Goal: Task Accomplishment & Management: Use online tool/utility

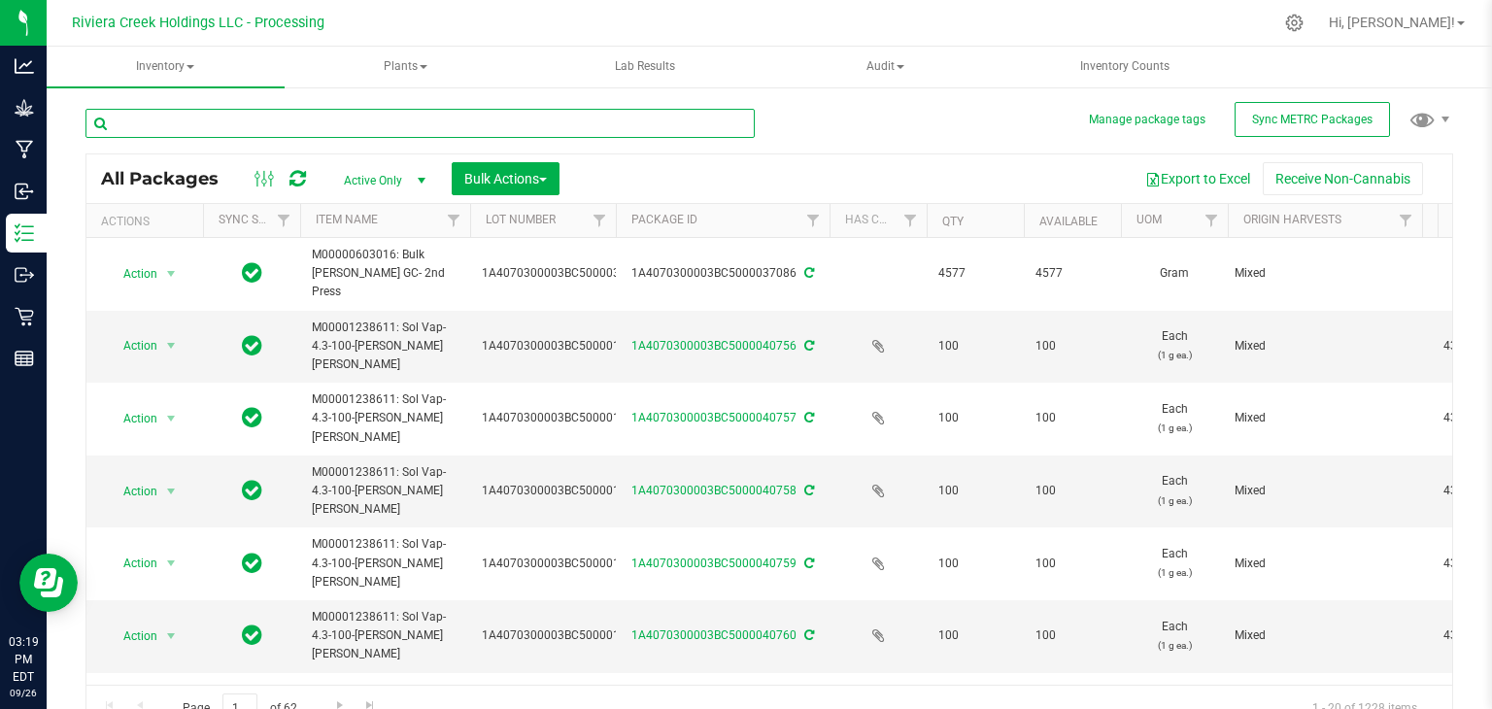
click at [381, 119] on input "text" at bounding box center [419, 123] width 669 height 29
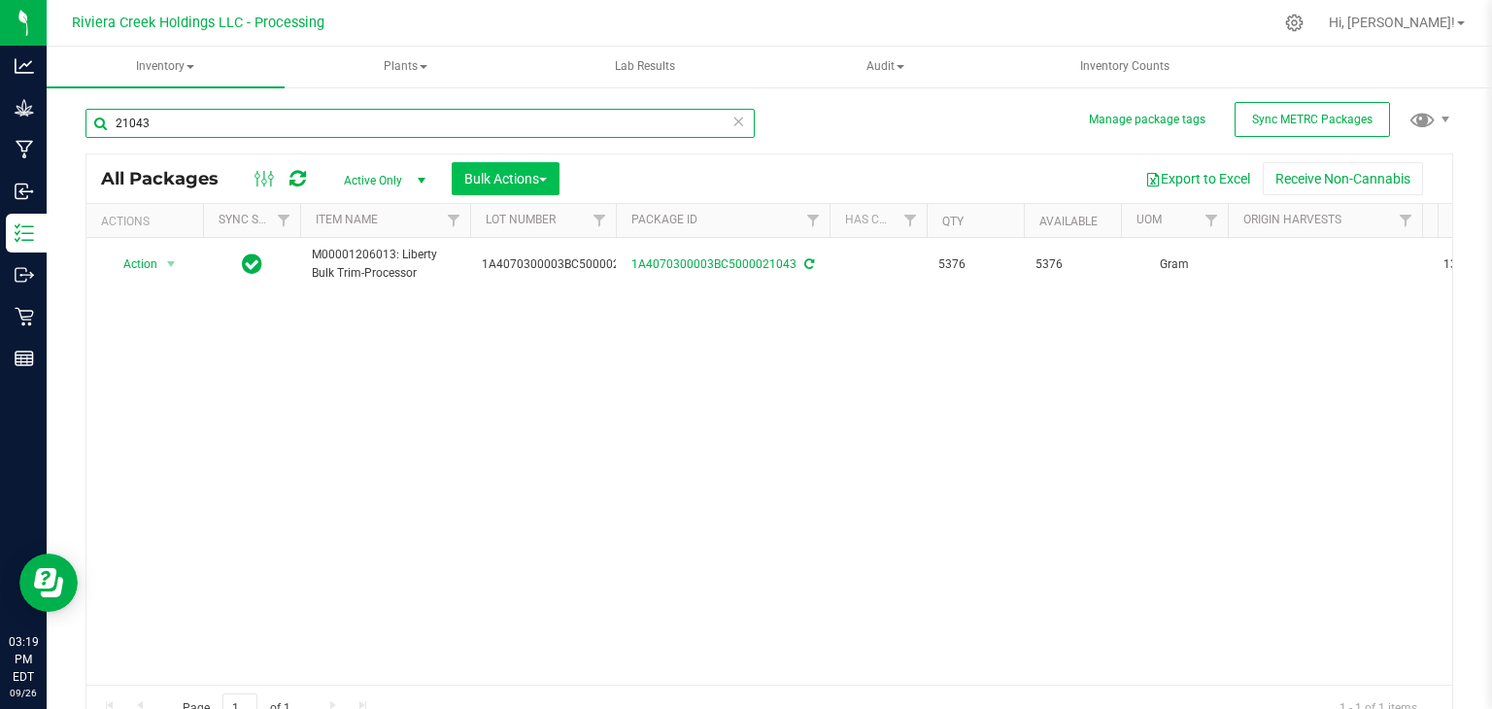
type input "21043"
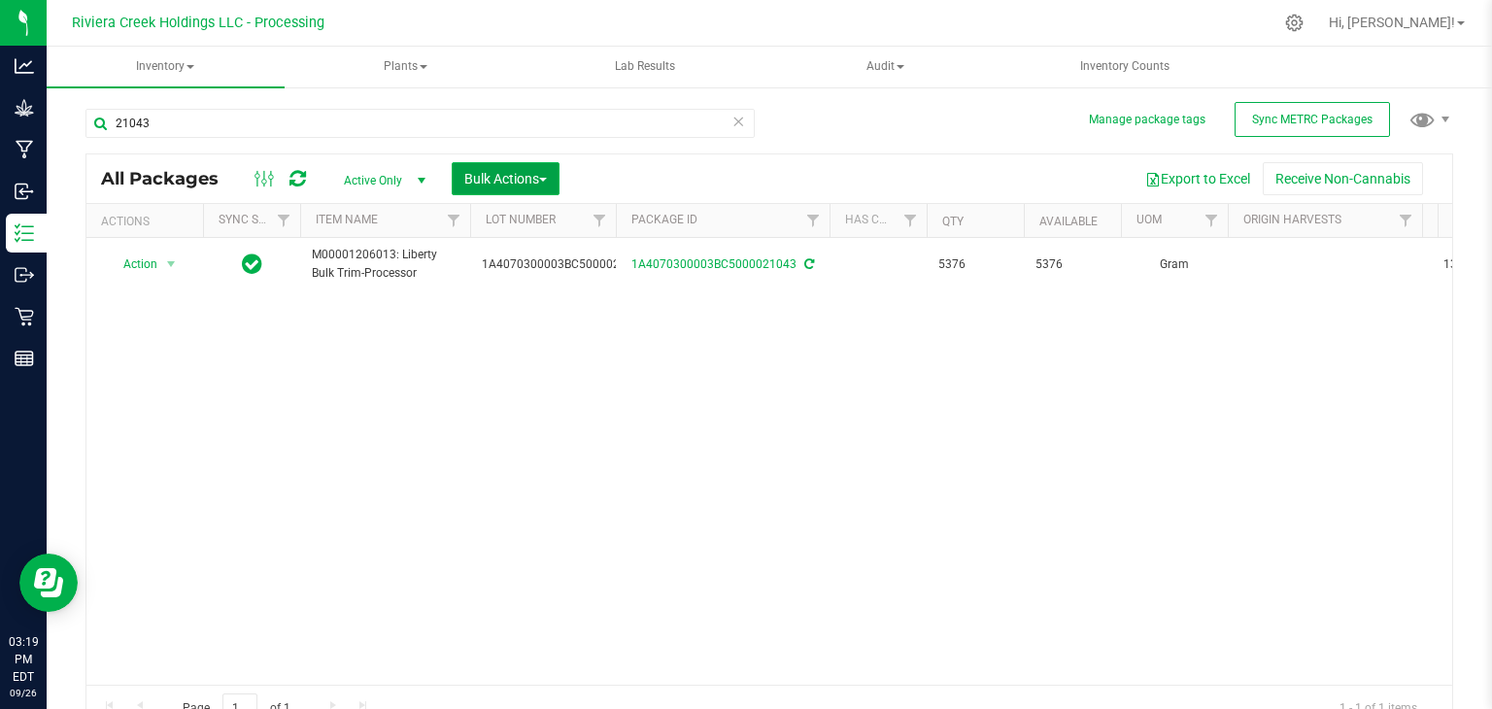
click at [513, 176] on span "Bulk Actions" at bounding box center [505, 179] width 83 height 16
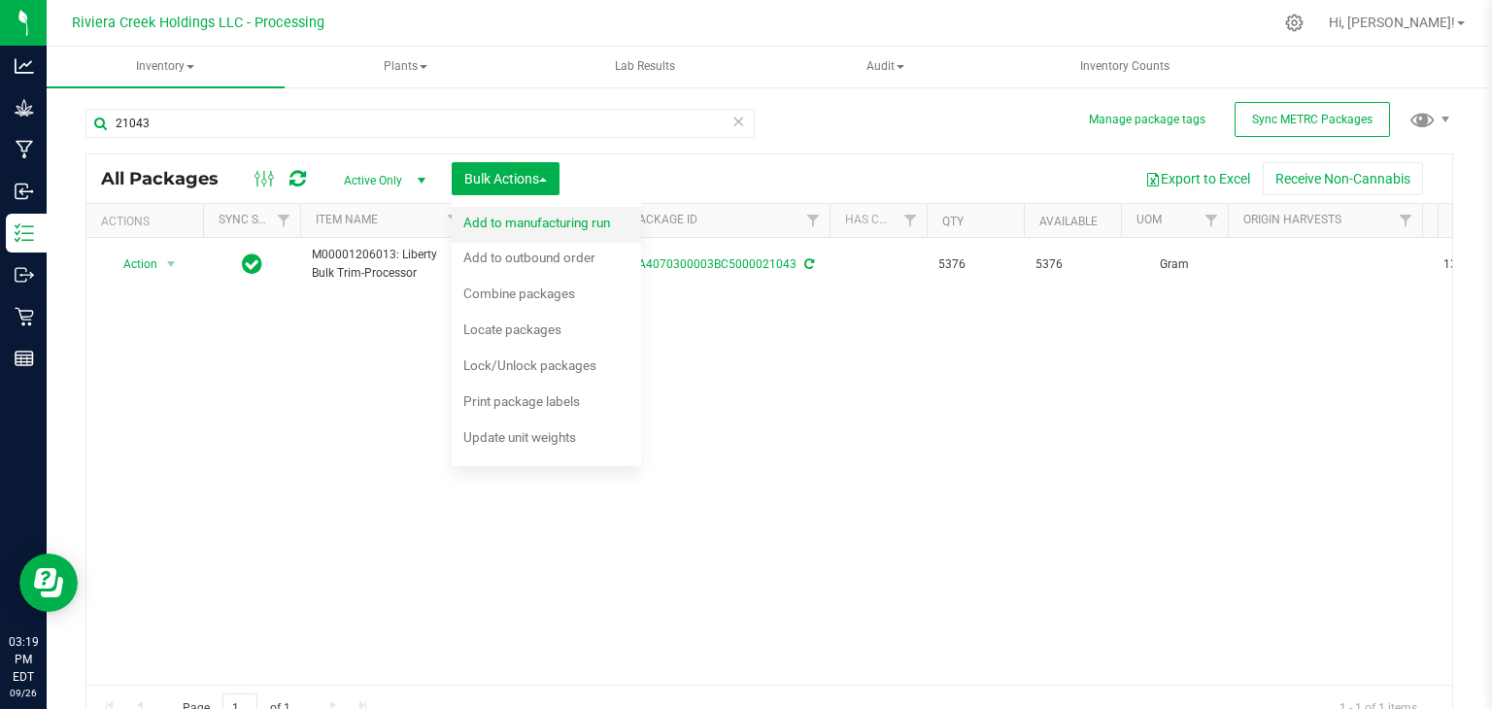
click at [524, 227] on span "Add to manufacturing run" at bounding box center [536, 223] width 147 height 16
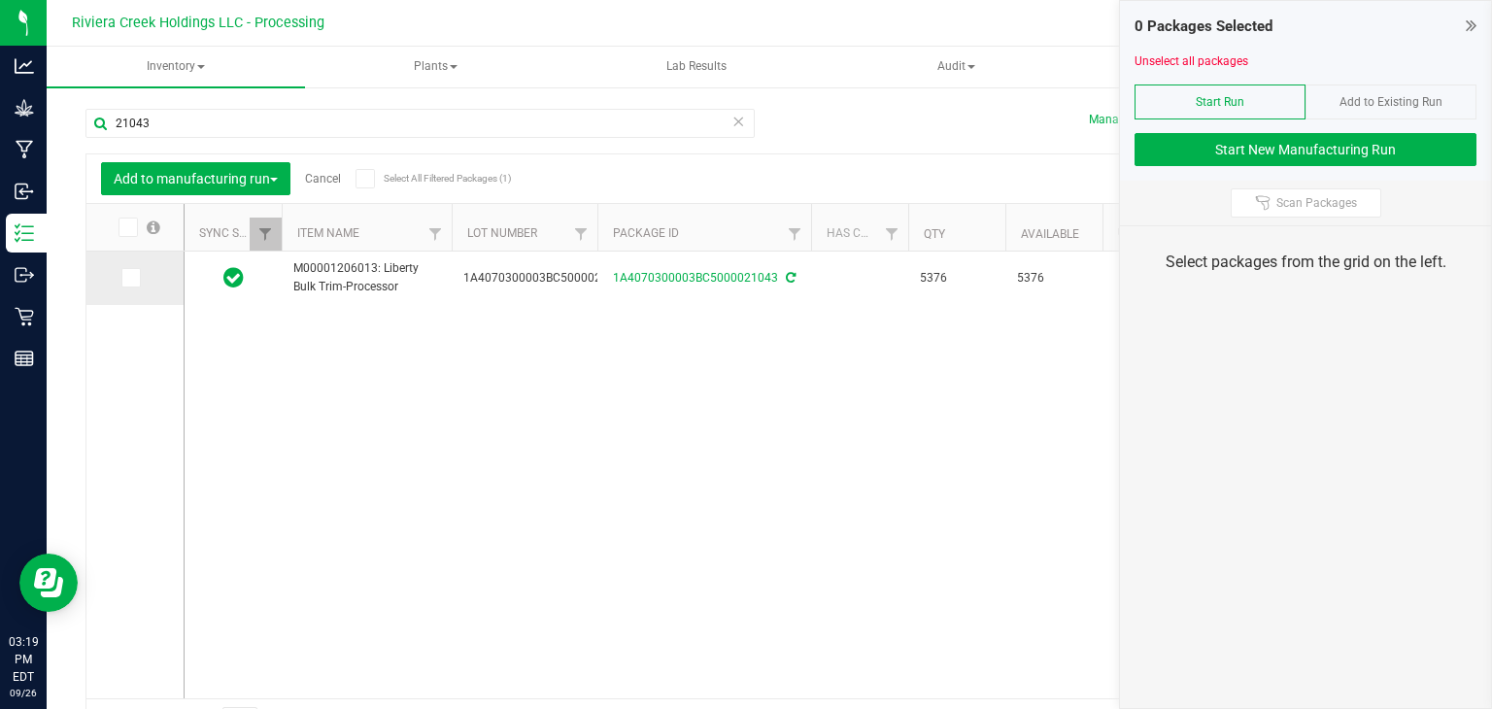
click at [136, 284] on span at bounding box center [130, 277] width 19 height 19
click at [0, 0] on input "checkbox" at bounding box center [0, 0] width 0 height 0
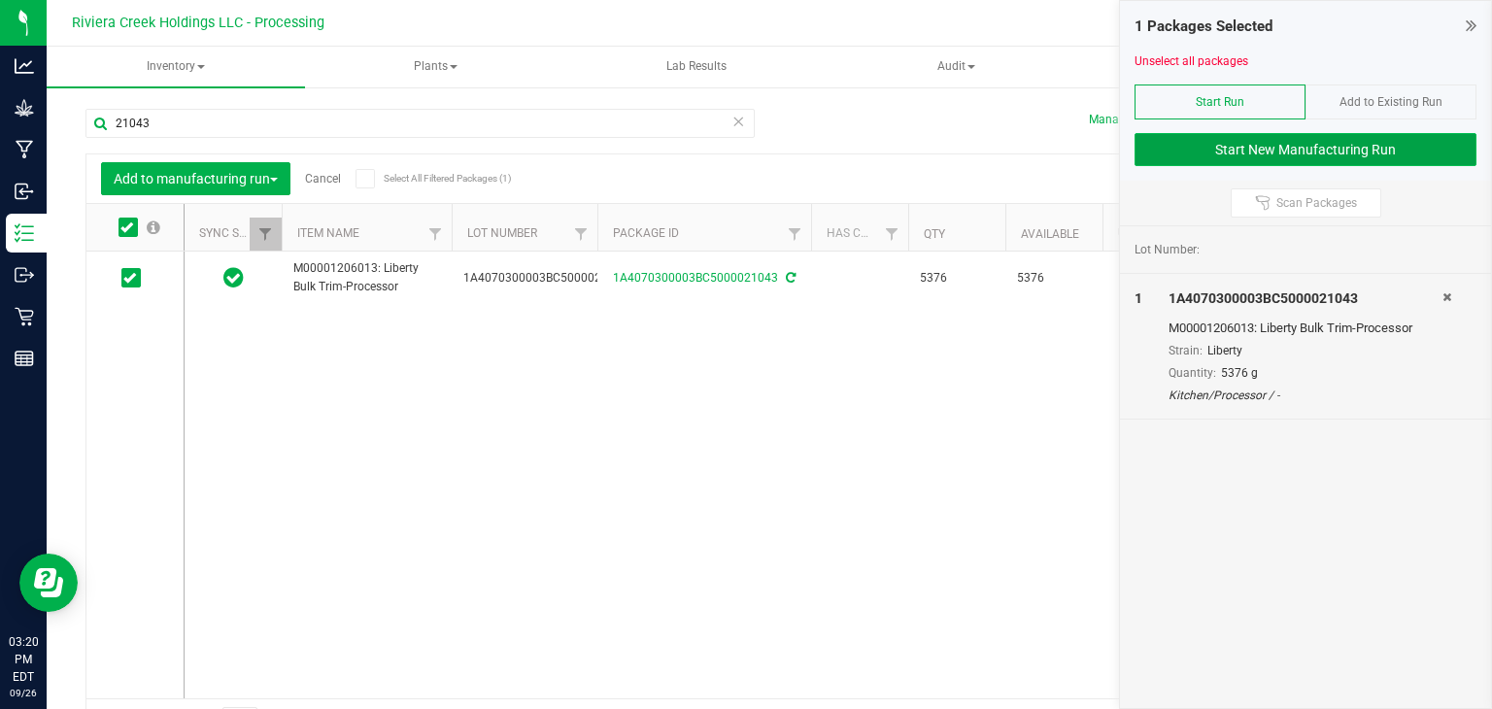
click at [1297, 148] on button "Start New Manufacturing Run" at bounding box center [1305, 149] width 342 height 33
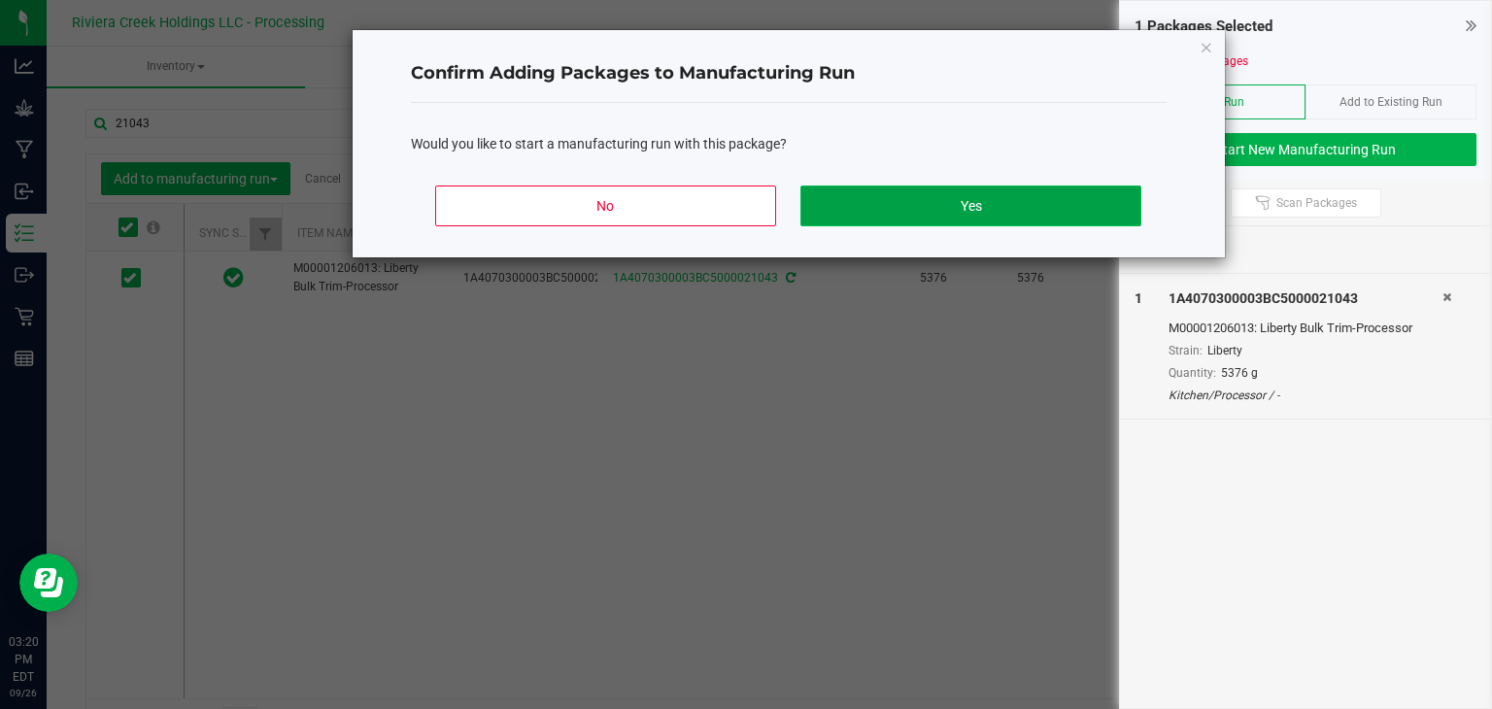
click at [998, 203] on button "Yes" at bounding box center [970, 206] width 340 height 41
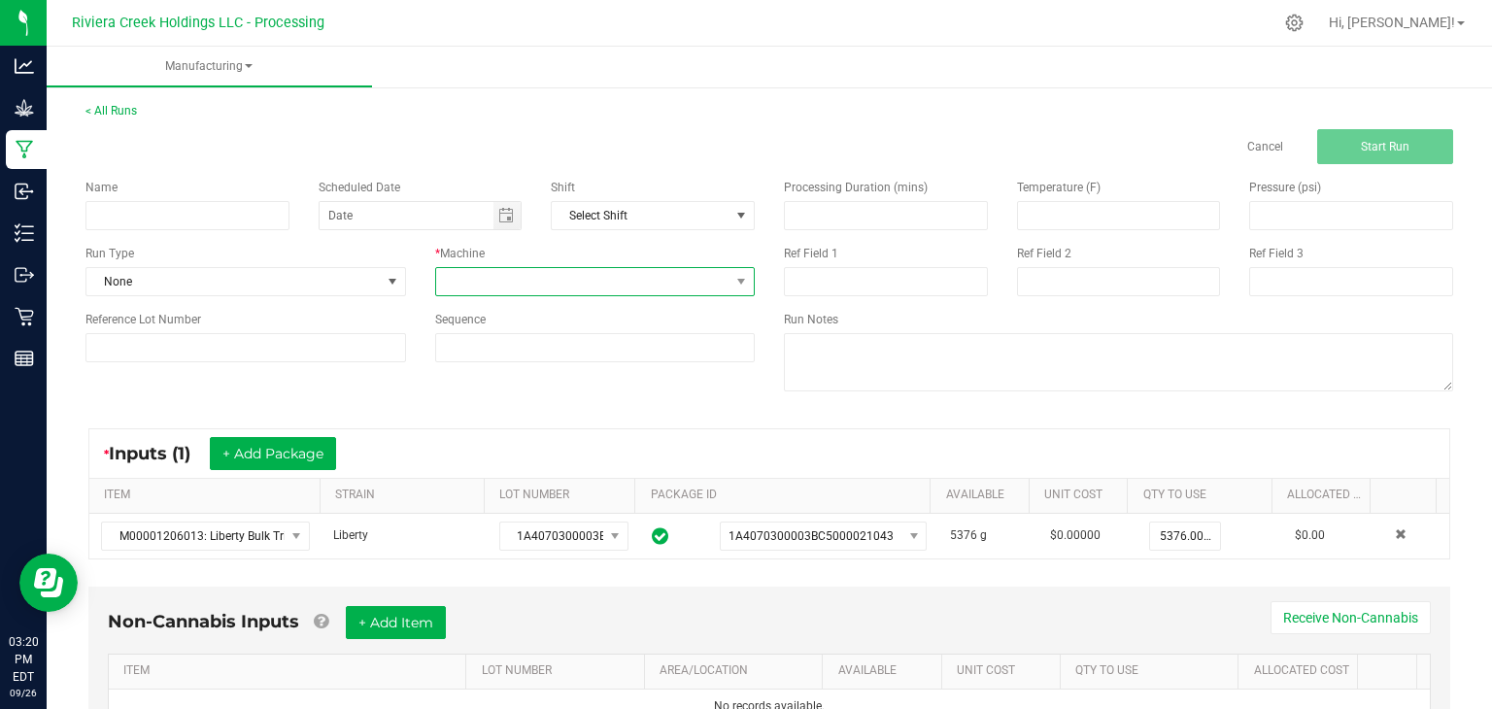
click at [695, 286] on span at bounding box center [583, 281] width 294 height 27
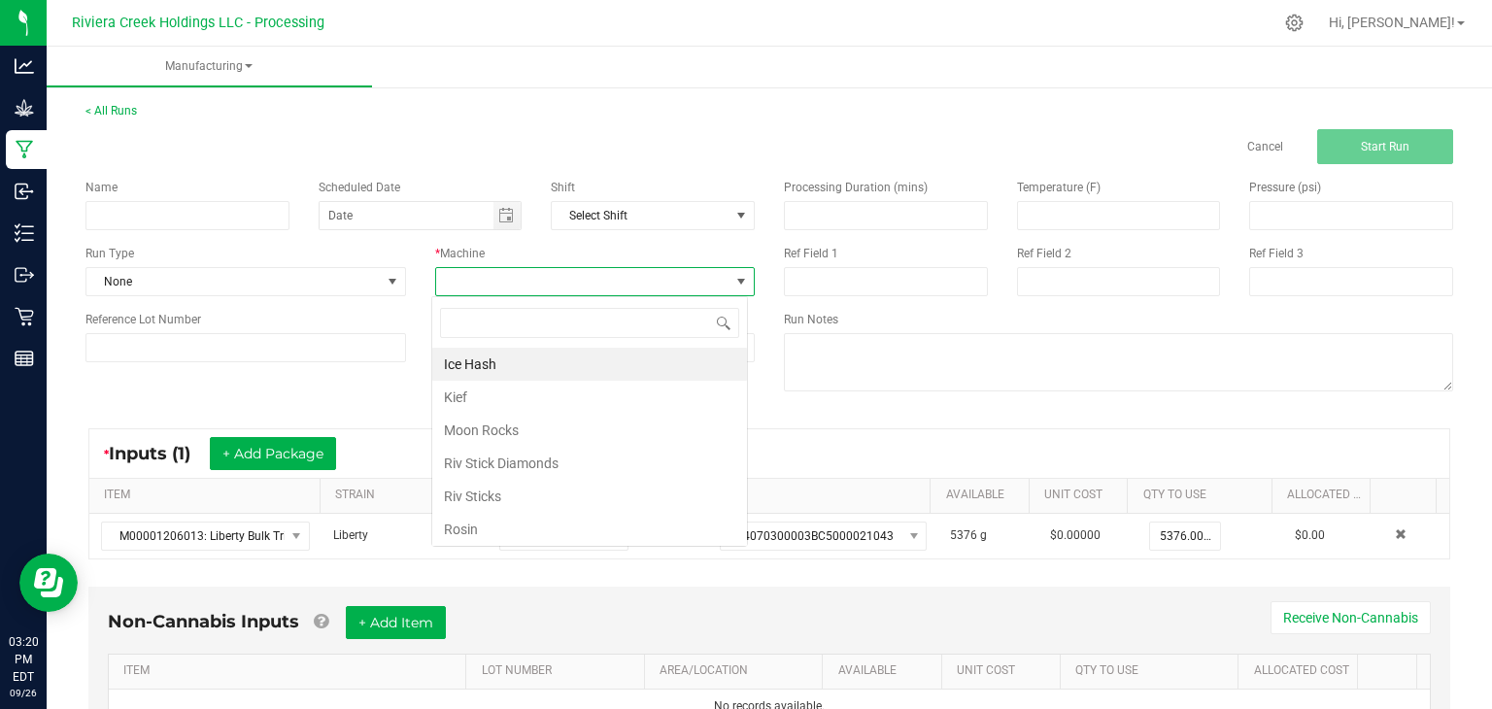
scroll to position [28, 316]
click at [603, 360] on li "Ice Hash" at bounding box center [589, 364] width 315 height 33
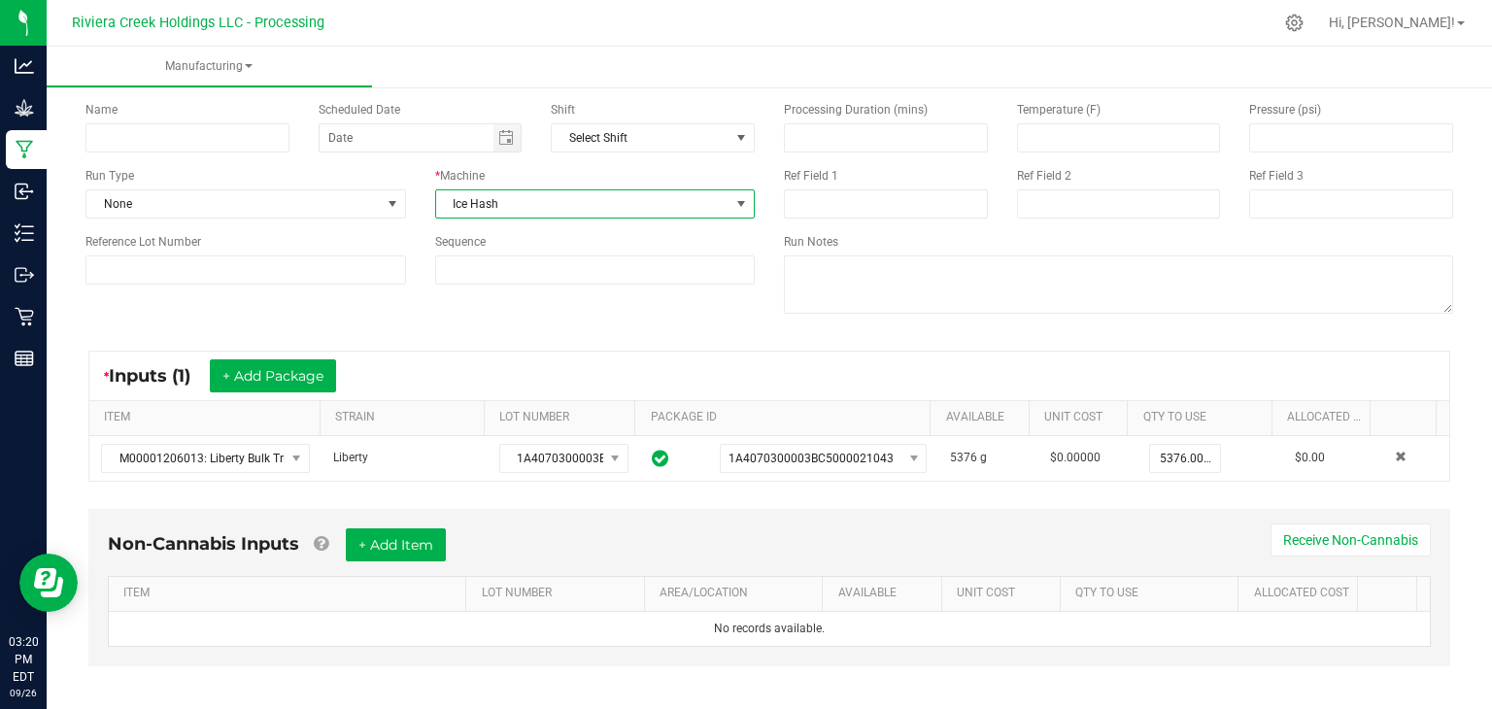
scroll to position [88, 0]
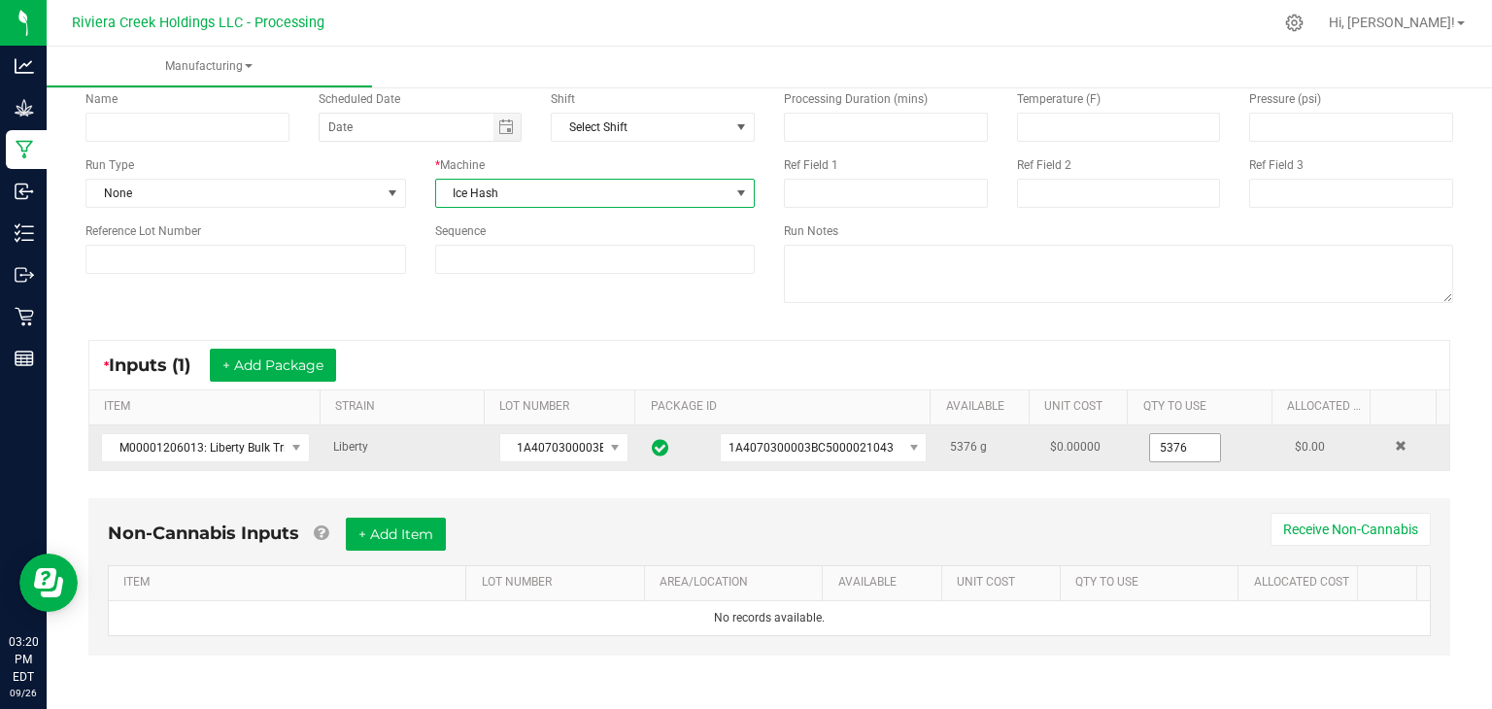
click at [1172, 449] on input "5376" at bounding box center [1185, 447] width 70 height 27
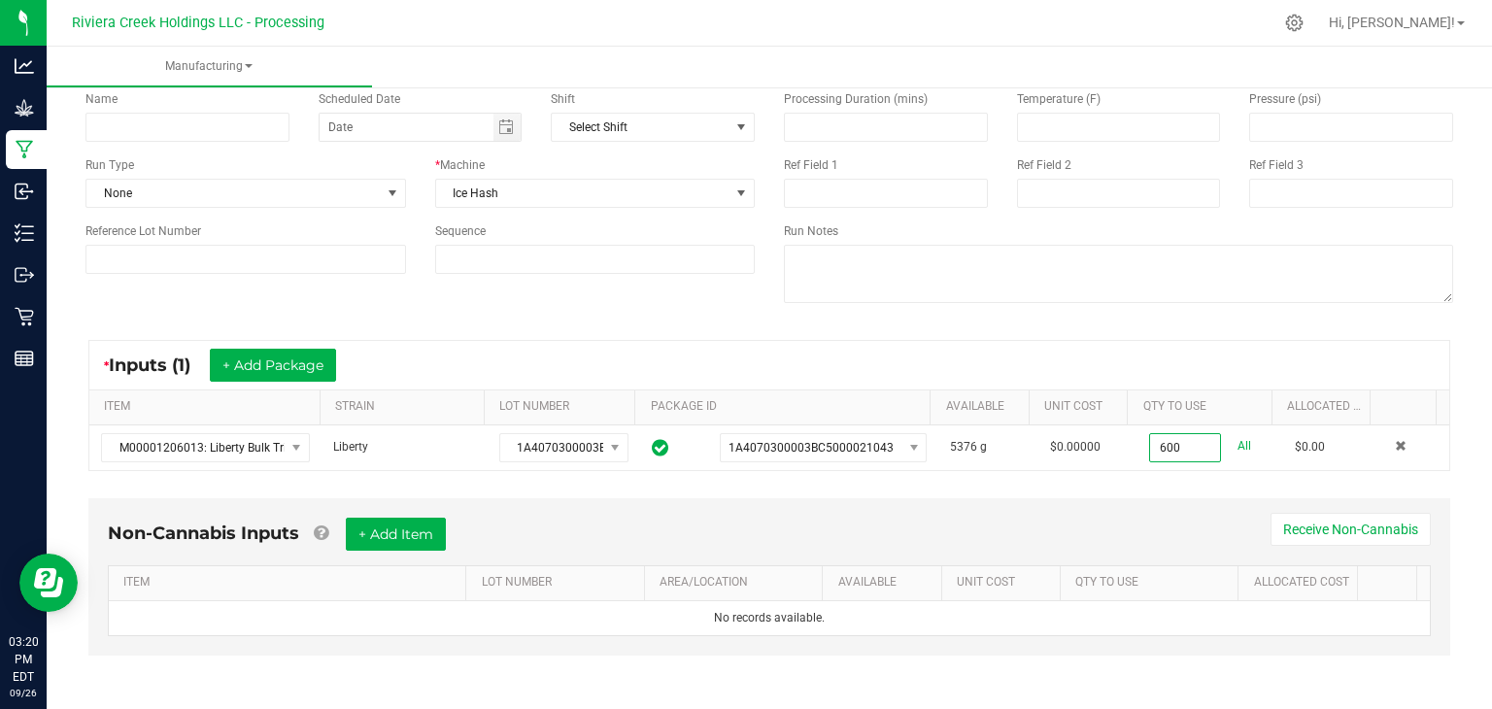
scroll to position [0, 0]
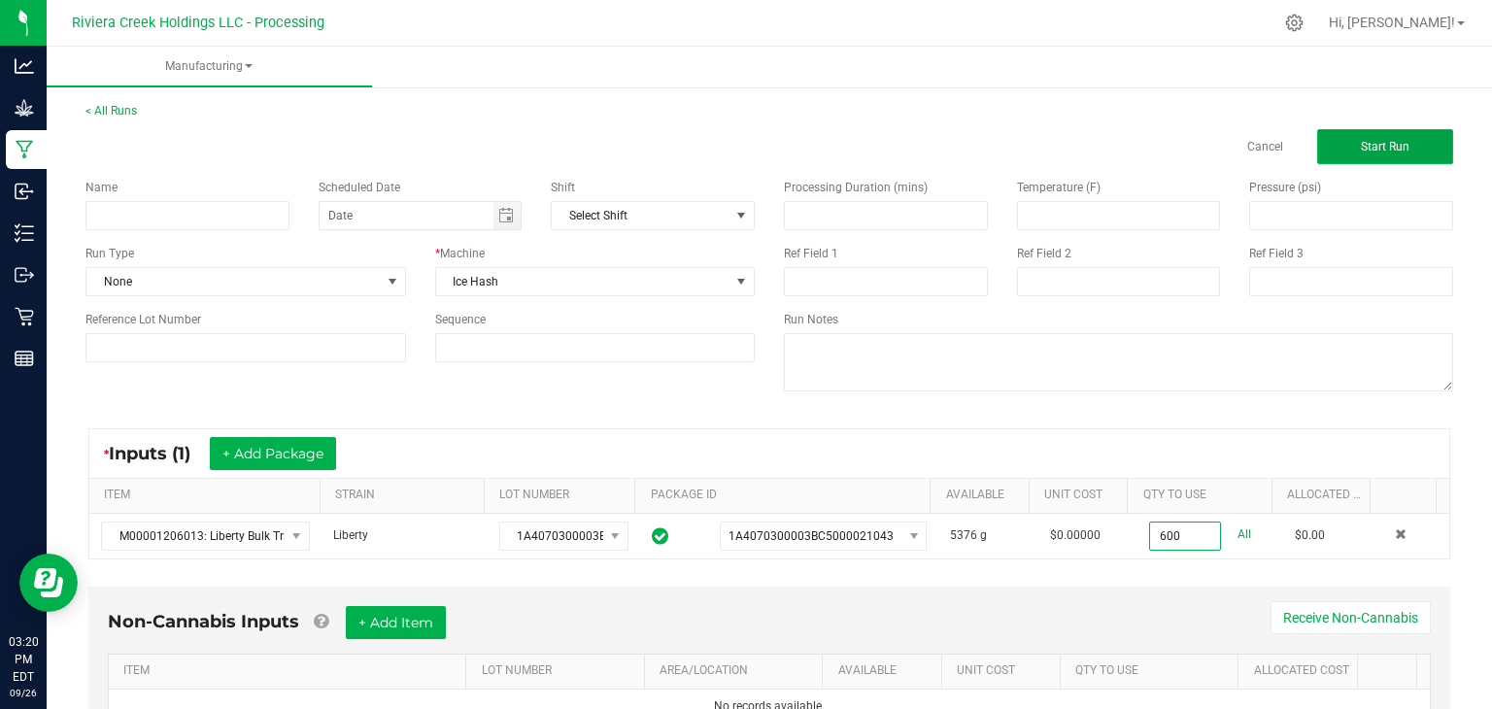
type input "600.0000 g"
click at [1341, 152] on button "Start Run" at bounding box center [1385, 146] width 136 height 35
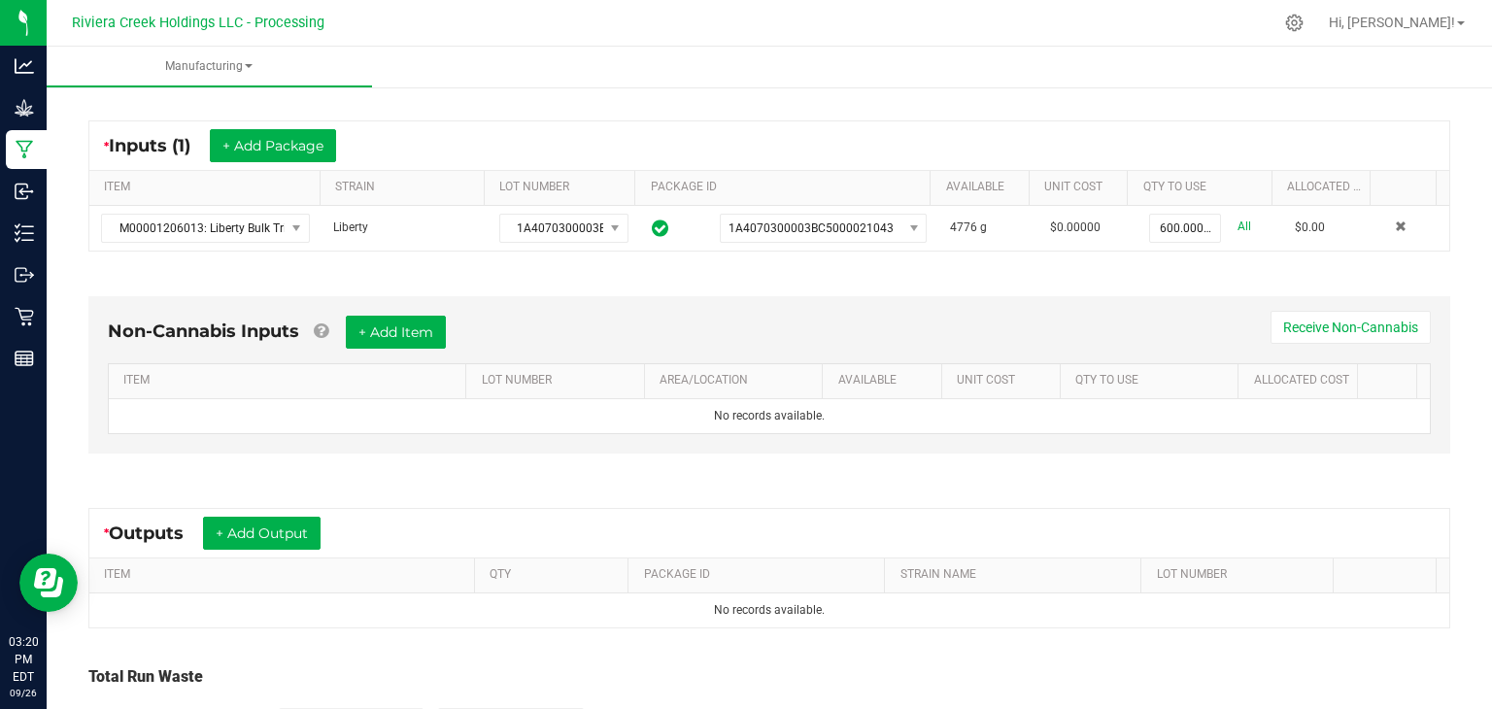
scroll to position [350, 0]
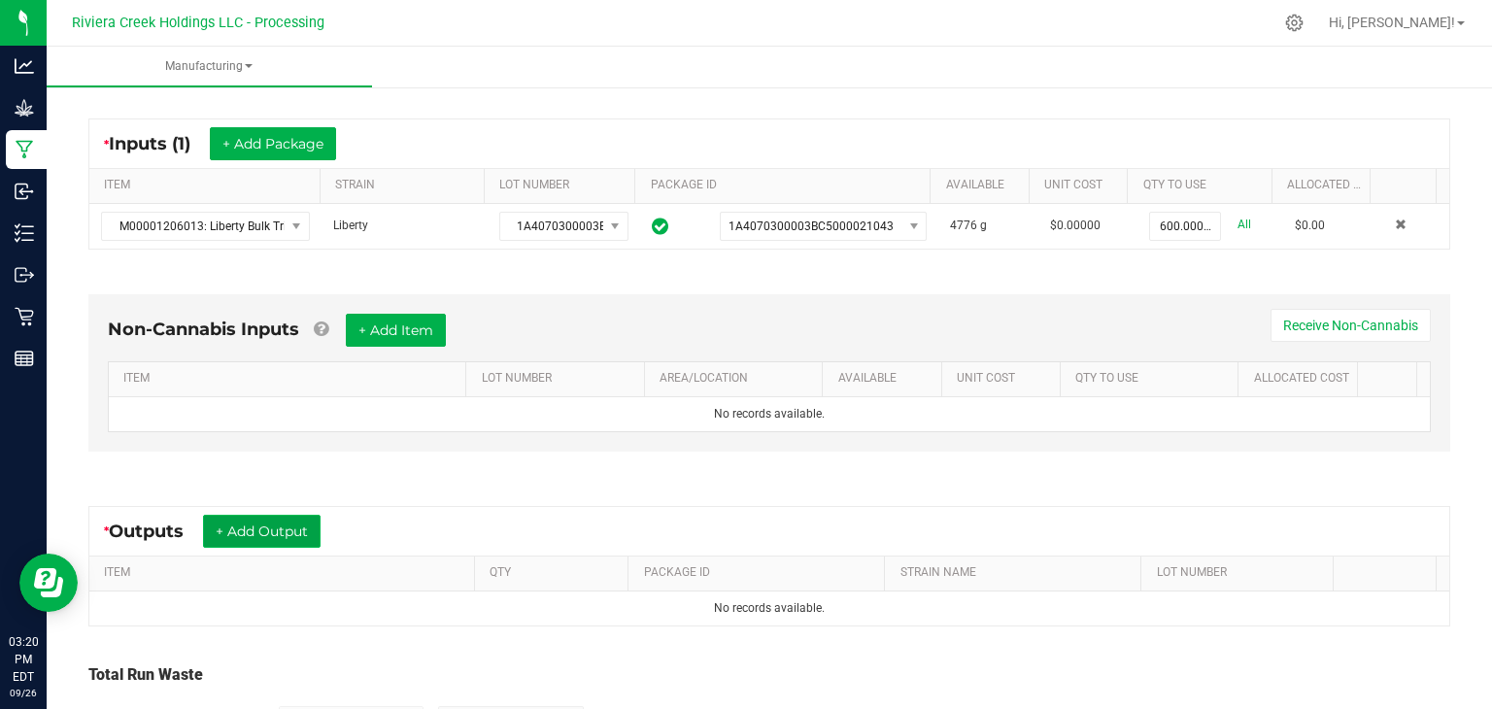
click at [267, 521] on button "+ Add Output" at bounding box center [262, 531] width 118 height 33
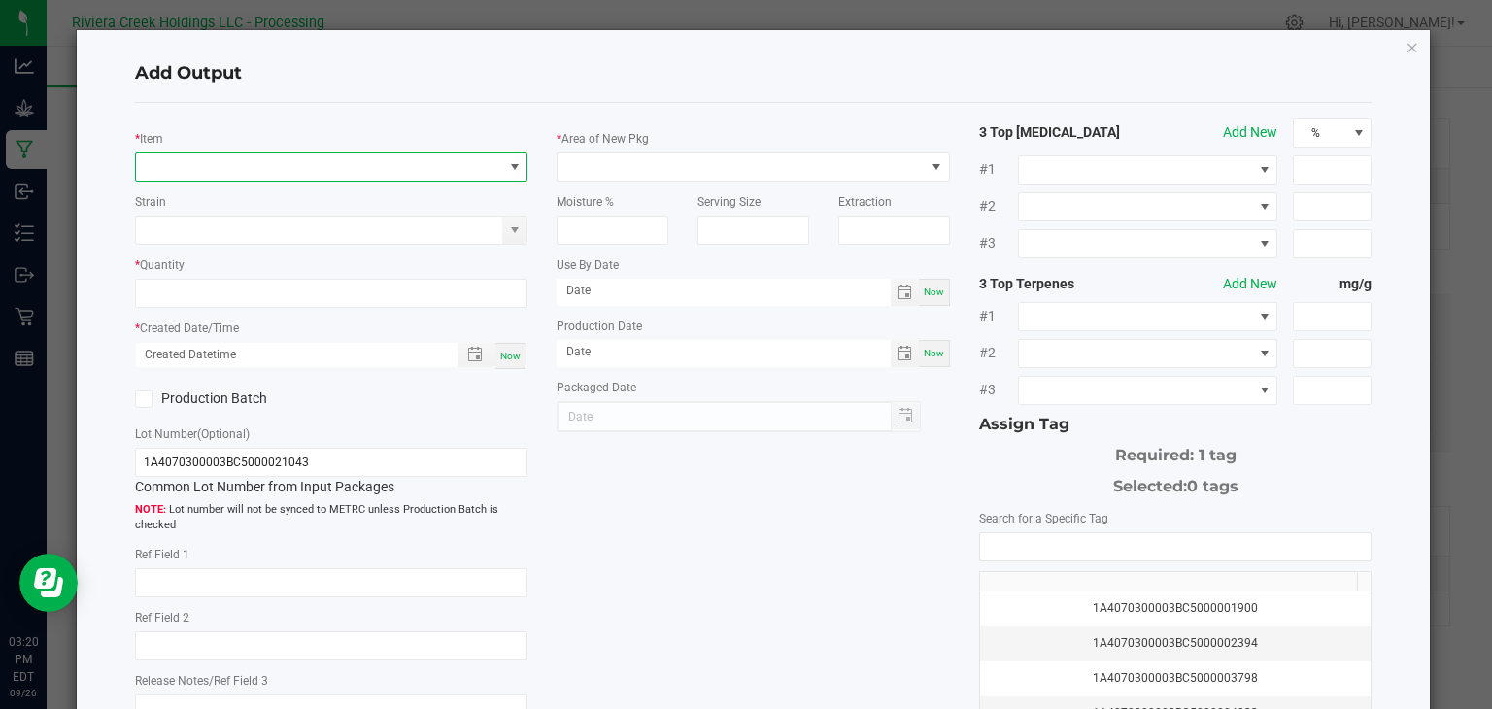
click at [356, 162] on span "NO DATA FOUND" at bounding box center [319, 166] width 367 height 27
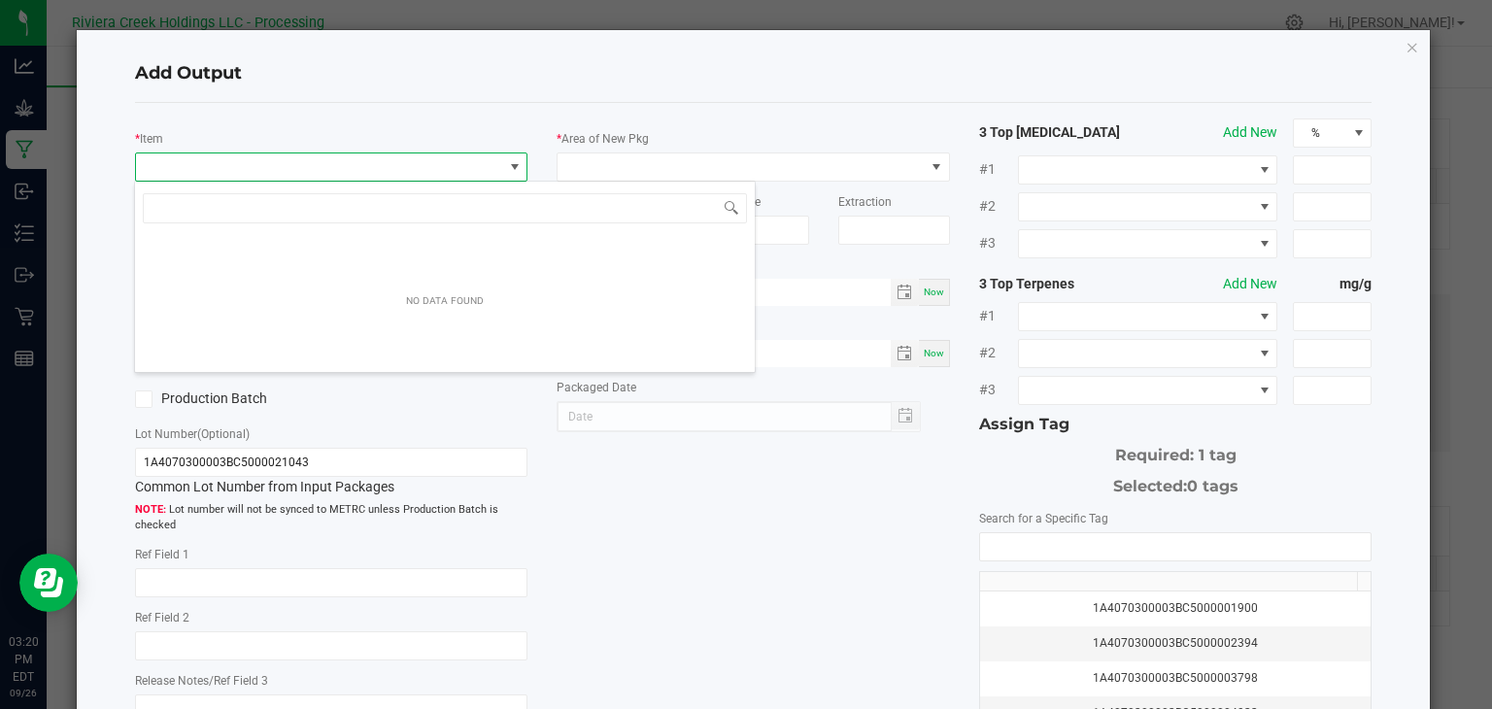
scroll to position [28, 389]
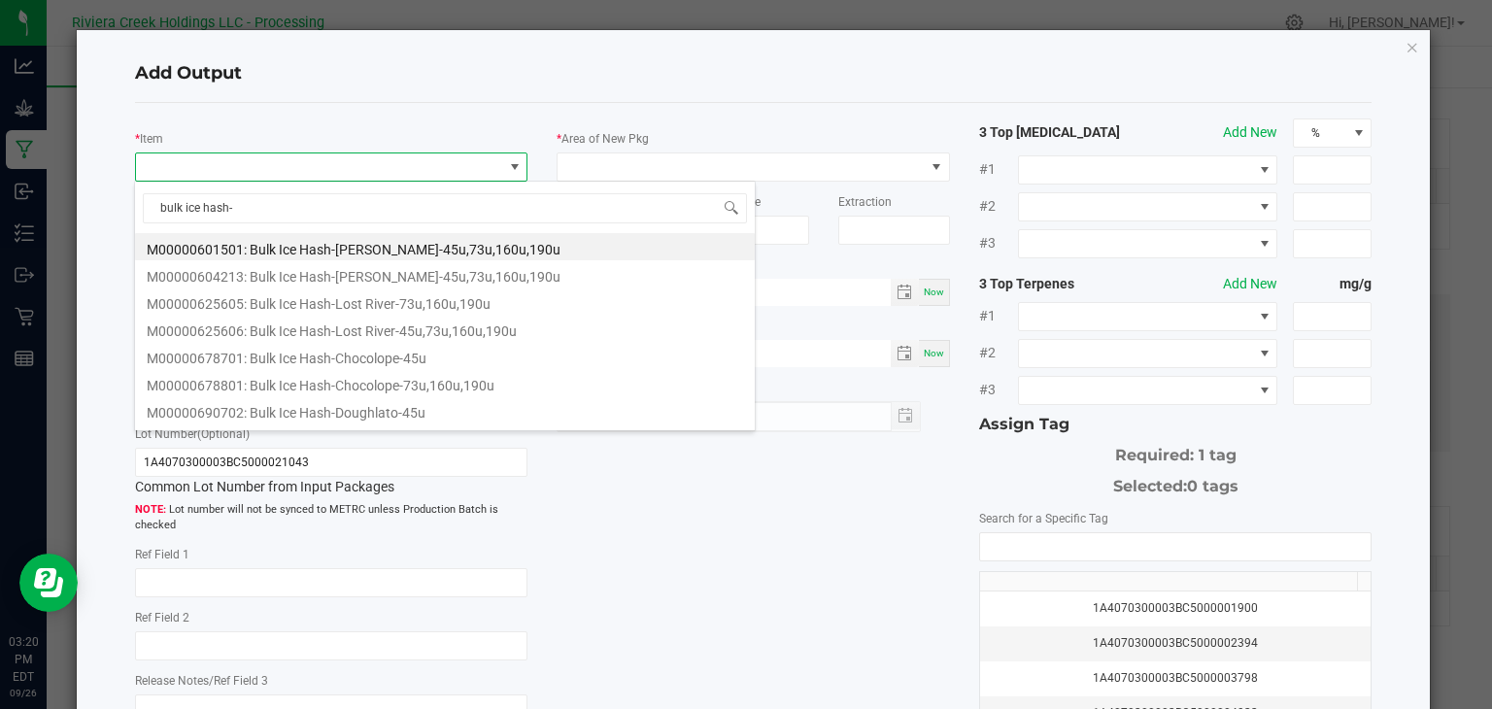
type input "bulk ice hash-l"
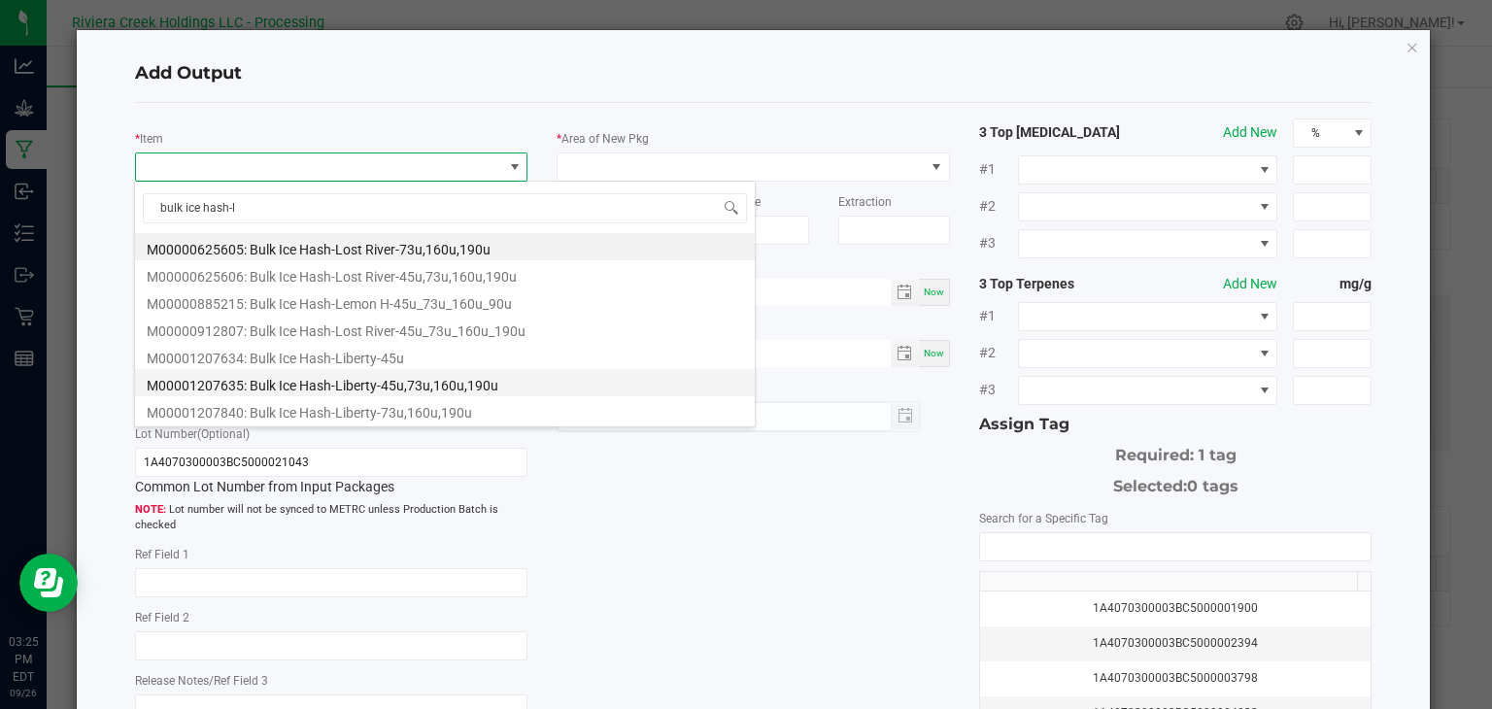
click at [425, 386] on li "M00001207635: Bulk Ice Hash-Liberty-45u,73u,160u,190u" at bounding box center [445, 382] width 620 height 27
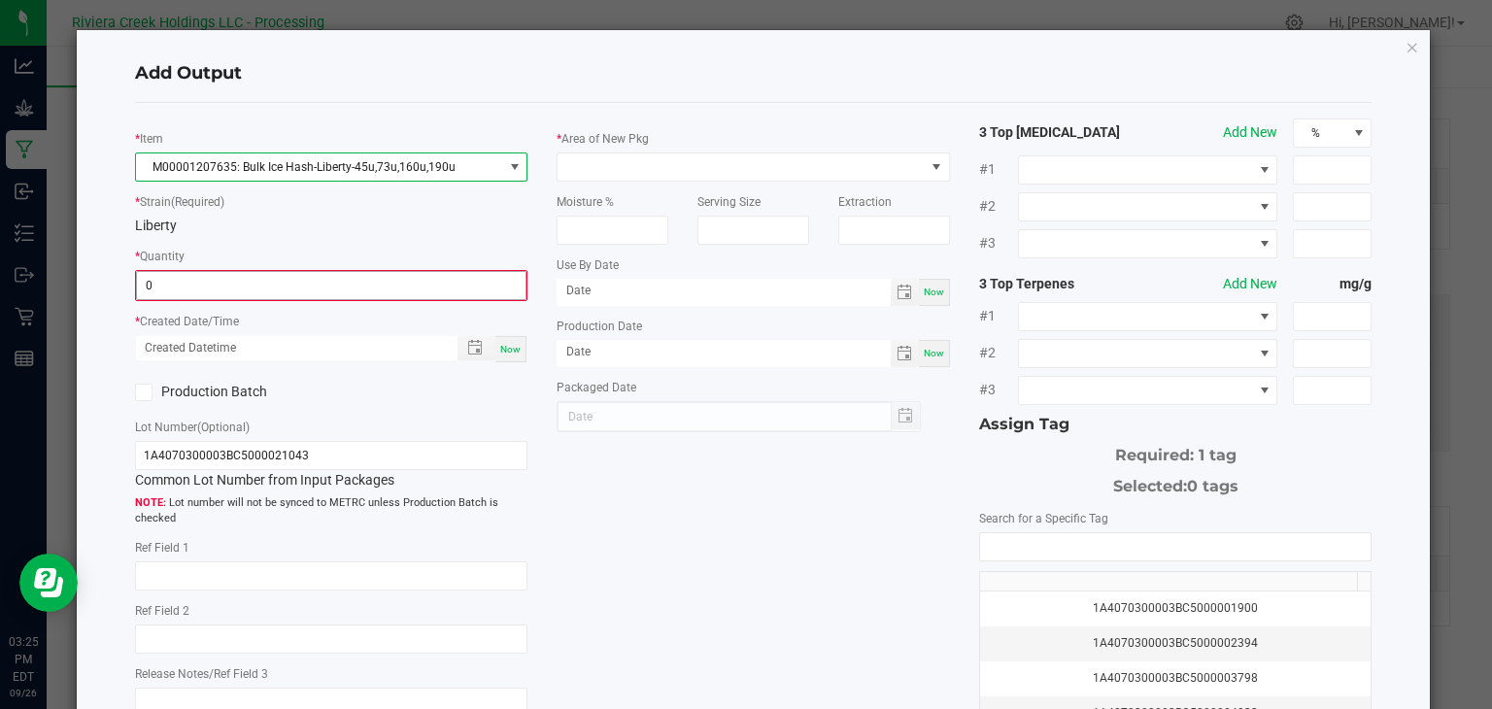
click at [372, 284] on input "0" at bounding box center [331, 285] width 389 height 27
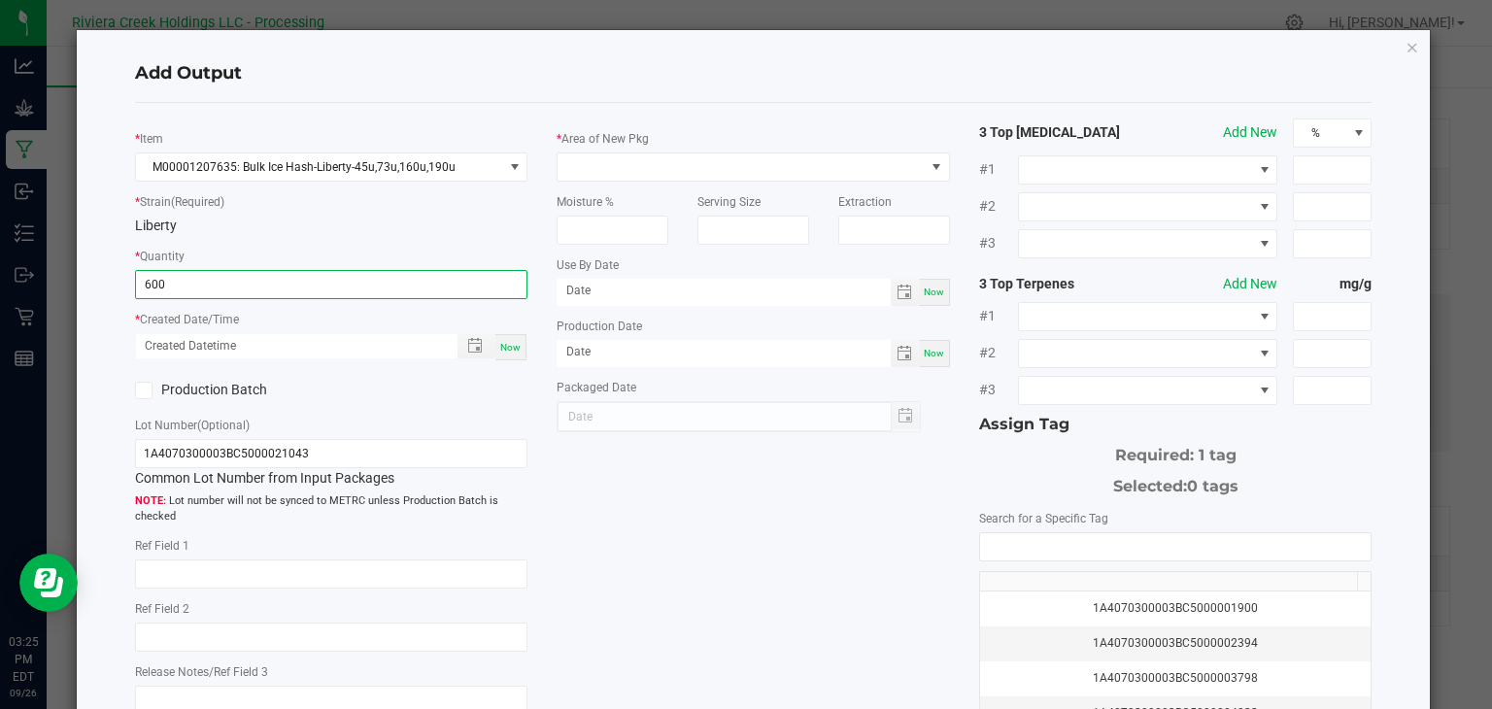
type input "600.0000 g"
click at [507, 343] on span "Now" at bounding box center [510, 347] width 20 height 11
type input "[DATE] 3:25 PM"
type input "[DATE]"
click at [137, 390] on icon at bounding box center [143, 390] width 13 height 0
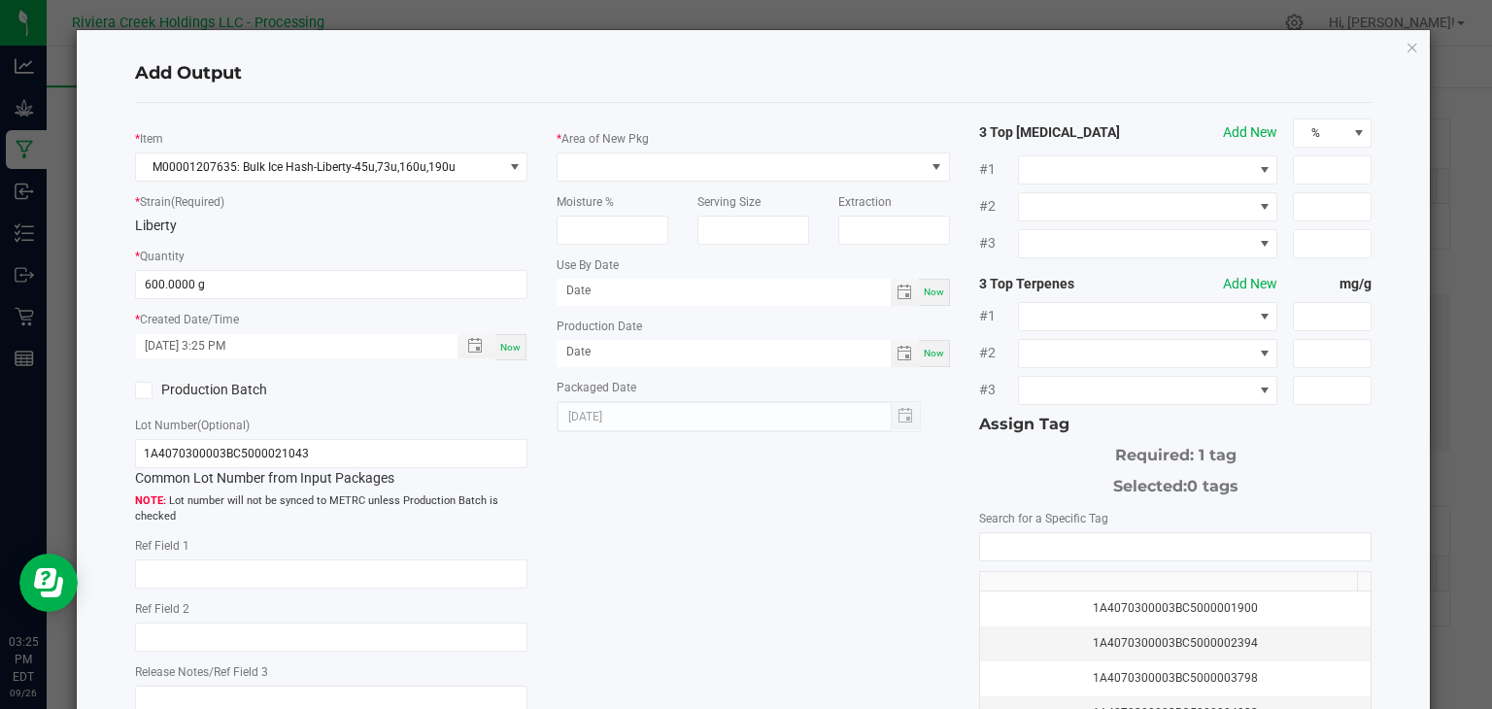
click at [0, 0] on input "Production Batch" at bounding box center [0, 0] width 0 height 0
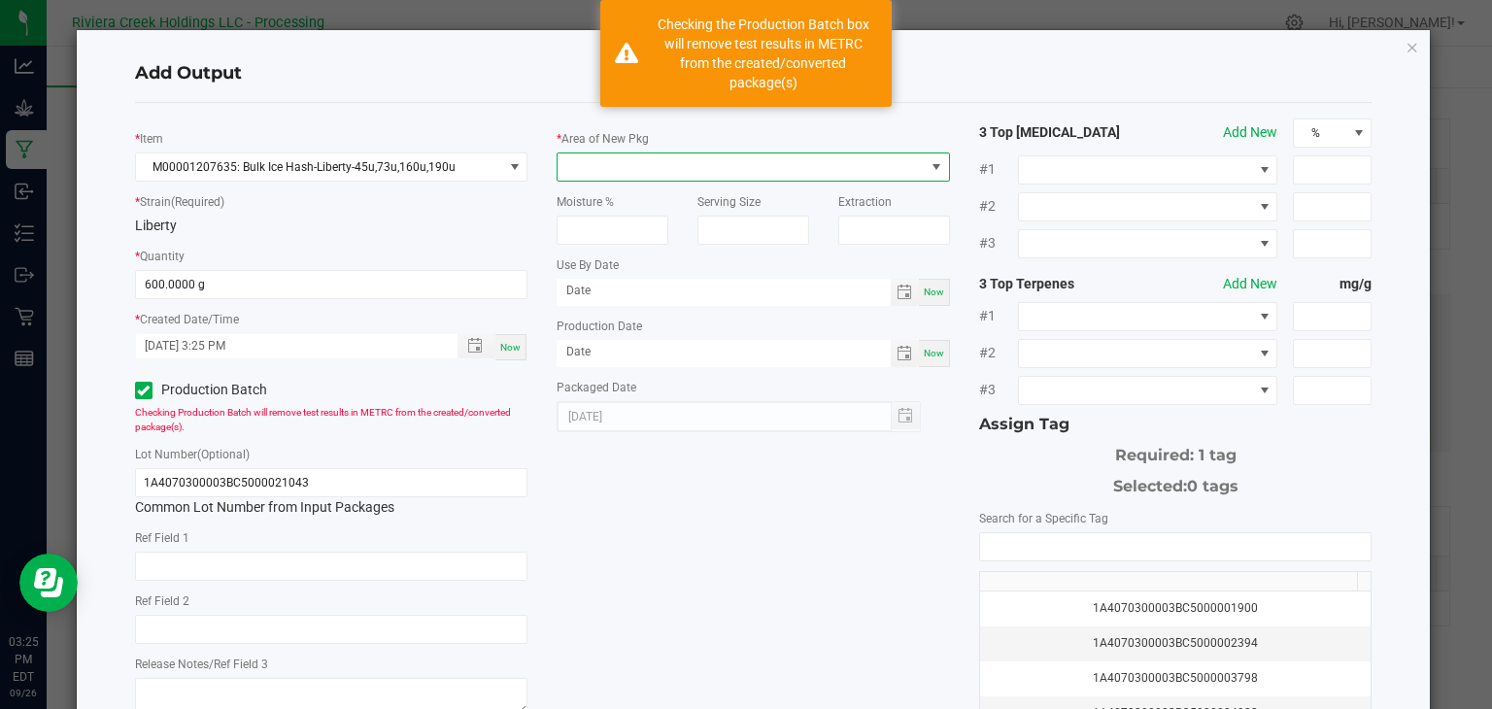
click at [622, 171] on span at bounding box center [741, 166] width 367 height 27
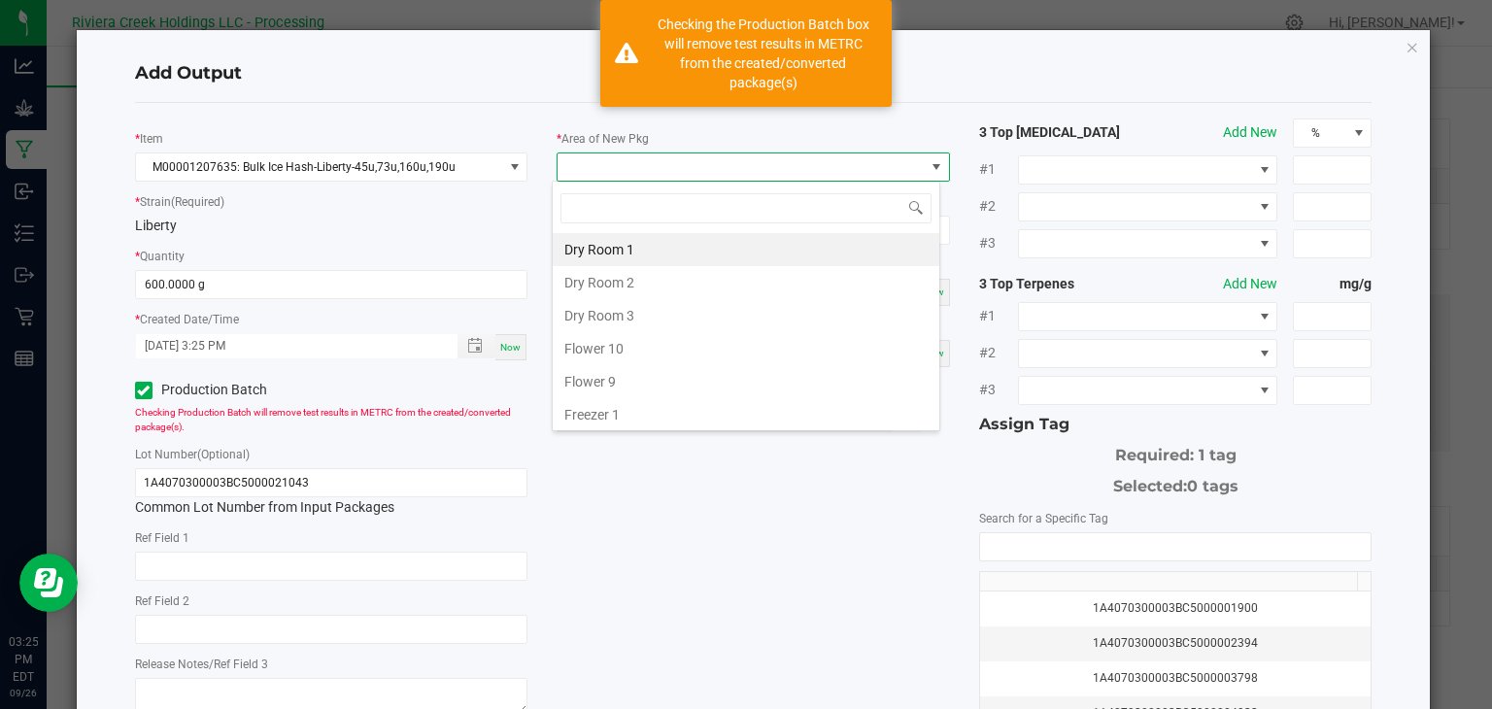
type input "k"
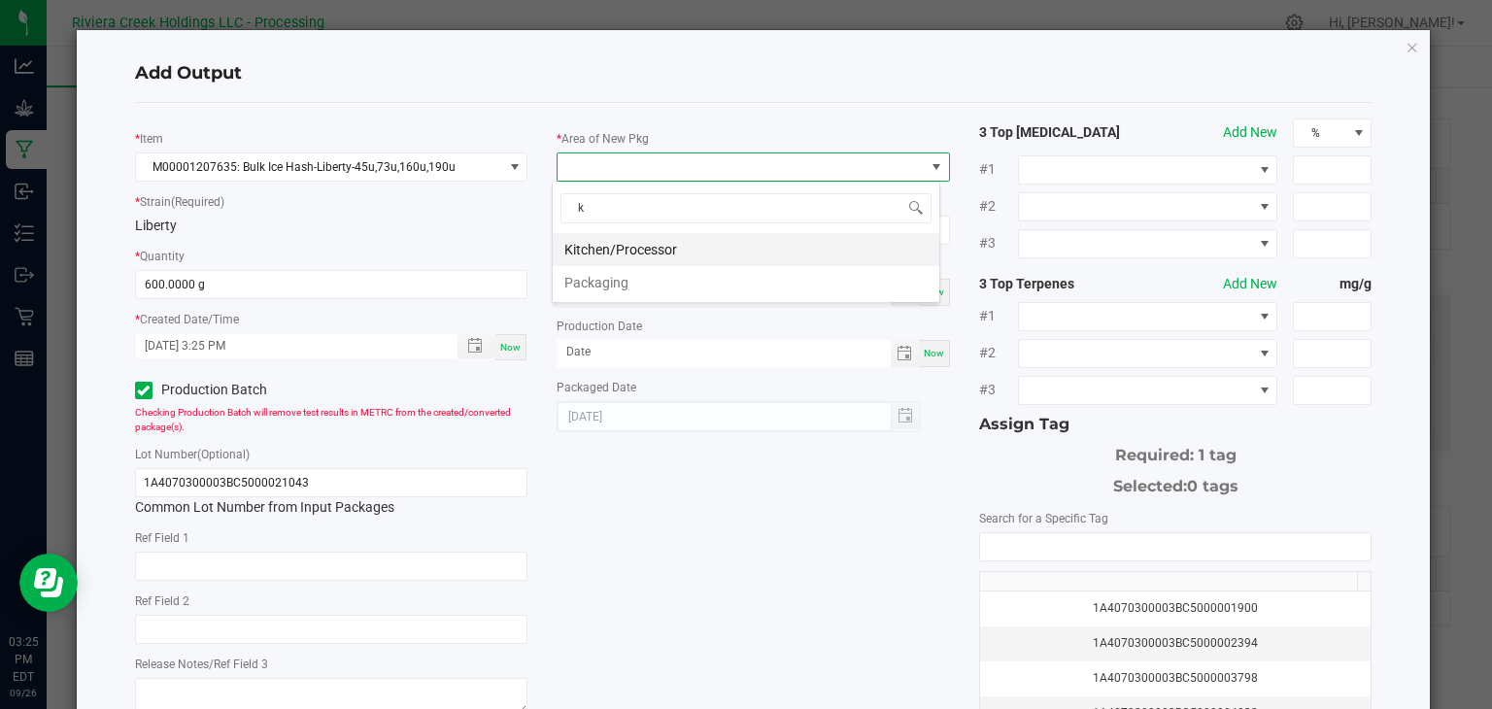
click at [692, 244] on li "Kitchen/Processor" at bounding box center [746, 249] width 387 height 33
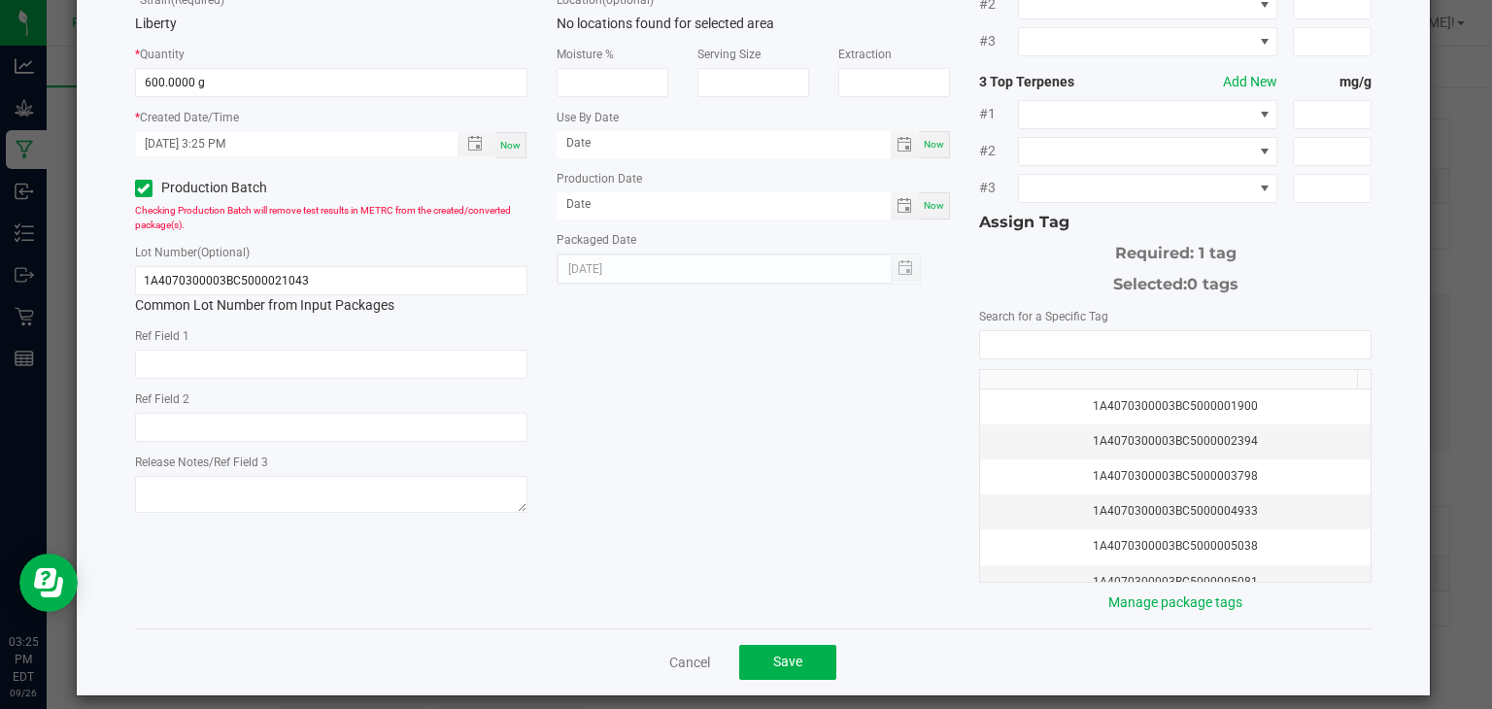
scroll to position [215, 0]
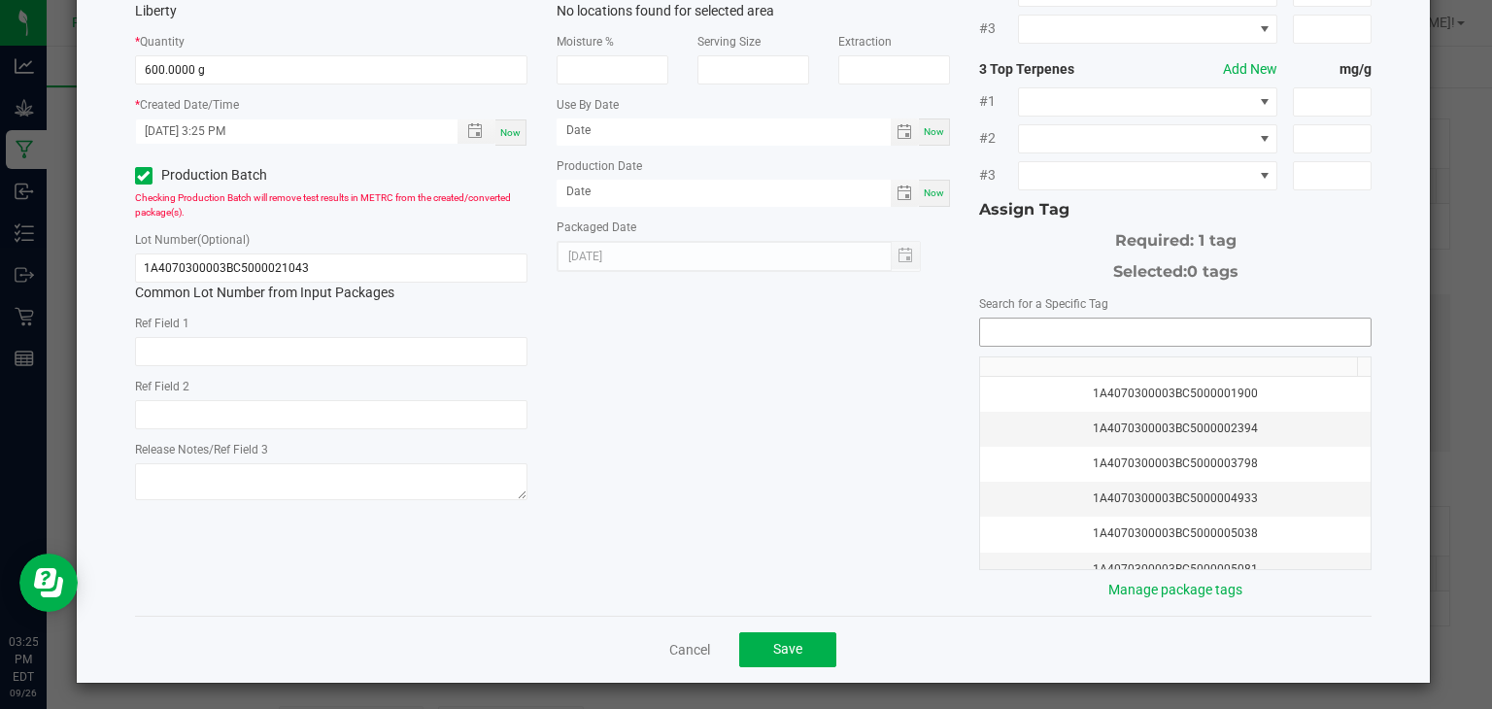
click at [1014, 334] on input "NO DATA FOUND" at bounding box center [1175, 332] width 391 height 27
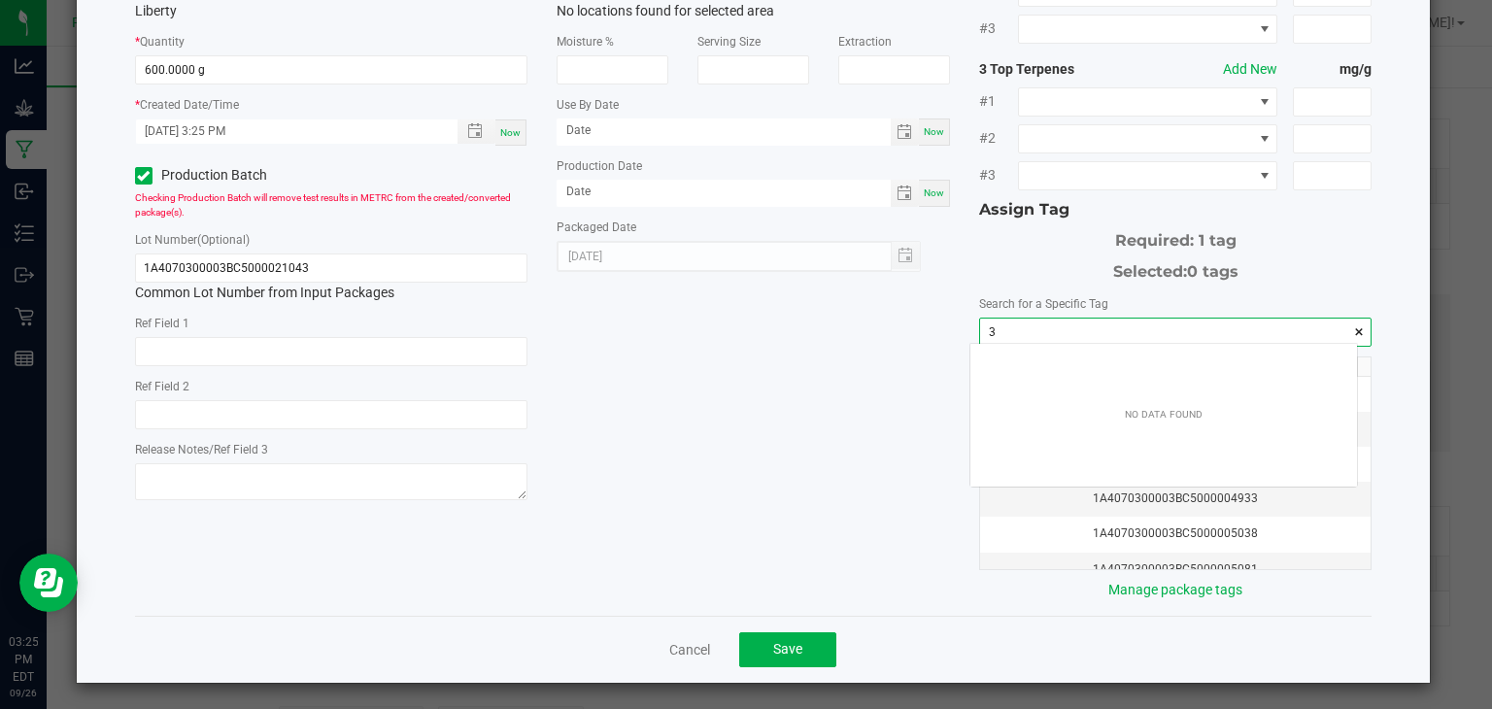
scroll to position [27, 388]
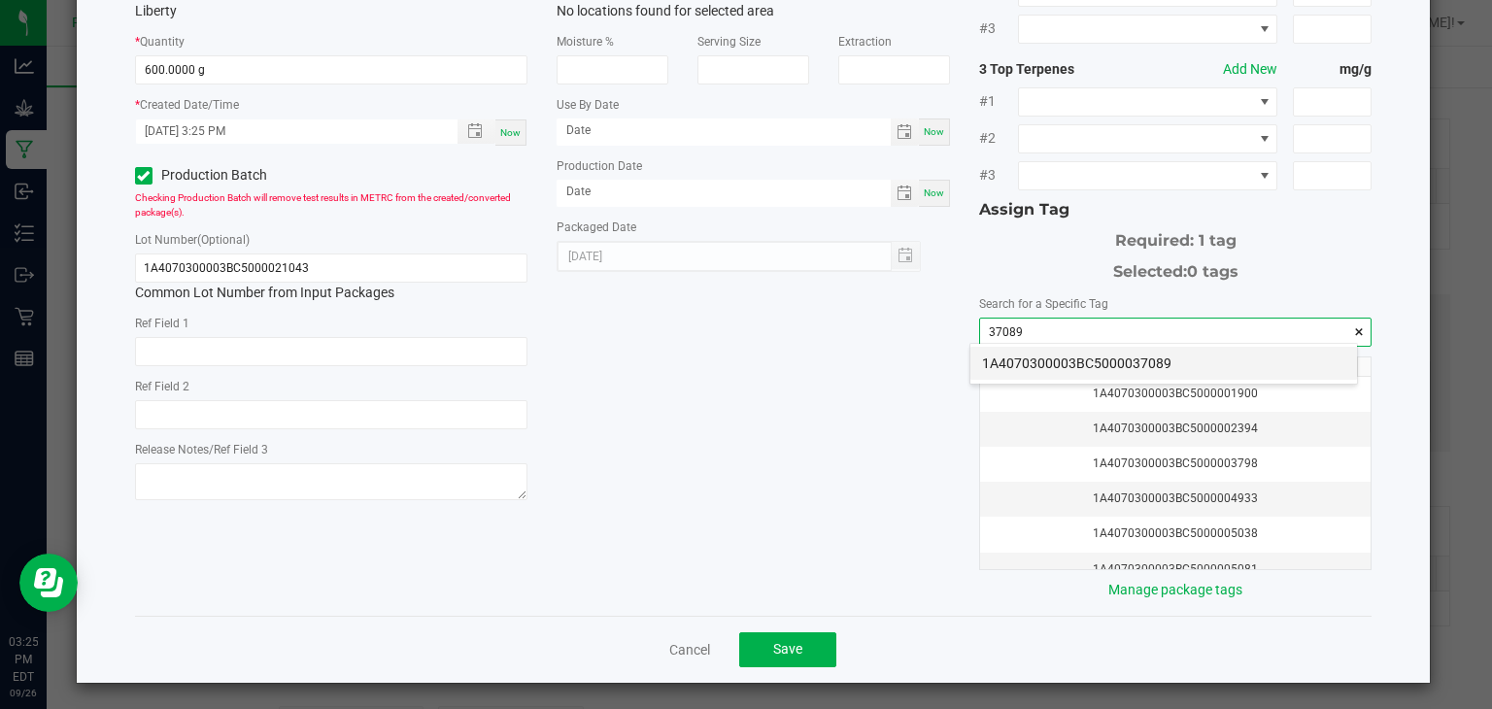
click at [1185, 356] on li "1A4070300003BC5000037089" at bounding box center [1163, 363] width 387 height 33
type input "1A4070300003BC5000037089"
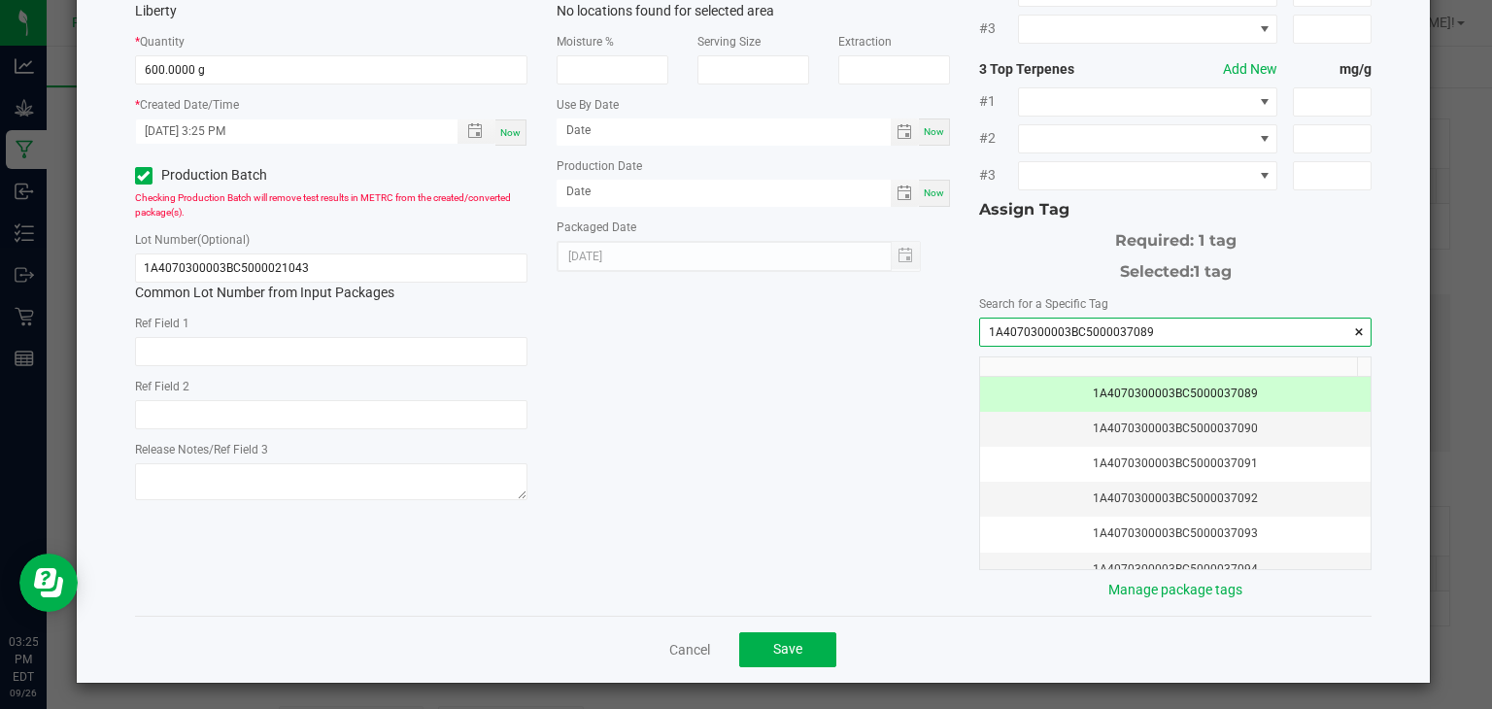
click at [1146, 331] on input "1A4070300003BC5000037089" at bounding box center [1175, 332] width 391 height 27
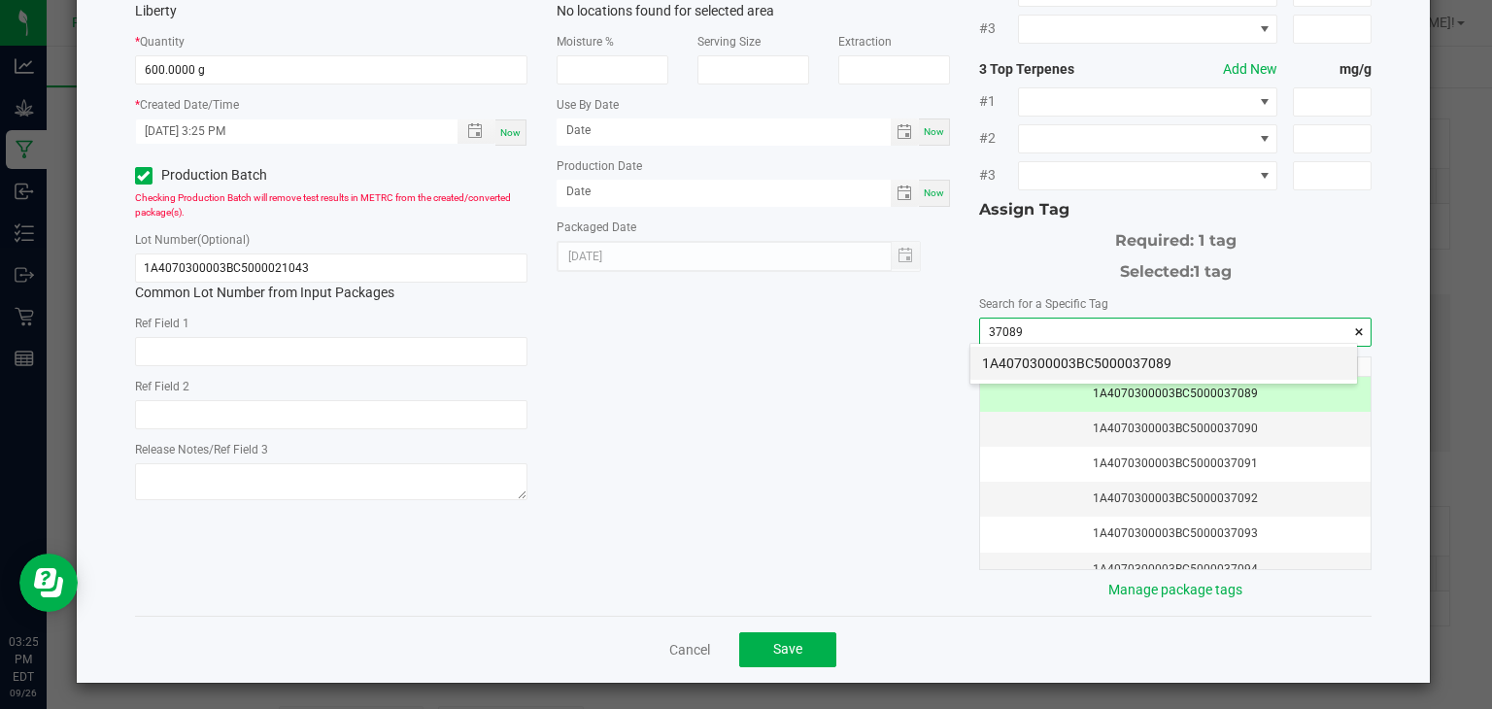
click at [1180, 357] on li "1A4070300003BC5000037089" at bounding box center [1163, 363] width 387 height 33
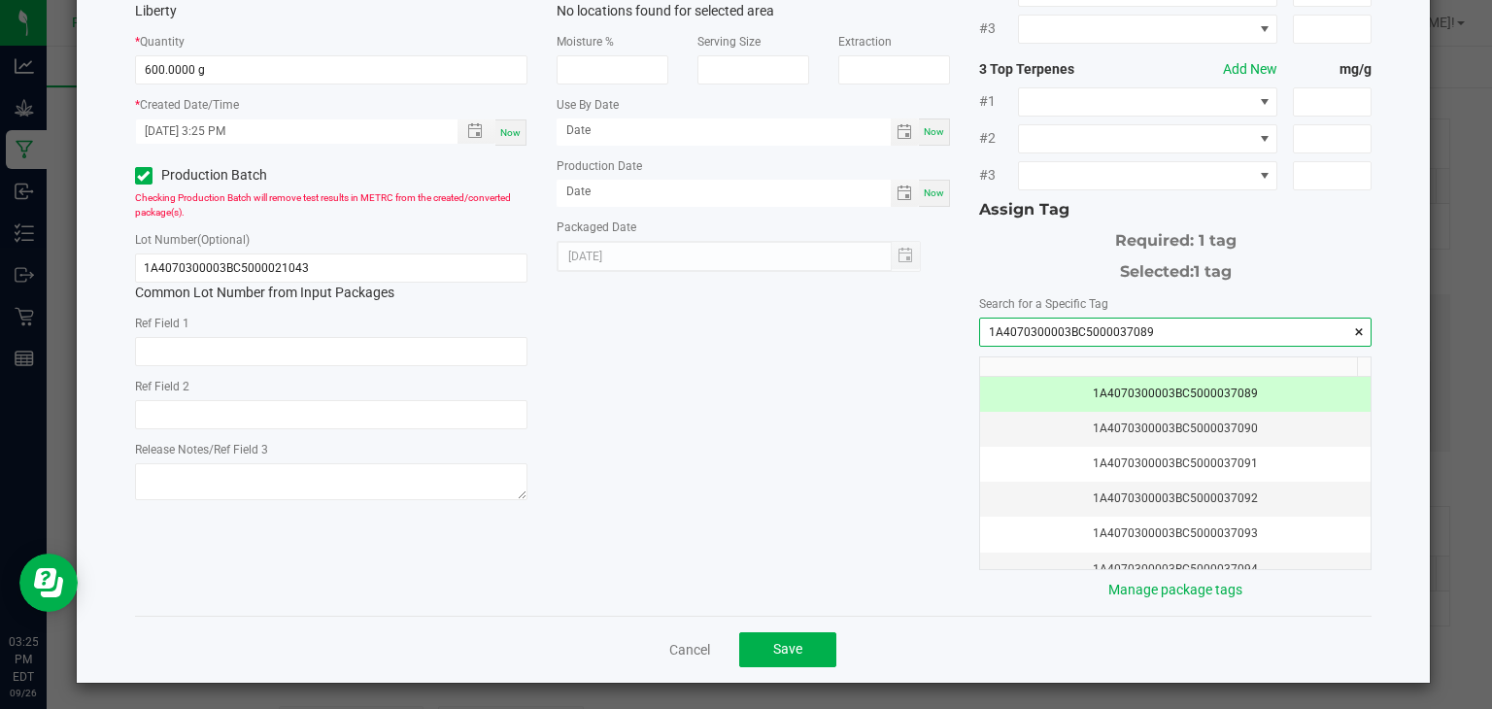
click at [1146, 328] on input "1A4070300003BC5000037089" at bounding box center [1175, 332] width 391 height 27
type input "1A4070300003BC5000037089"
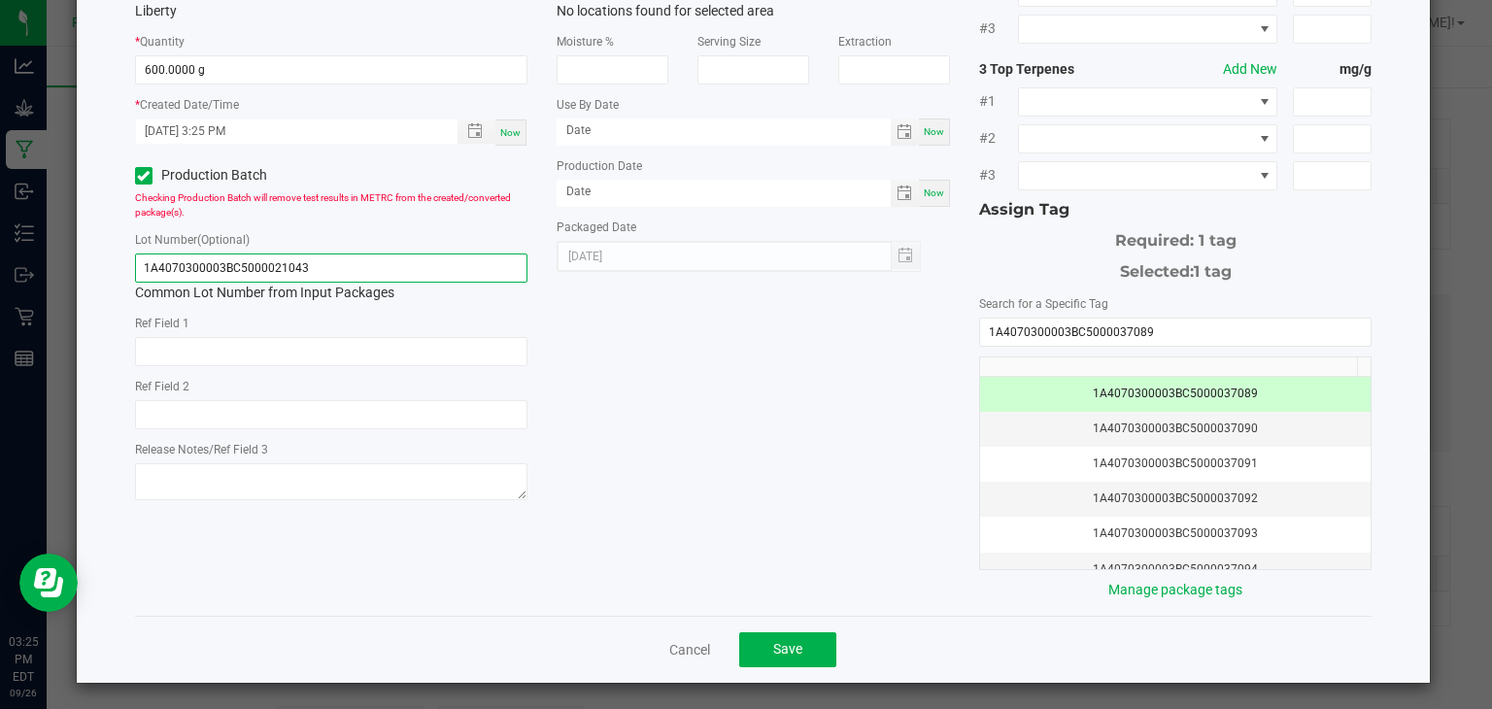
click at [438, 265] on input "1A4070300003BC5000021043" at bounding box center [331, 268] width 393 height 29
paste input "37089"
type input "1A4070300003BC5000037089"
click at [781, 650] on span "Save" at bounding box center [787, 649] width 29 height 16
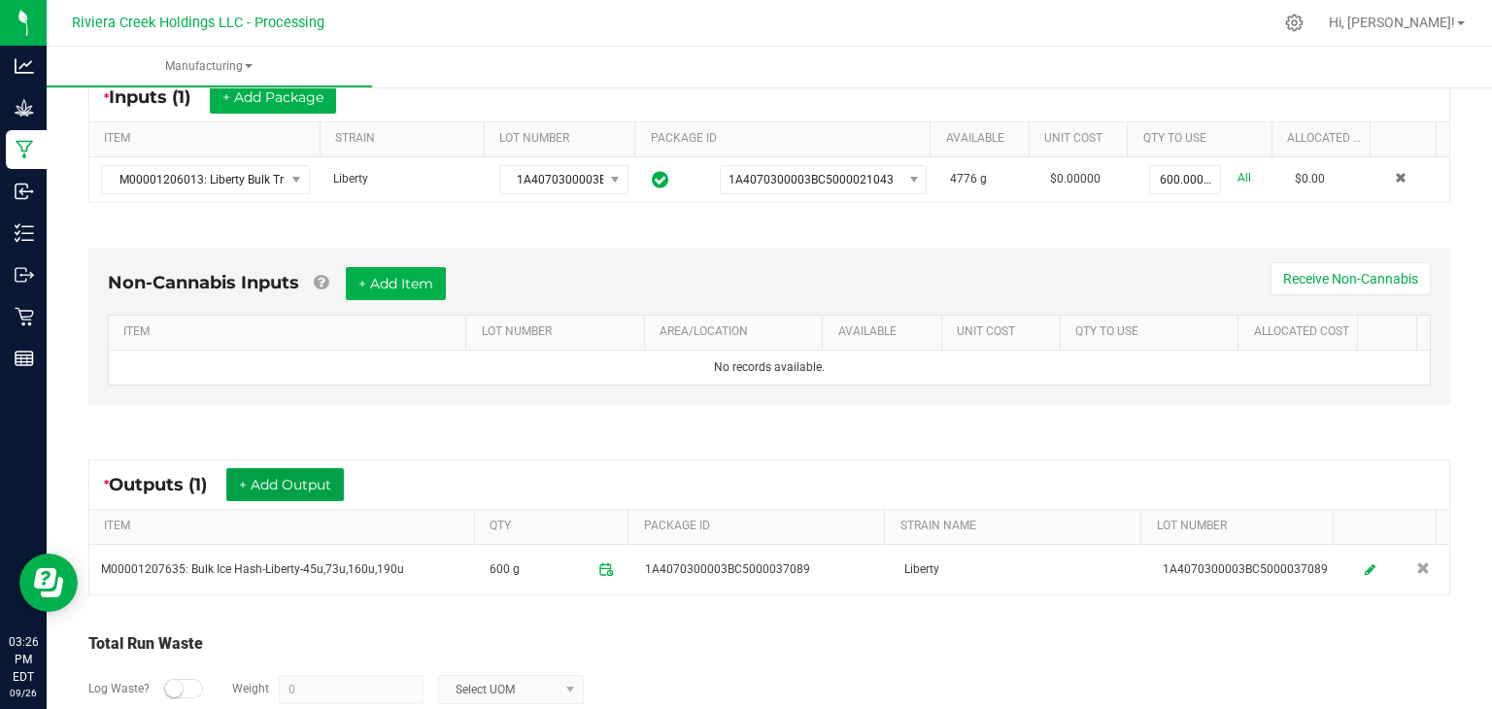
scroll to position [0, 0]
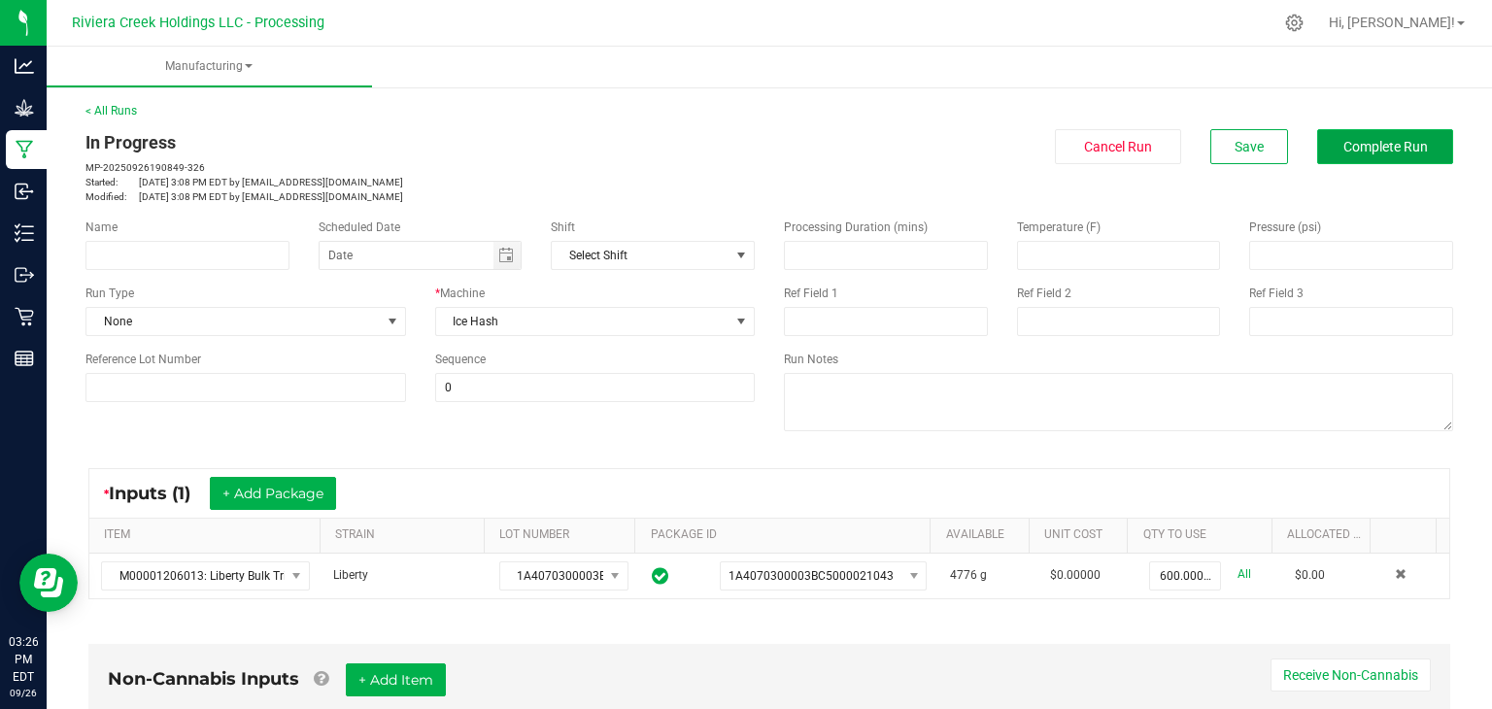
click at [1356, 139] on span "Complete Run" at bounding box center [1385, 147] width 85 height 16
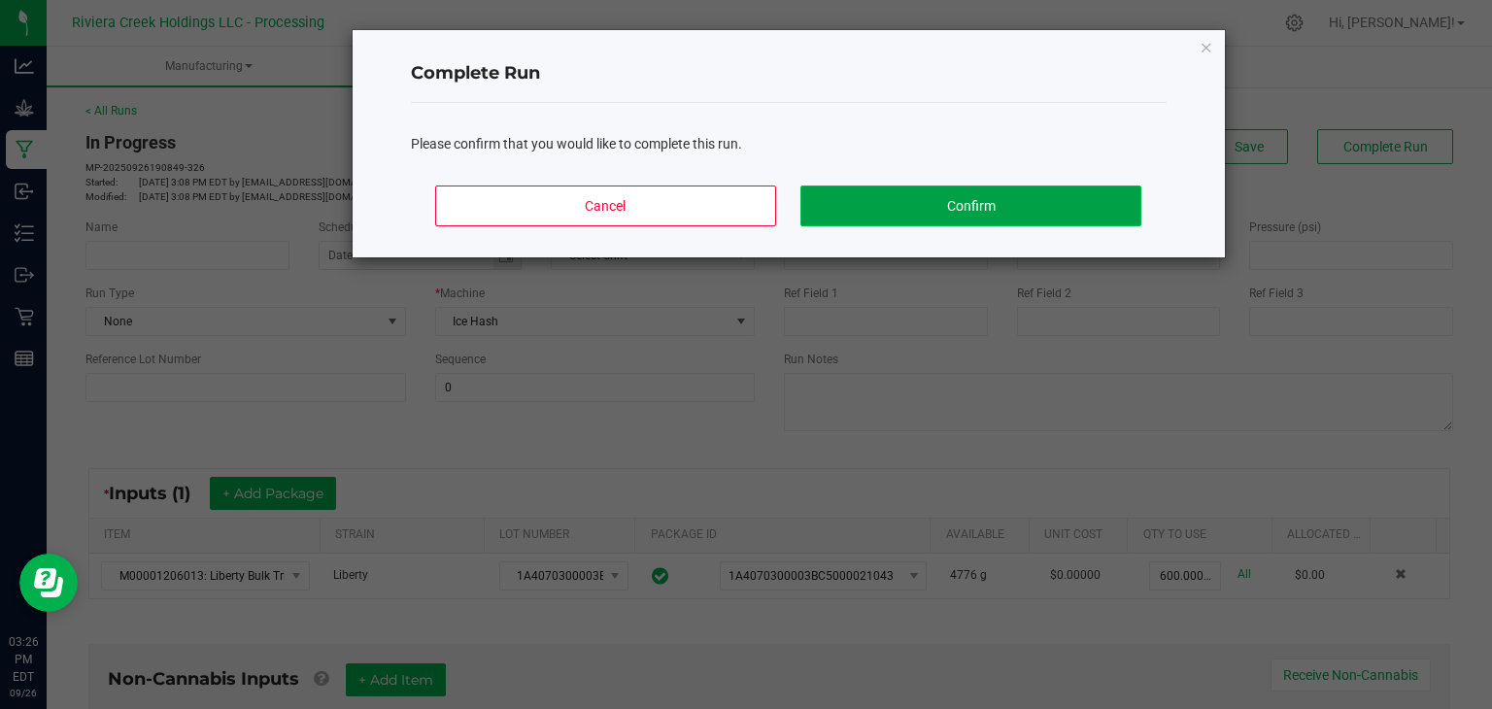
click at [1068, 207] on button "Confirm" at bounding box center [970, 206] width 340 height 41
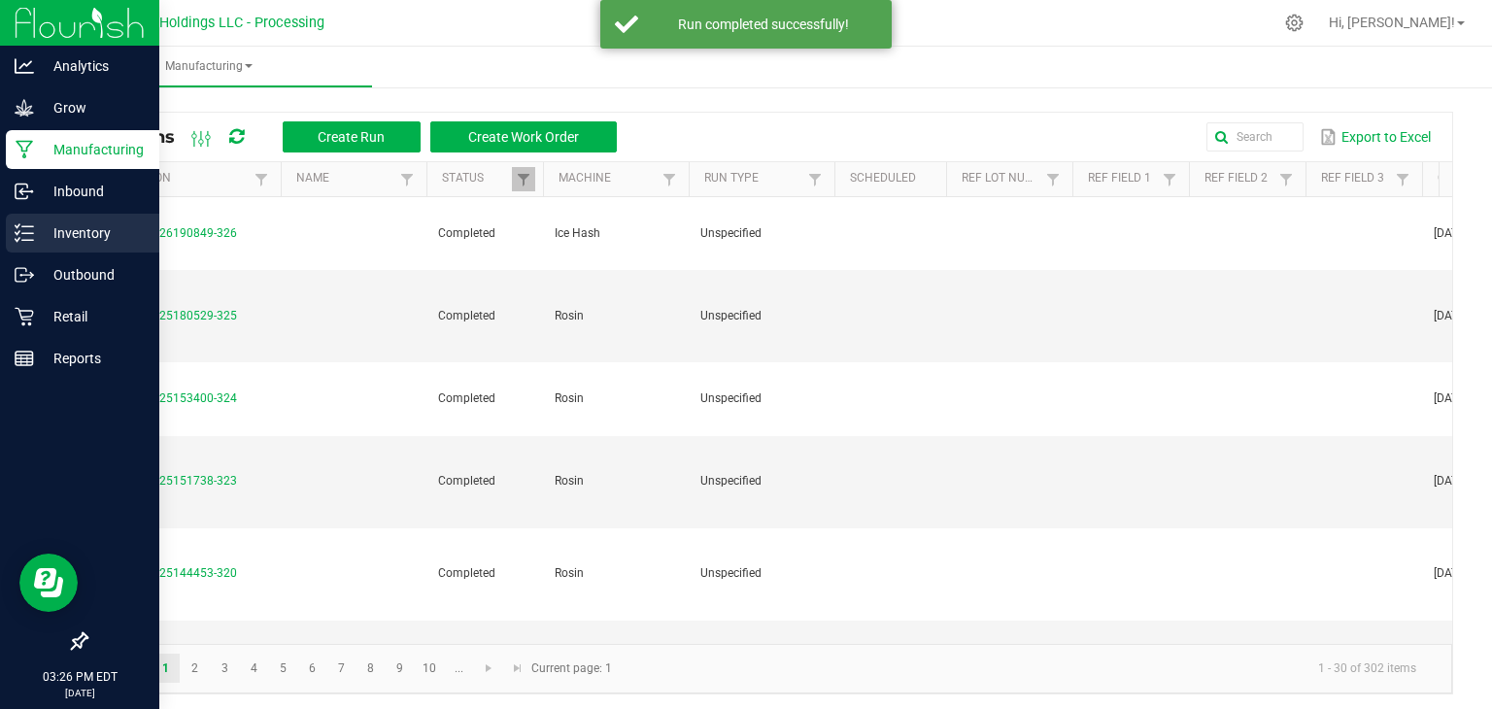
click at [93, 234] on p "Inventory" at bounding box center [92, 232] width 117 height 23
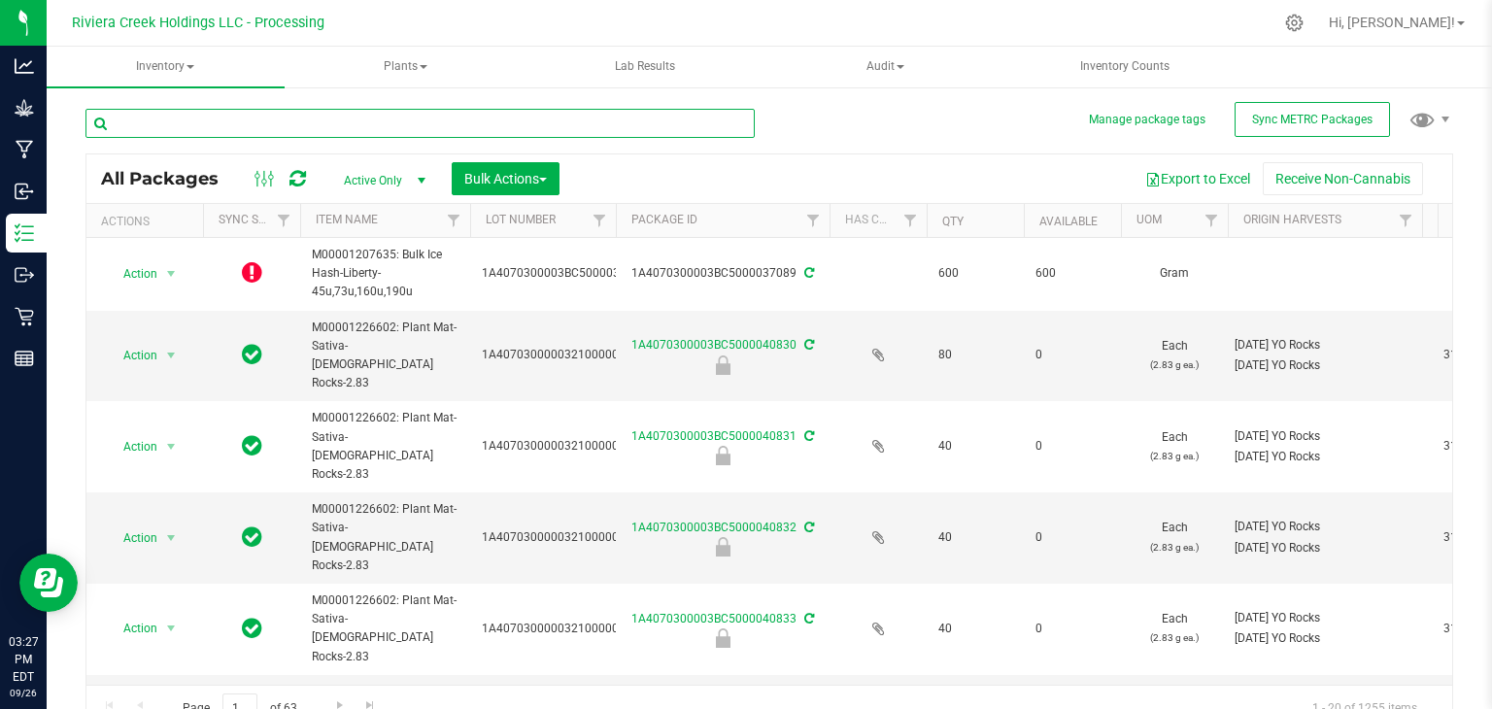
click at [367, 126] on input "text" at bounding box center [419, 123] width 669 height 29
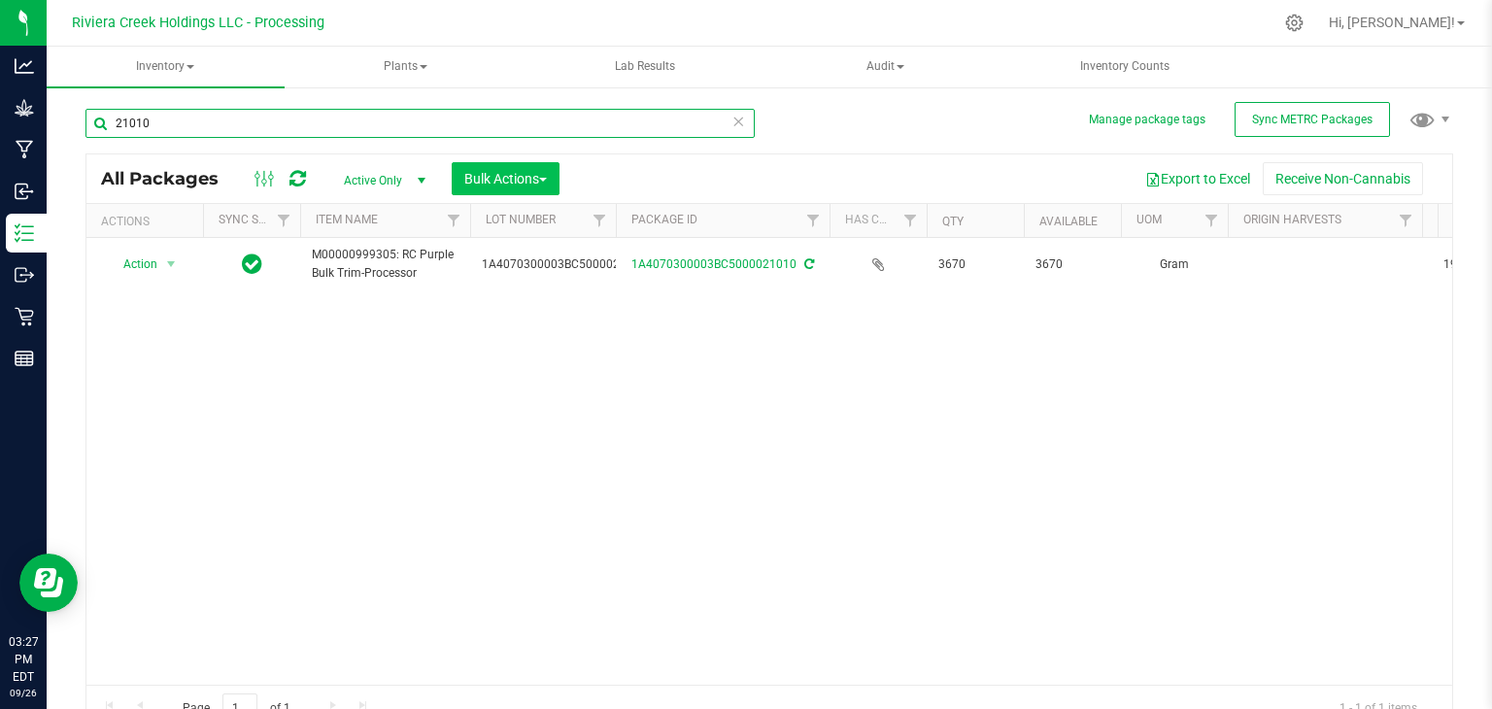
type input "21010"
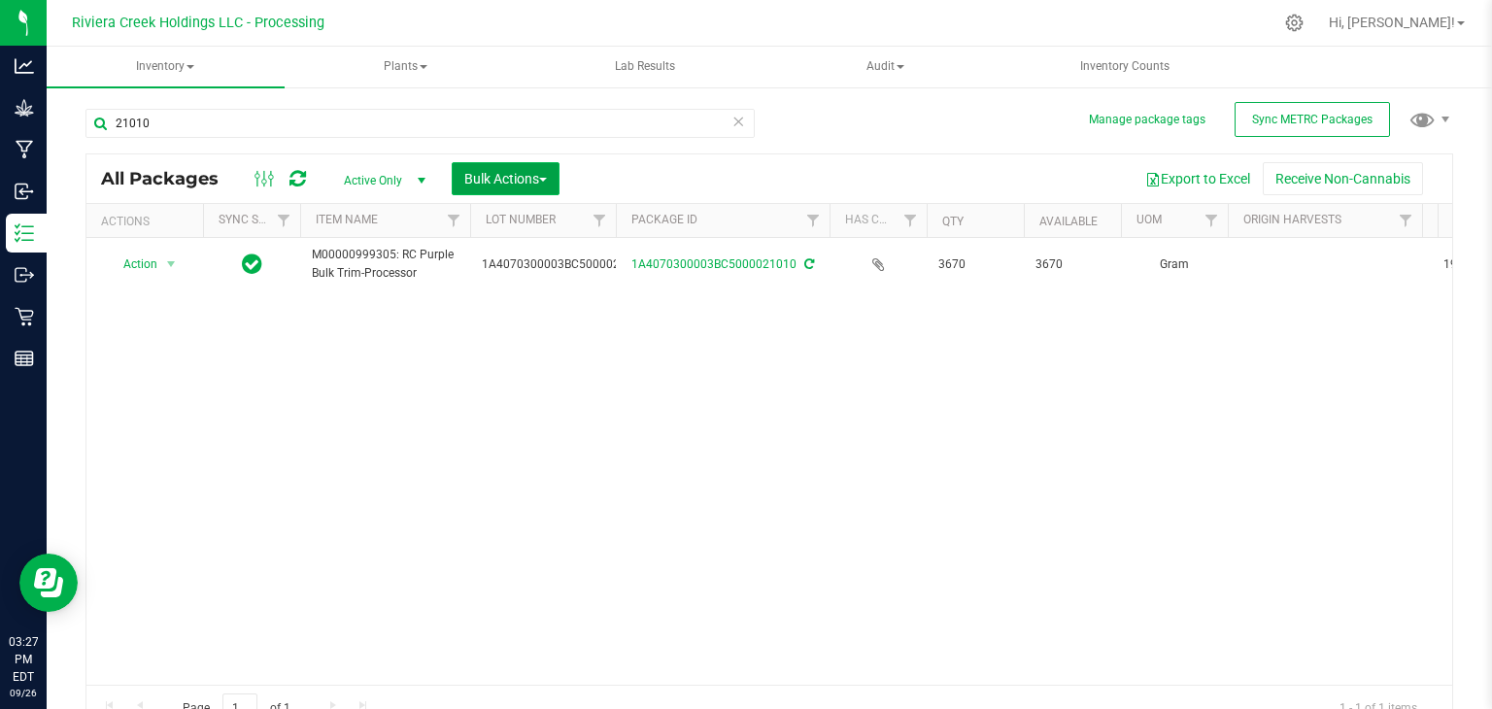
click at [501, 180] on span "Bulk Actions" at bounding box center [505, 179] width 83 height 16
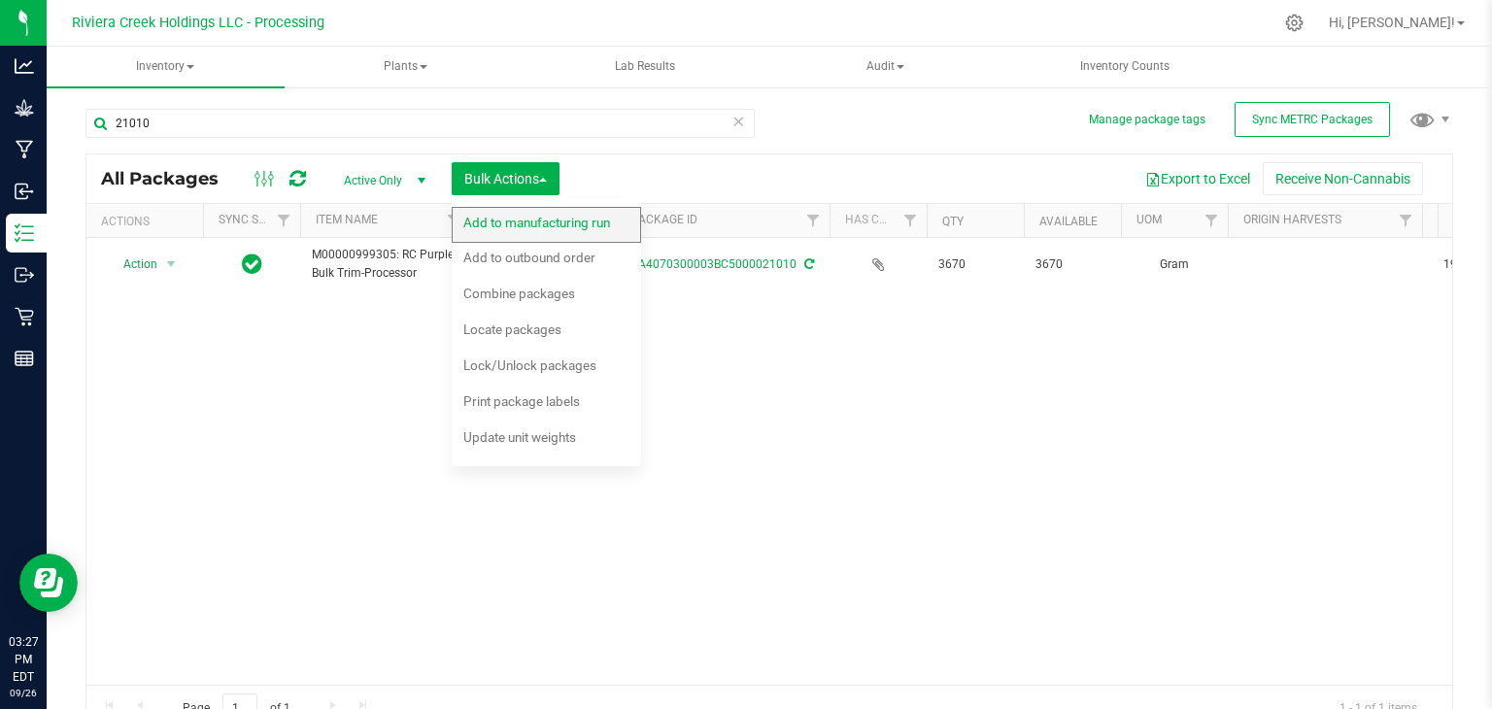
click at [508, 222] on span "Add to manufacturing run" at bounding box center [536, 223] width 147 height 16
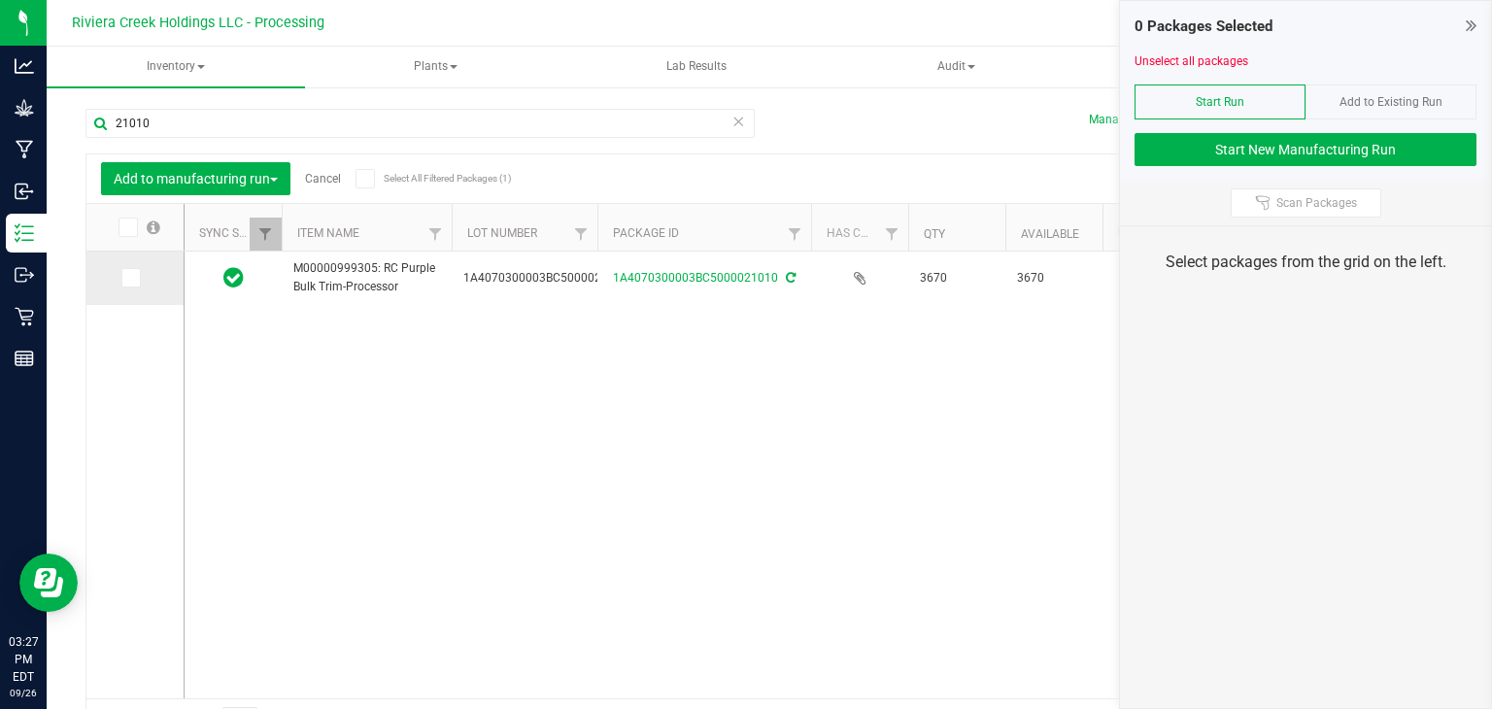
click at [134, 278] on icon at bounding box center [129, 278] width 13 height 0
click at [0, 0] on input "checkbox" at bounding box center [0, 0] width 0 height 0
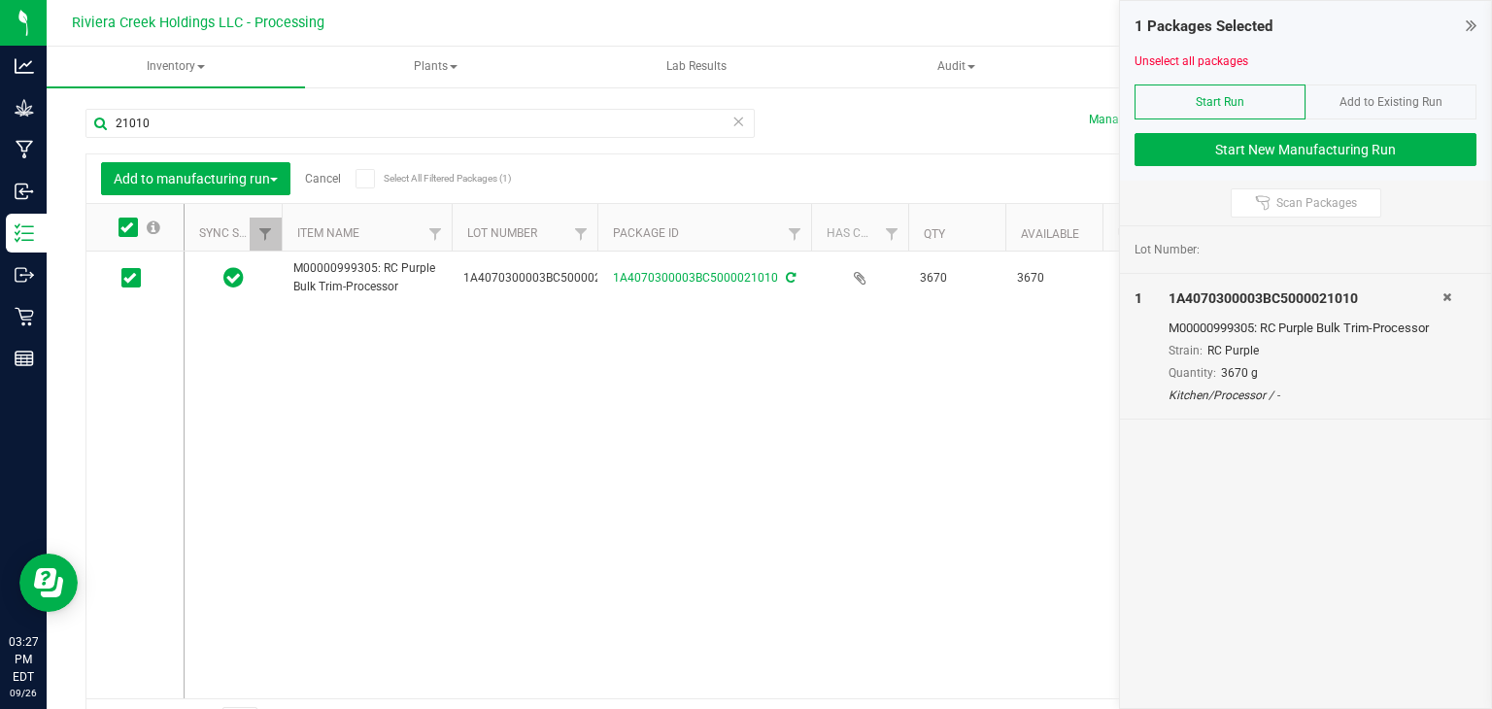
click at [731, 124] on icon at bounding box center [738, 120] width 14 height 23
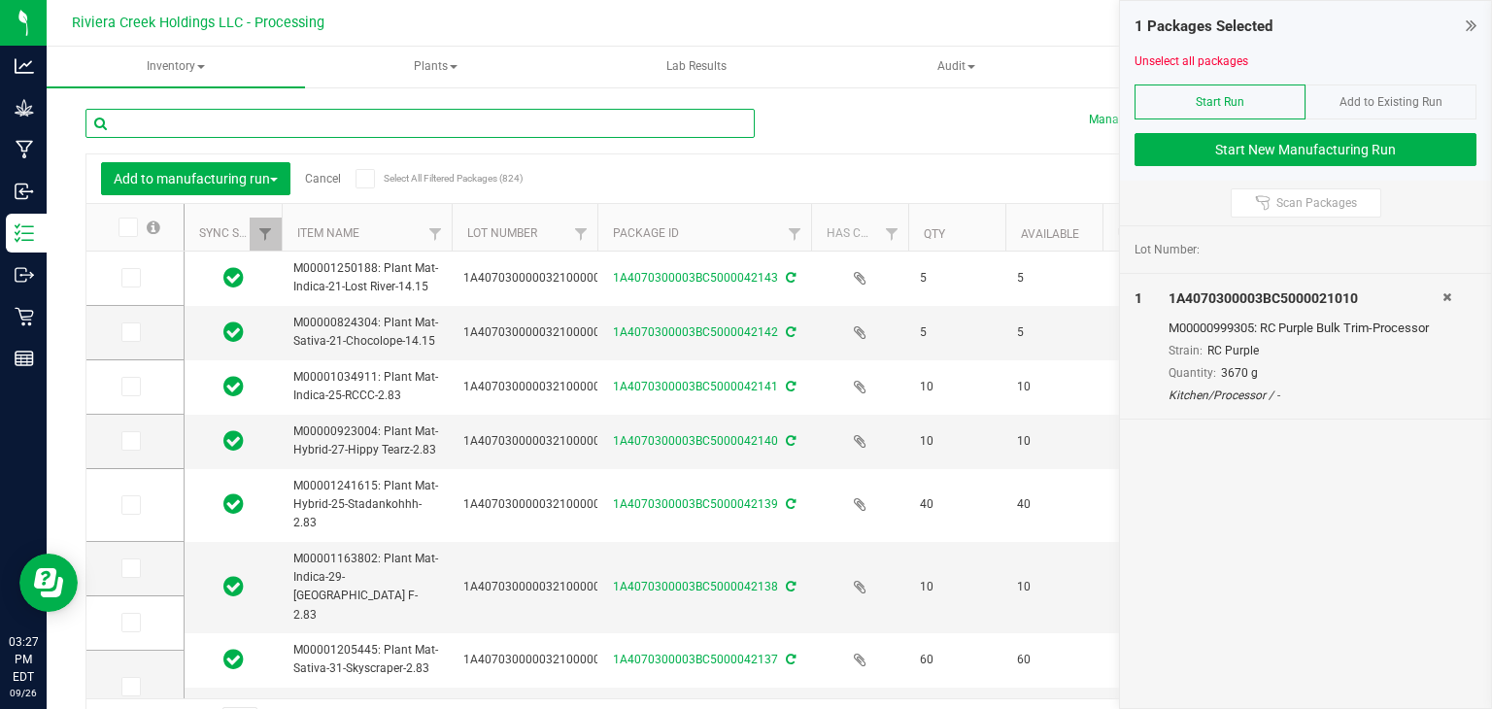
click at [651, 127] on input "text" at bounding box center [419, 123] width 669 height 29
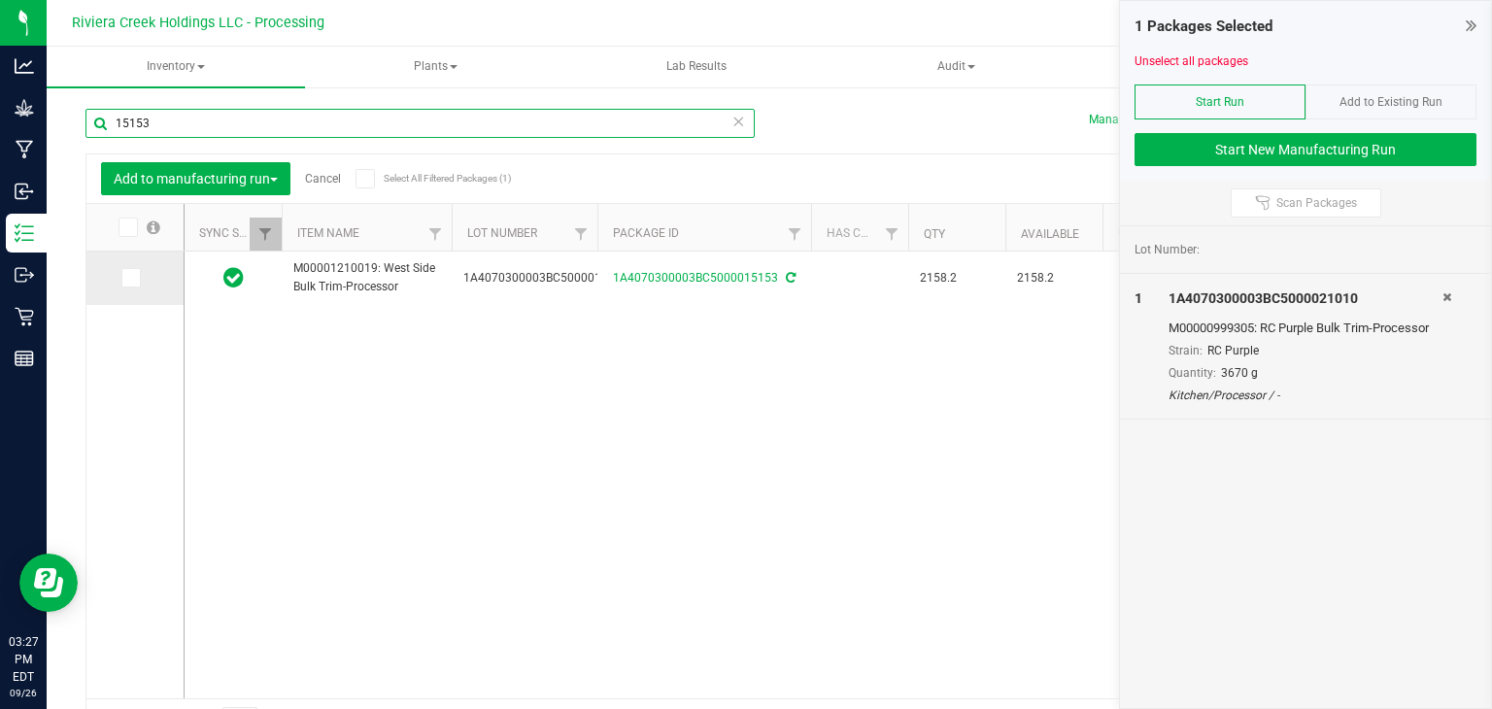
type input "15153"
click at [126, 278] on icon at bounding box center [129, 278] width 13 height 0
click at [0, 0] on input "checkbox" at bounding box center [0, 0] width 0 height 0
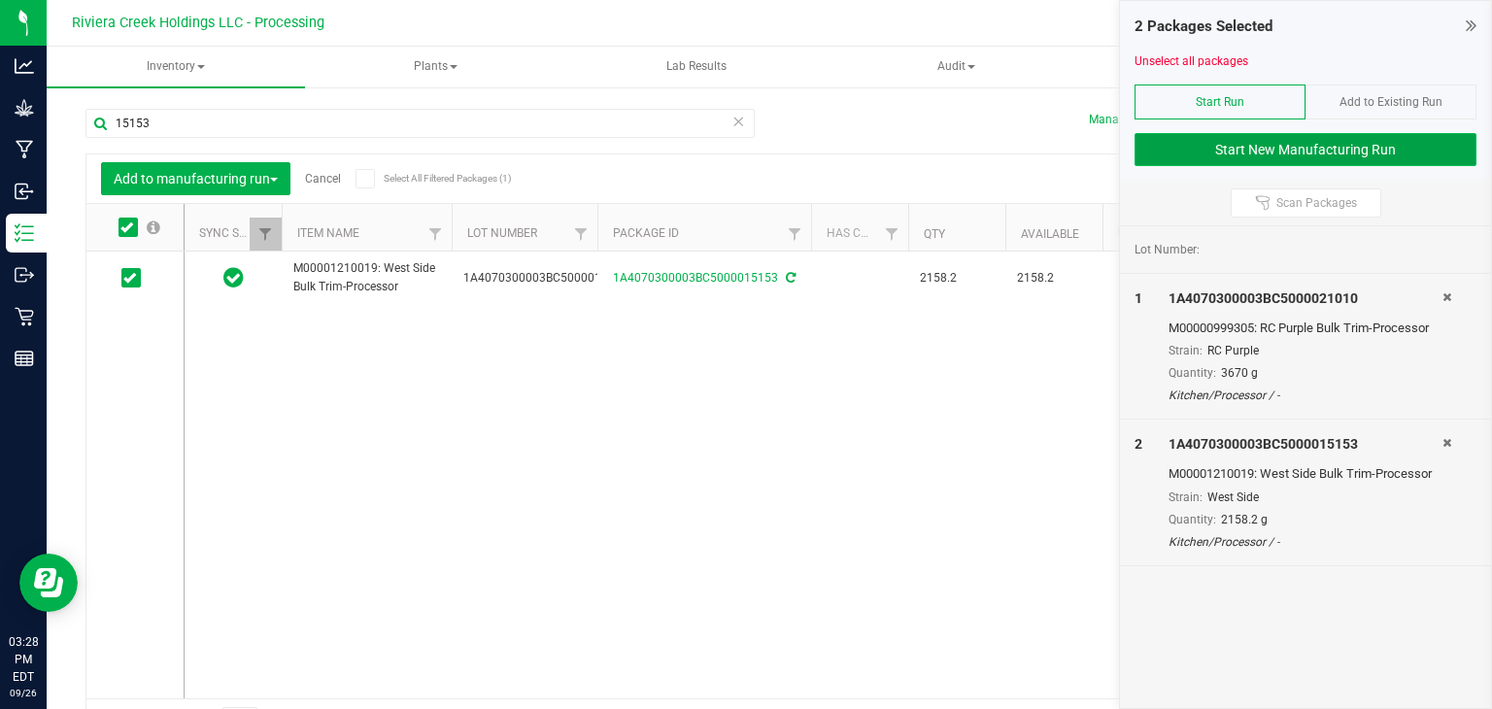
click at [1193, 147] on button "Start New Manufacturing Run" at bounding box center [1305, 149] width 342 height 33
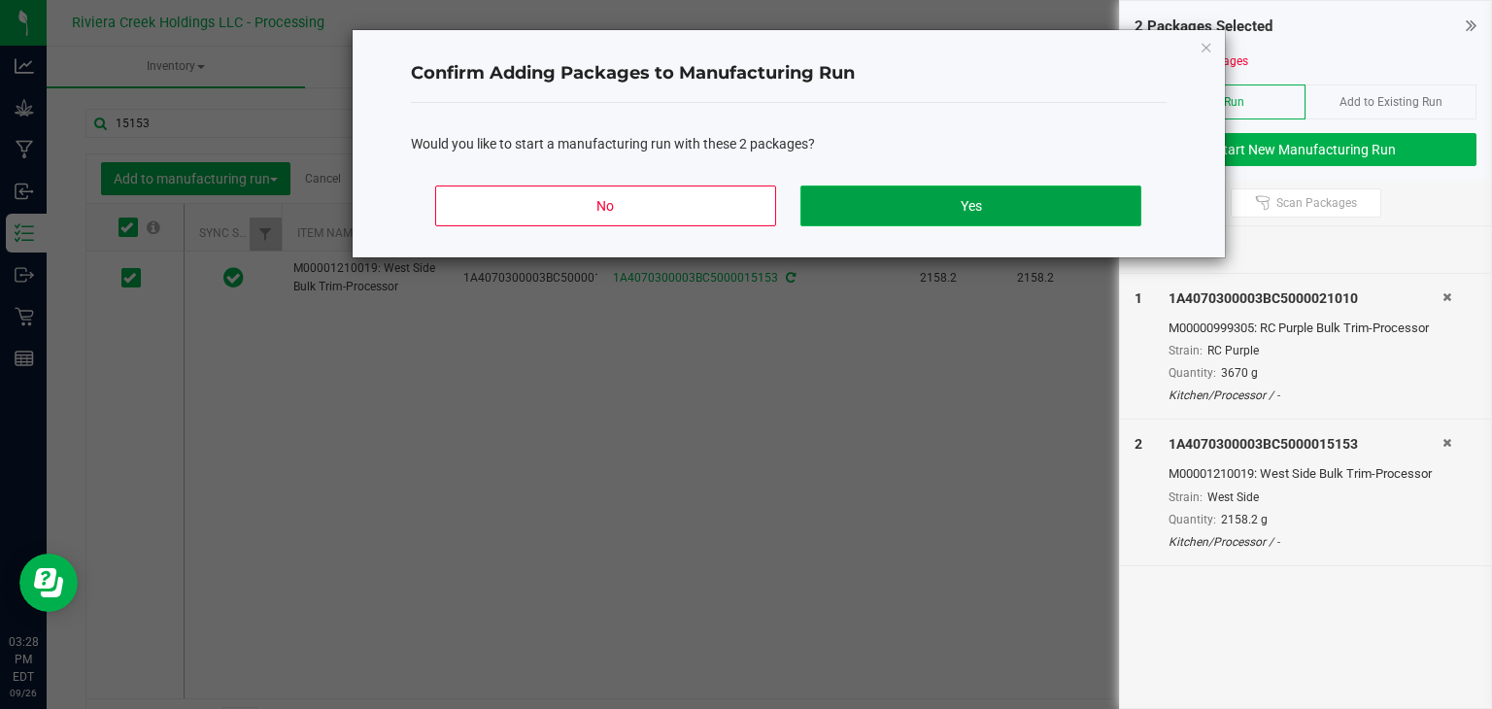
click at [1025, 207] on button "Yes" at bounding box center [970, 206] width 340 height 41
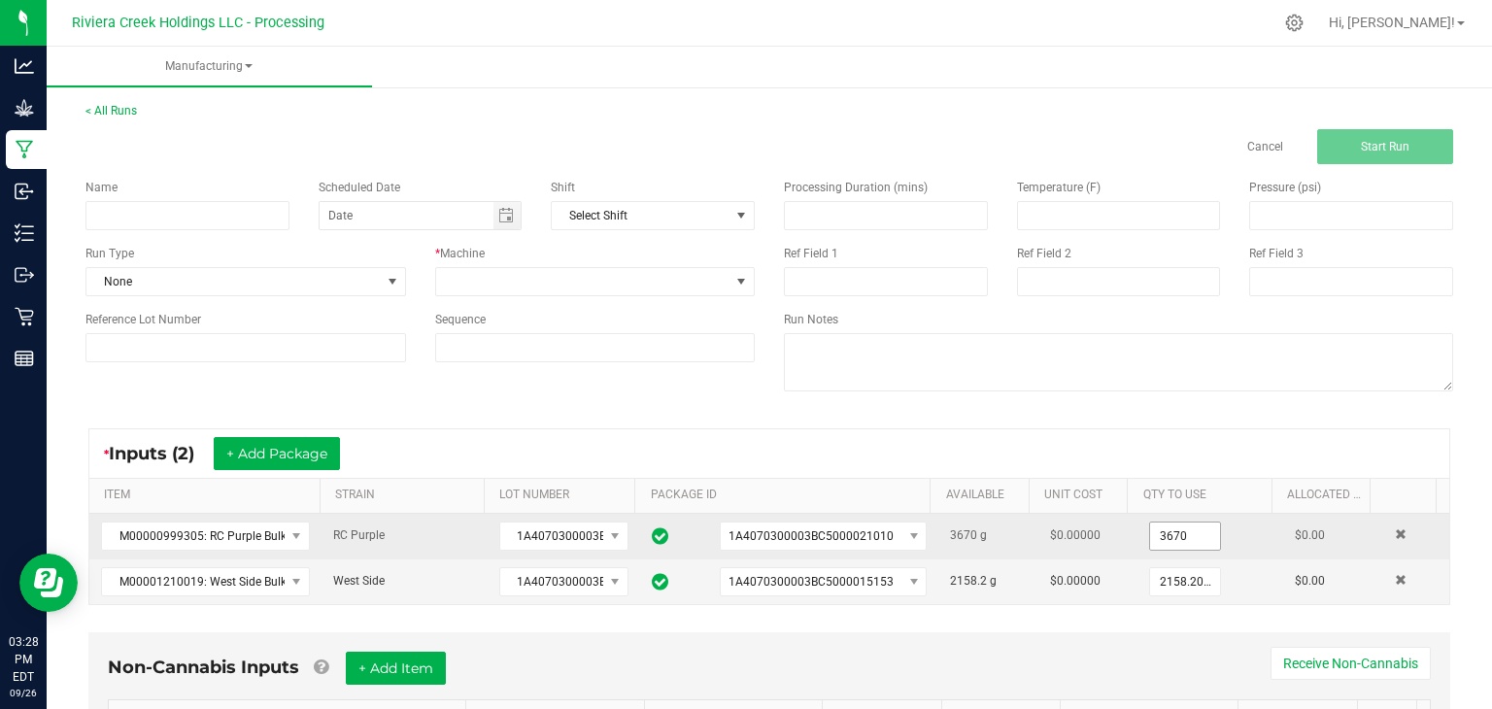
click at [1181, 536] on input "3670" at bounding box center [1185, 536] width 70 height 27
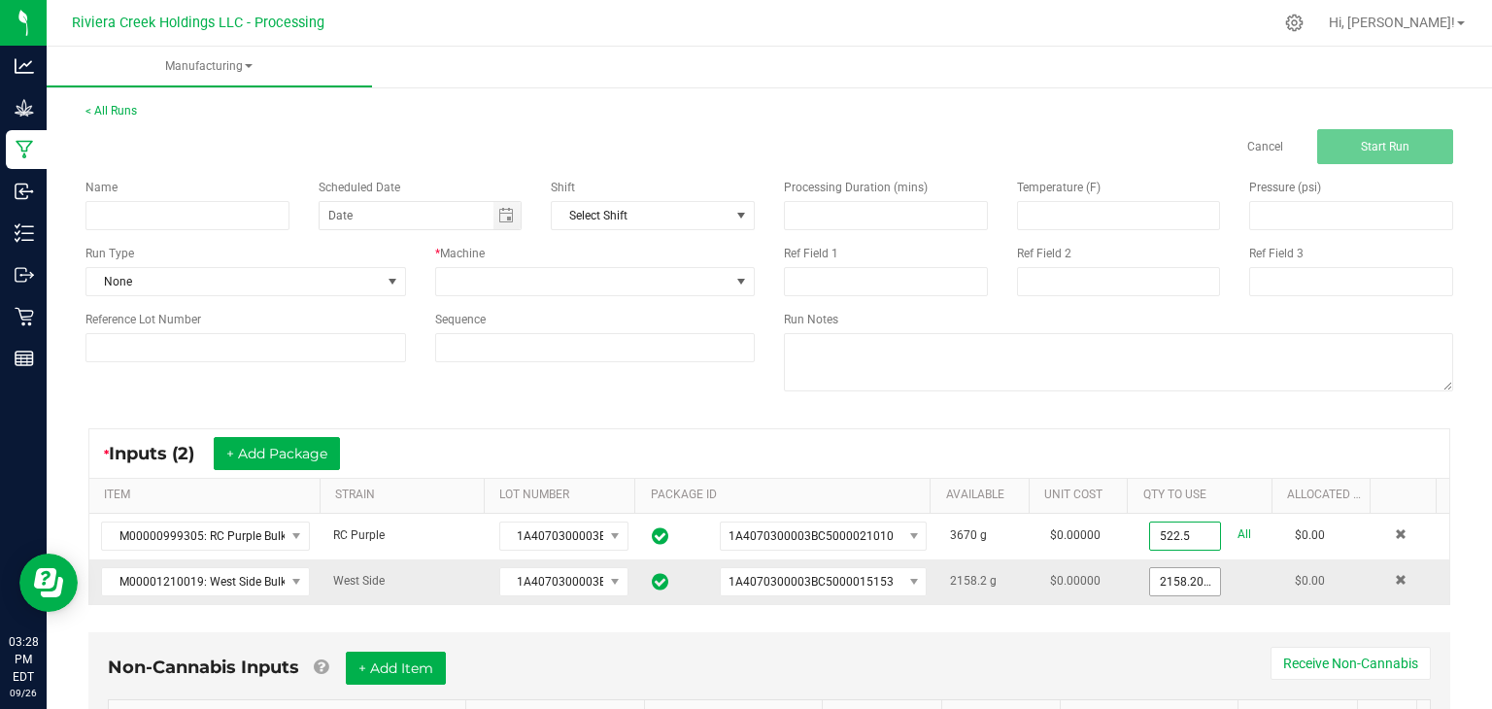
type input "522.5000 g"
click at [1179, 584] on input "2158.2" at bounding box center [1185, 581] width 70 height 27
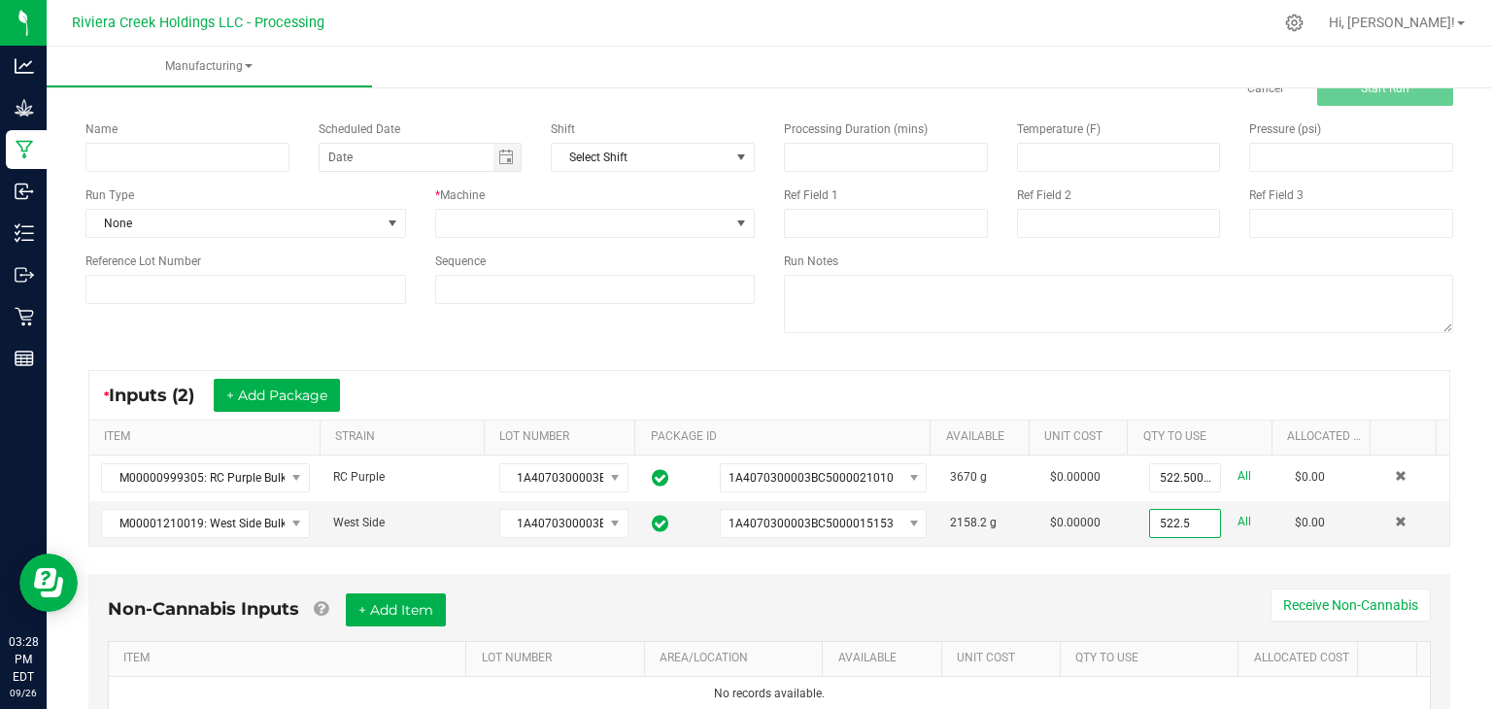
scroll to position [54, 0]
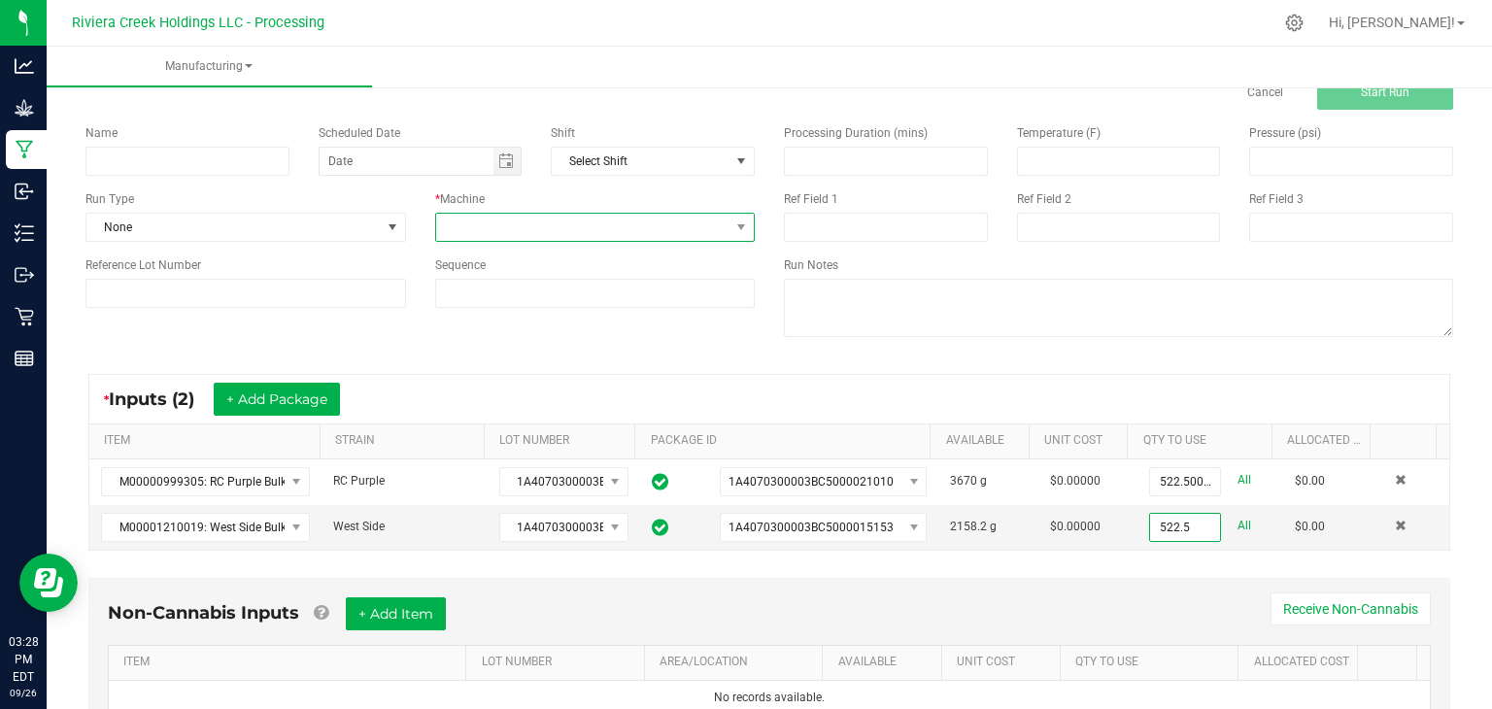
type input "522.5000 g"
click at [719, 230] on span at bounding box center [583, 227] width 294 height 27
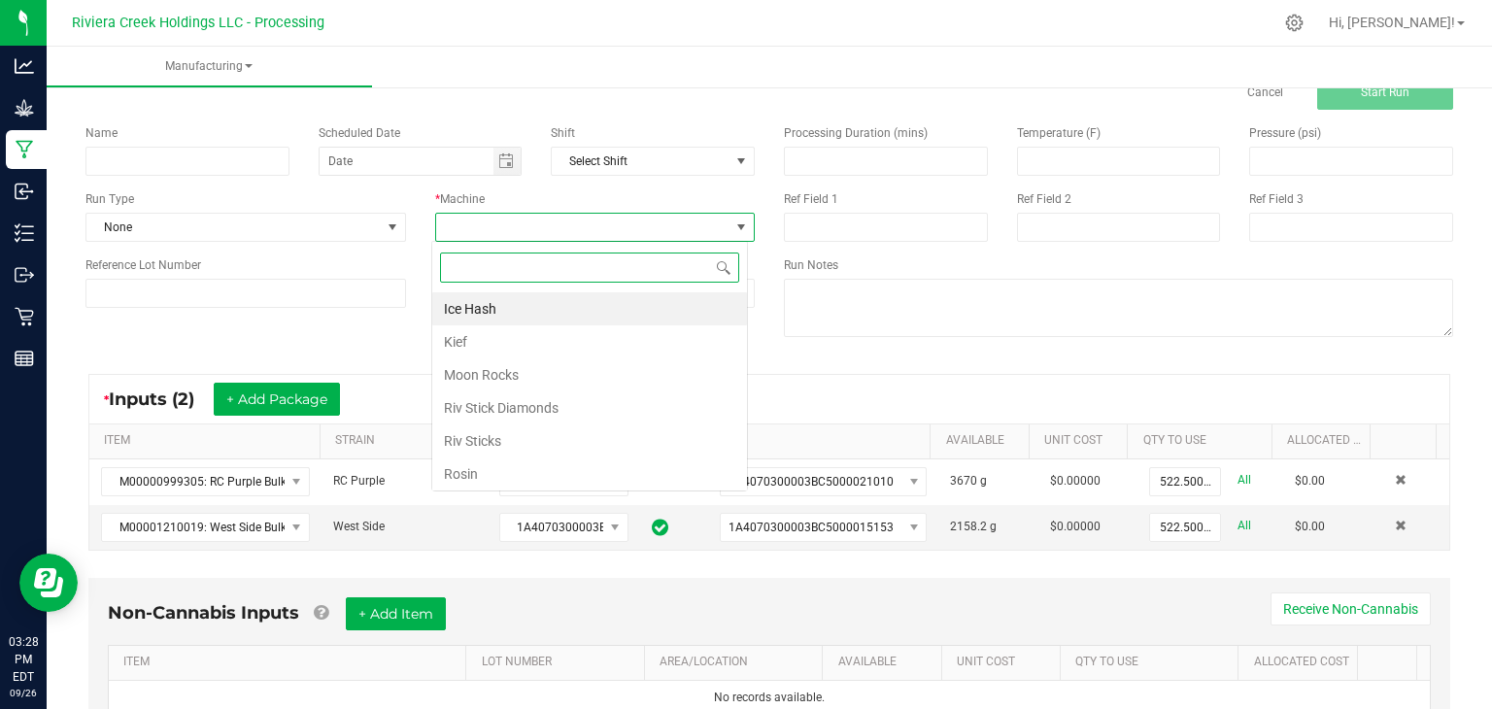
scroll to position [28, 316]
click at [602, 308] on li "Ice Hash" at bounding box center [589, 308] width 315 height 33
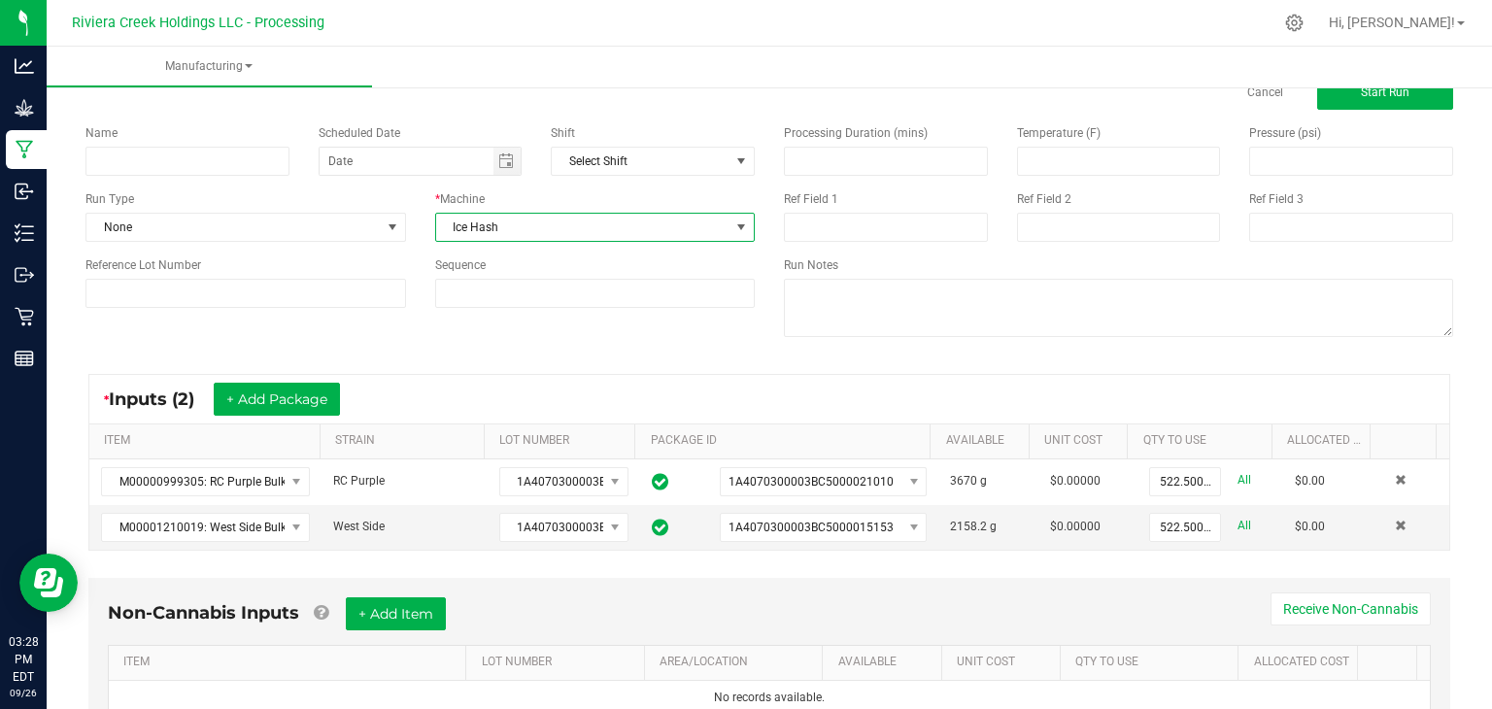
scroll to position [0, 0]
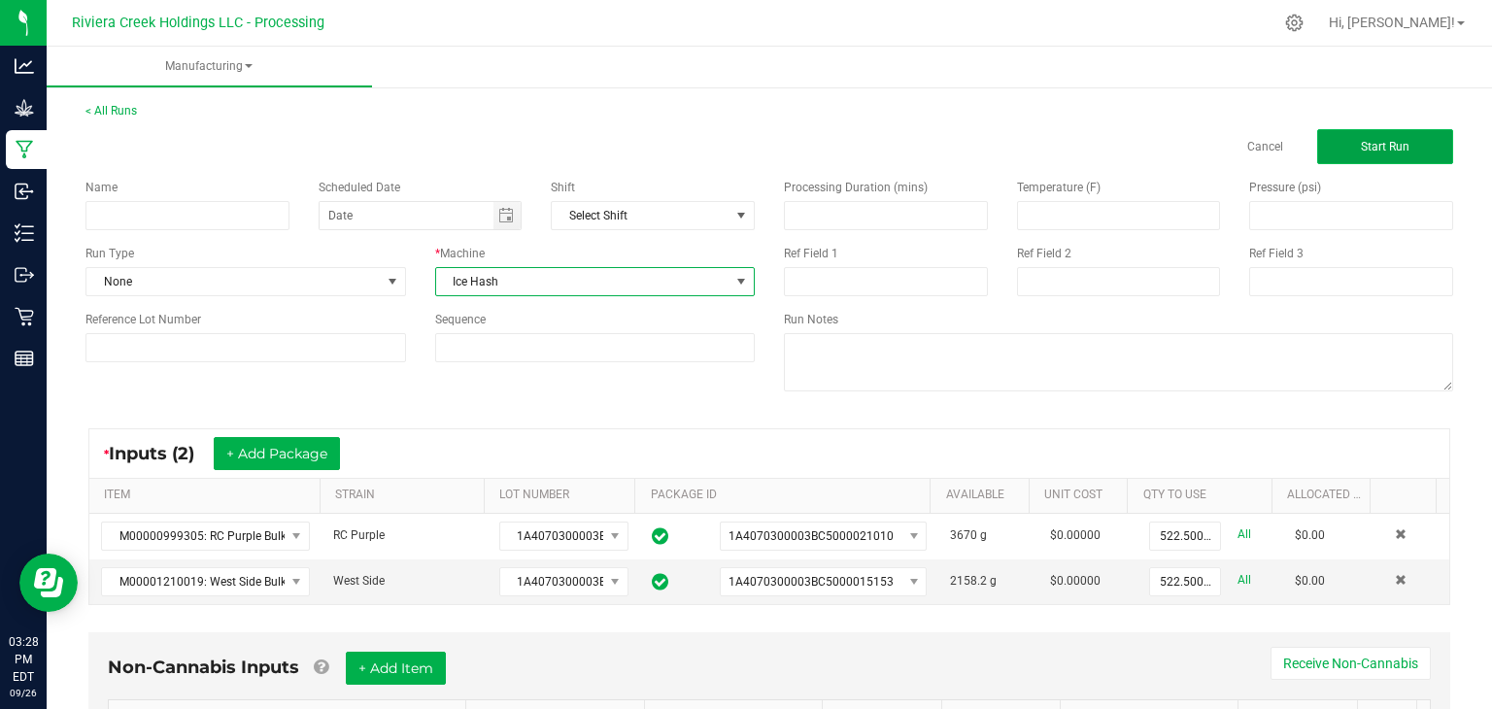
click at [1361, 144] on span "Start Run" at bounding box center [1385, 147] width 49 height 14
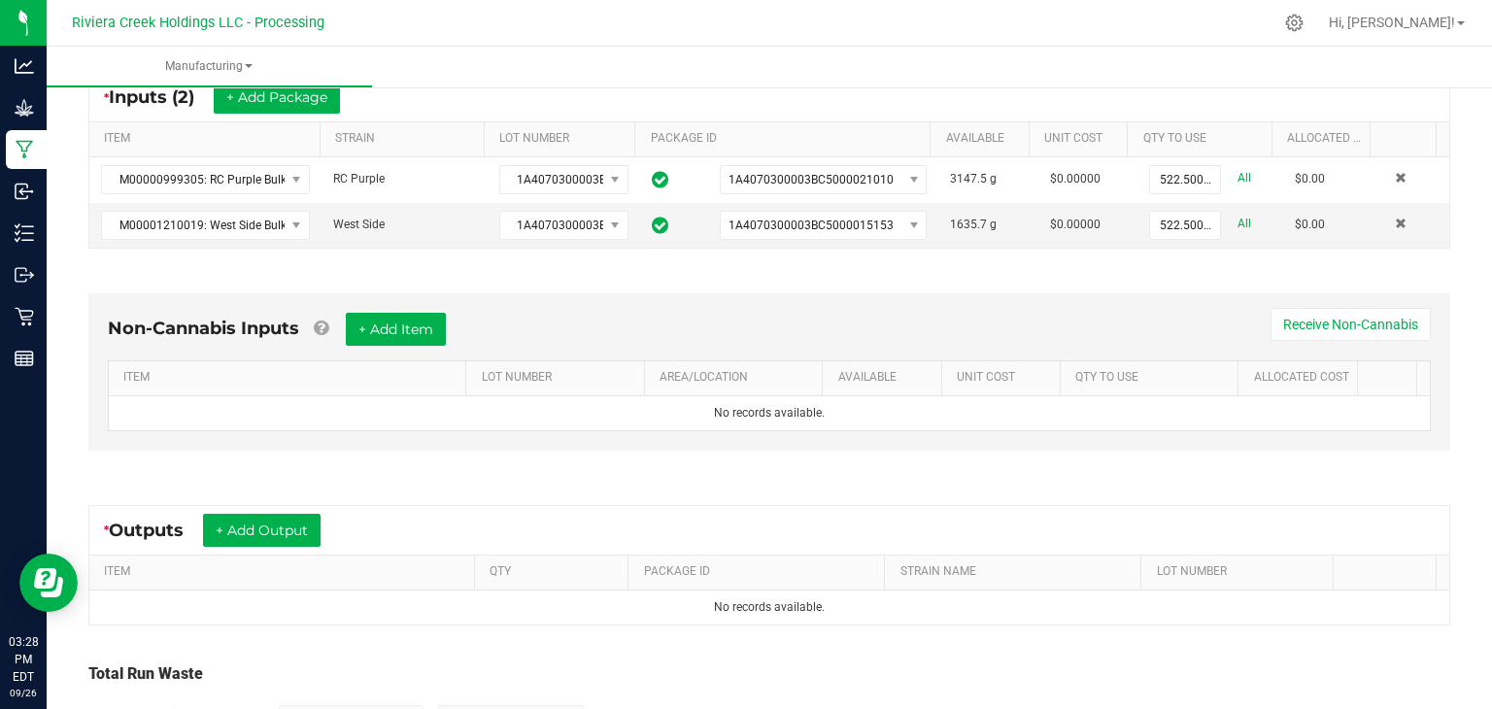
scroll to position [398, 0]
click at [278, 525] on button "+ Add Output" at bounding box center [262, 528] width 118 height 33
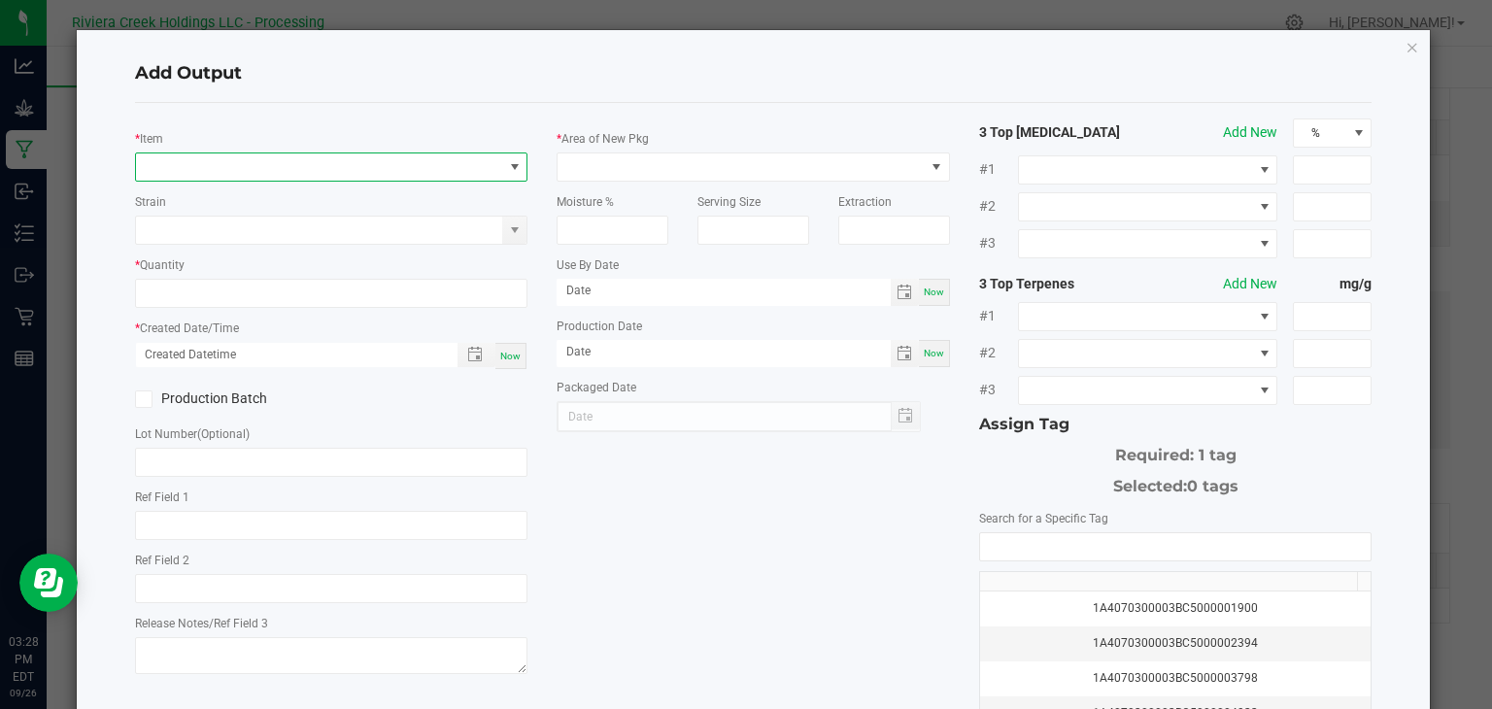
click at [416, 162] on span "NO DATA FOUND" at bounding box center [319, 166] width 367 height 27
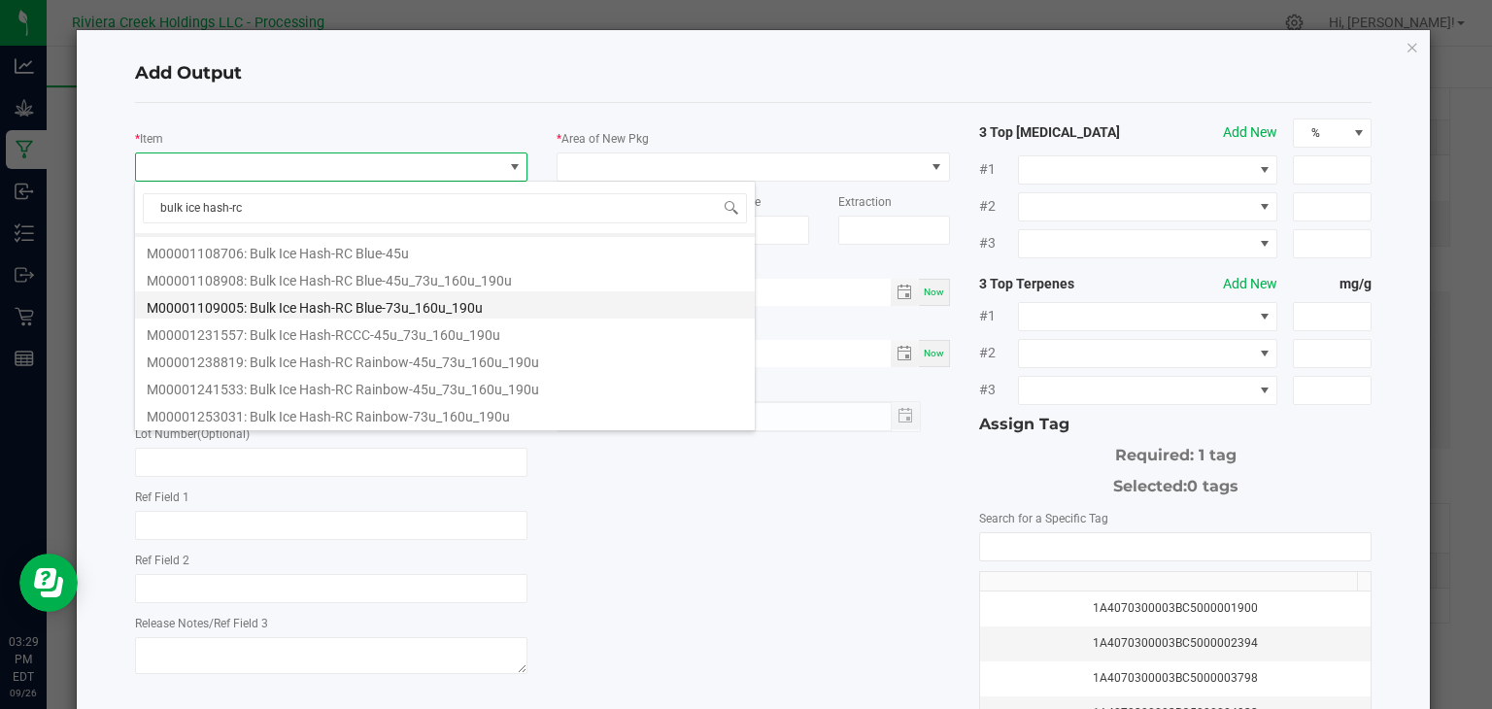
scroll to position [0, 0]
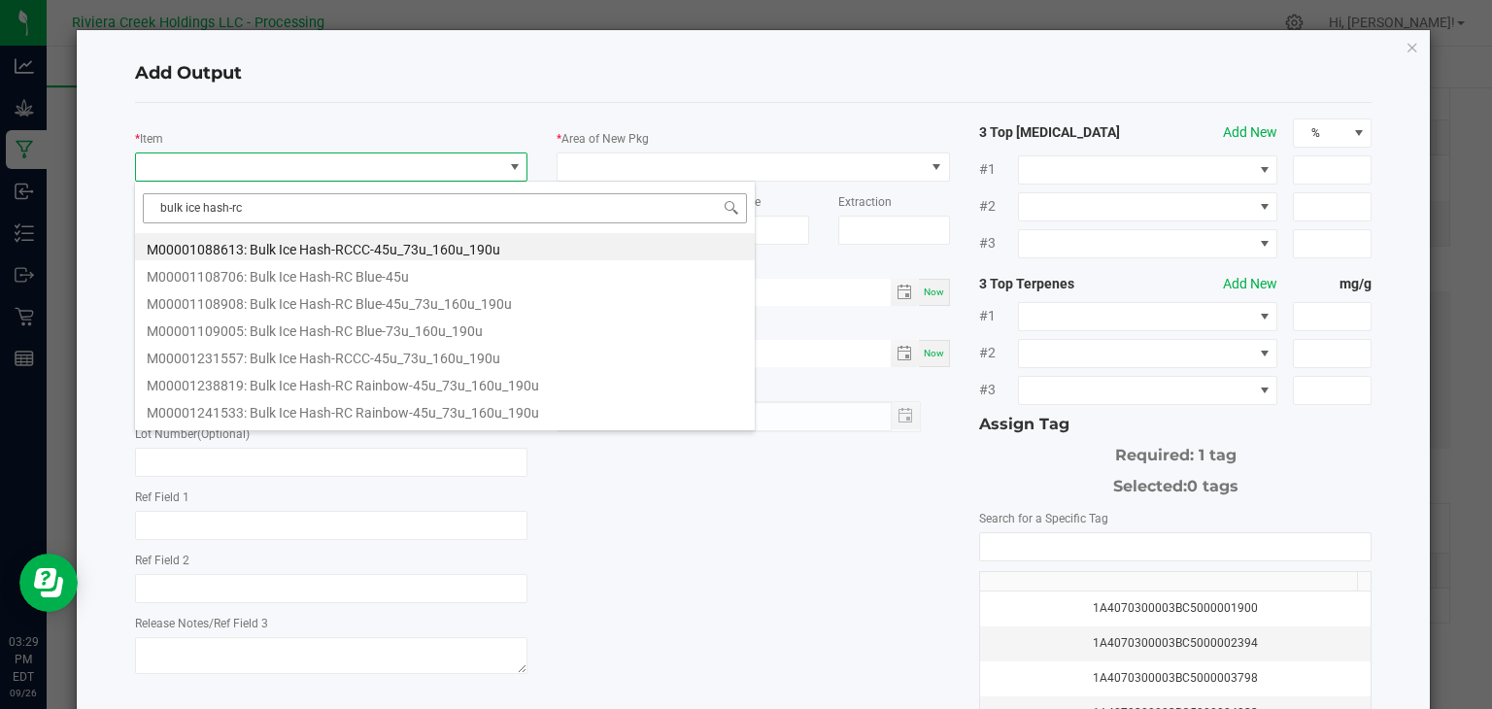
click at [365, 204] on input "bulk ice hash-rc" at bounding box center [445, 208] width 604 height 30
type input "bulk ice hash-w"
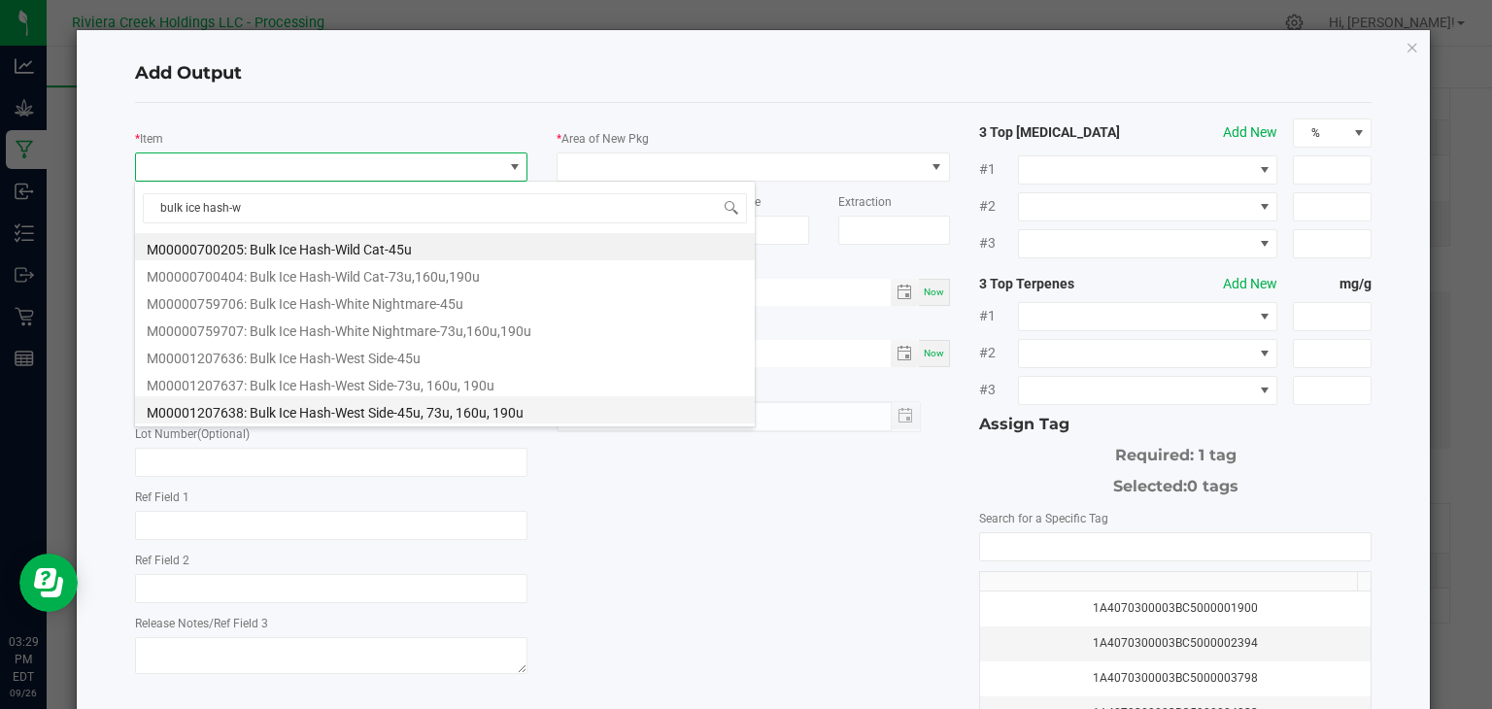
click at [567, 404] on li "M00001207638: Bulk Ice Hash-West Side-45u, 73u, 160u, 190u" at bounding box center [445, 409] width 620 height 27
type input "0.0000 g"
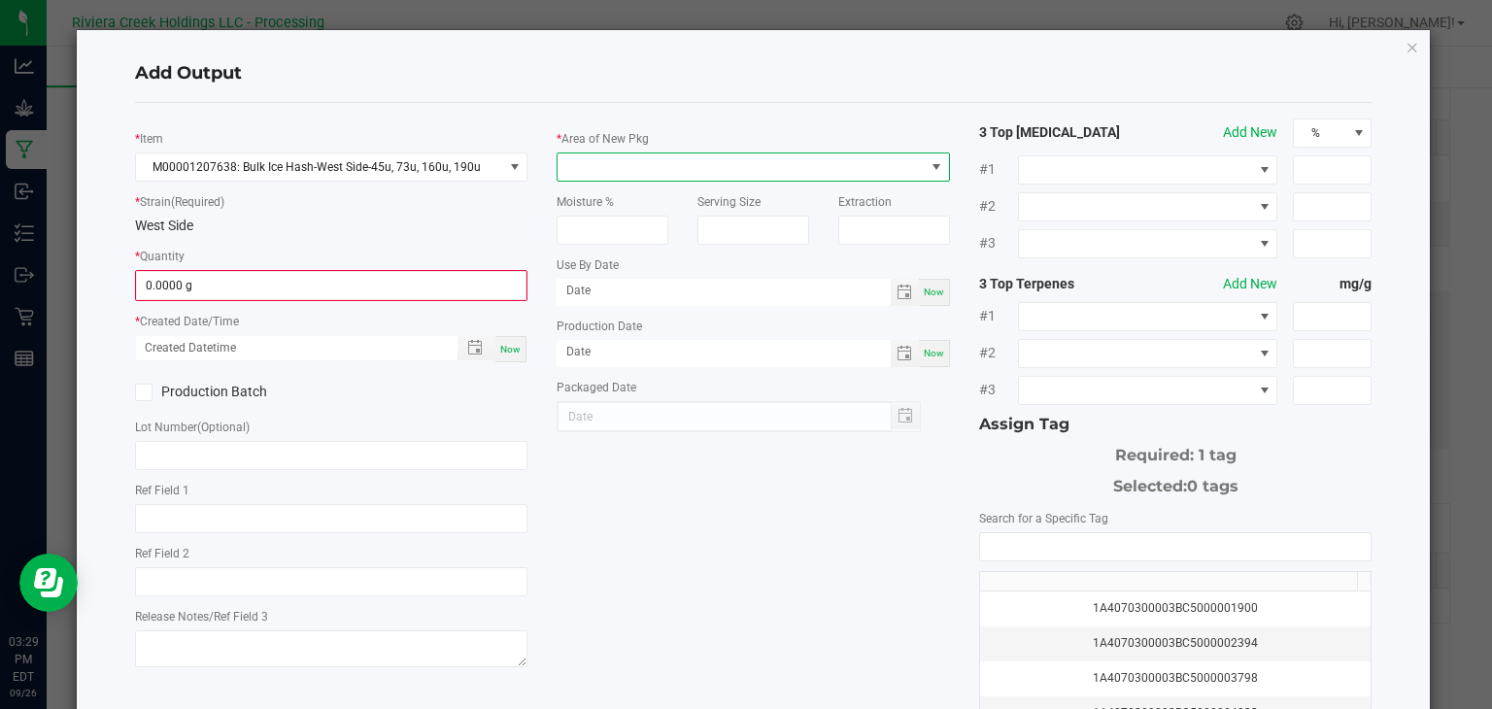
click at [719, 166] on span at bounding box center [741, 166] width 367 height 27
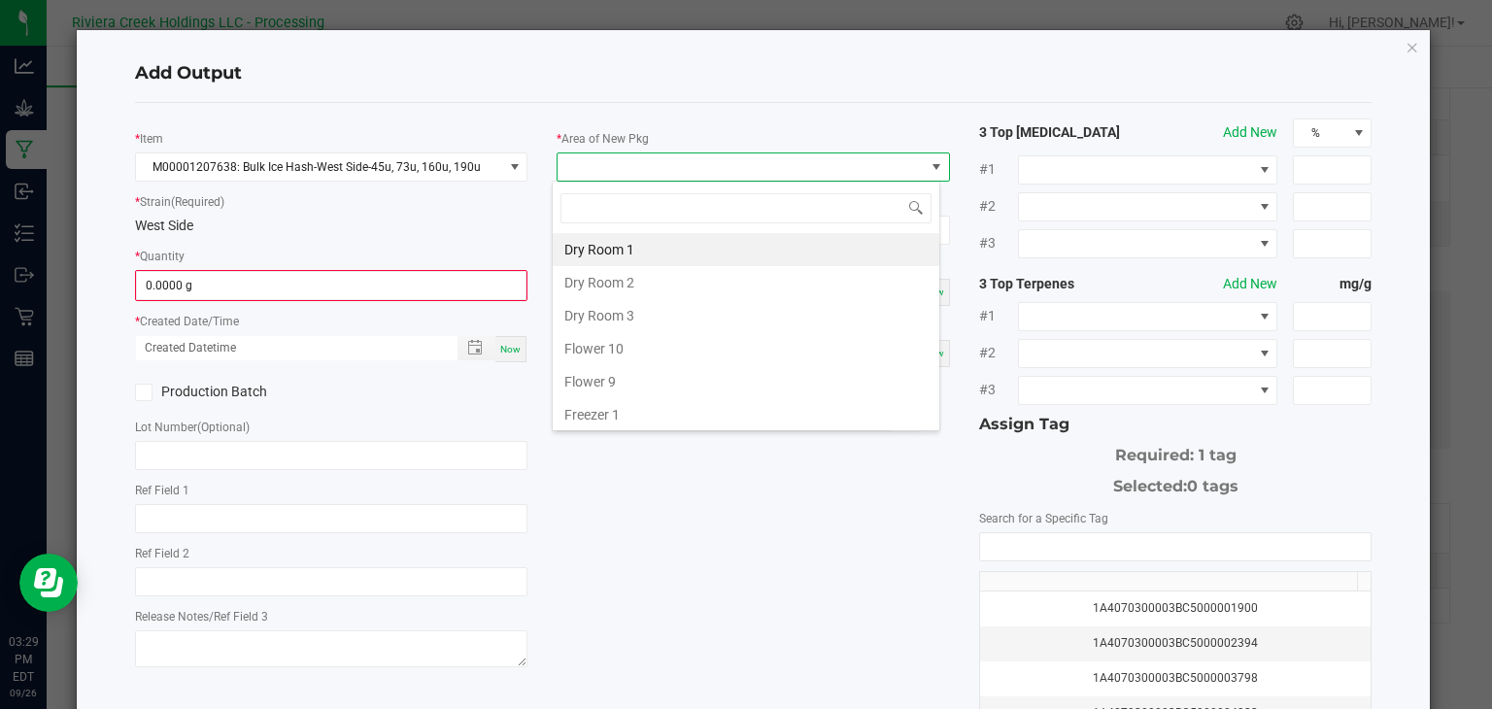
scroll to position [28, 389]
type input "k"
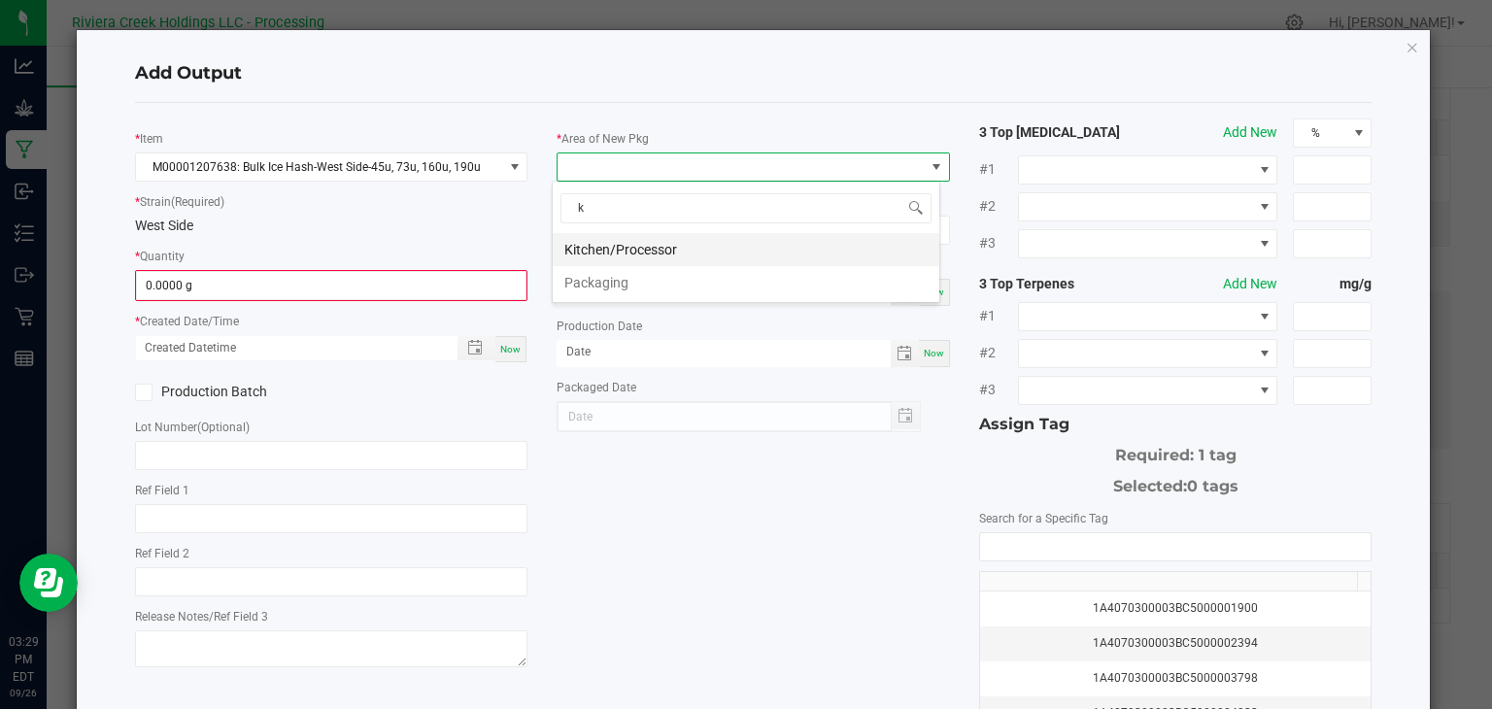
click at [688, 244] on li "Kitchen/Processor" at bounding box center [746, 249] width 387 height 33
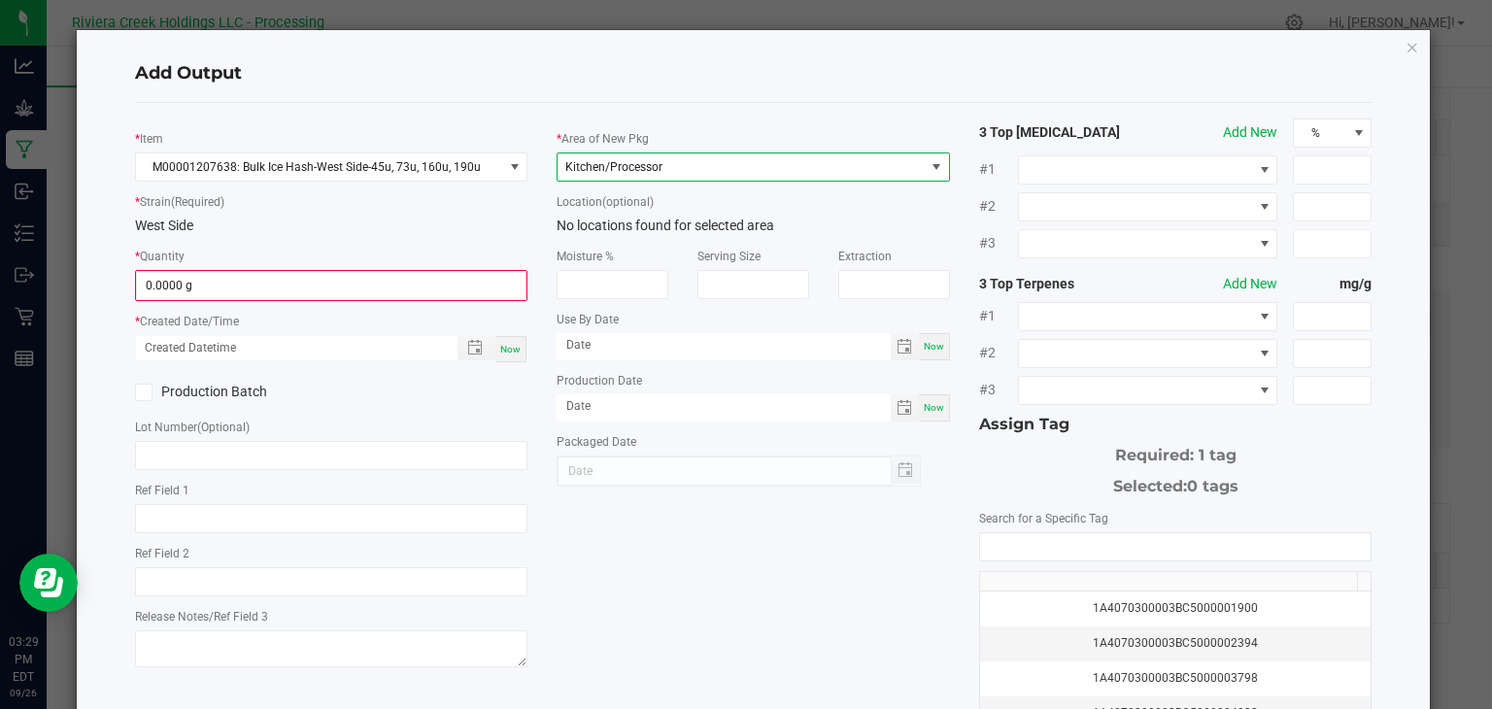
click at [504, 348] on span "Now" at bounding box center [510, 349] width 20 height 11
type input "[DATE] 3:29 PM"
type input "[DATE]"
click at [140, 392] on icon at bounding box center [143, 392] width 13 height 0
click at [0, 0] on input "Production Batch" at bounding box center [0, 0] width 0 height 0
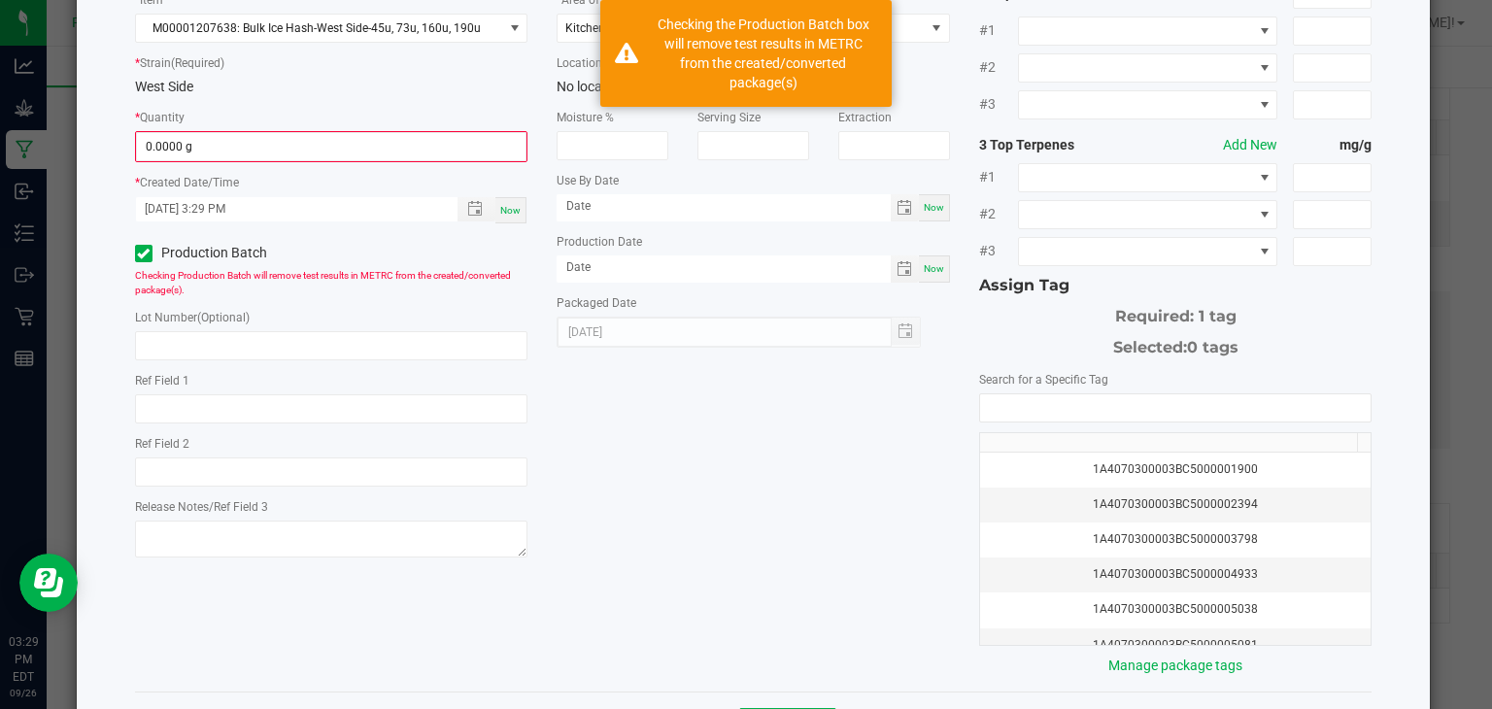
scroll to position [215, 0]
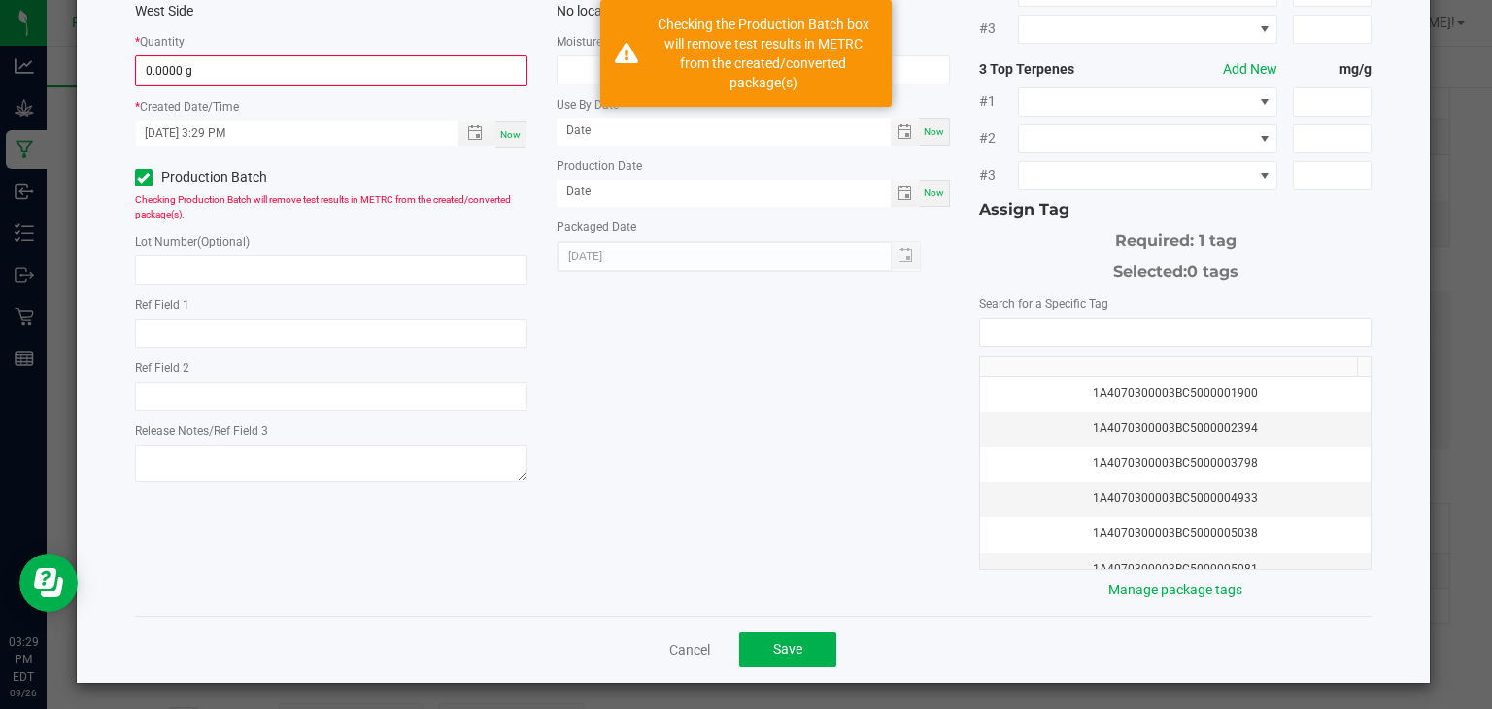
drag, startPoint x: 567, startPoint y: 520, endPoint x: 1177, endPoint y: 352, distance: 632.7
click at [1177, 352] on div "* Item M00001207638: Bulk Ice Hash-West Side-45u, 73u, 160u, 190u * Strain (Req…" at bounding box center [753, 252] width 1267 height 696
click at [887, 420] on div "* Item M00001207638: Bulk Ice Hash-West Side-45u, 73u, 160u, 190u * Strain (Req…" at bounding box center [753, 252] width 1267 height 696
click at [997, 332] on input "NO DATA FOUND" at bounding box center [1175, 332] width 391 height 27
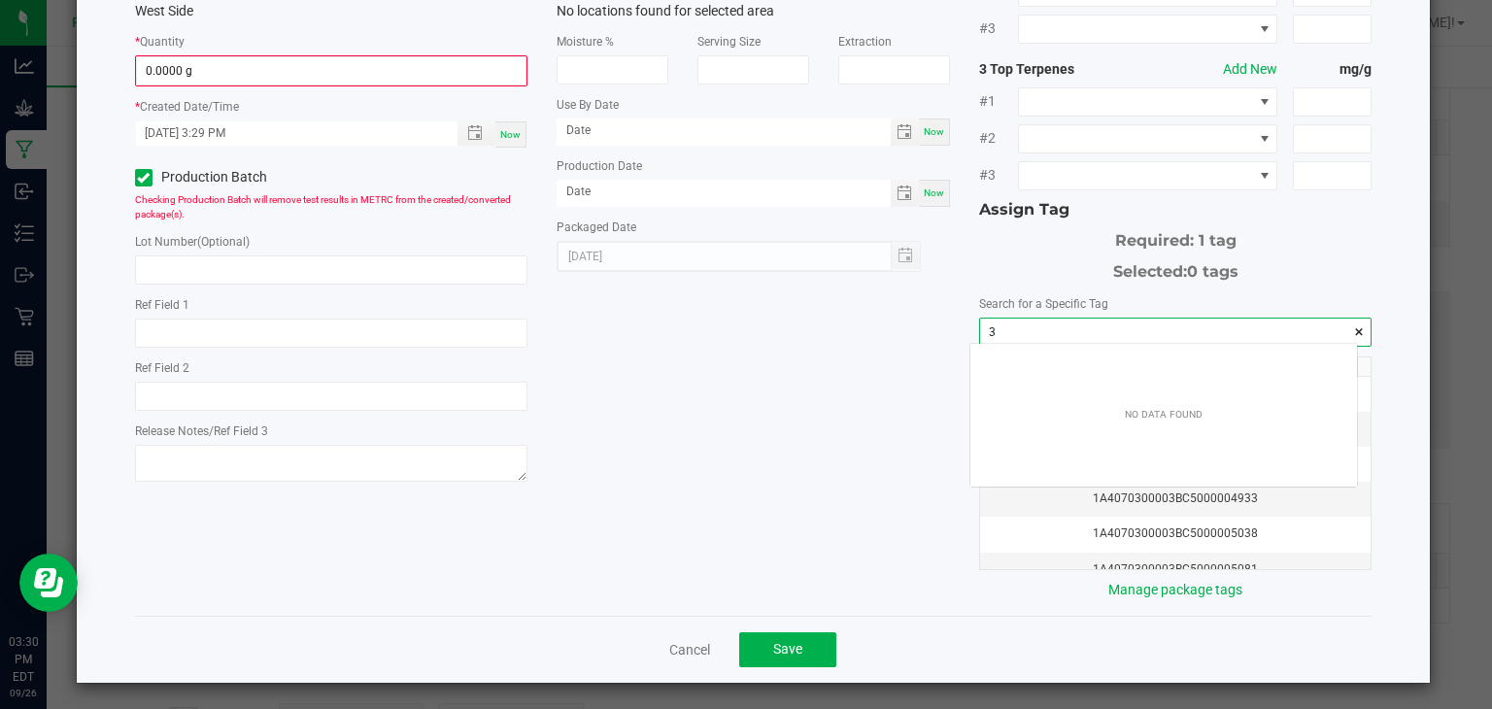
scroll to position [27, 388]
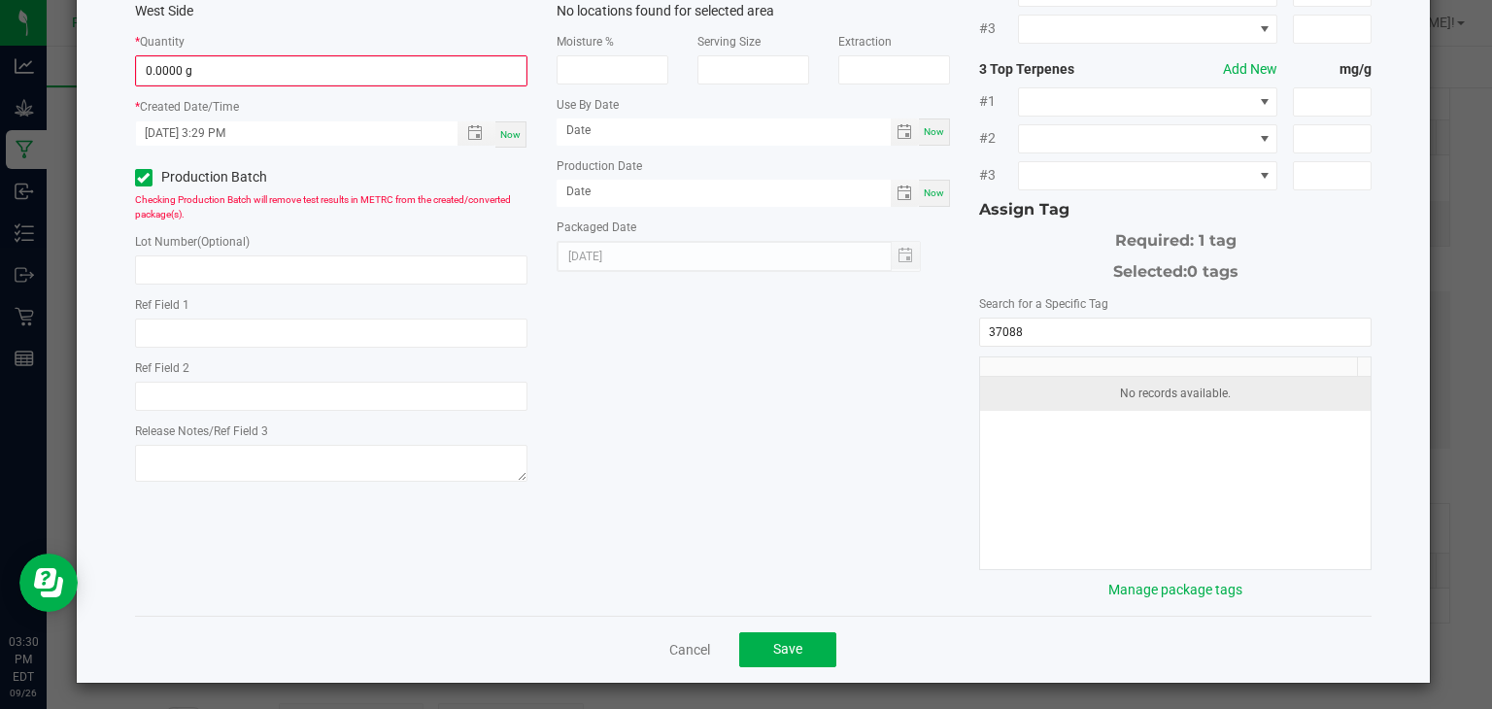
drag, startPoint x: 916, startPoint y: 414, endPoint x: 1068, endPoint y: 396, distance: 153.5
click at [1068, 396] on div "* Item M00001207638: Bulk Ice Hash-West Side-45u, 73u, 160u, 190u * Strain (Req…" at bounding box center [753, 252] width 1267 height 696
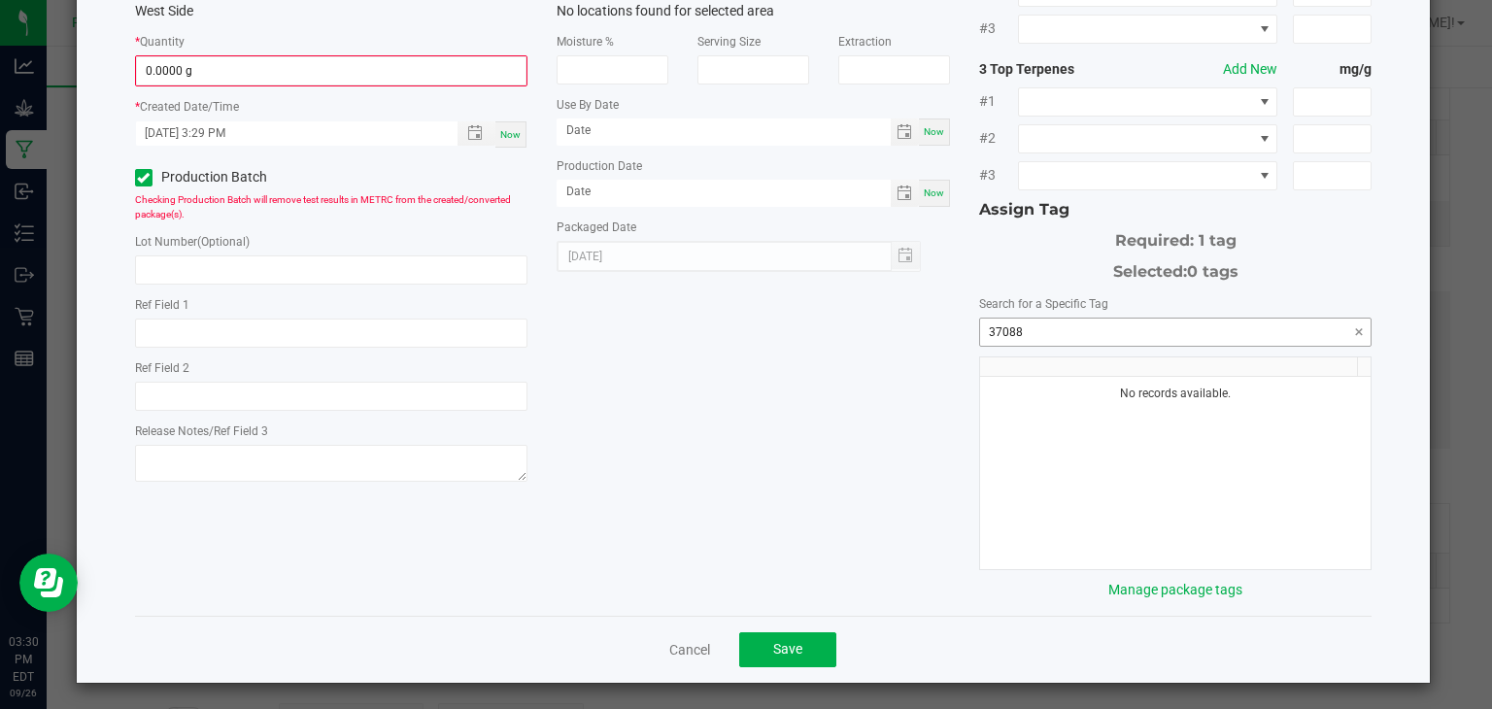
click at [1033, 324] on input "37088" at bounding box center [1175, 332] width 391 height 27
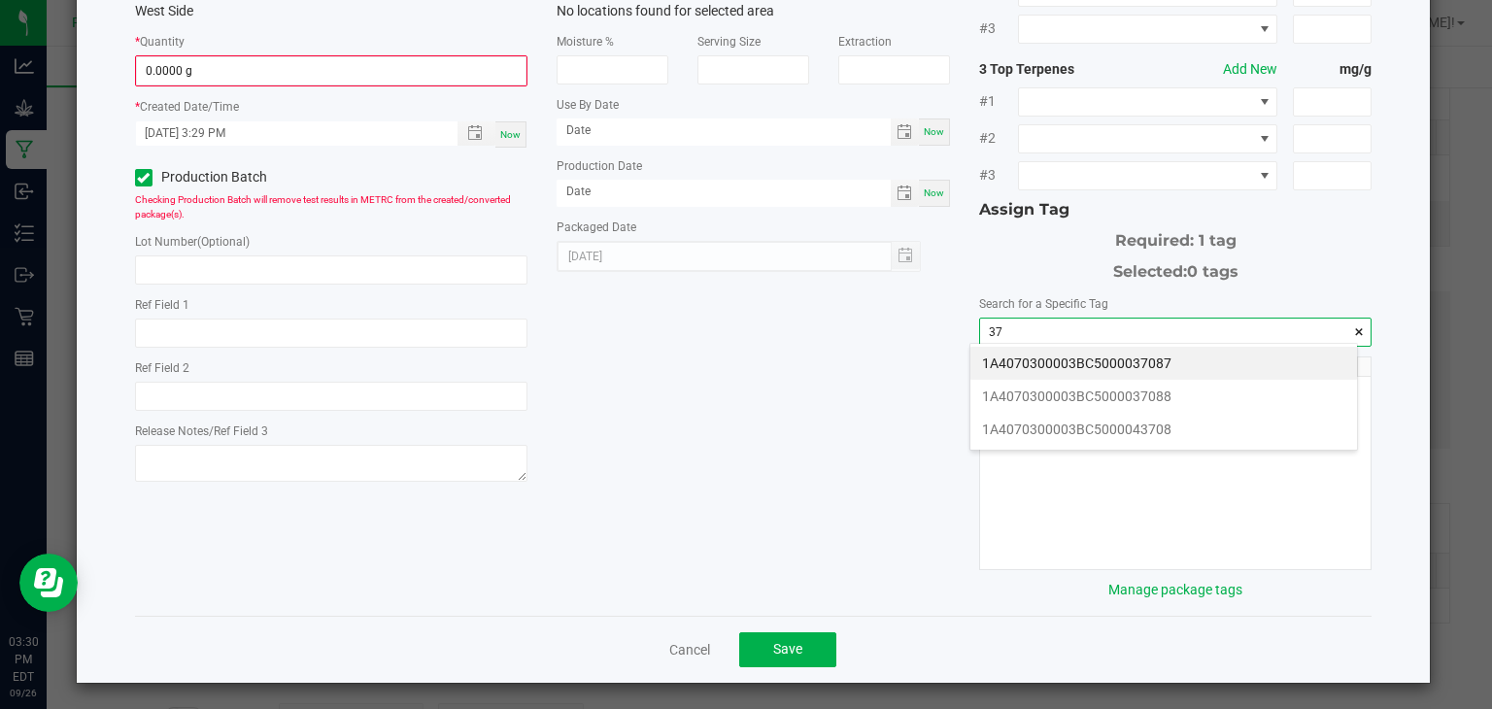
type input "3"
drag, startPoint x: 1033, startPoint y: 324, endPoint x: 1080, endPoint y: 358, distance: 57.7
click at [1080, 358] on body "Analytics Grow Manufacturing Inbound Inventory Outbound Retail Reports 03:30 PM…" at bounding box center [746, 354] width 1492 height 709
click at [1080, 358] on li "1A4070300003BC5000037088" at bounding box center [1163, 363] width 387 height 33
type input "1A4070300003BC5000037088"
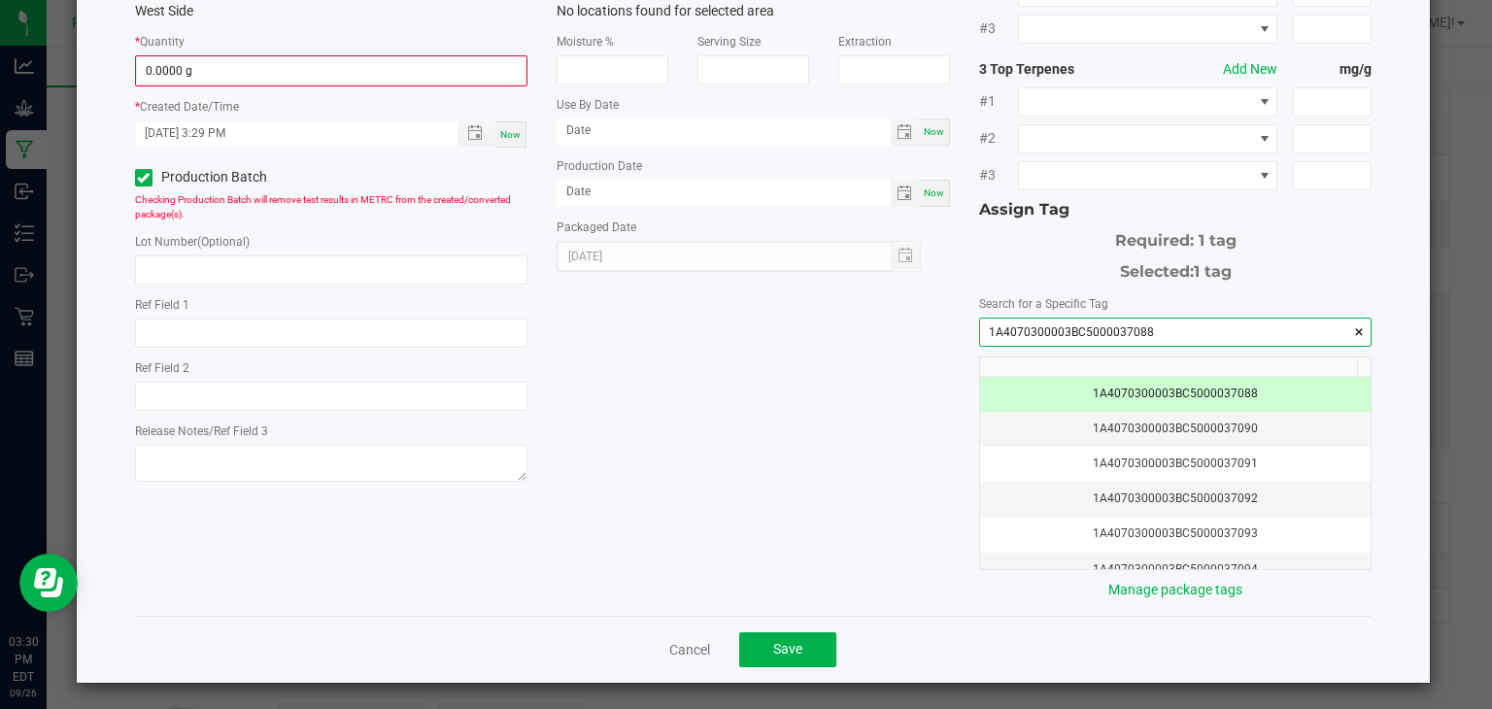
click at [1144, 326] on input "1A4070300003BC5000037088" at bounding box center [1175, 332] width 391 height 27
click at [1144, 323] on input "1A4070300003BC5000037088" at bounding box center [1175, 332] width 391 height 27
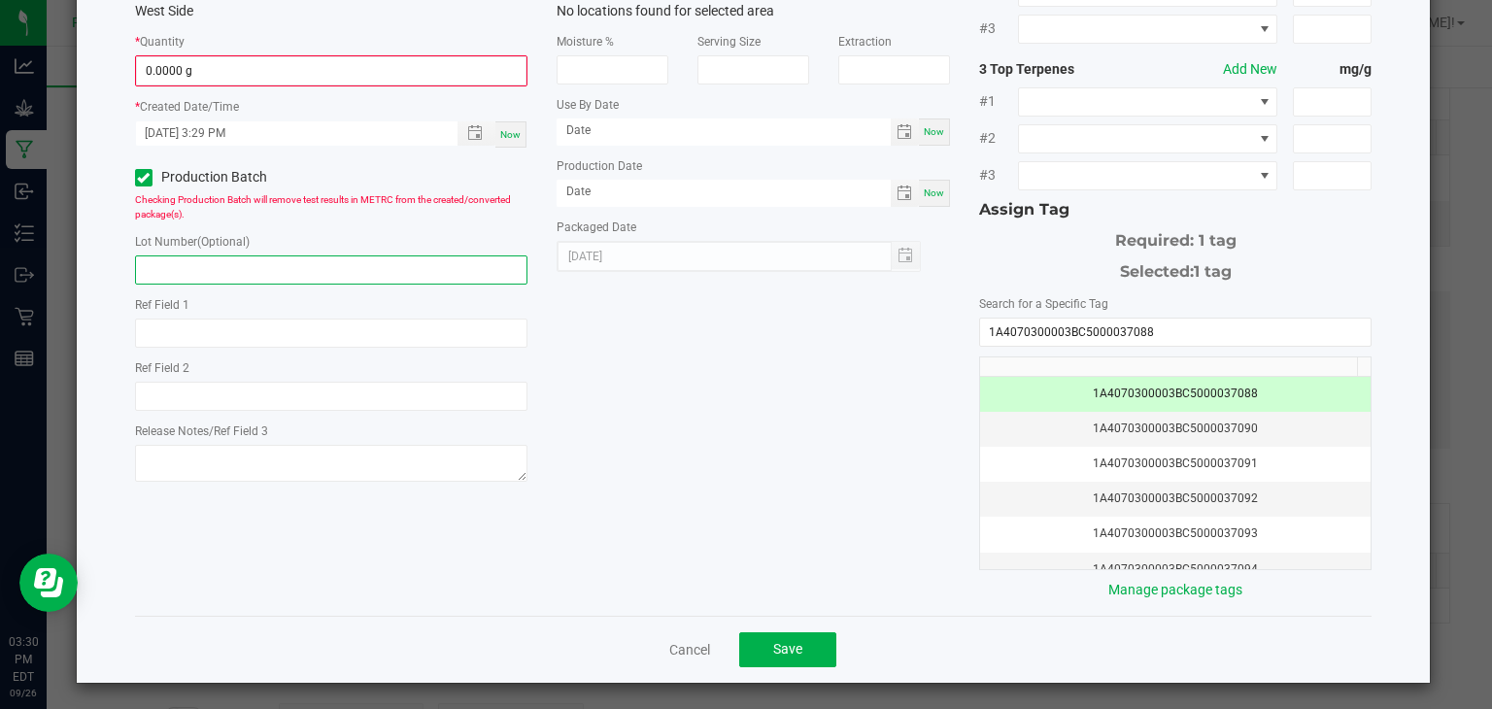
click at [337, 259] on input "text" at bounding box center [331, 269] width 393 height 29
paste input "1A4070300003BC5000037088"
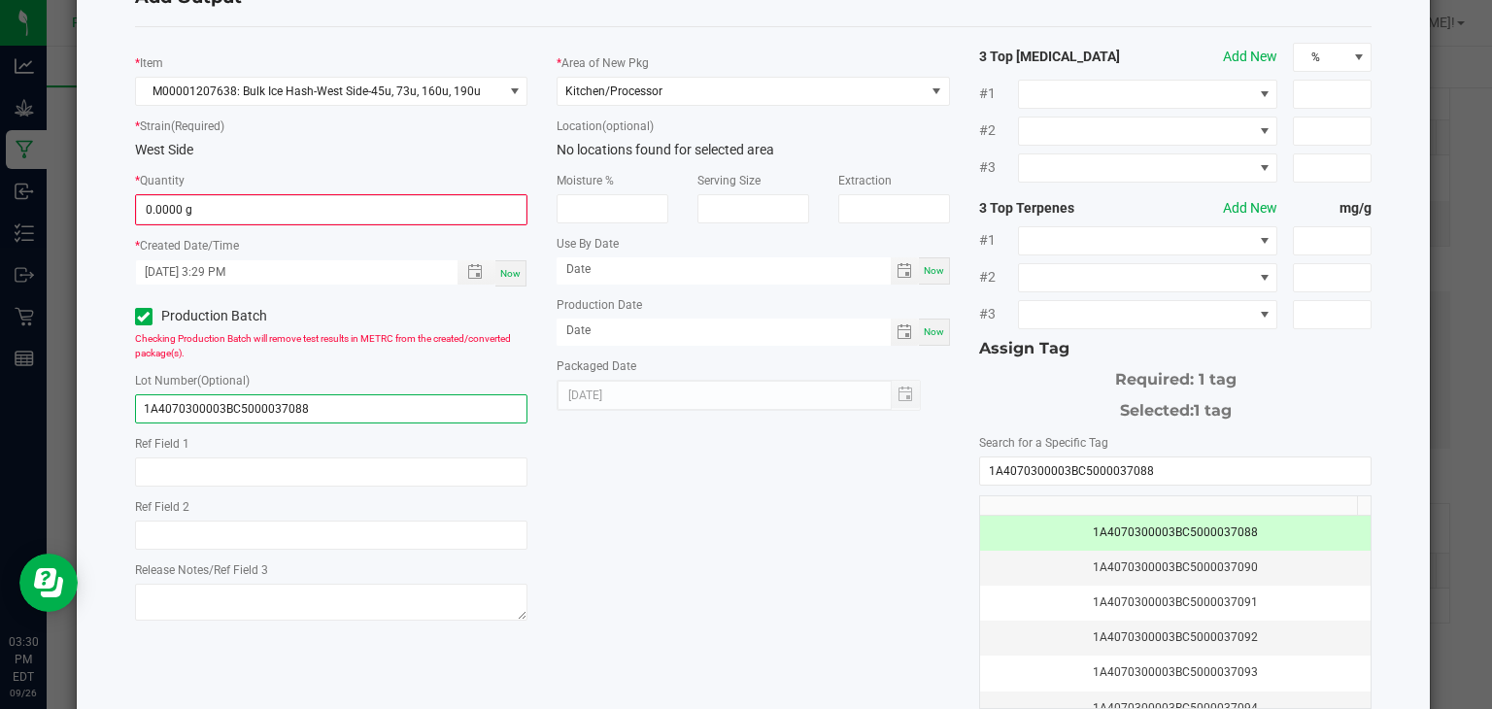
scroll to position [0, 0]
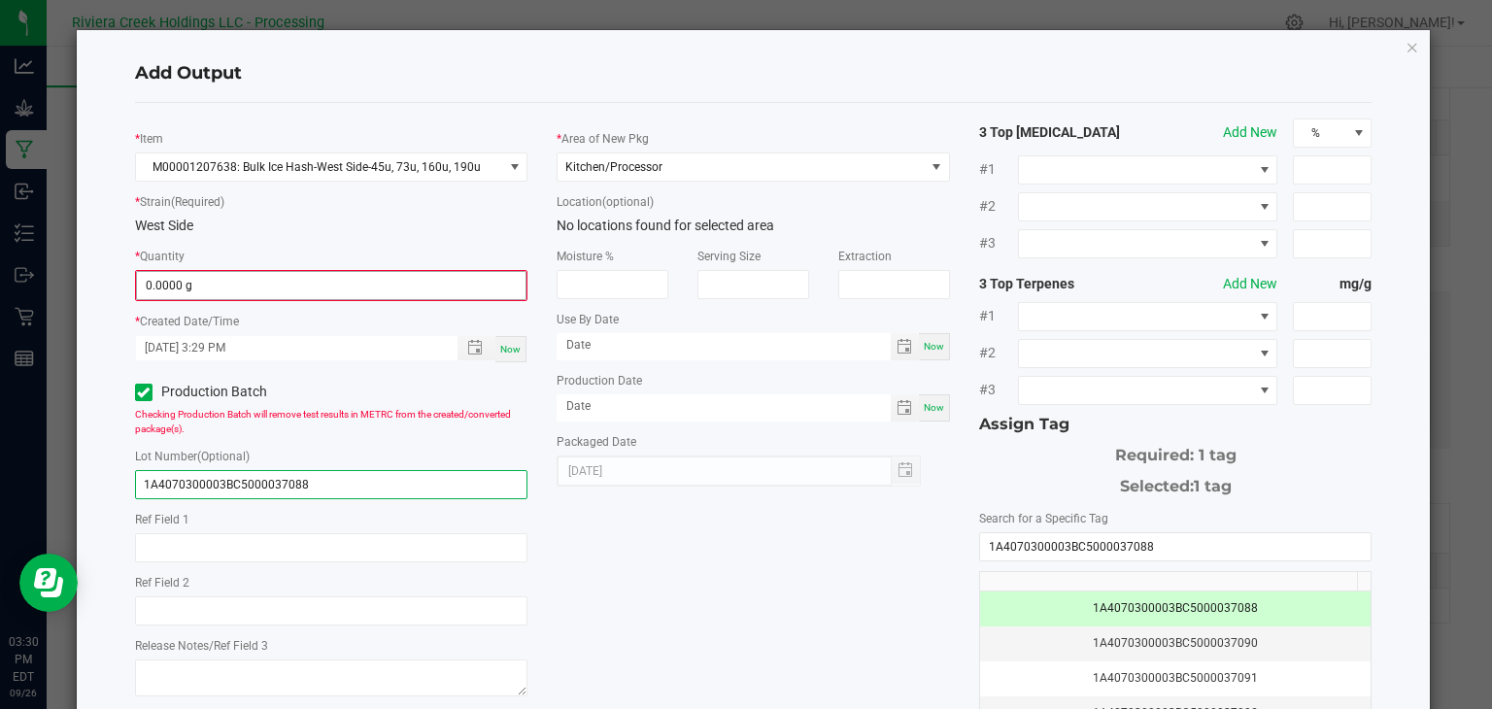
type input "1A4070300003BC5000037088"
click at [268, 291] on input "0" at bounding box center [331, 285] width 389 height 27
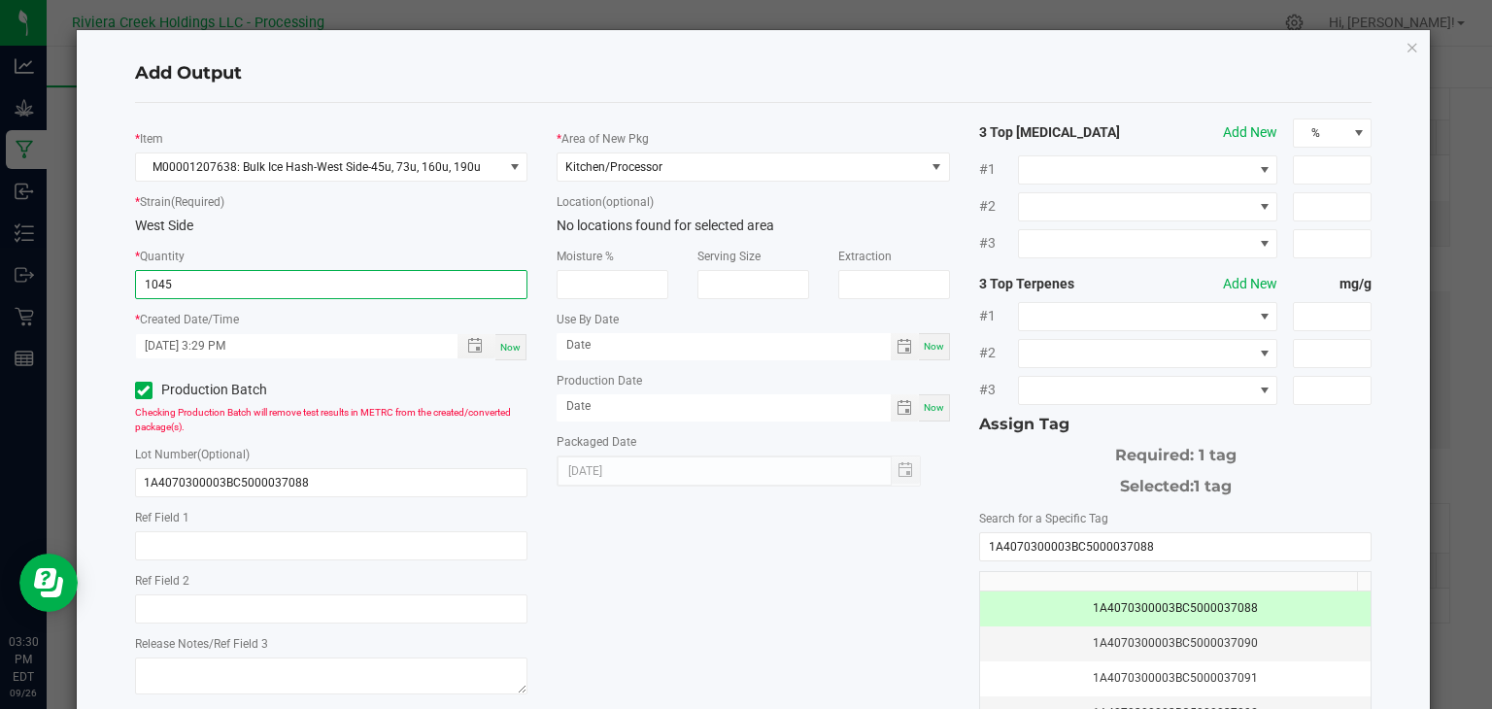
type input "1045.0000 g"
click at [546, 550] on div "* Item M00001207638: Bulk Ice Hash-West Side-45u, 73u, 160u, 190u * Strain (Req…" at bounding box center [753, 466] width 1267 height 696
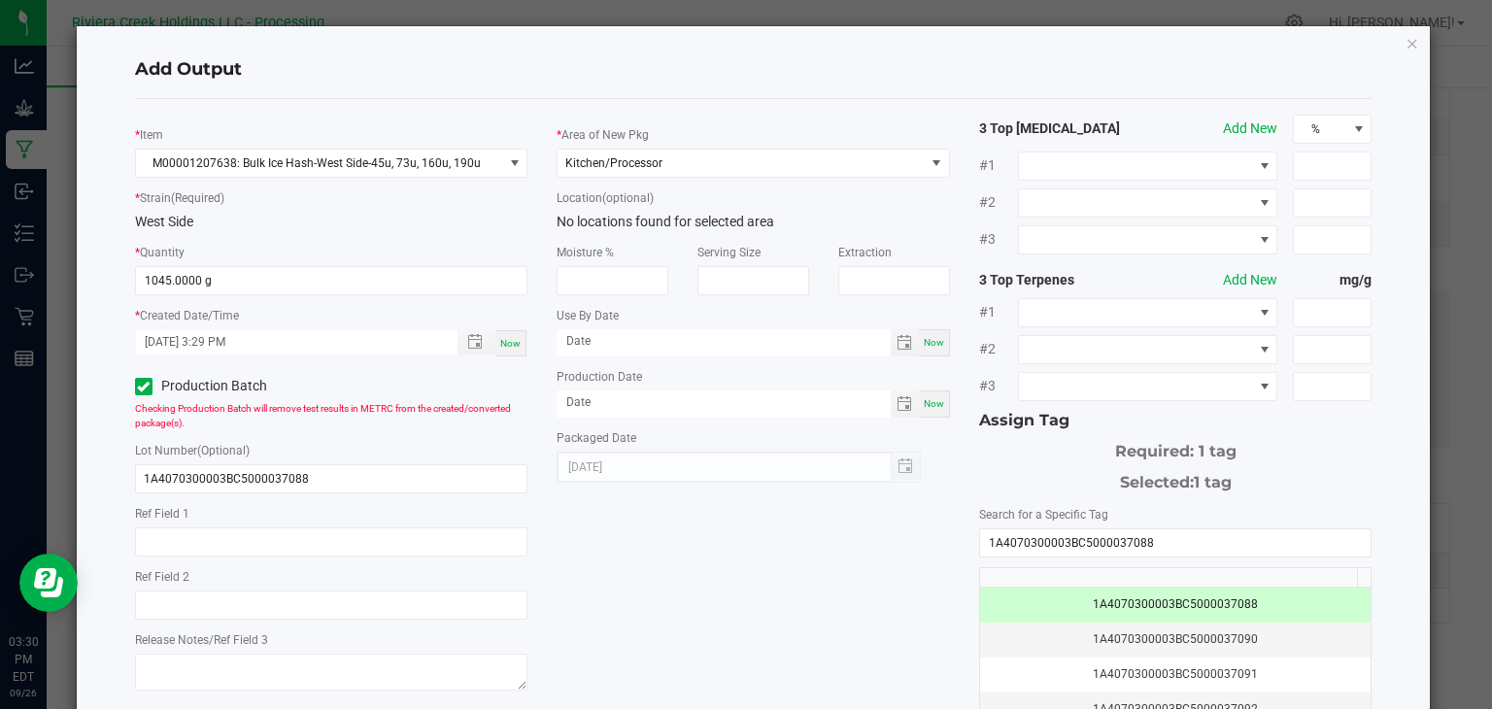
scroll to position [215, 0]
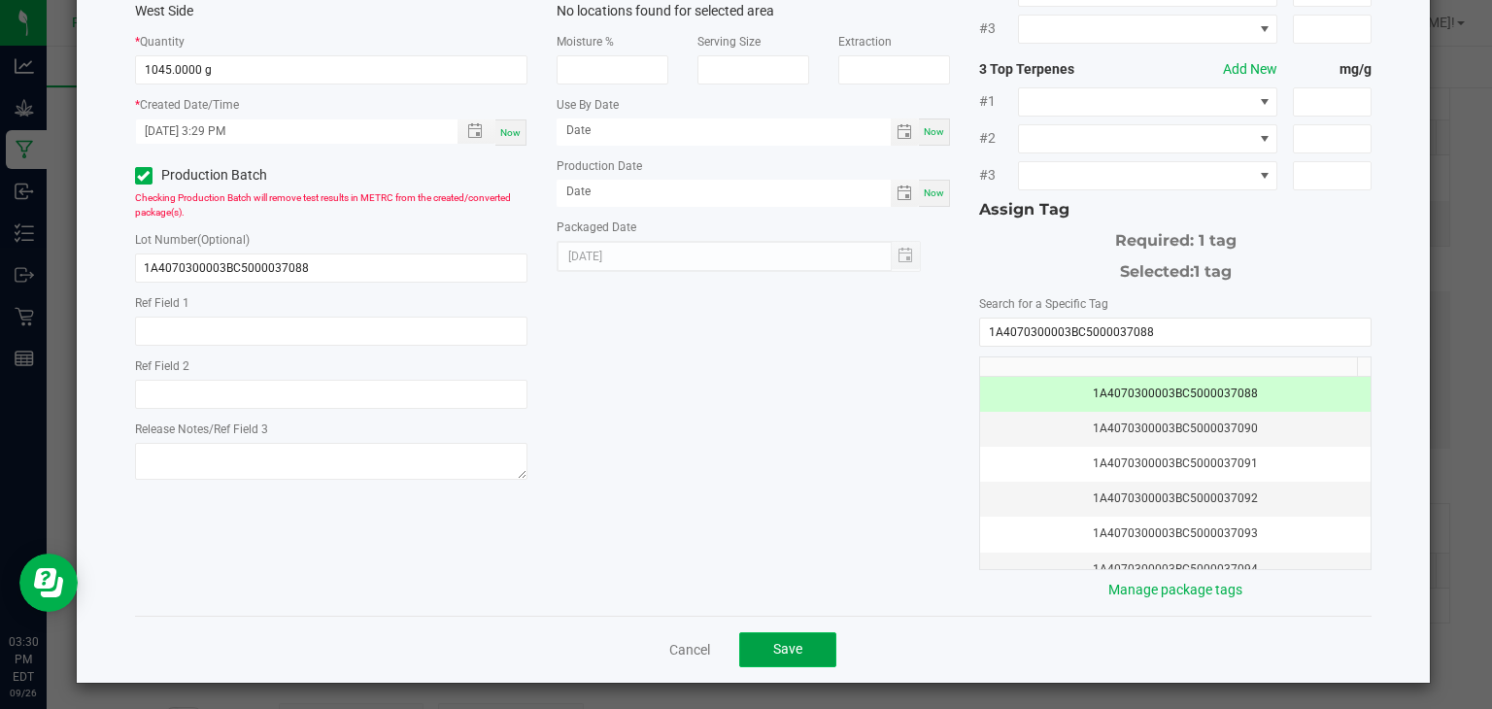
click at [785, 654] on button "Save" at bounding box center [787, 649] width 97 height 35
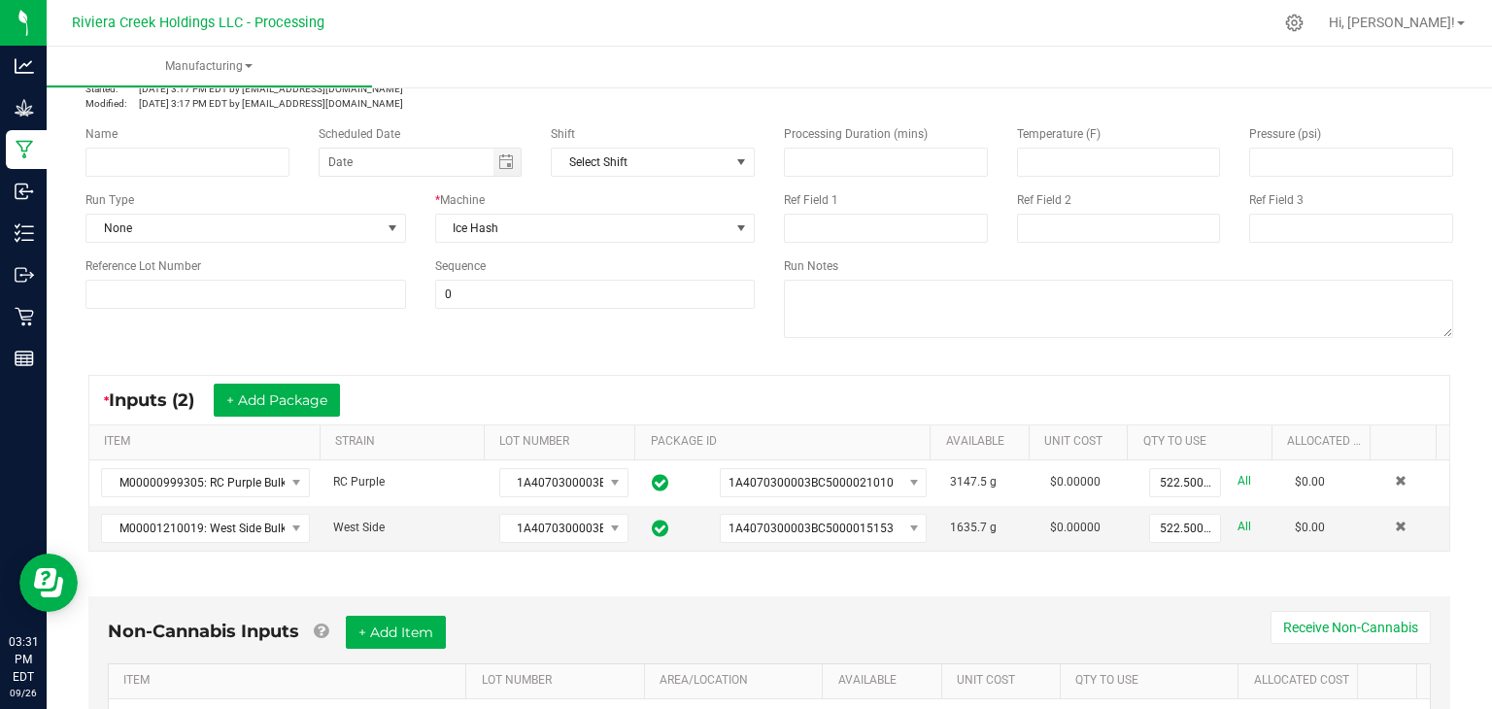
scroll to position [0, 0]
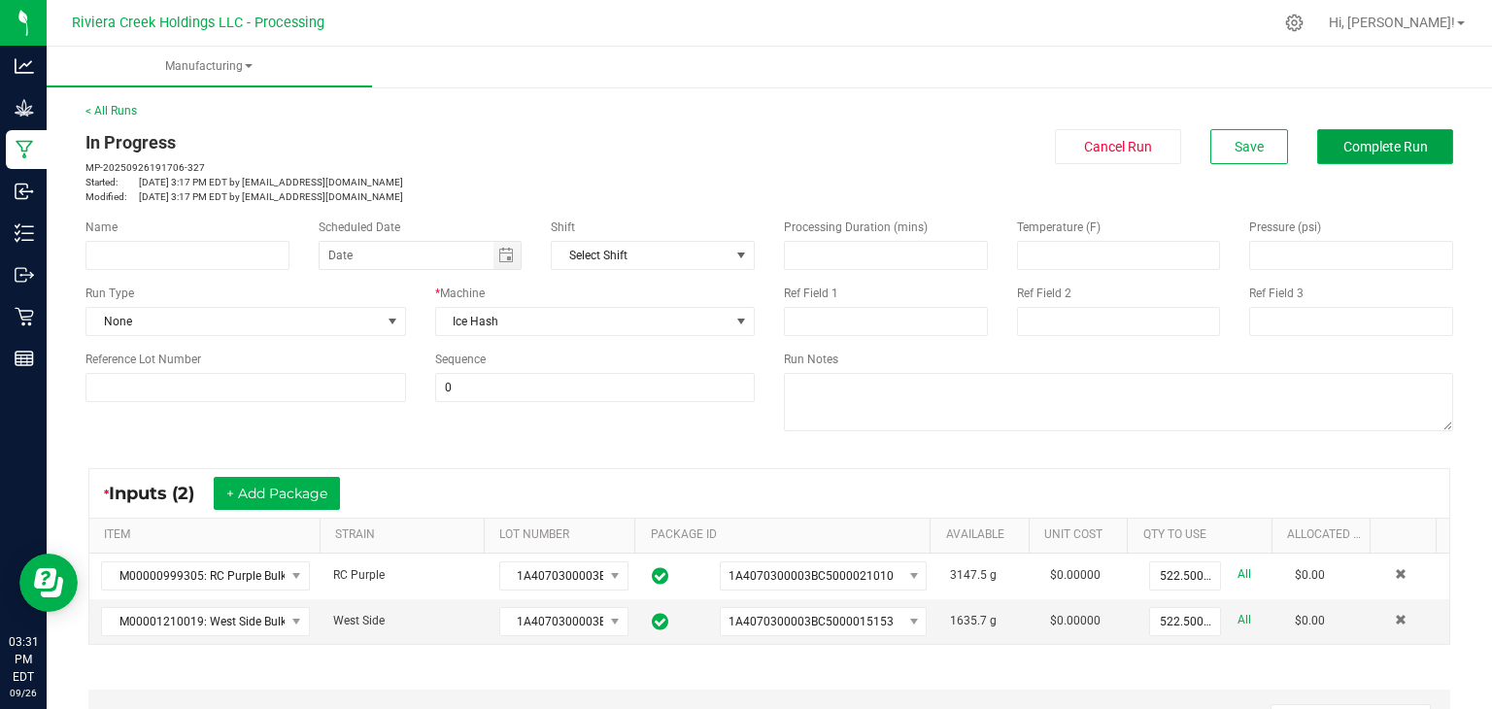
click at [1331, 137] on button "Complete Run" at bounding box center [1385, 146] width 136 height 35
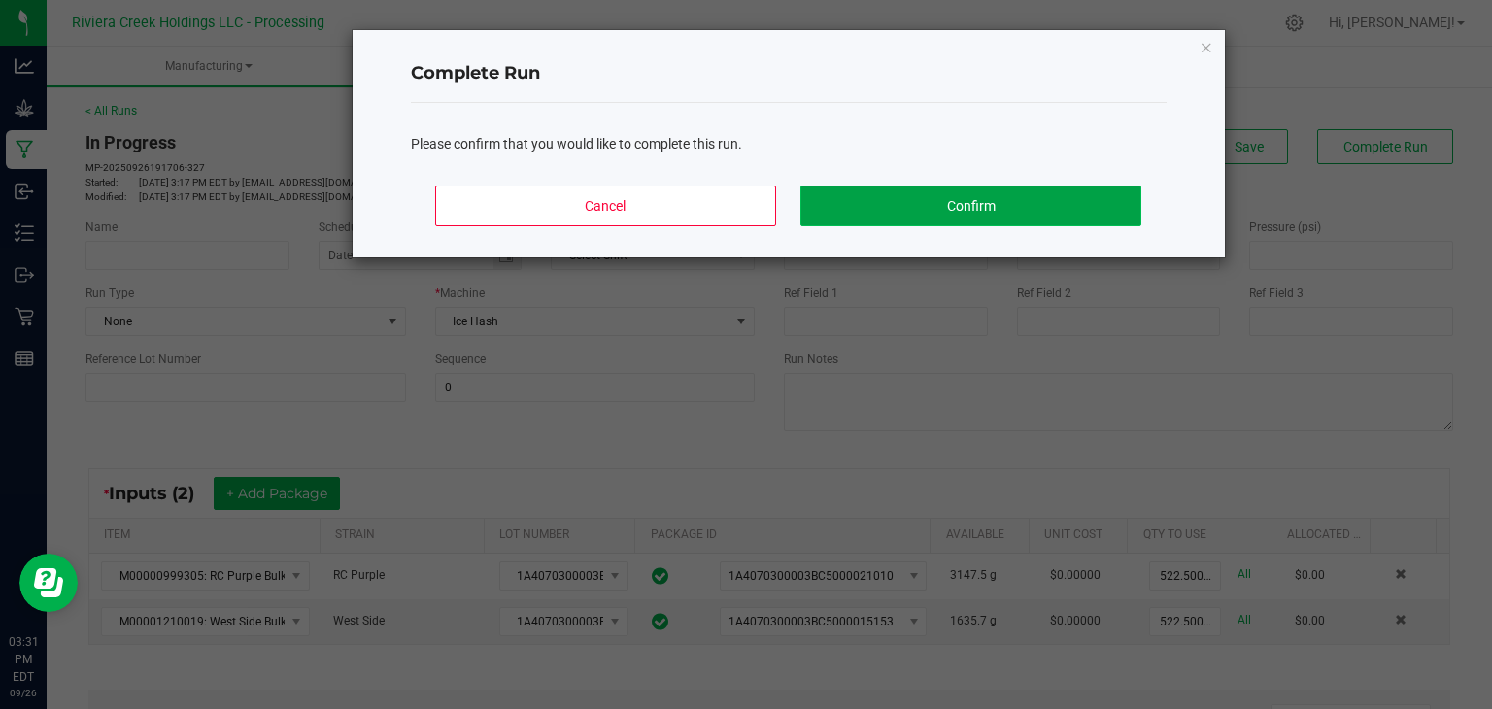
click at [1015, 207] on button "Confirm" at bounding box center [970, 206] width 340 height 41
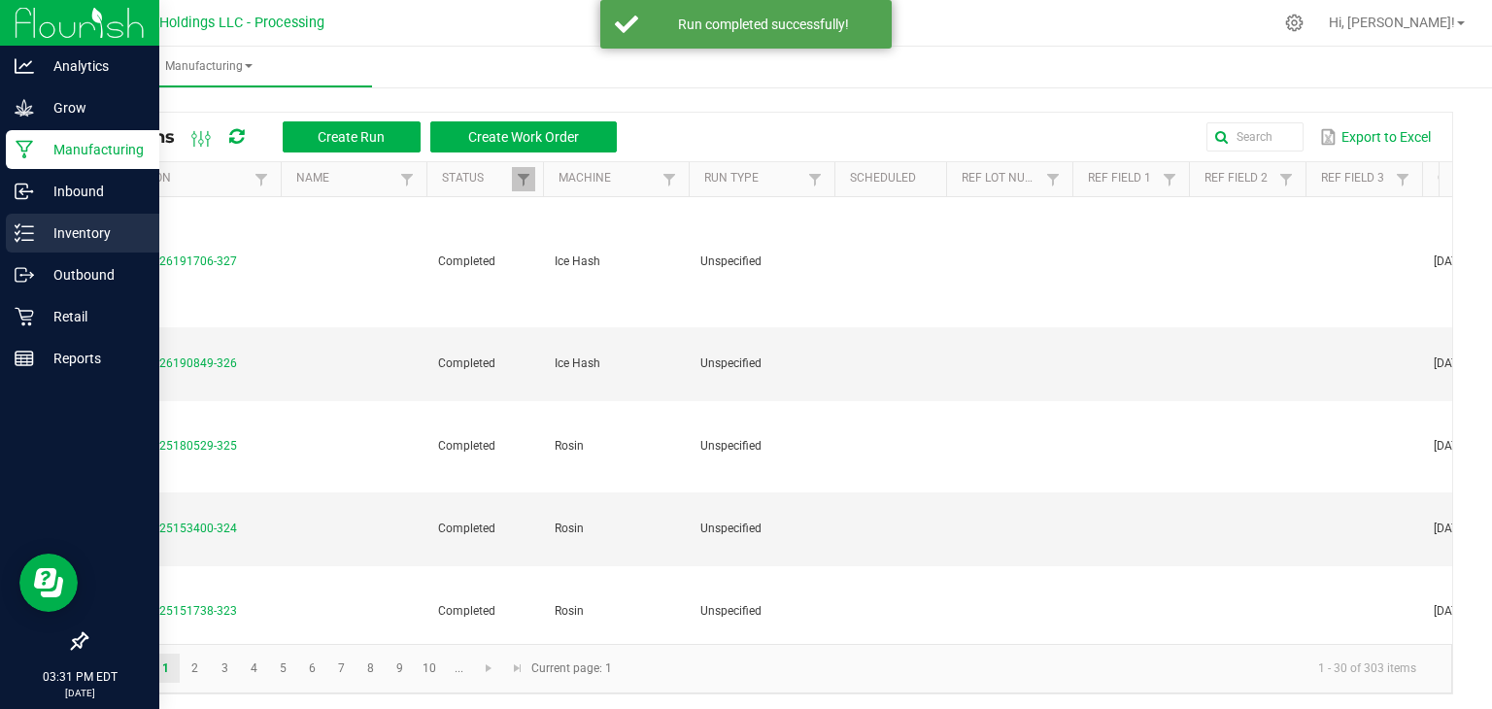
click at [91, 230] on p "Inventory" at bounding box center [92, 232] width 117 height 23
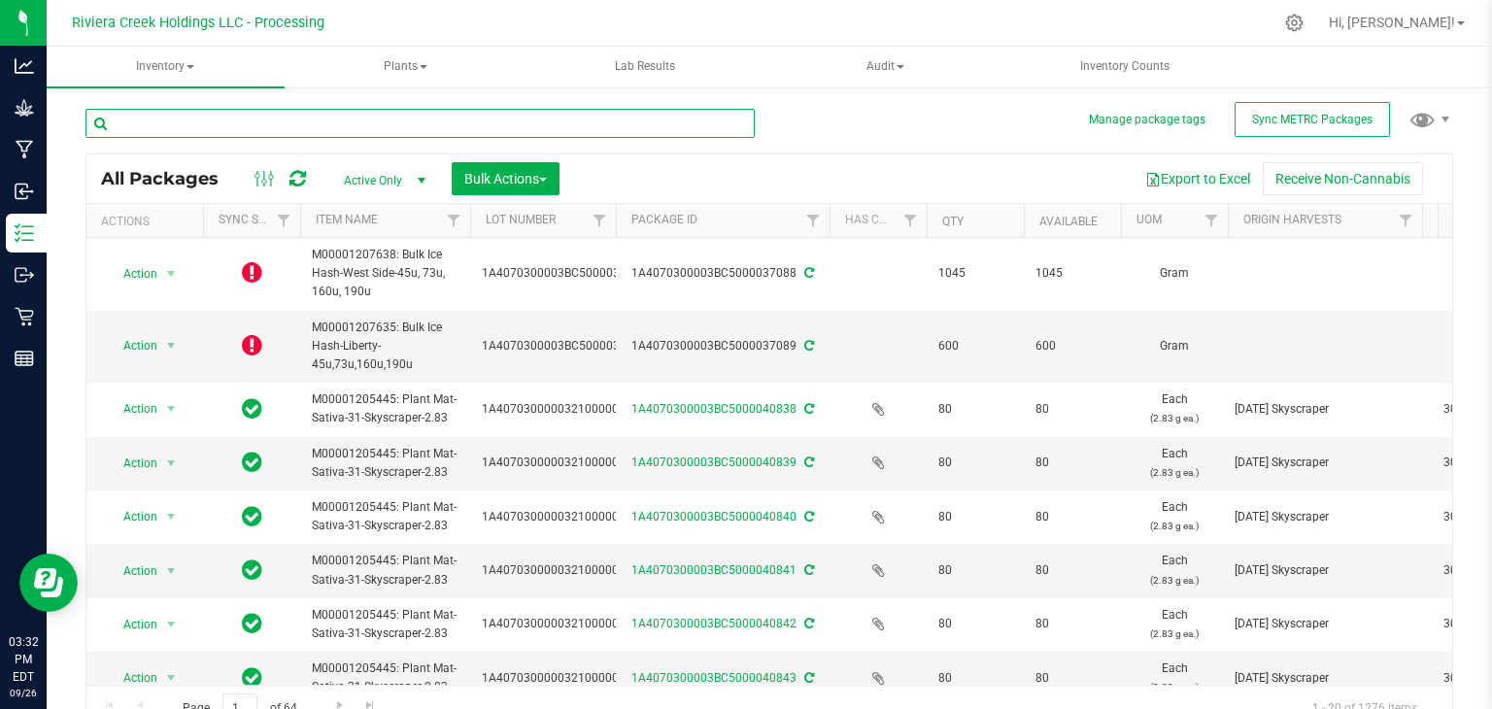
click at [261, 125] on input "text" at bounding box center [419, 123] width 669 height 29
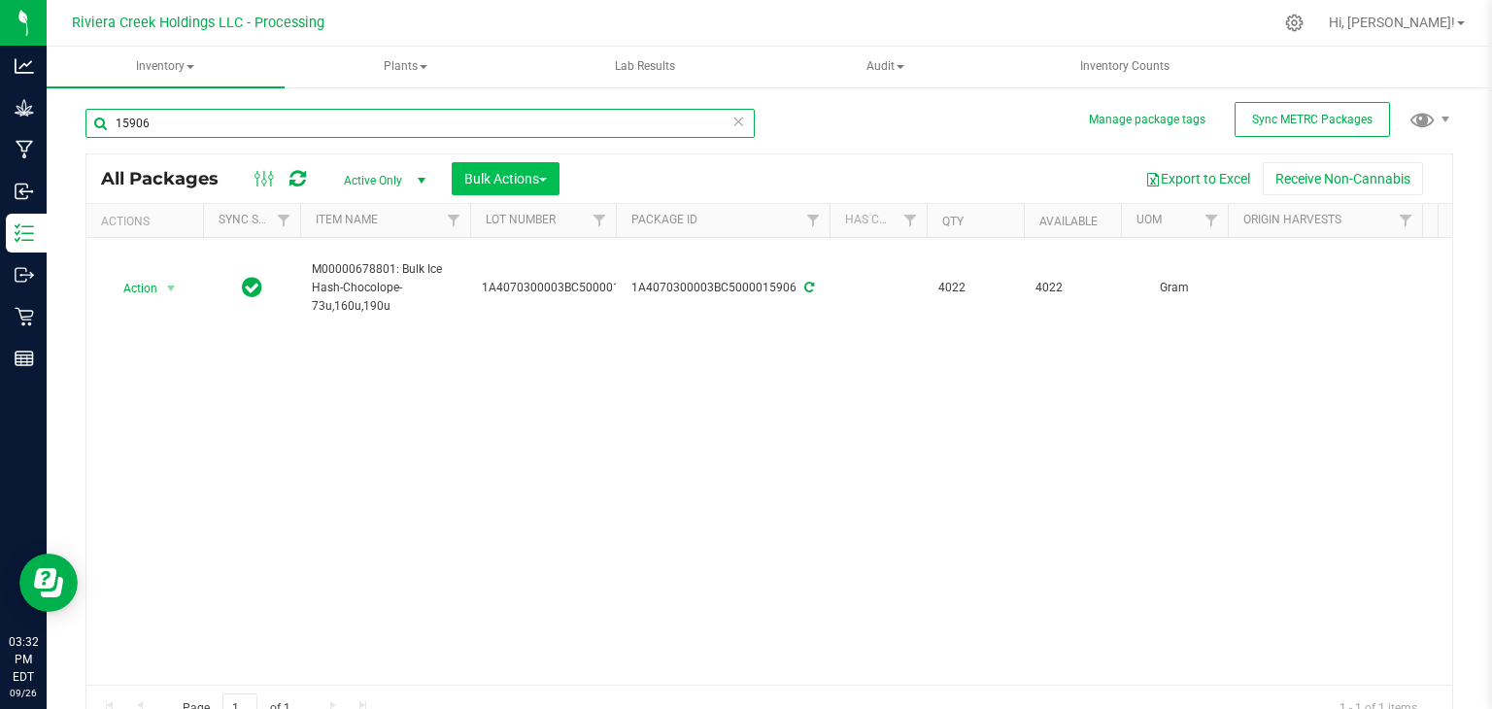
type input "15906"
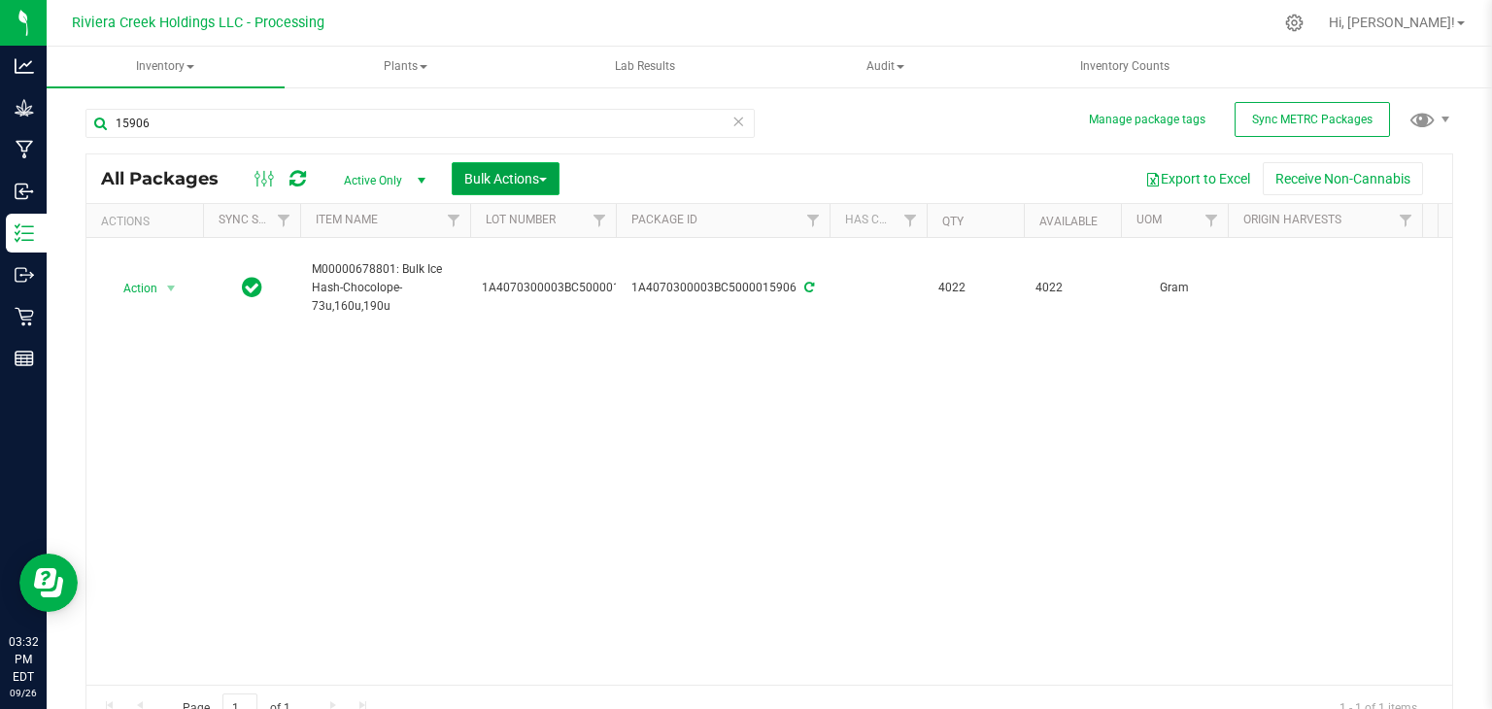
click at [512, 171] on span "Bulk Actions" at bounding box center [505, 179] width 83 height 16
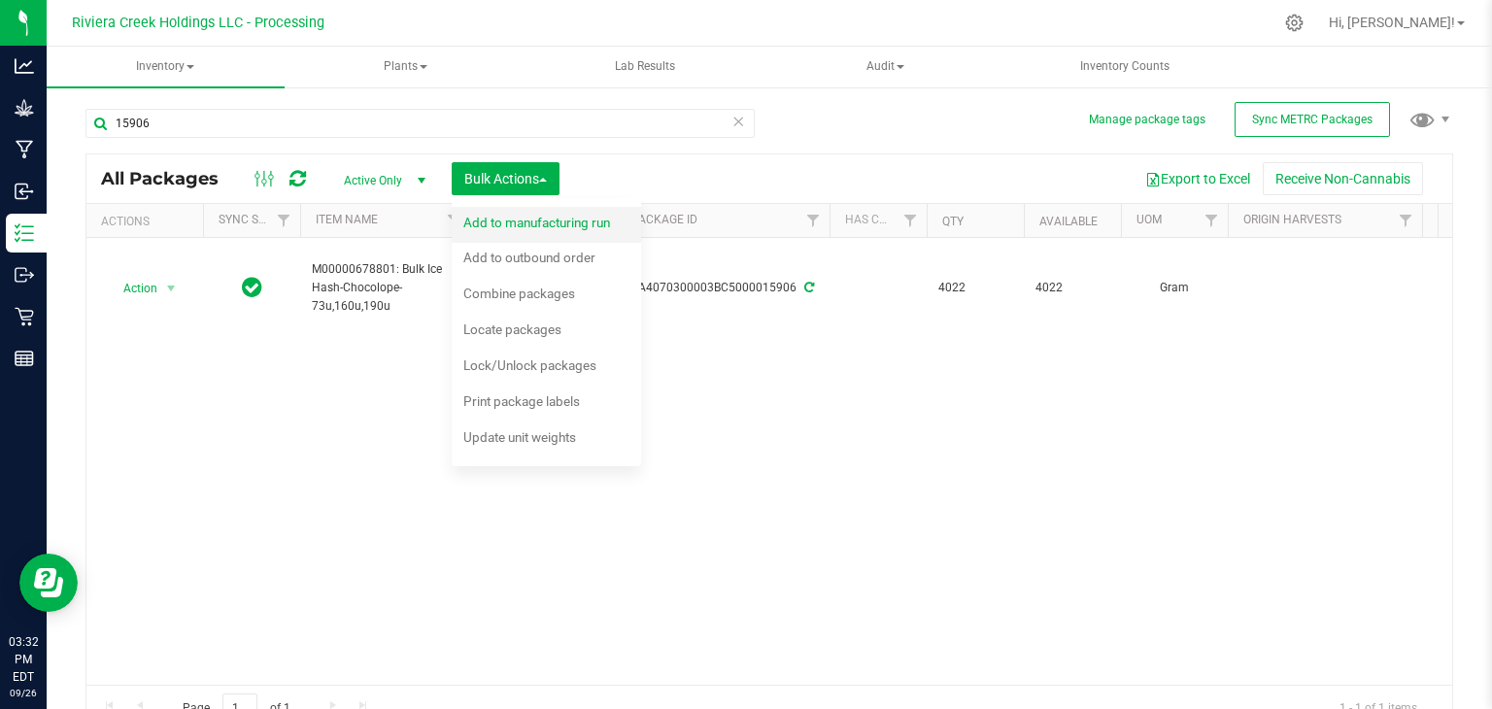
click at [511, 223] on span "Add to manufacturing run" at bounding box center [536, 223] width 147 height 16
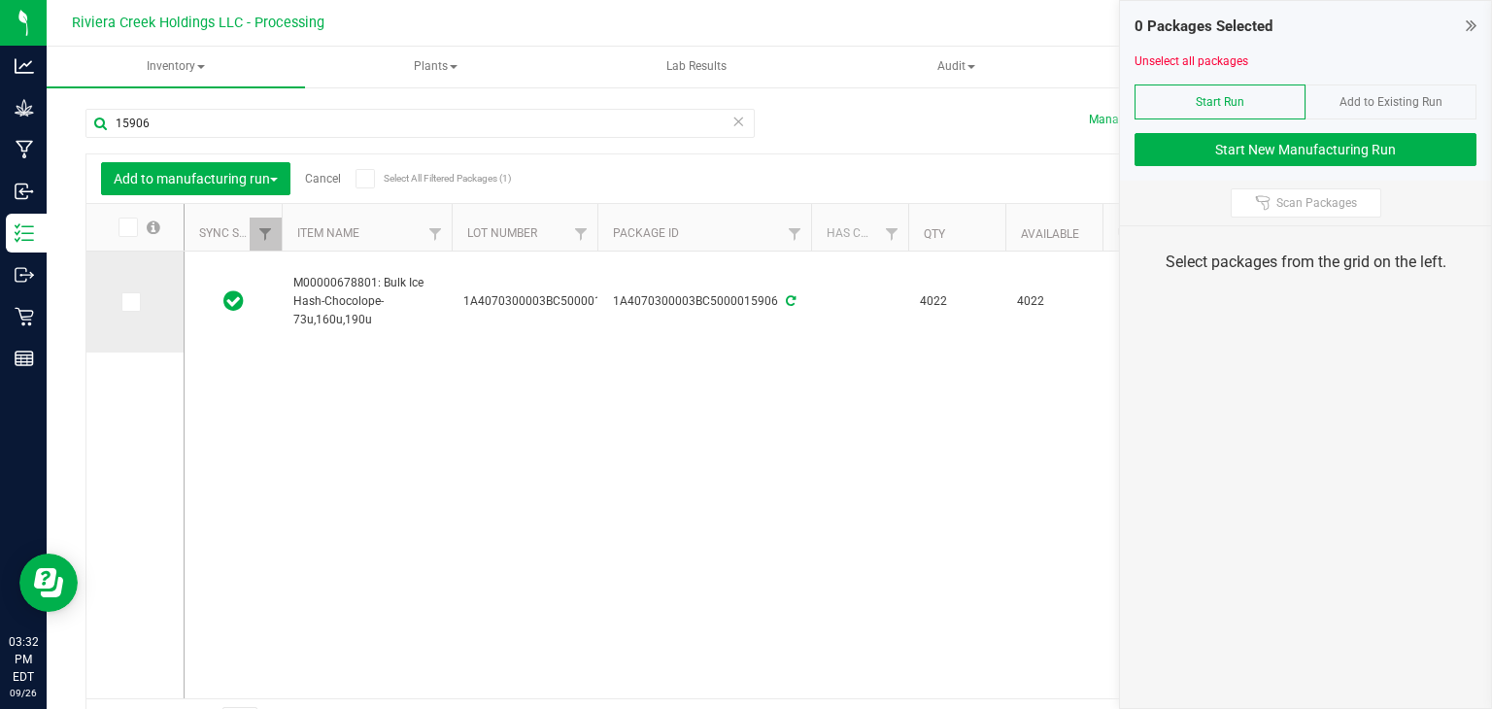
click at [123, 302] on icon at bounding box center [129, 302] width 13 height 0
click at [0, 0] on input "checkbox" at bounding box center [0, 0] width 0 height 0
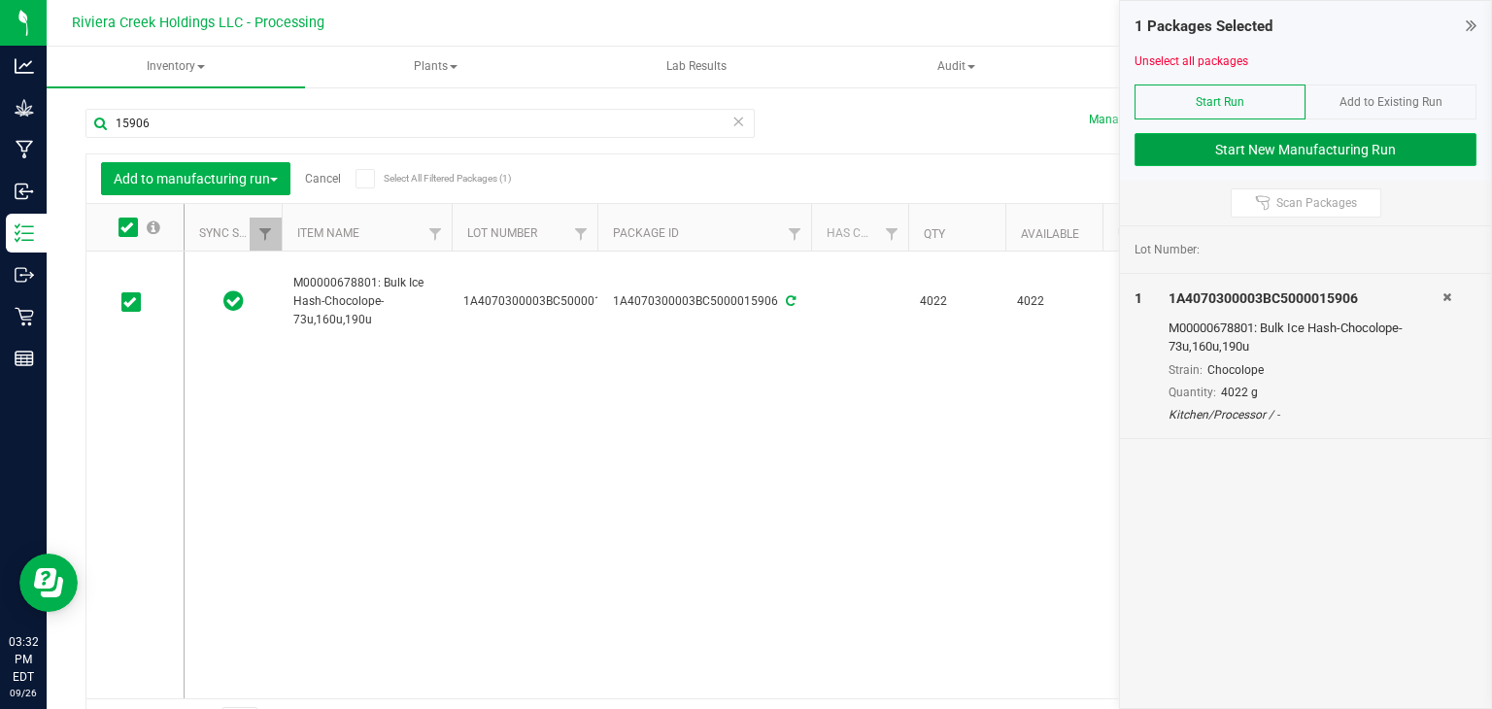
click at [1263, 148] on button "Start New Manufacturing Run" at bounding box center [1305, 149] width 342 height 33
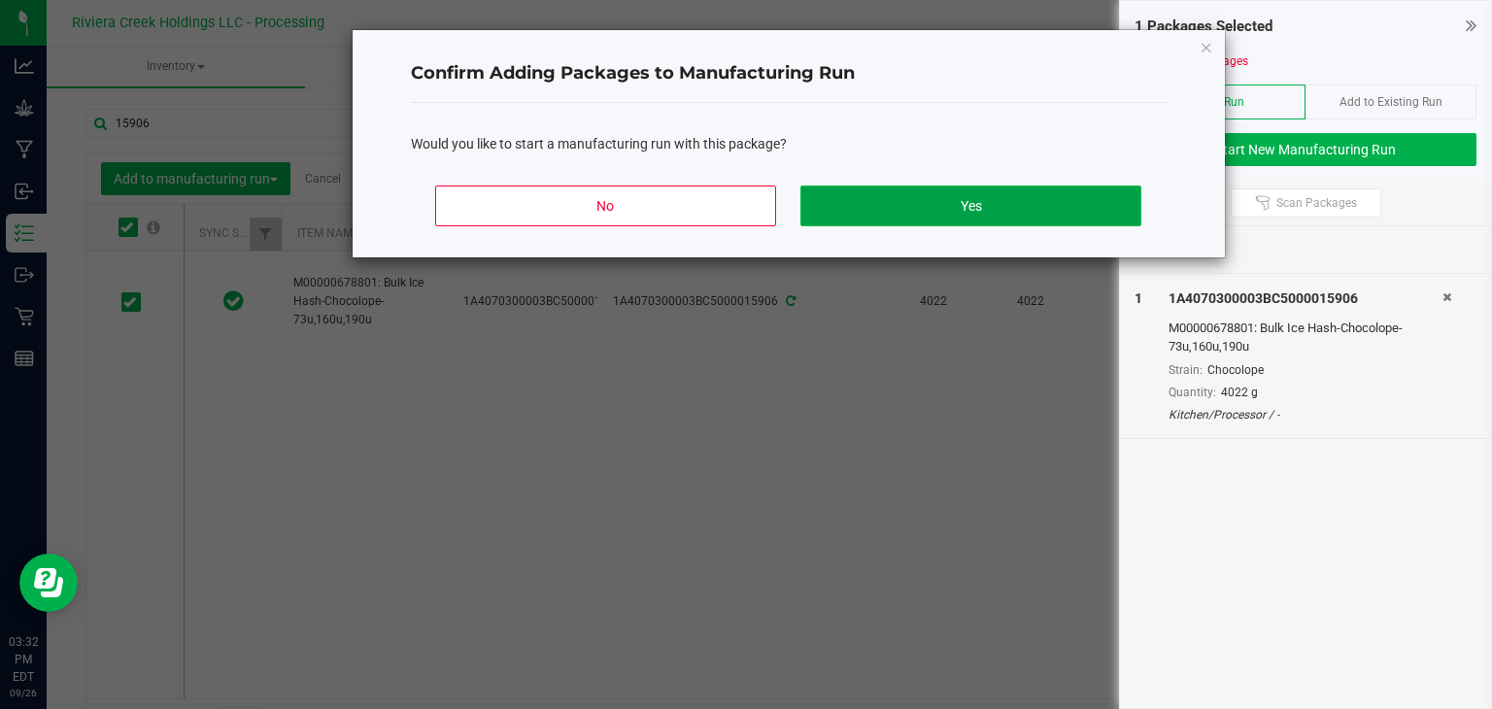
click at [976, 209] on button "Yes" at bounding box center [970, 206] width 340 height 41
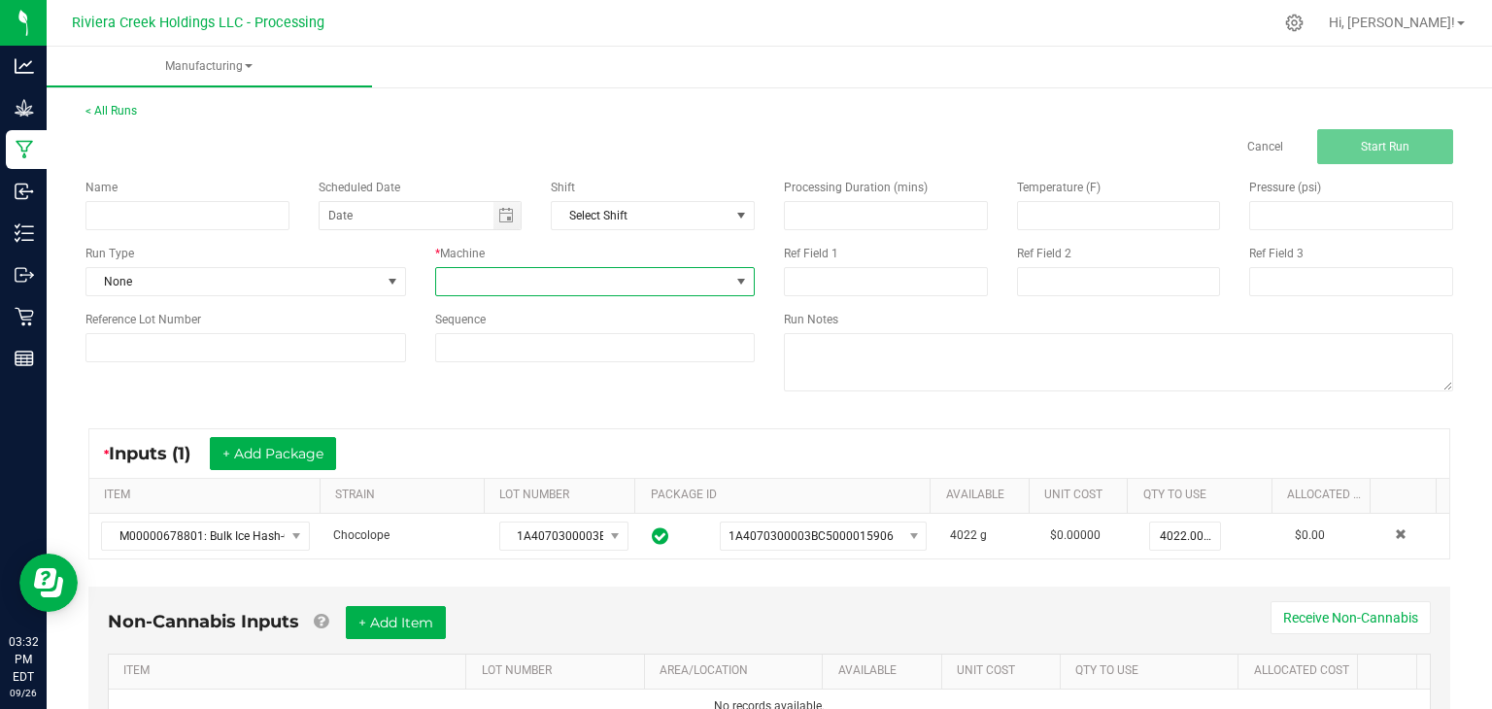
click at [644, 287] on span at bounding box center [583, 281] width 294 height 27
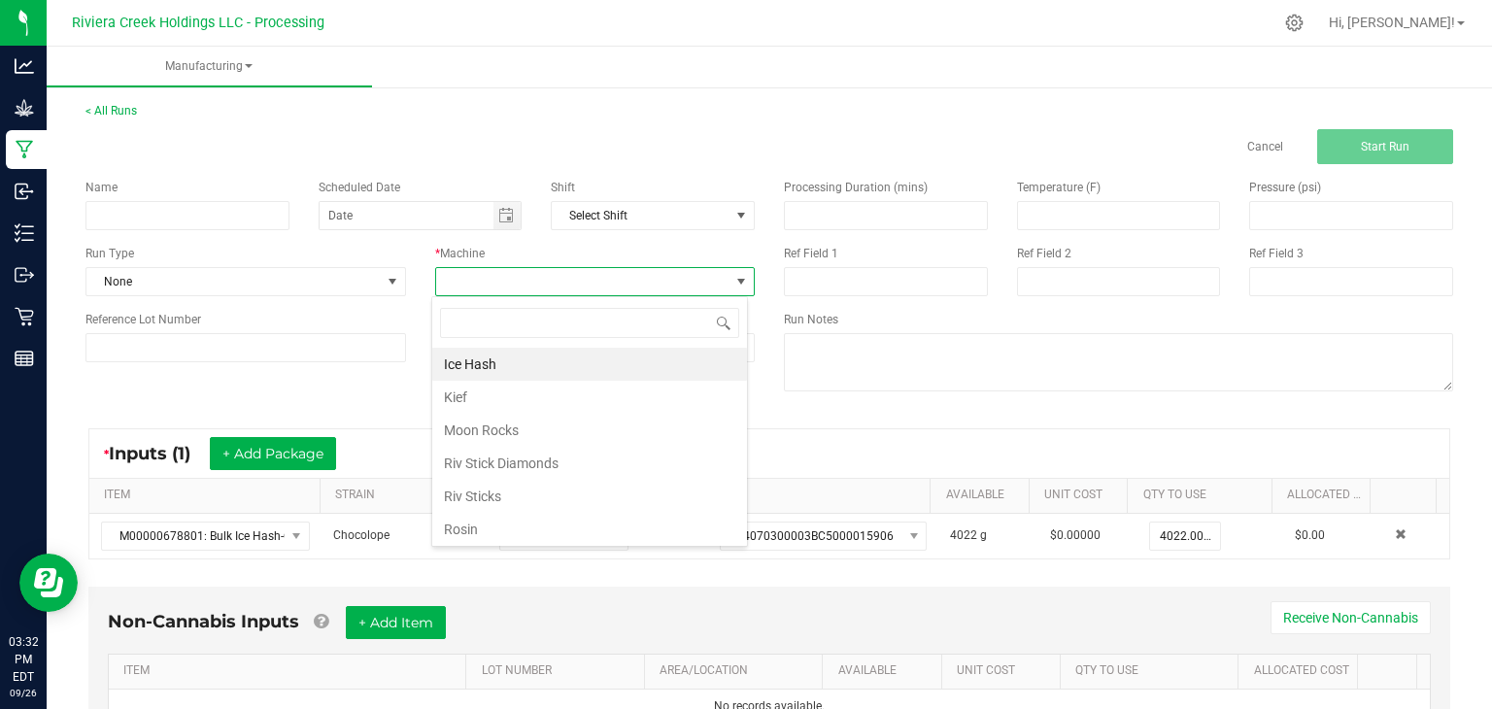
scroll to position [28, 316]
click at [496, 524] on li "Rosin" at bounding box center [589, 529] width 315 height 33
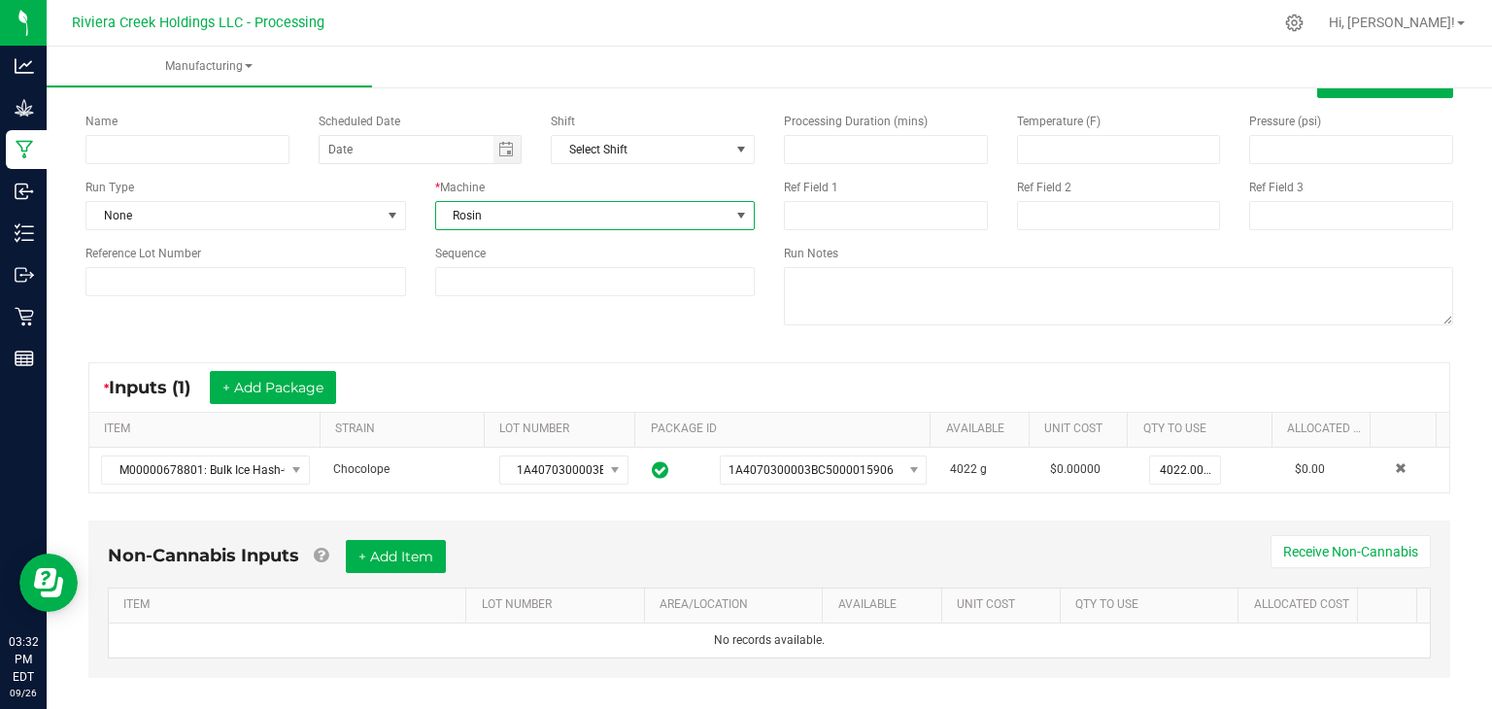
scroll to position [69, 0]
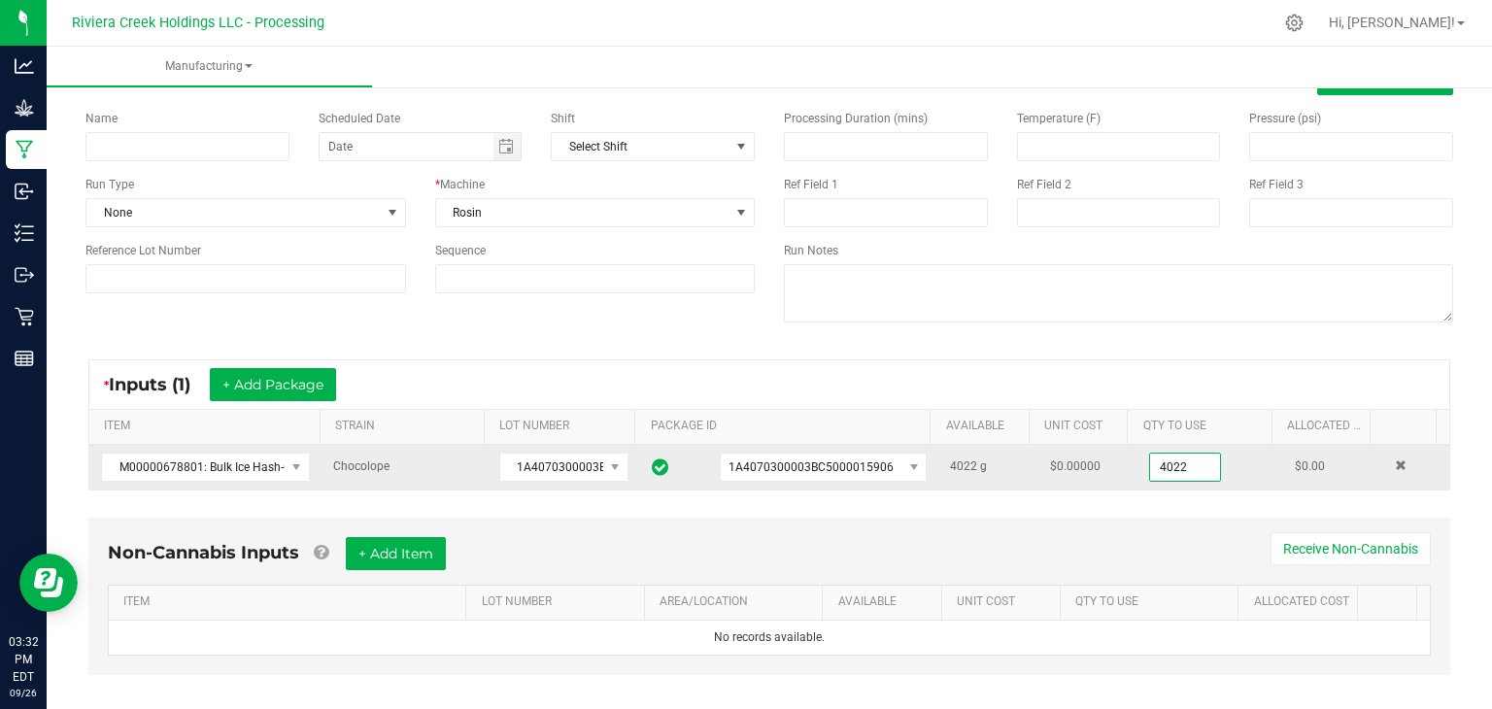
click at [1184, 467] on input "4022" at bounding box center [1185, 467] width 70 height 27
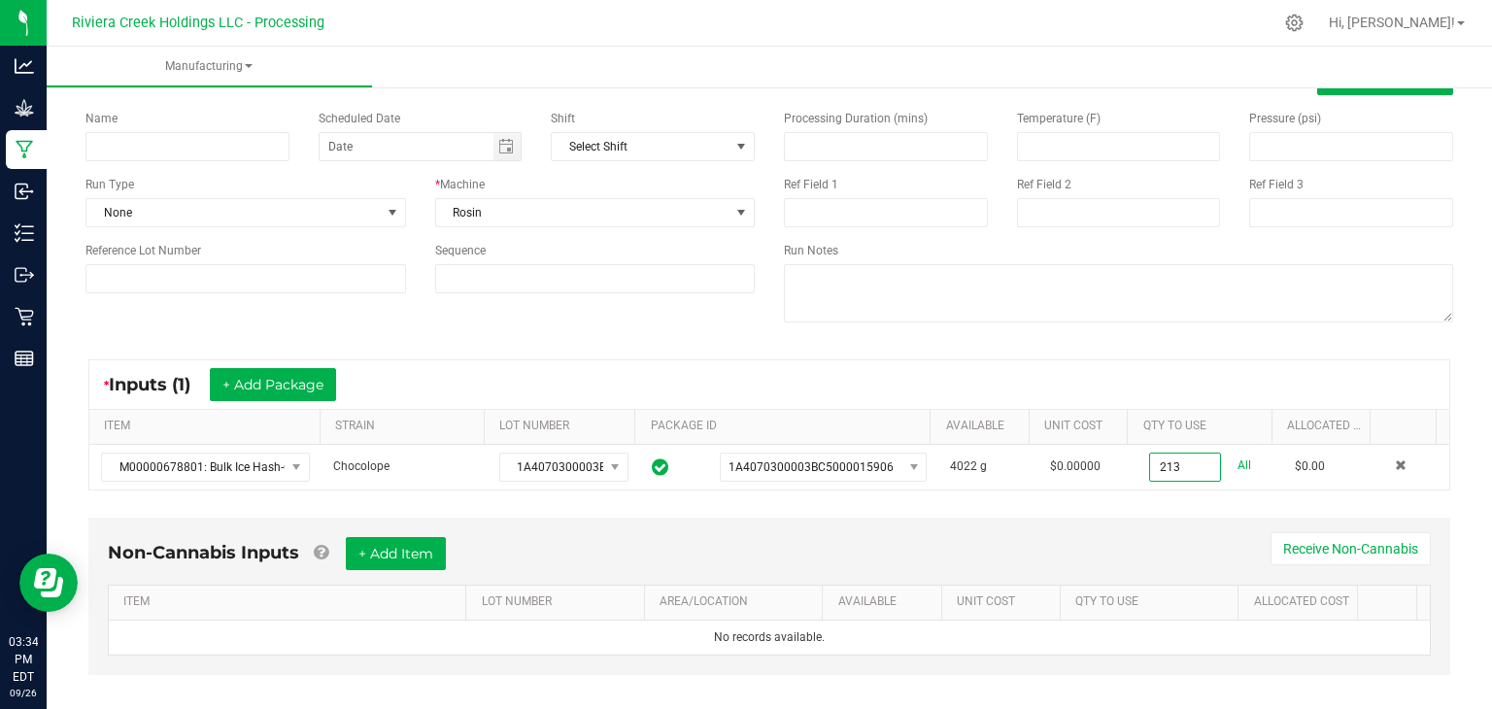
scroll to position [0, 0]
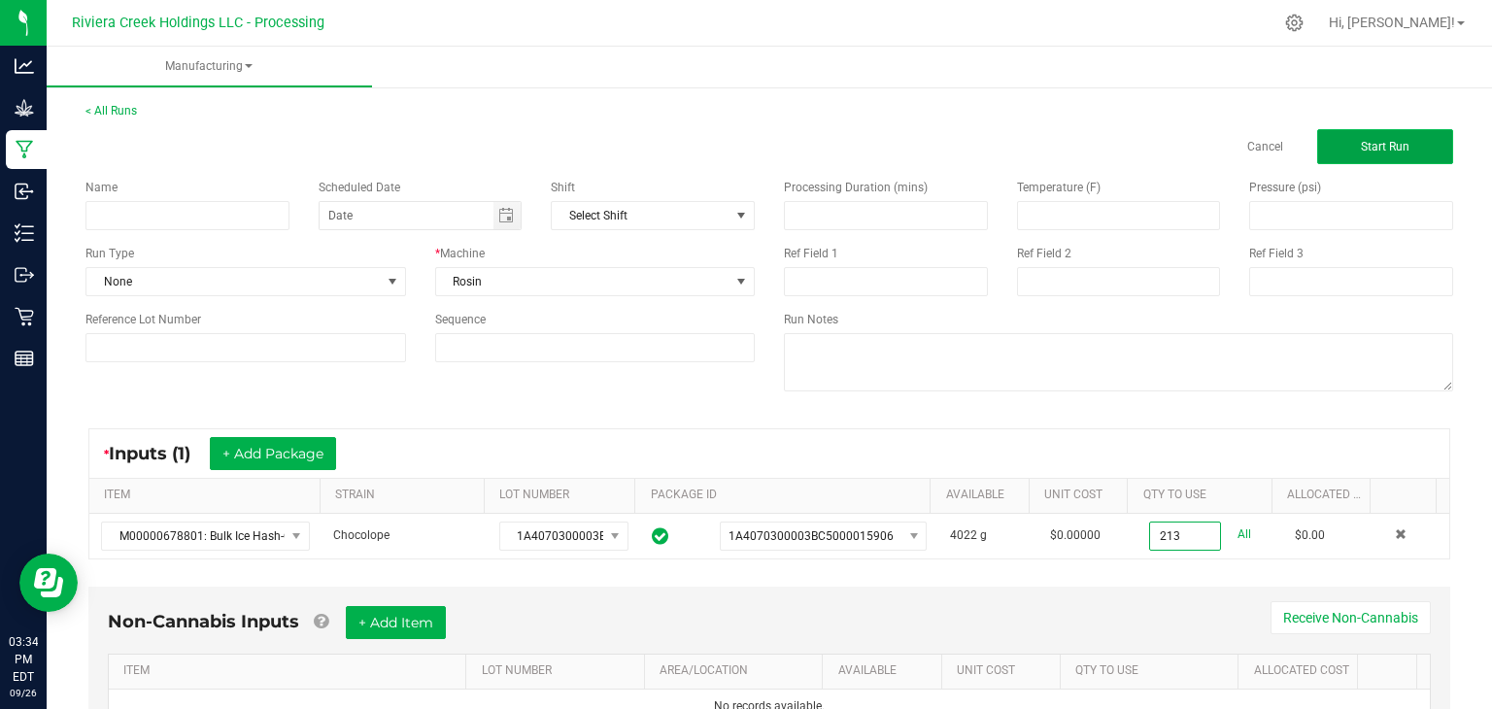
type input "213.0000 g"
click at [1373, 142] on span "Start Run" at bounding box center [1385, 147] width 49 height 14
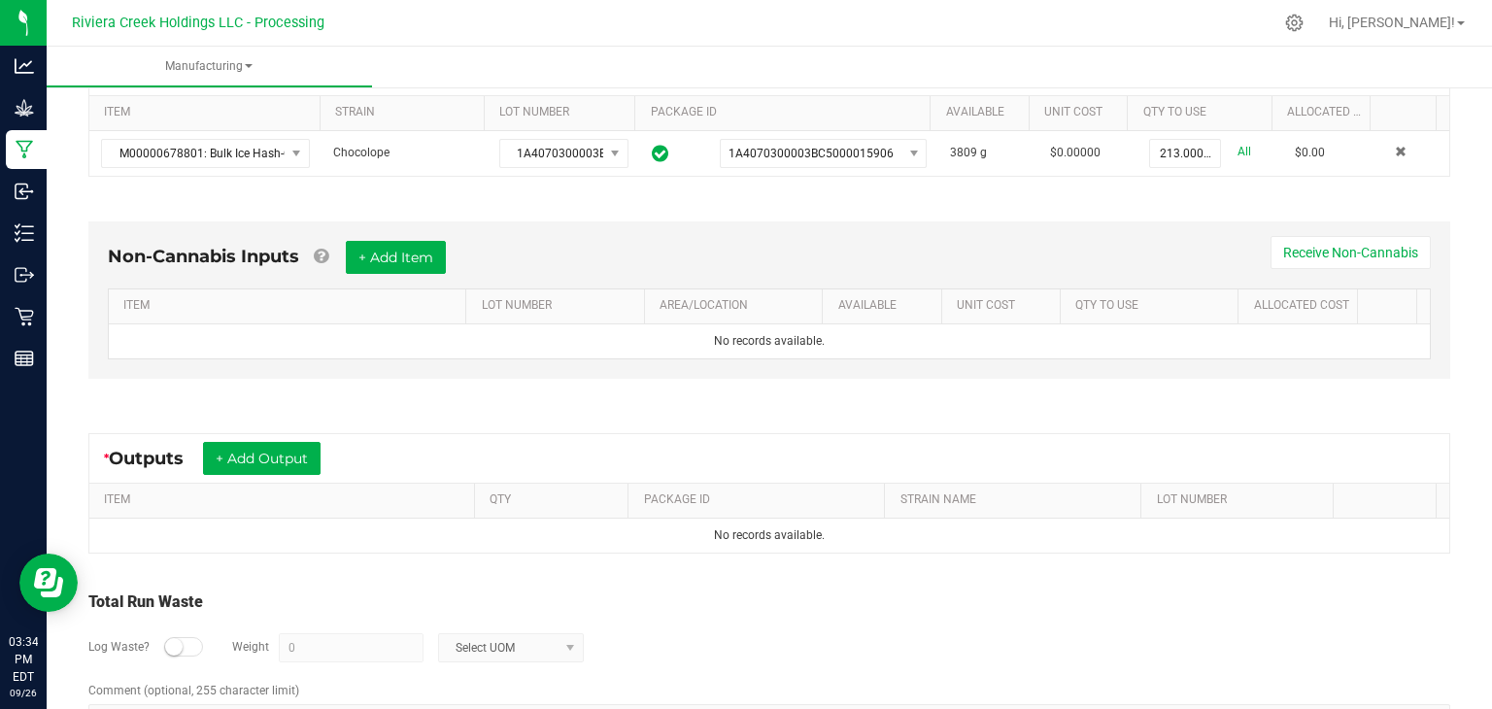
scroll to position [425, 0]
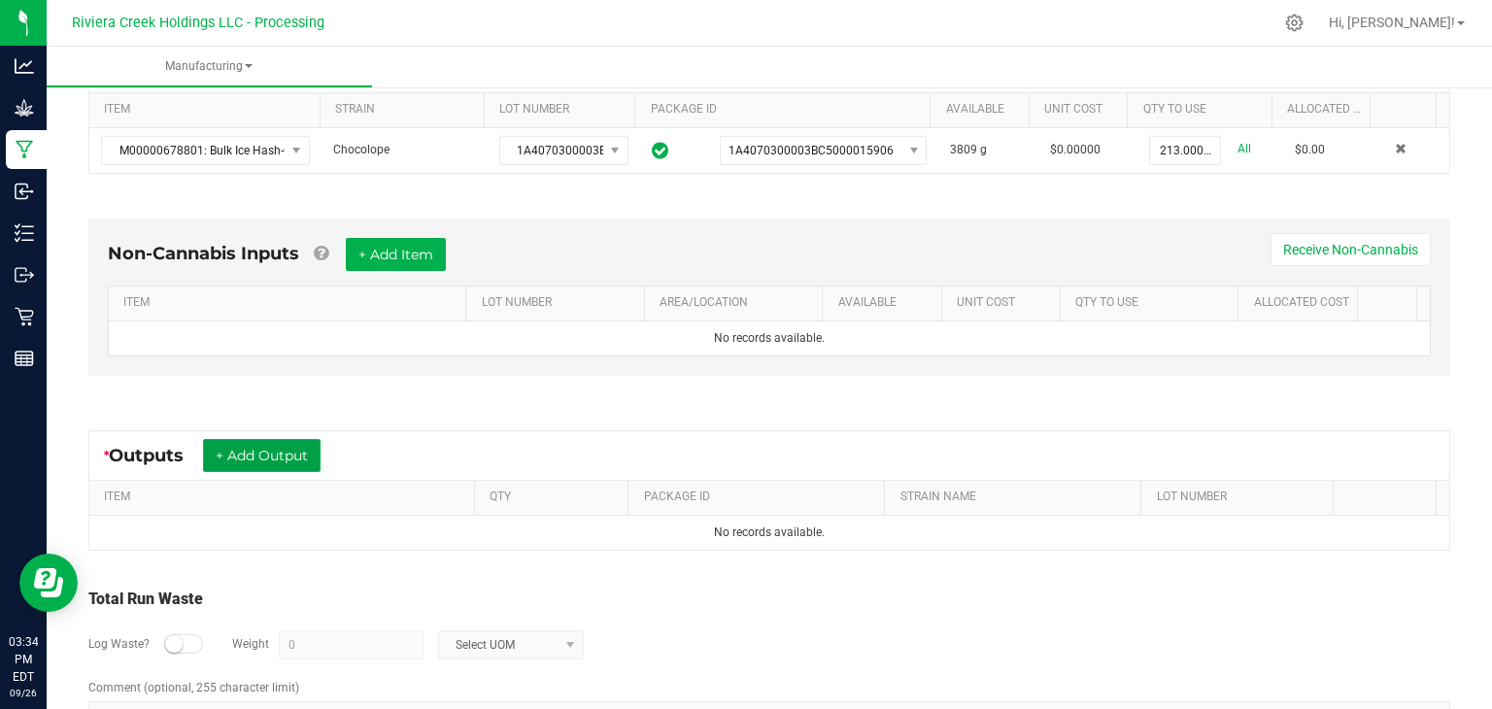
click at [275, 453] on button "+ Add Output" at bounding box center [262, 455] width 118 height 33
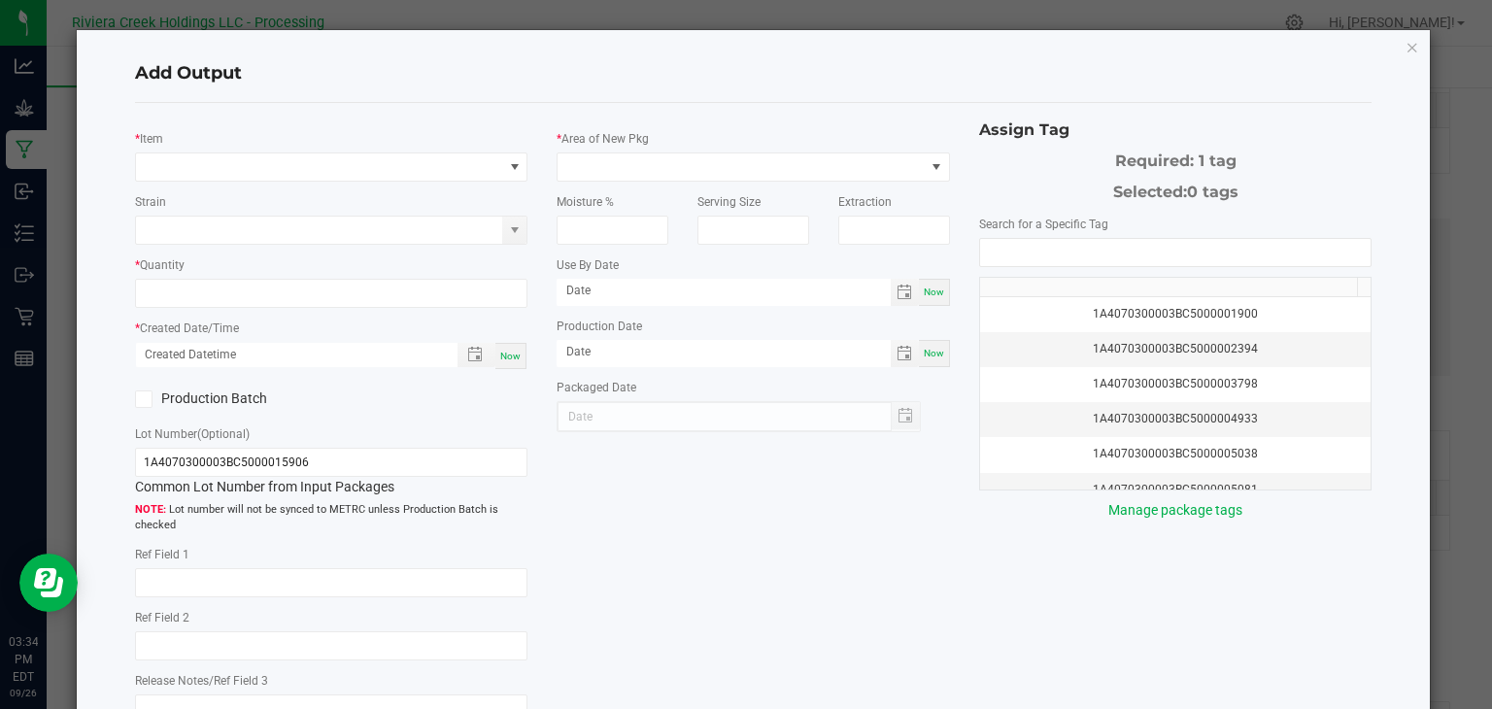
type input "[DATE]"
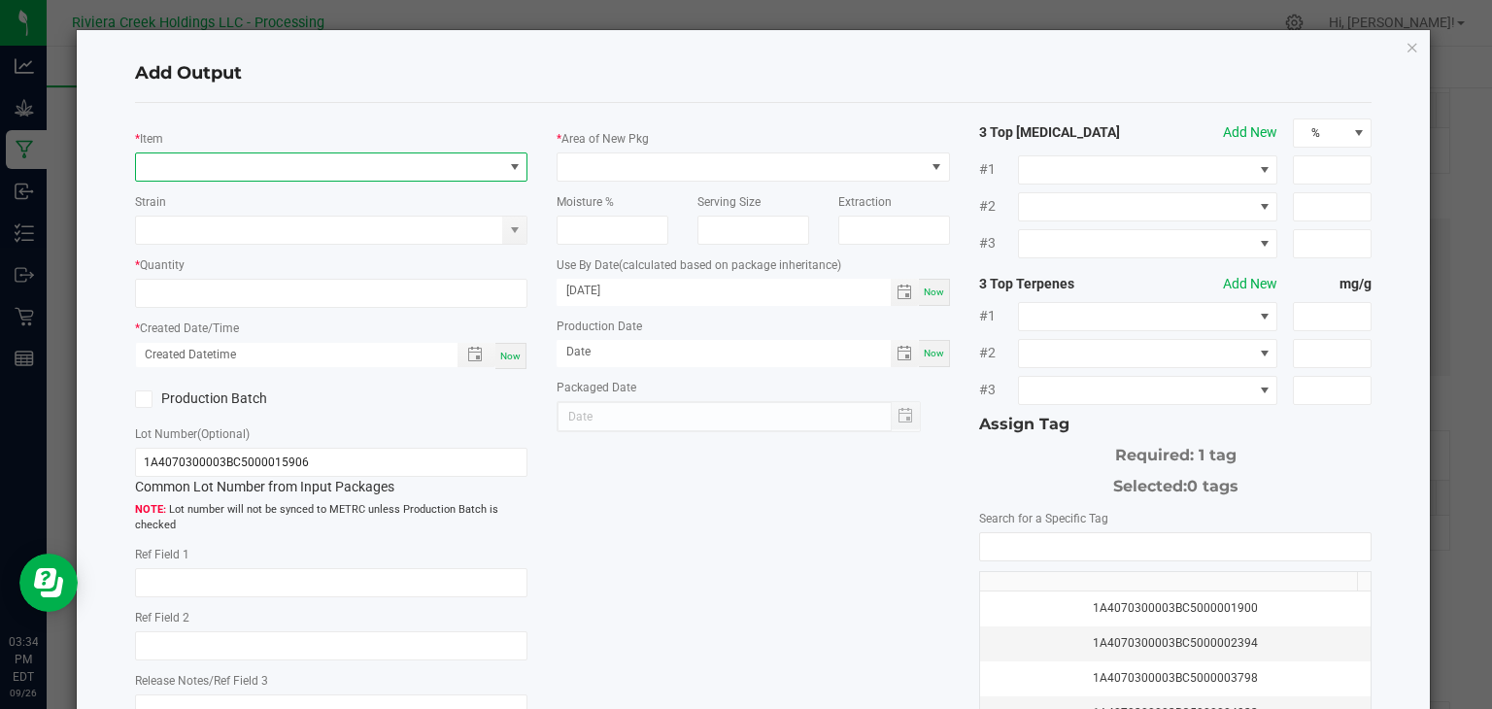
click at [431, 164] on span "NO DATA FOUND" at bounding box center [319, 166] width 367 height 27
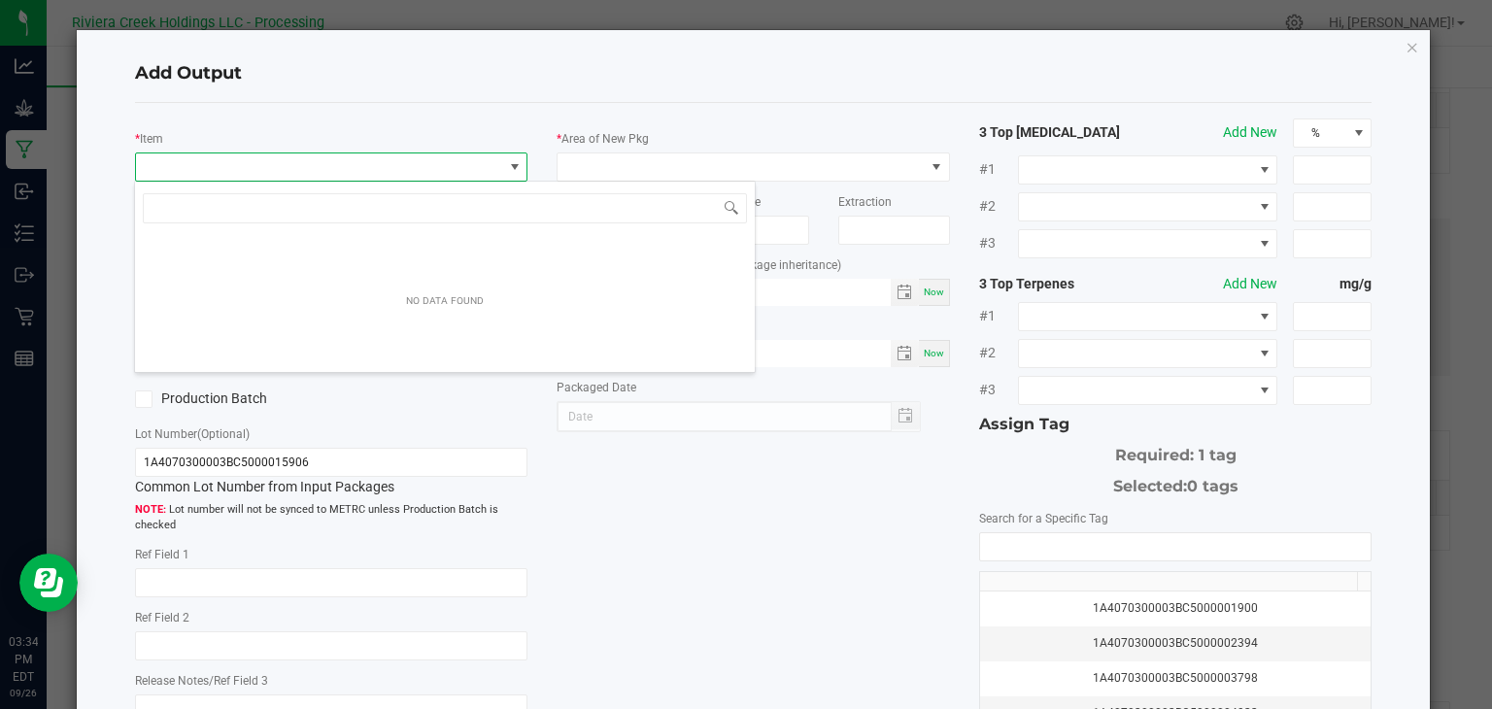
scroll to position [28, 389]
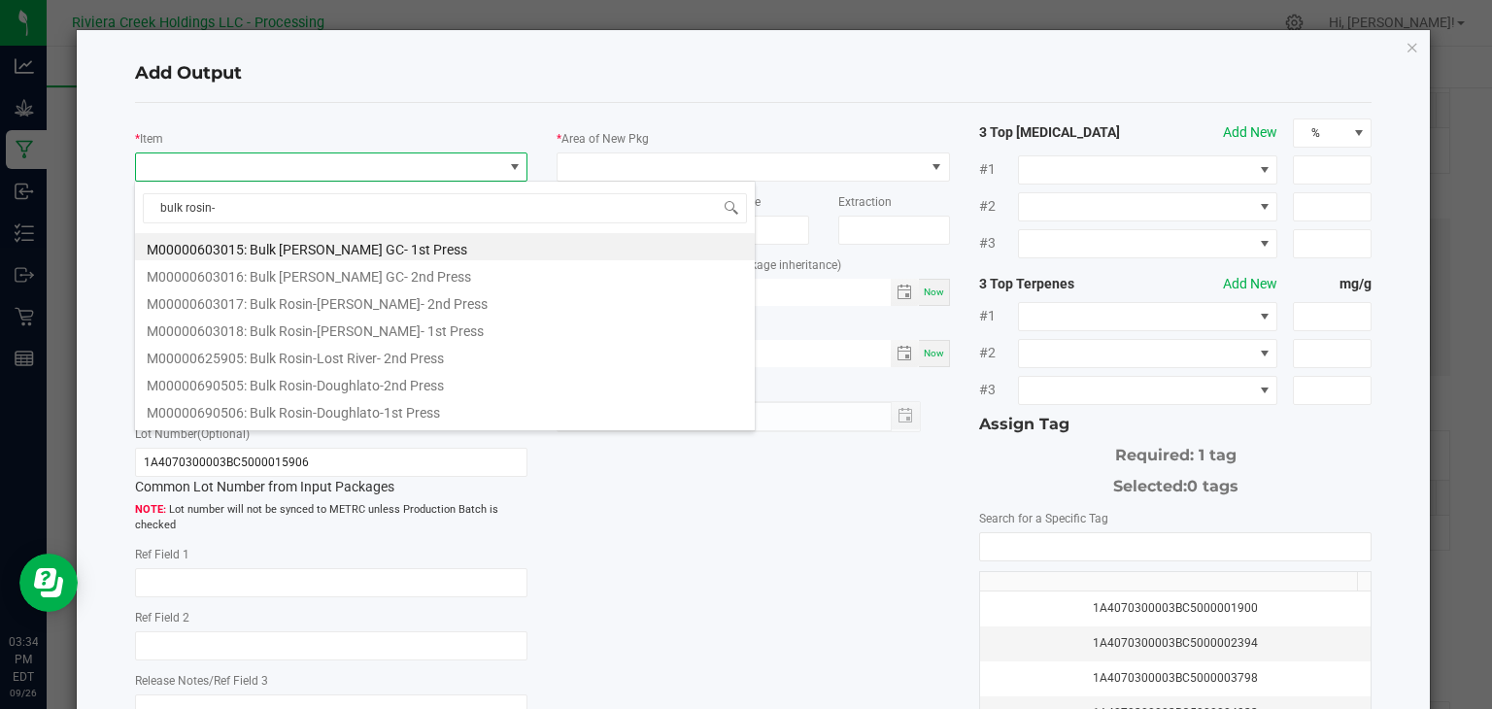
type input "bulk rosin-c"
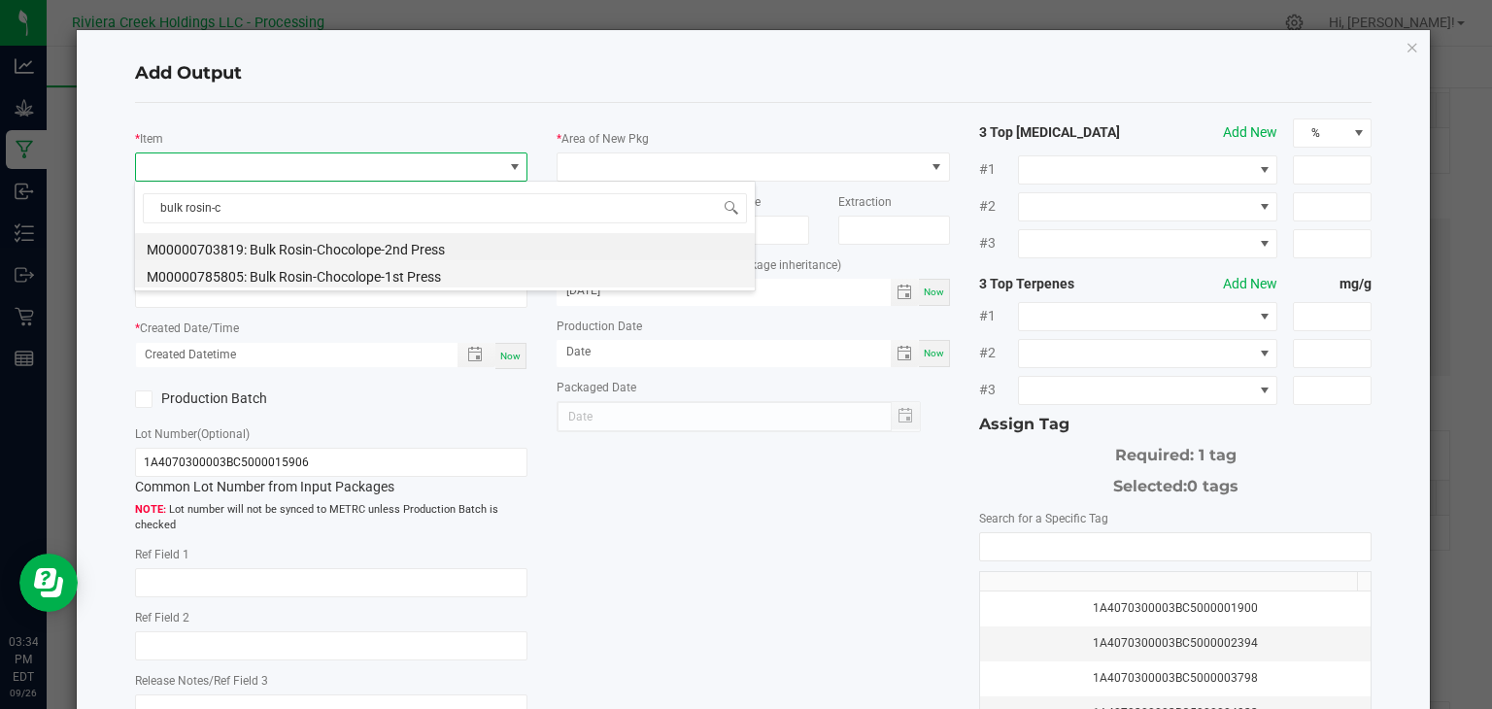
click at [468, 275] on li "M00000785805: Bulk Rosin-Chocolope-1st Press" at bounding box center [445, 273] width 620 height 27
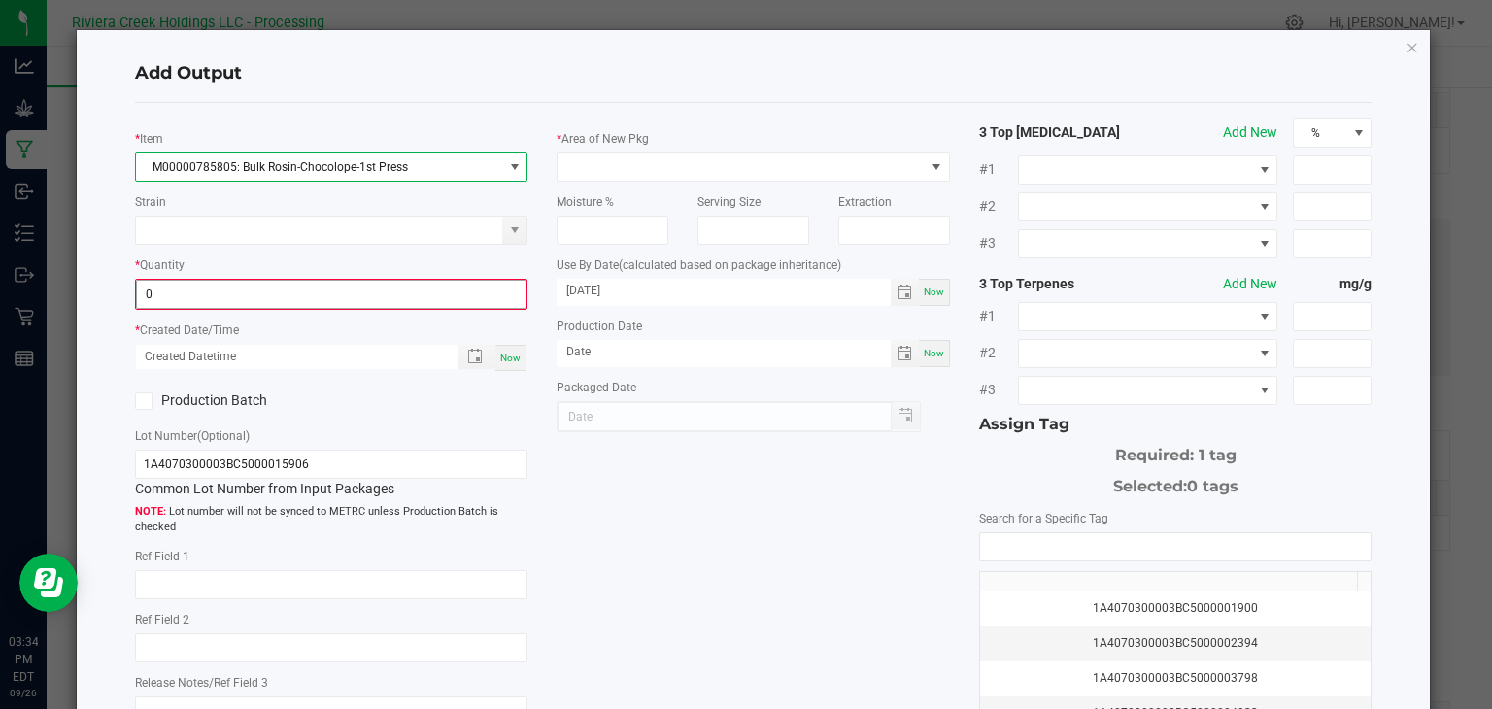
click at [415, 299] on input "0" at bounding box center [331, 294] width 389 height 27
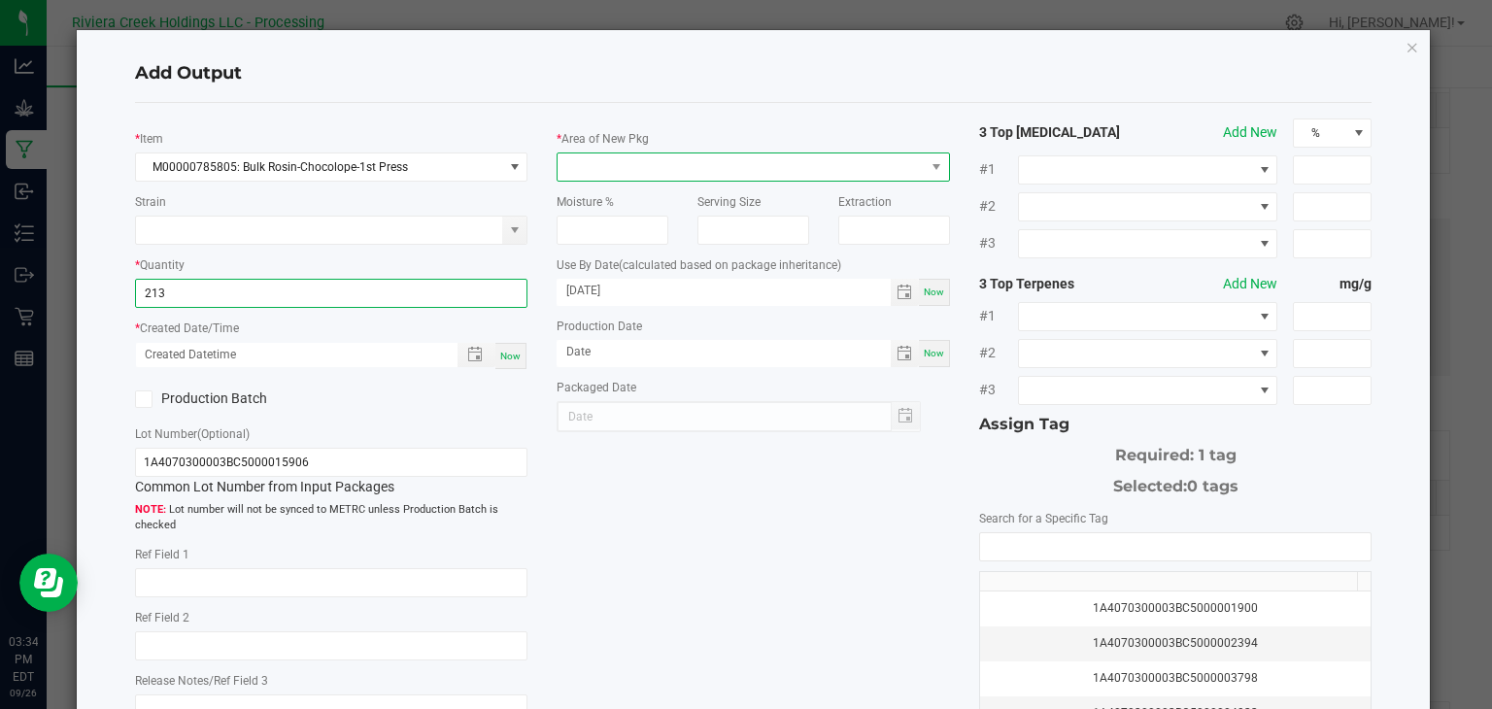
type input "213.0000 g"
click at [610, 164] on span at bounding box center [741, 166] width 367 height 27
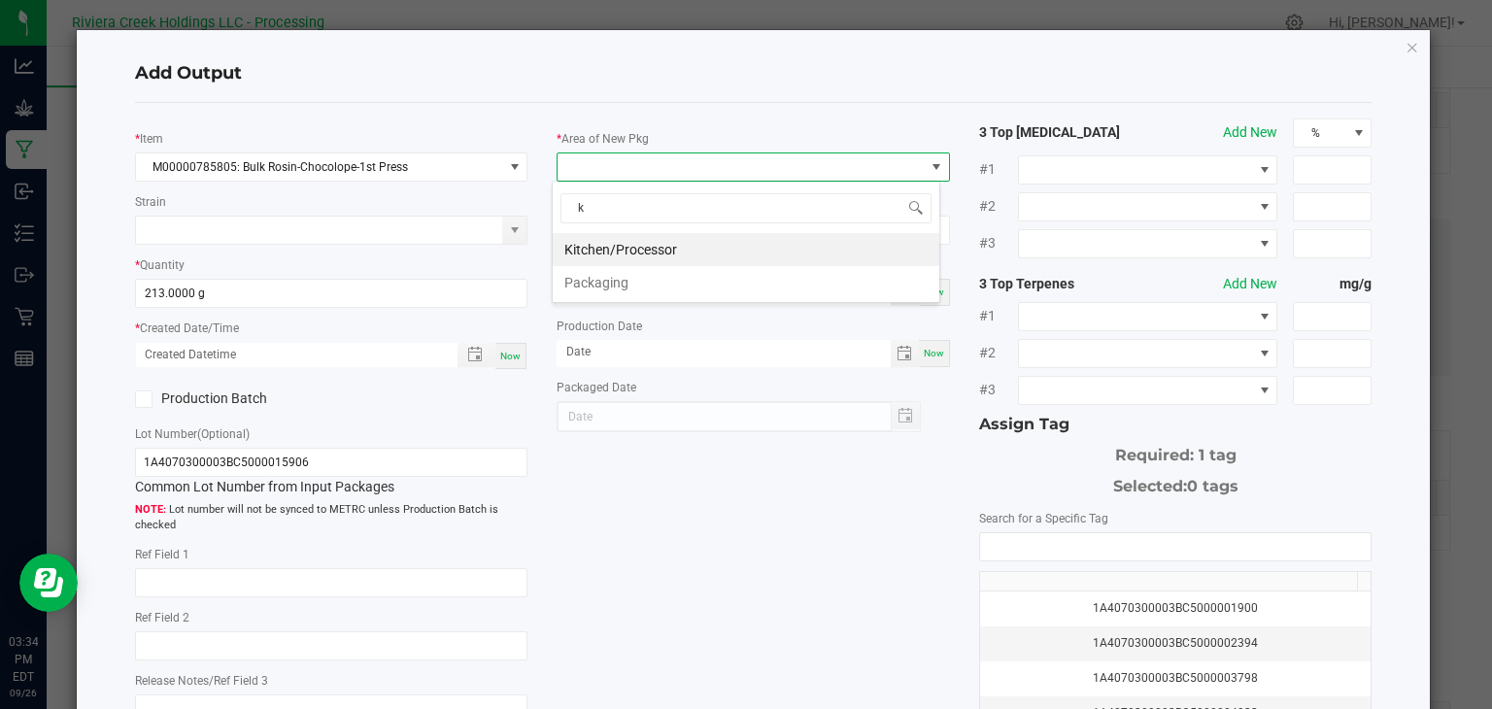
type input "ki"
click at [699, 247] on li "Kitchen/Processor" at bounding box center [746, 249] width 387 height 33
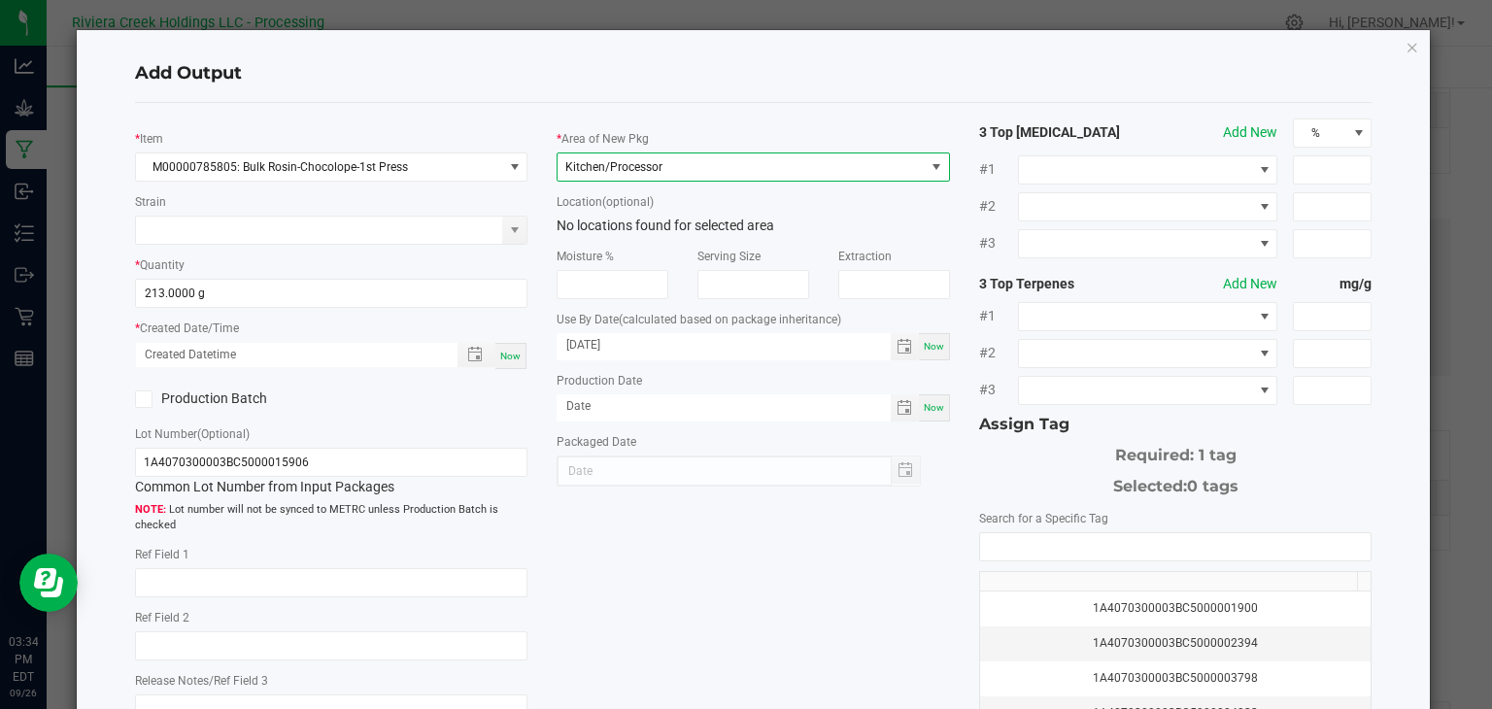
click at [505, 358] on span "Now" at bounding box center [510, 356] width 20 height 11
type input "[DATE] 3:35 PM"
type input "[DATE]"
click at [141, 399] on icon at bounding box center [143, 399] width 13 height 0
click at [0, 0] on input "Production Batch" at bounding box center [0, 0] width 0 height 0
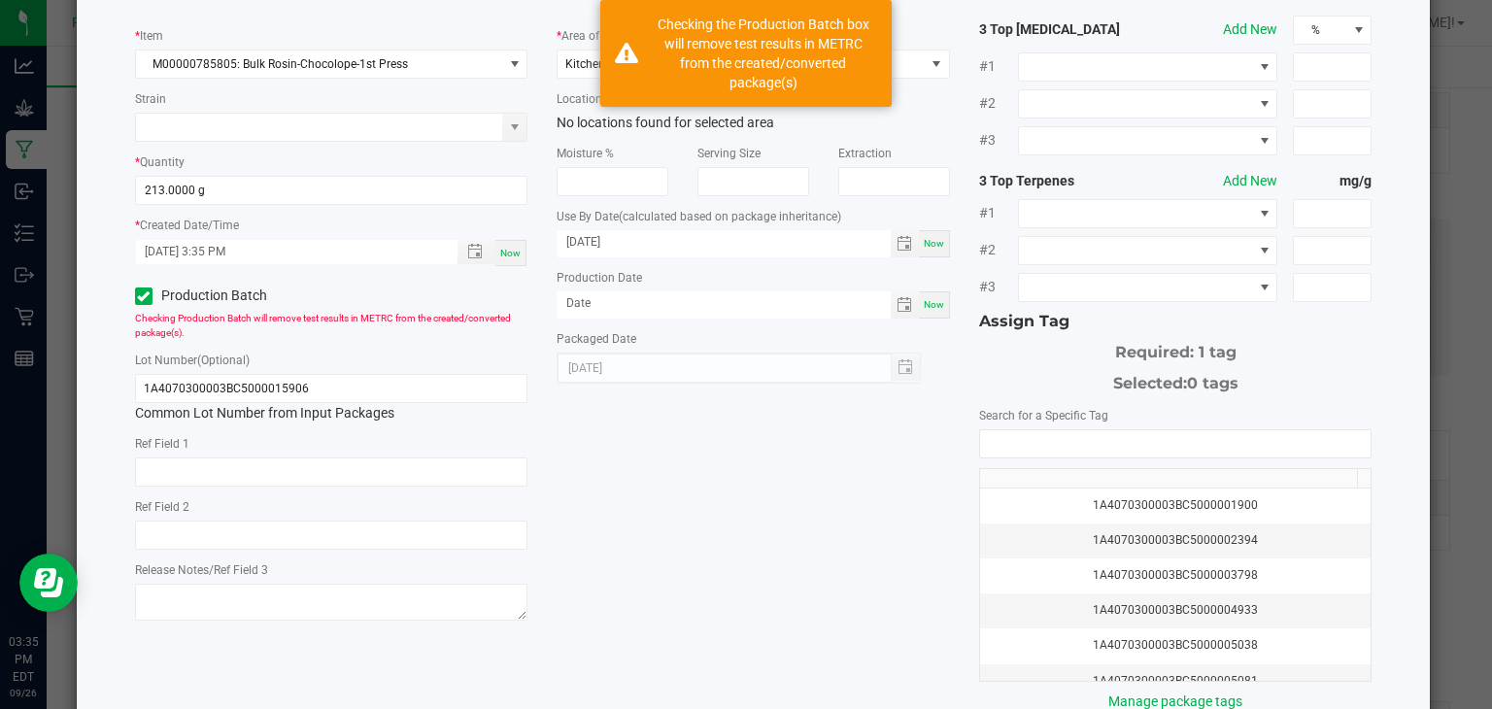
scroll to position [104, 0]
click at [1058, 437] on input "NO DATA FOUND" at bounding box center [1175, 442] width 391 height 27
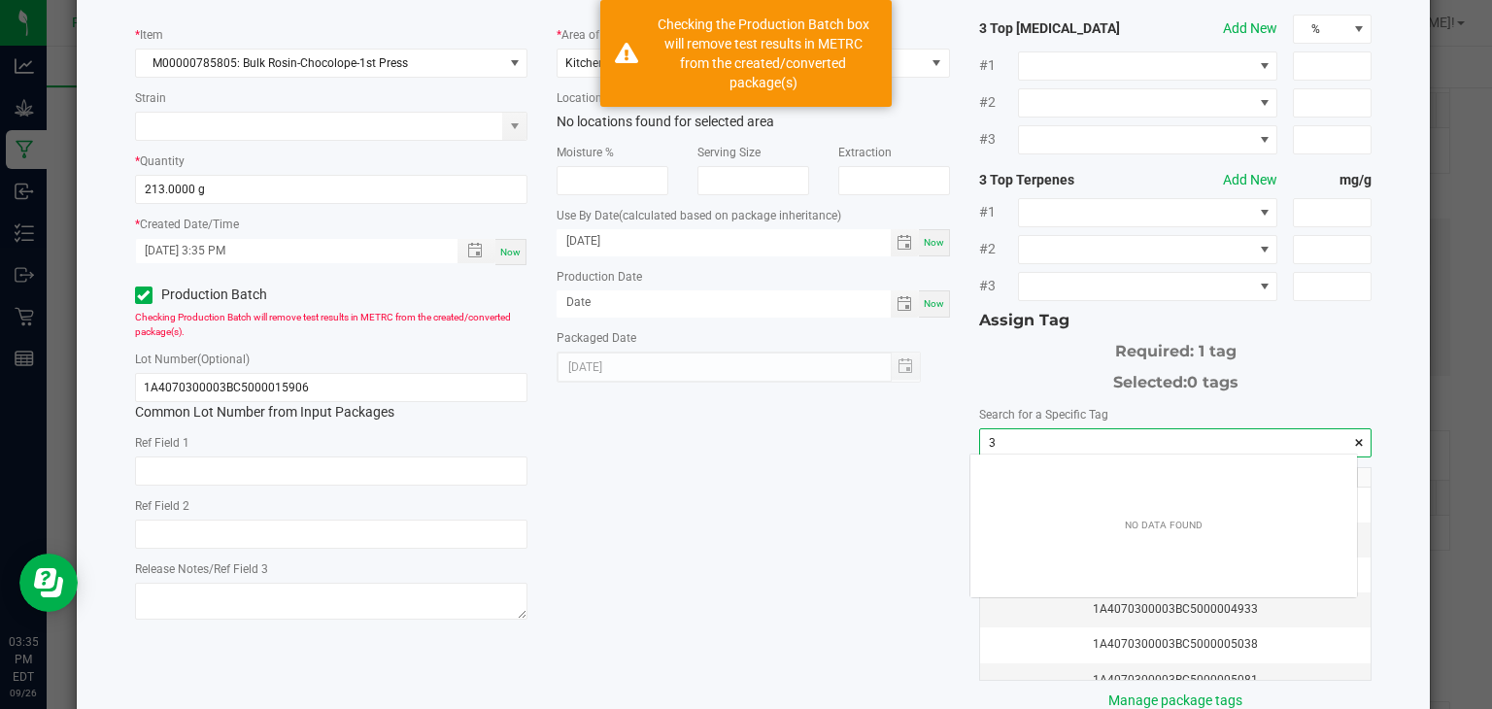
scroll to position [27, 388]
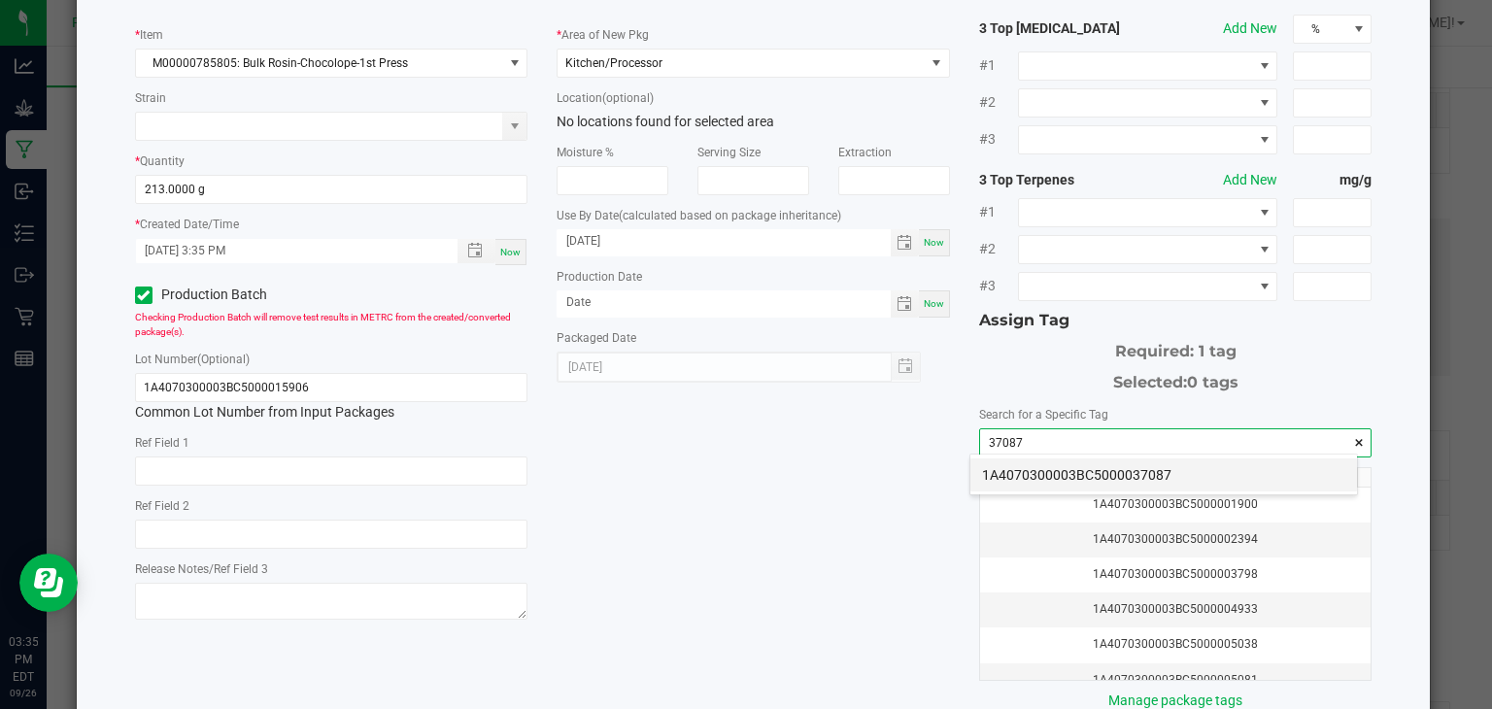
click at [1203, 477] on li "1A4070300003BC5000037087" at bounding box center [1163, 474] width 387 height 33
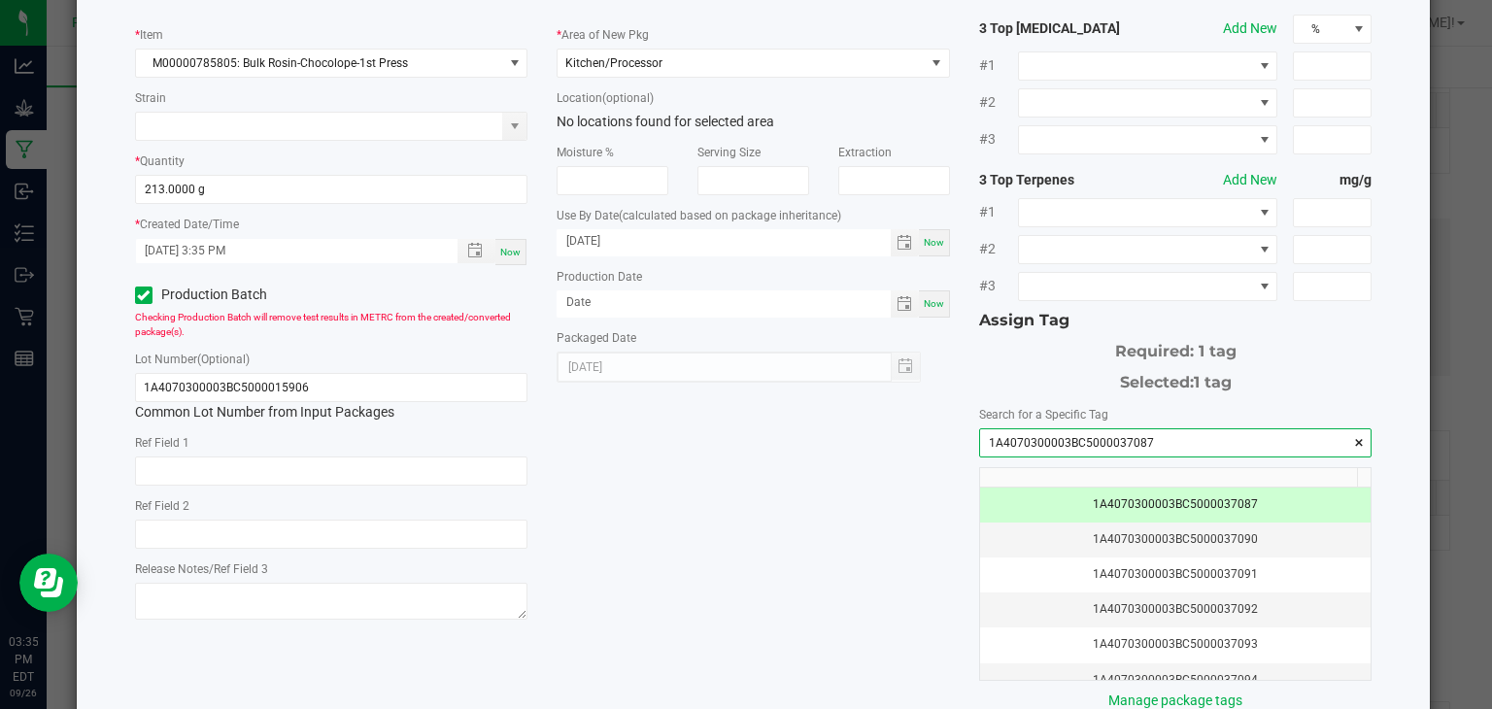
click at [1153, 440] on input "1A4070300003BC5000037087" at bounding box center [1175, 442] width 391 height 27
type input "1A4070300003BC5000037087"
click at [459, 389] on input "1A4070300003BC5000015906" at bounding box center [331, 387] width 393 height 29
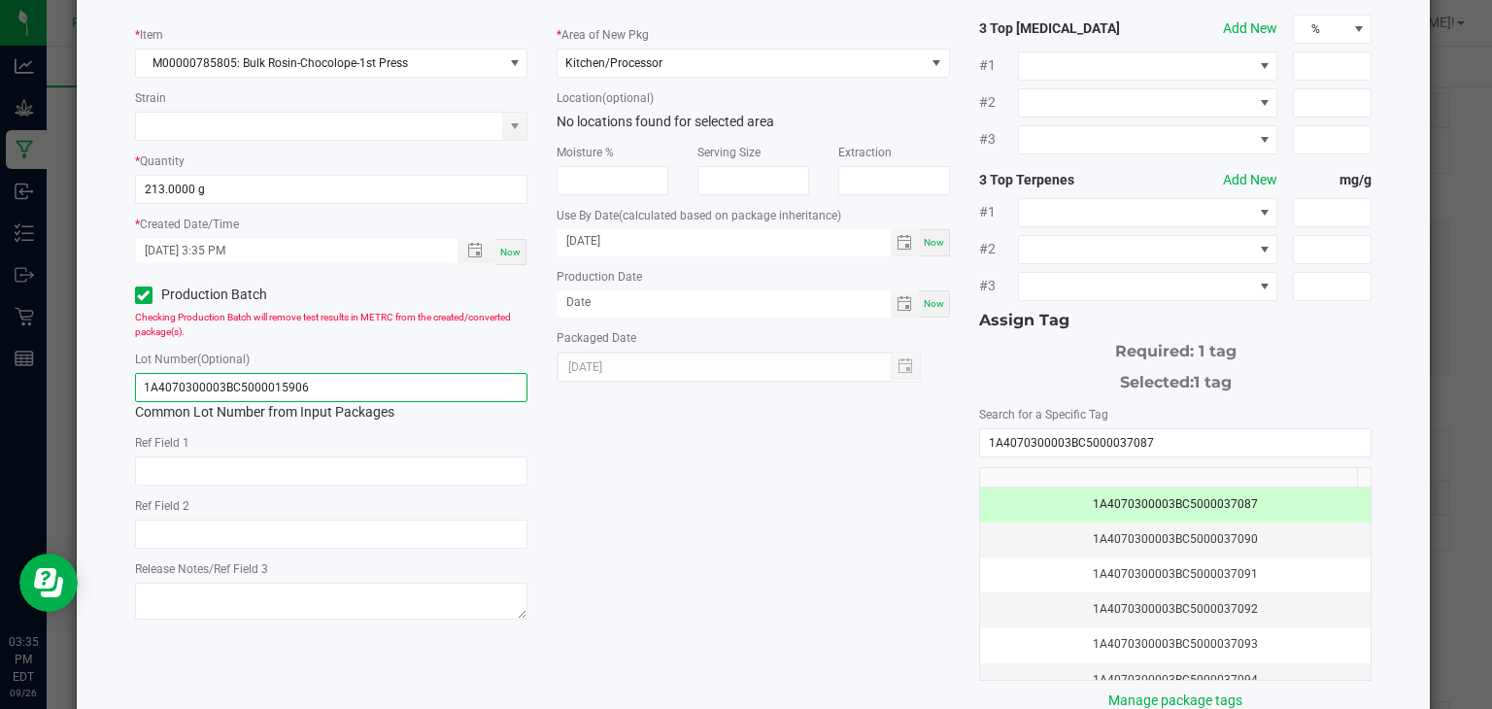
click at [459, 389] on input "1A4070300003BC5000015906" at bounding box center [331, 387] width 393 height 29
paste input "37087"
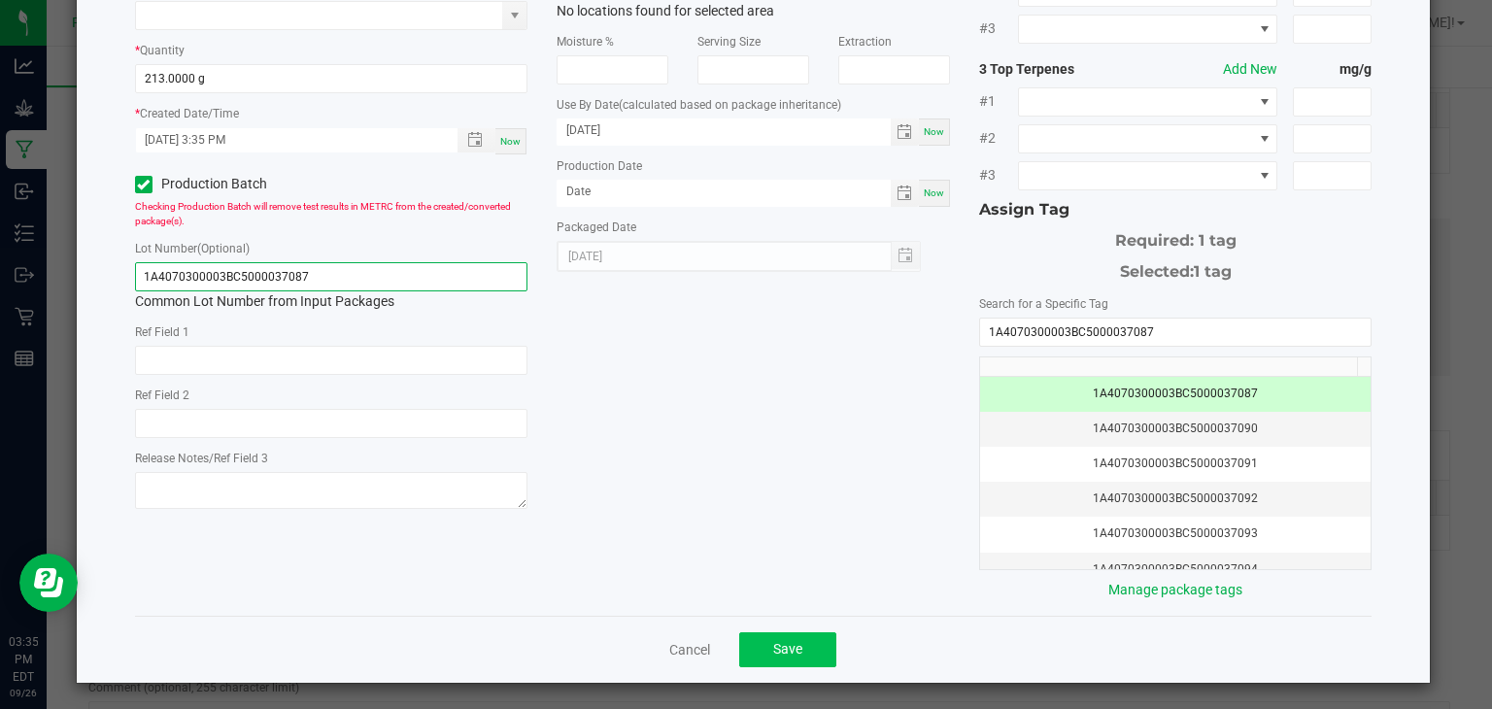
type input "1A4070300003BC5000037087"
click at [773, 641] on span "Save" at bounding box center [787, 649] width 29 height 16
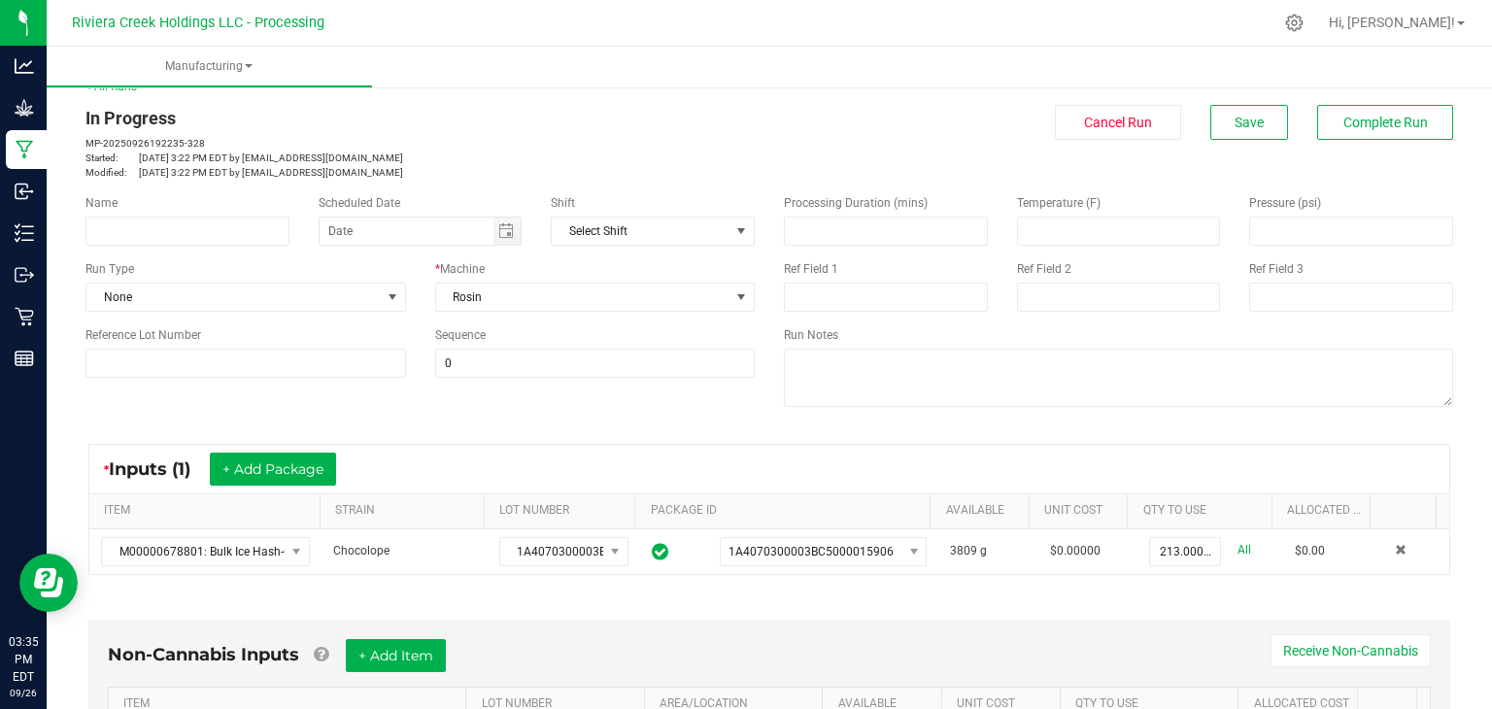
scroll to position [0, 0]
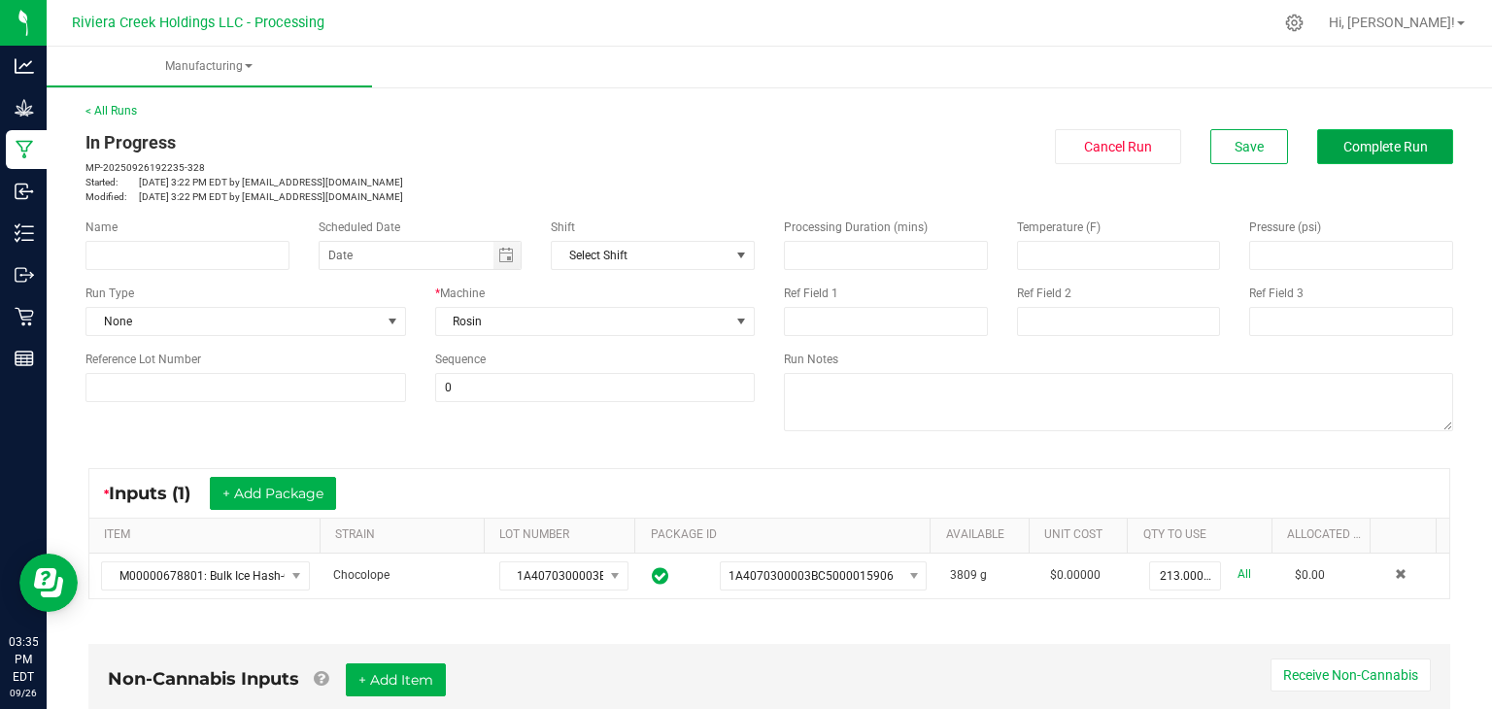
click at [1345, 149] on span "Complete Run" at bounding box center [1385, 147] width 85 height 16
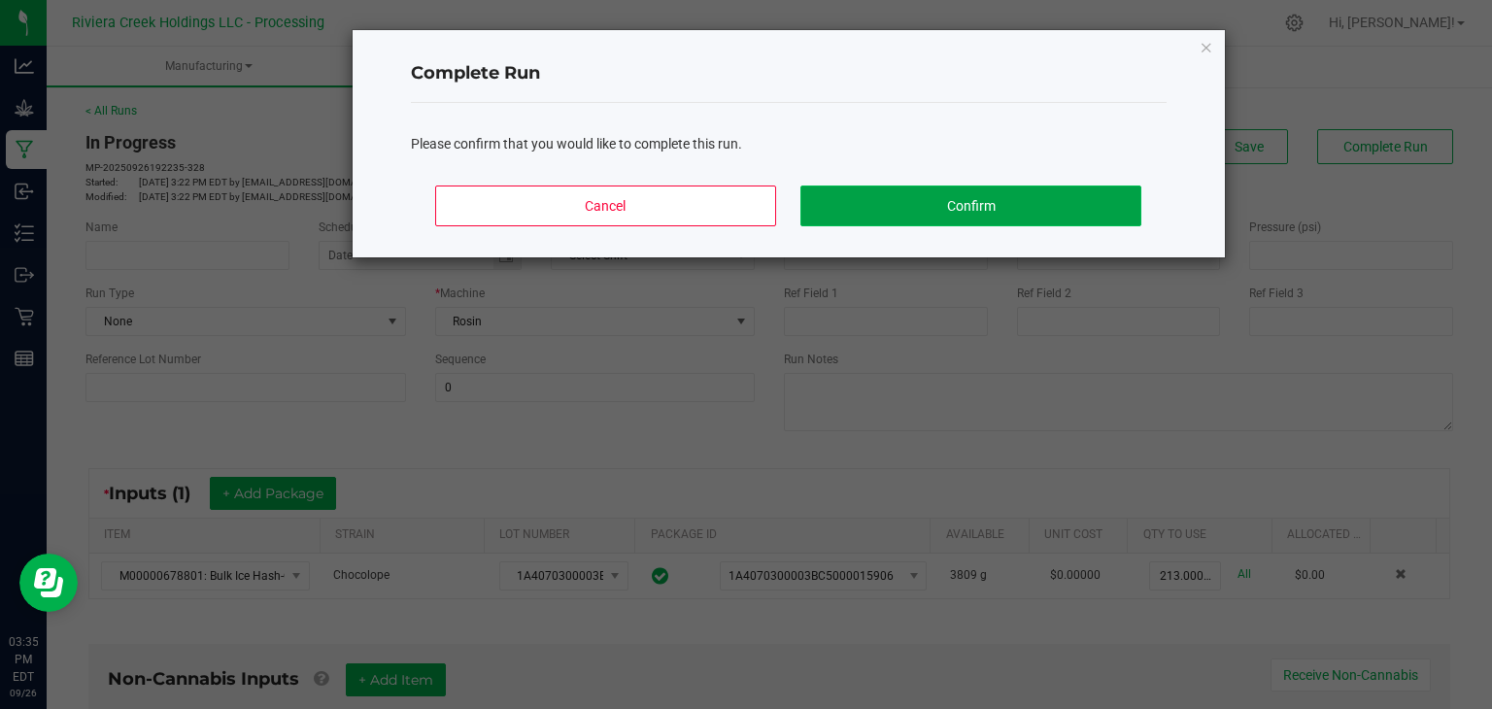
click at [1073, 205] on button "Confirm" at bounding box center [970, 206] width 340 height 41
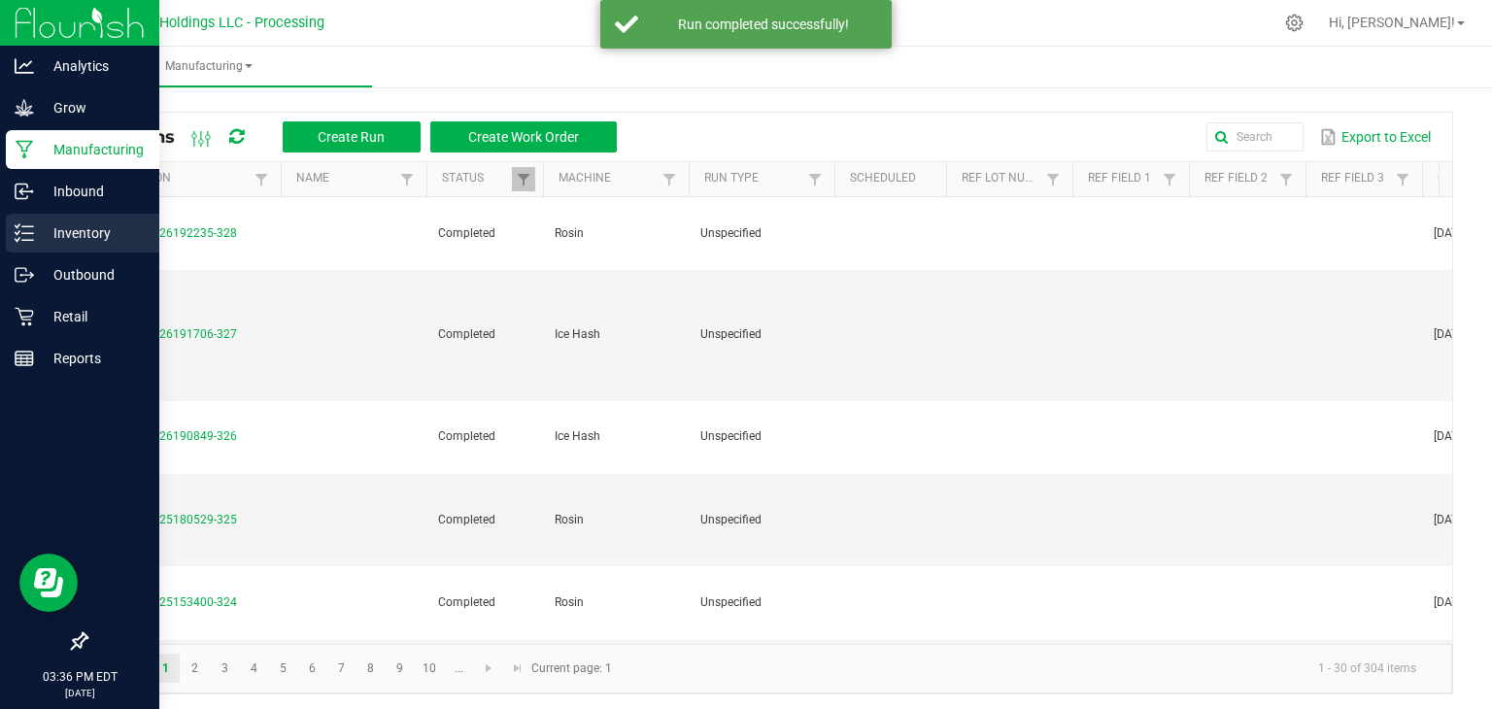
click at [48, 234] on p "Inventory" at bounding box center [92, 232] width 117 height 23
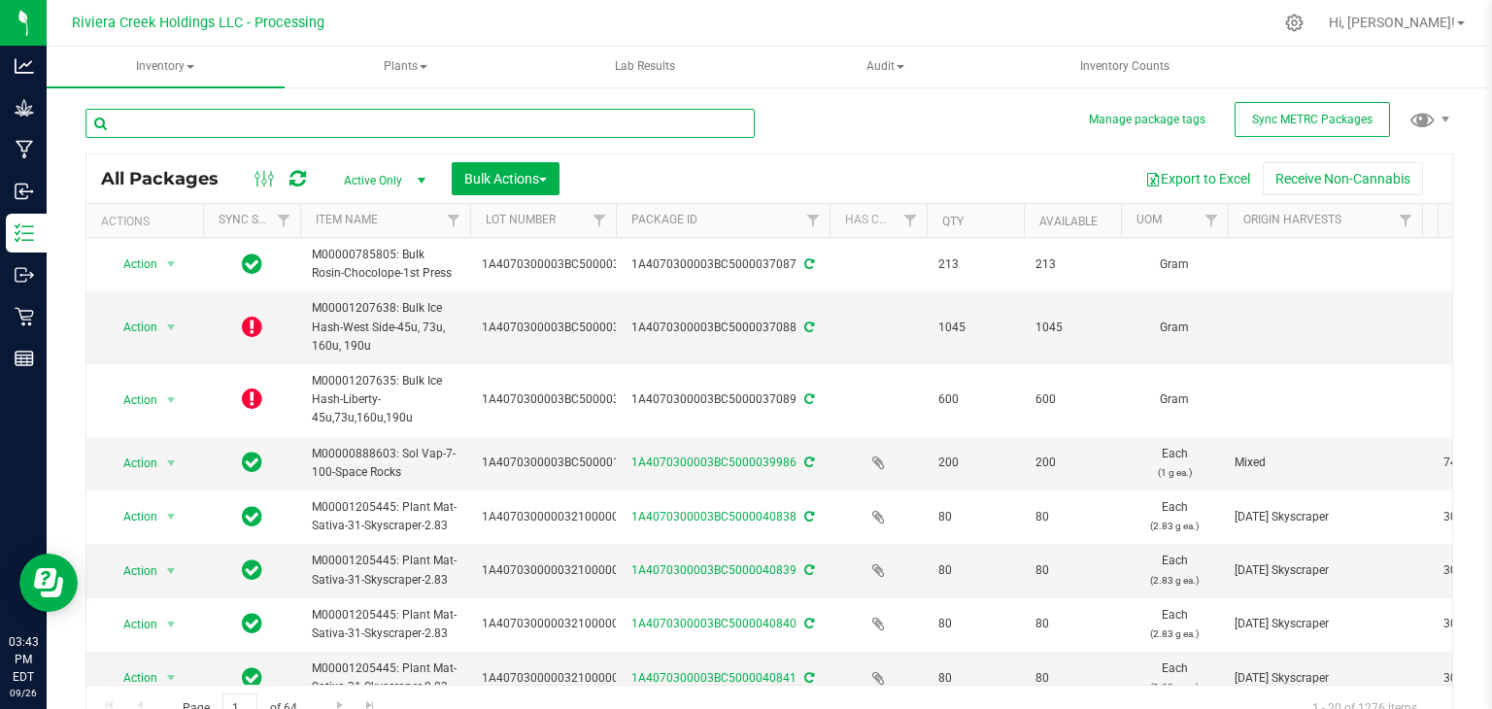
click at [334, 119] on input "text" at bounding box center [419, 123] width 669 height 29
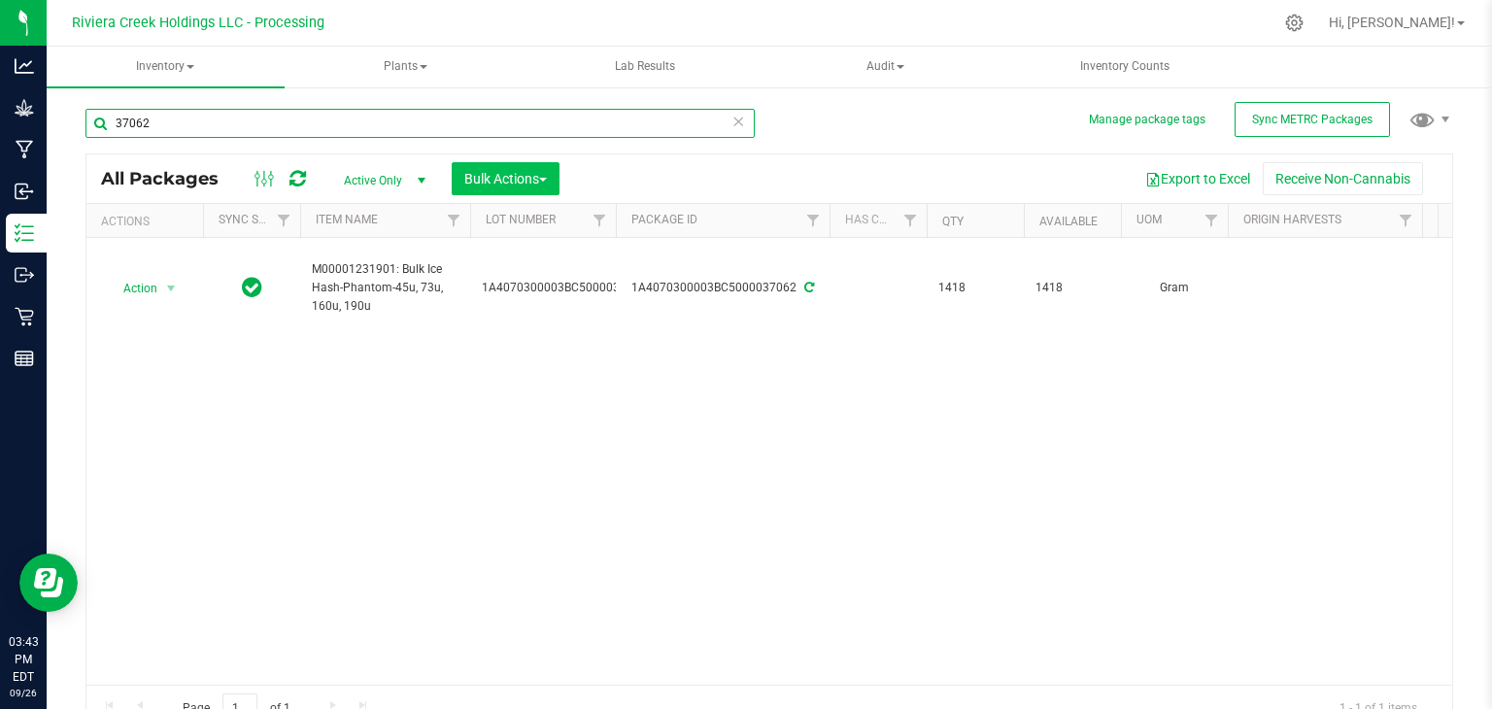
type input "37062"
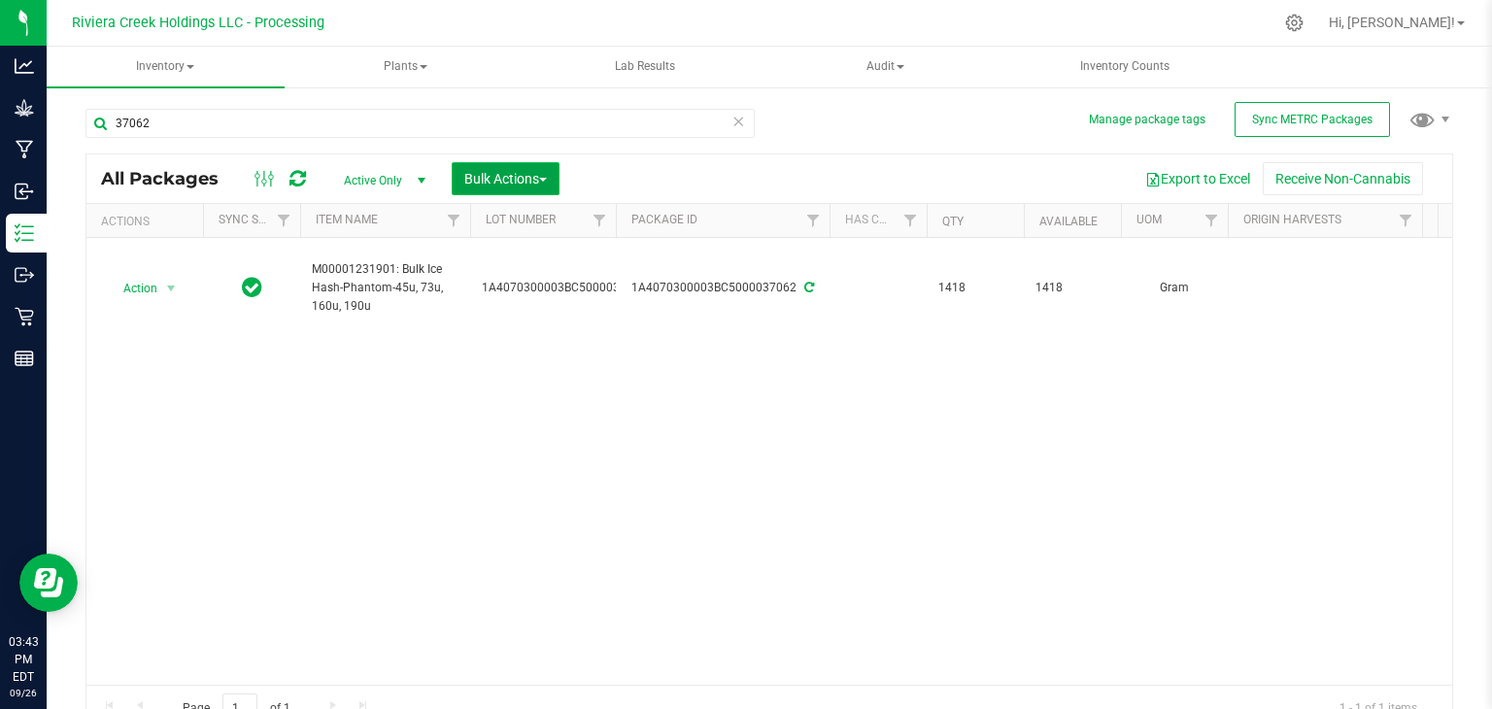
click at [527, 185] on span "Bulk Actions" at bounding box center [505, 179] width 83 height 16
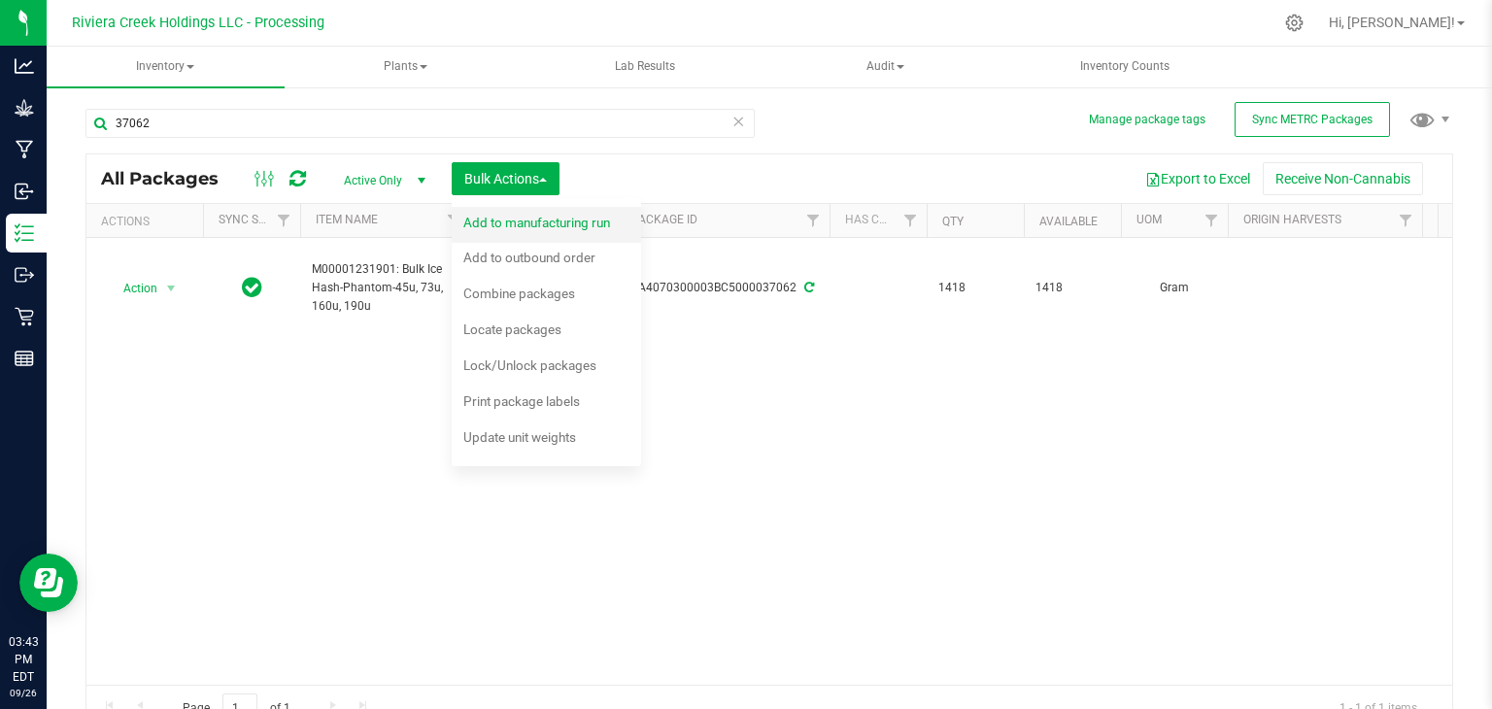
click at [521, 220] on span "Add to manufacturing run" at bounding box center [536, 223] width 147 height 16
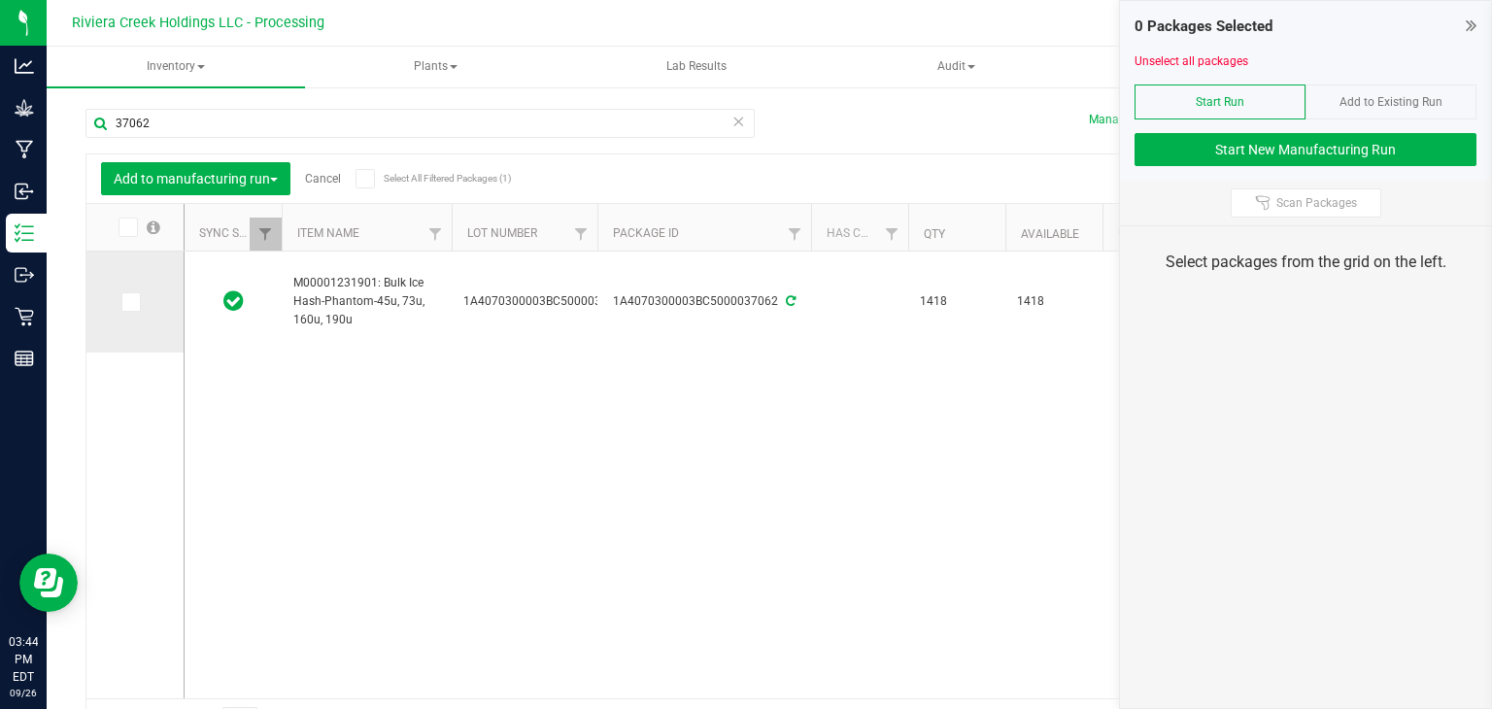
click at [125, 302] on icon at bounding box center [129, 302] width 13 height 0
click at [0, 0] on input "checkbox" at bounding box center [0, 0] width 0 height 0
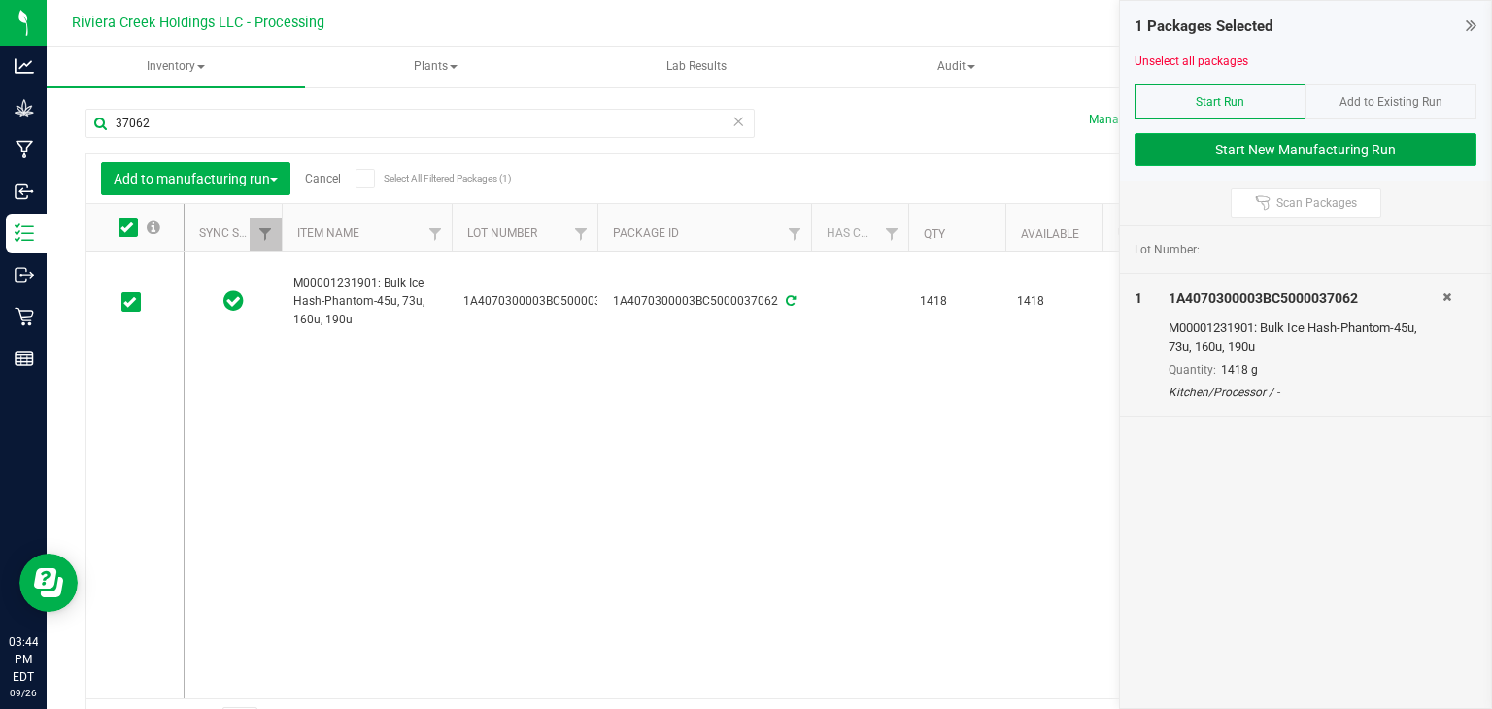
click at [1217, 144] on button "Start New Manufacturing Run" at bounding box center [1305, 149] width 342 height 33
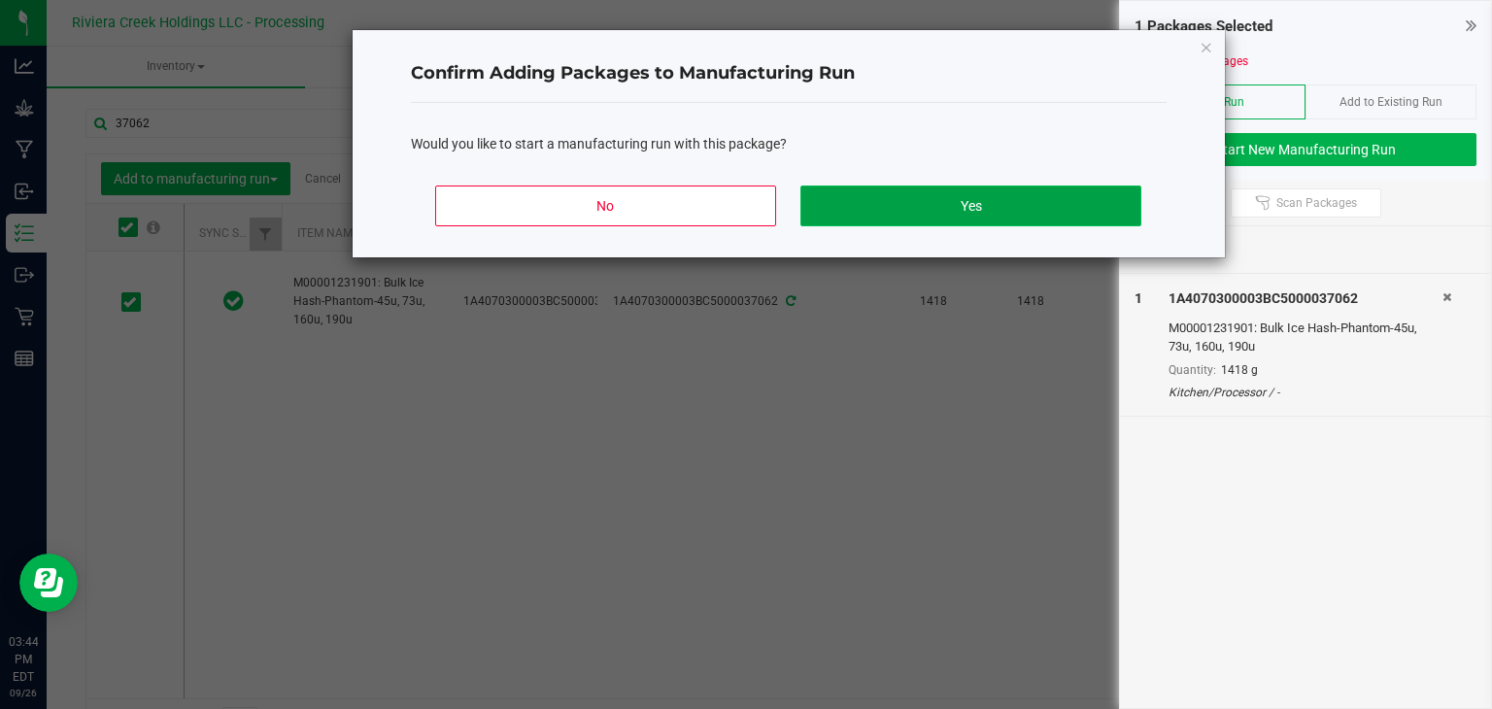
click at [948, 207] on button "Yes" at bounding box center [970, 206] width 340 height 41
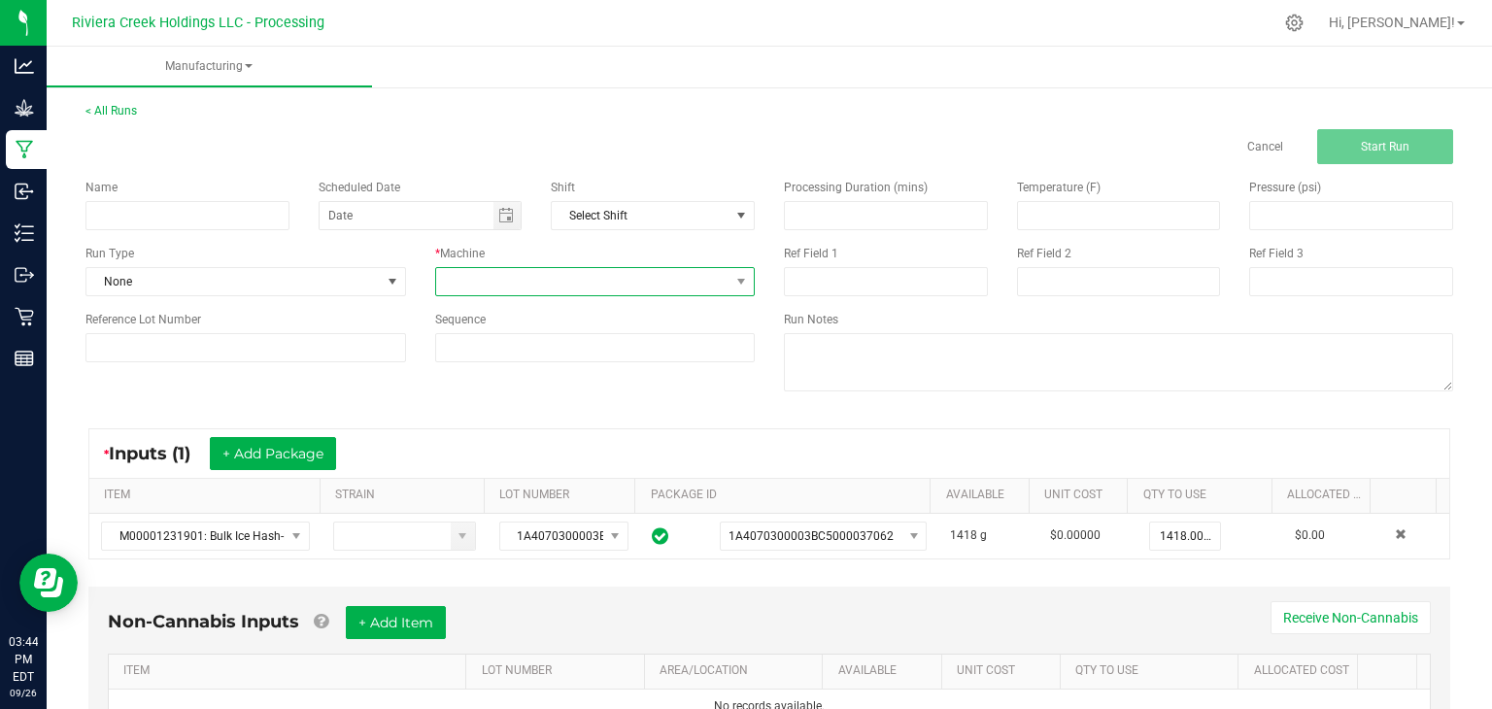
click at [622, 281] on span at bounding box center [583, 281] width 294 height 27
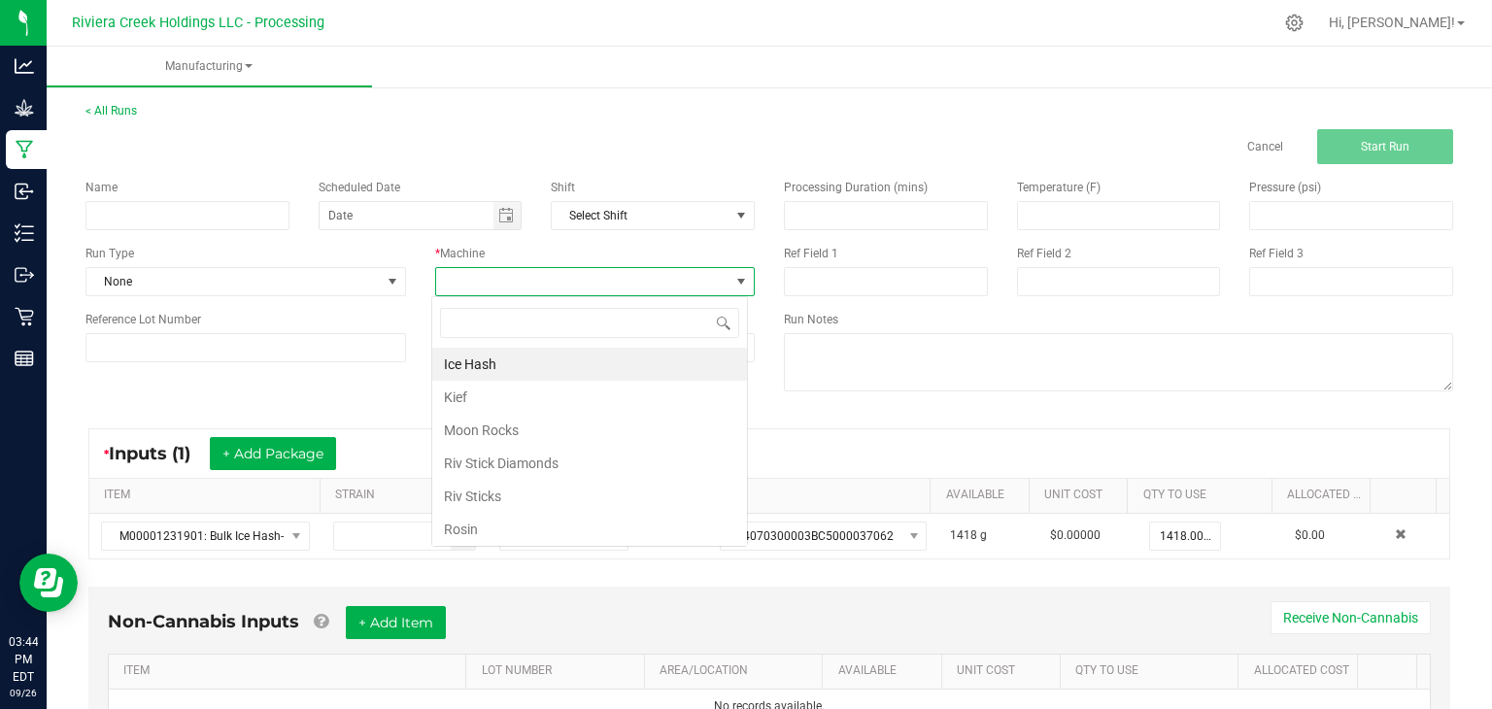
scroll to position [28, 316]
click at [490, 525] on li "Rosin" at bounding box center [589, 529] width 315 height 33
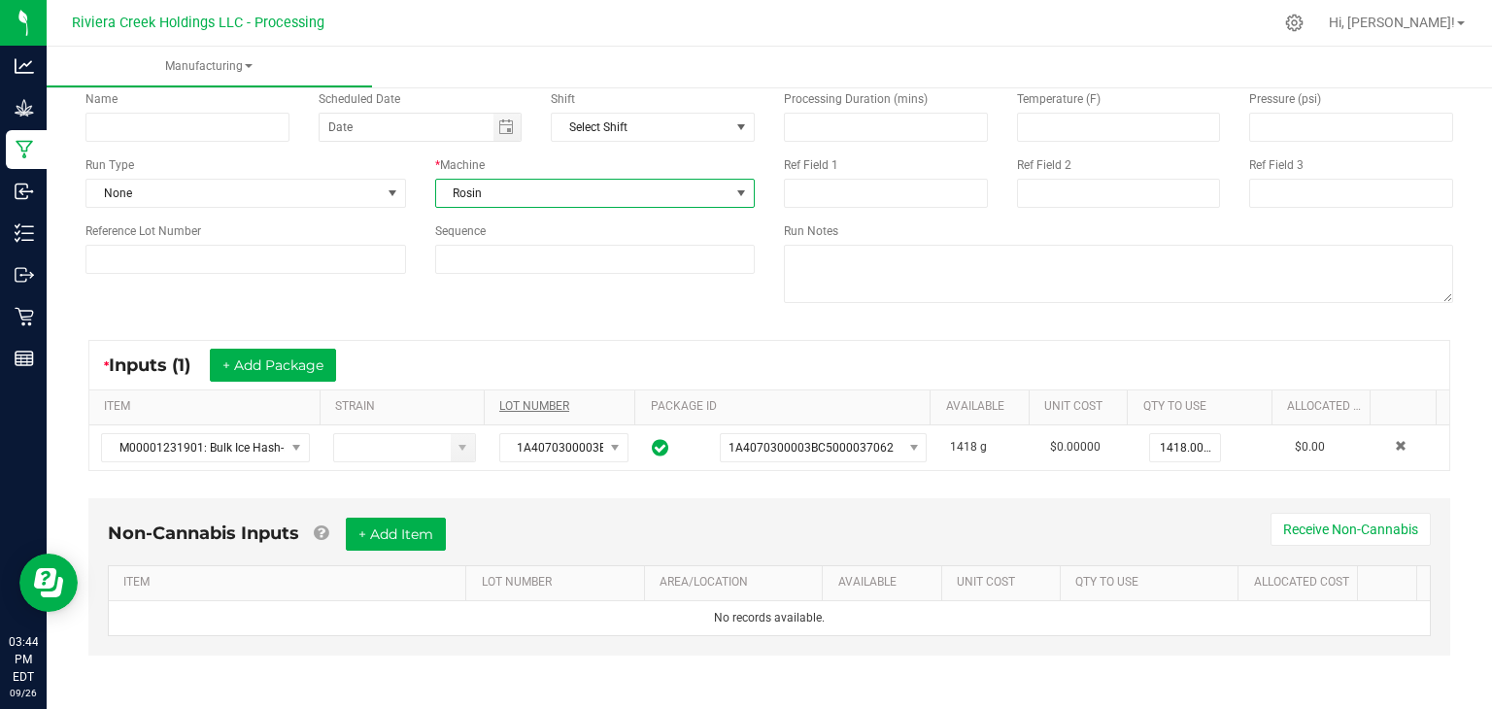
scroll to position [0, 0]
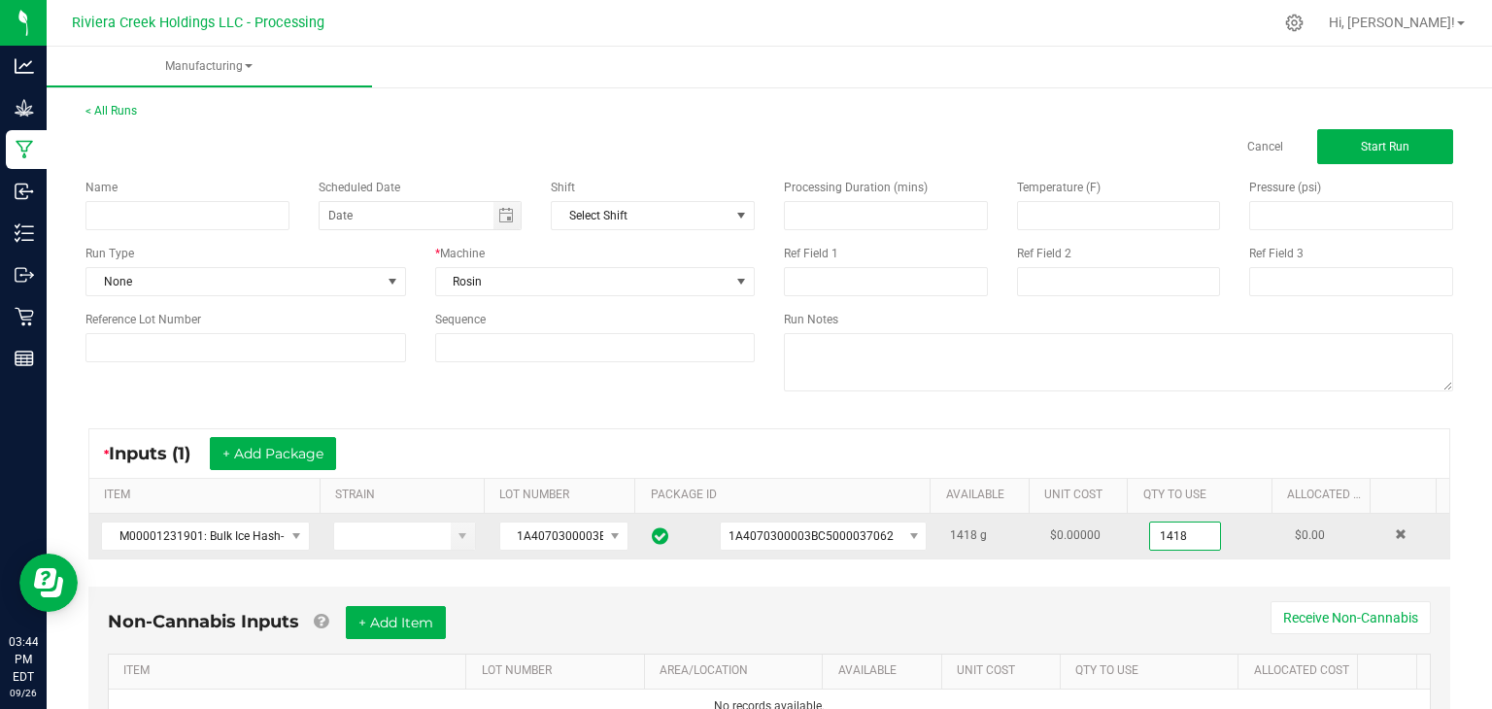
click at [1181, 535] on input "1418" at bounding box center [1185, 536] width 70 height 27
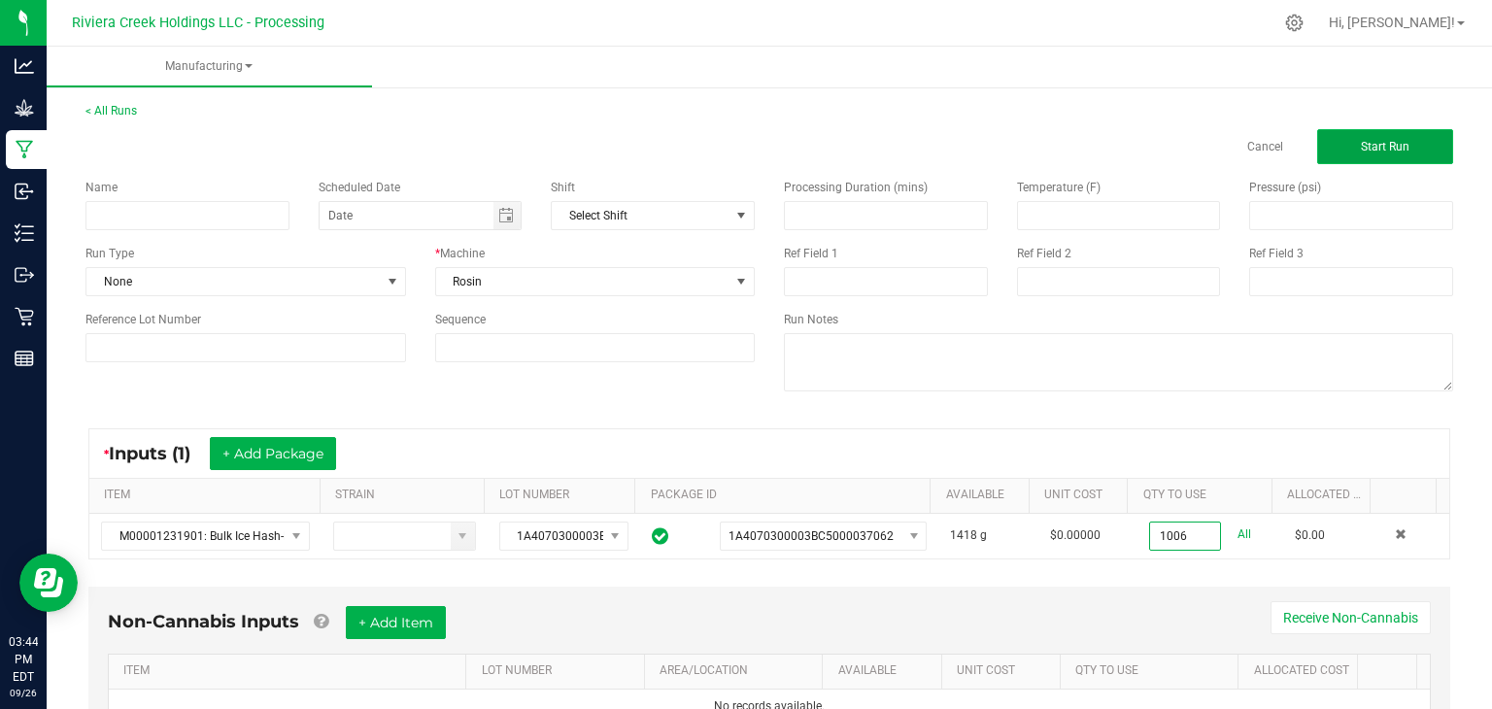
type input "1006.0000 g"
click at [1353, 156] on button "Start Run" at bounding box center [1385, 146] width 136 height 35
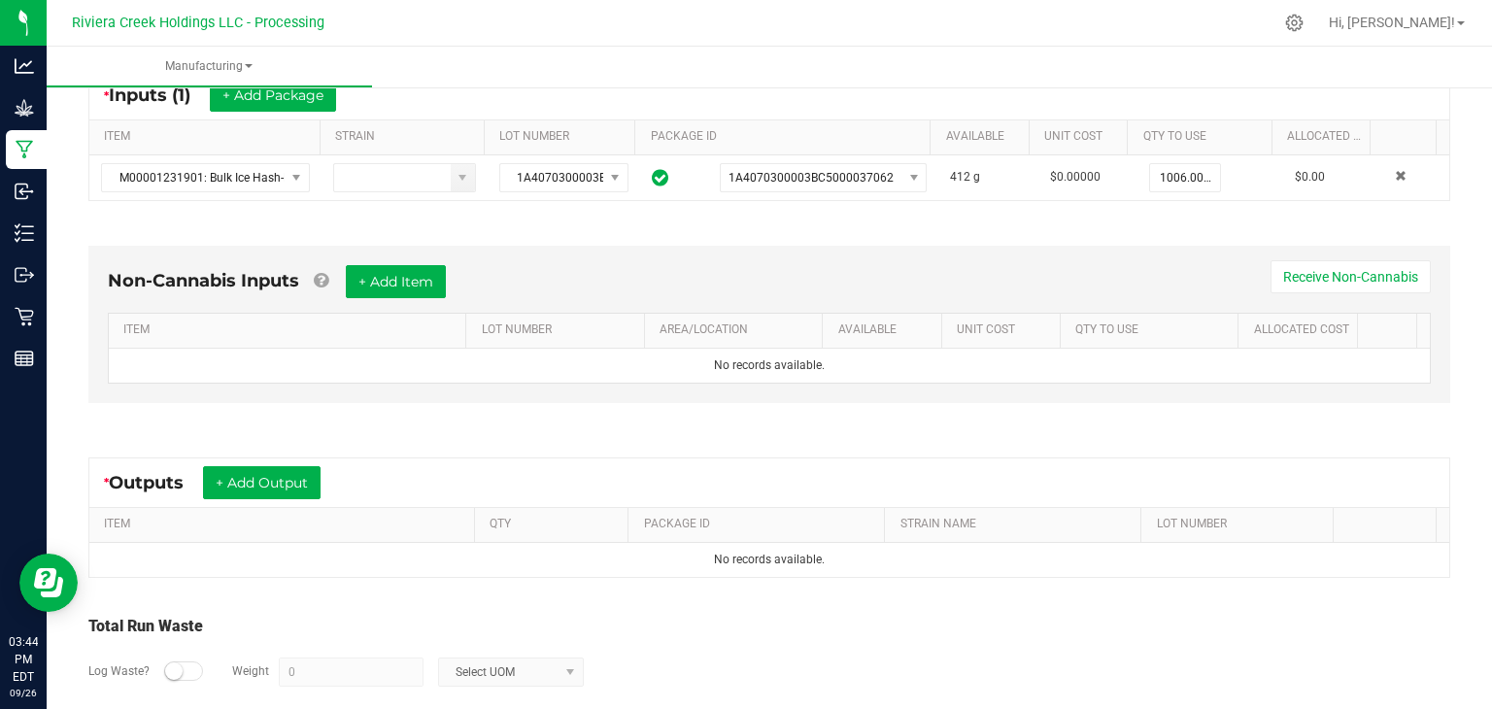
scroll to position [429, 0]
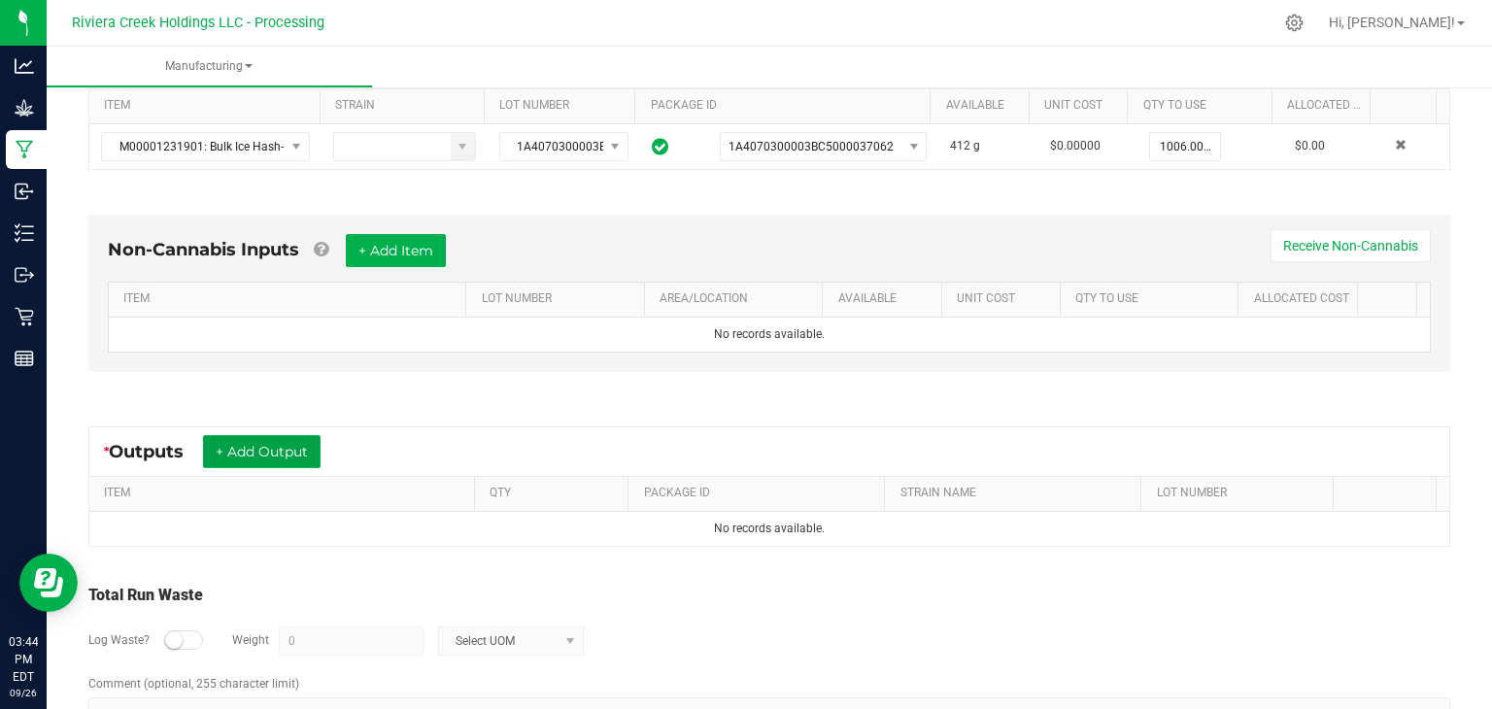
click at [260, 452] on button "+ Add Output" at bounding box center [262, 451] width 118 height 33
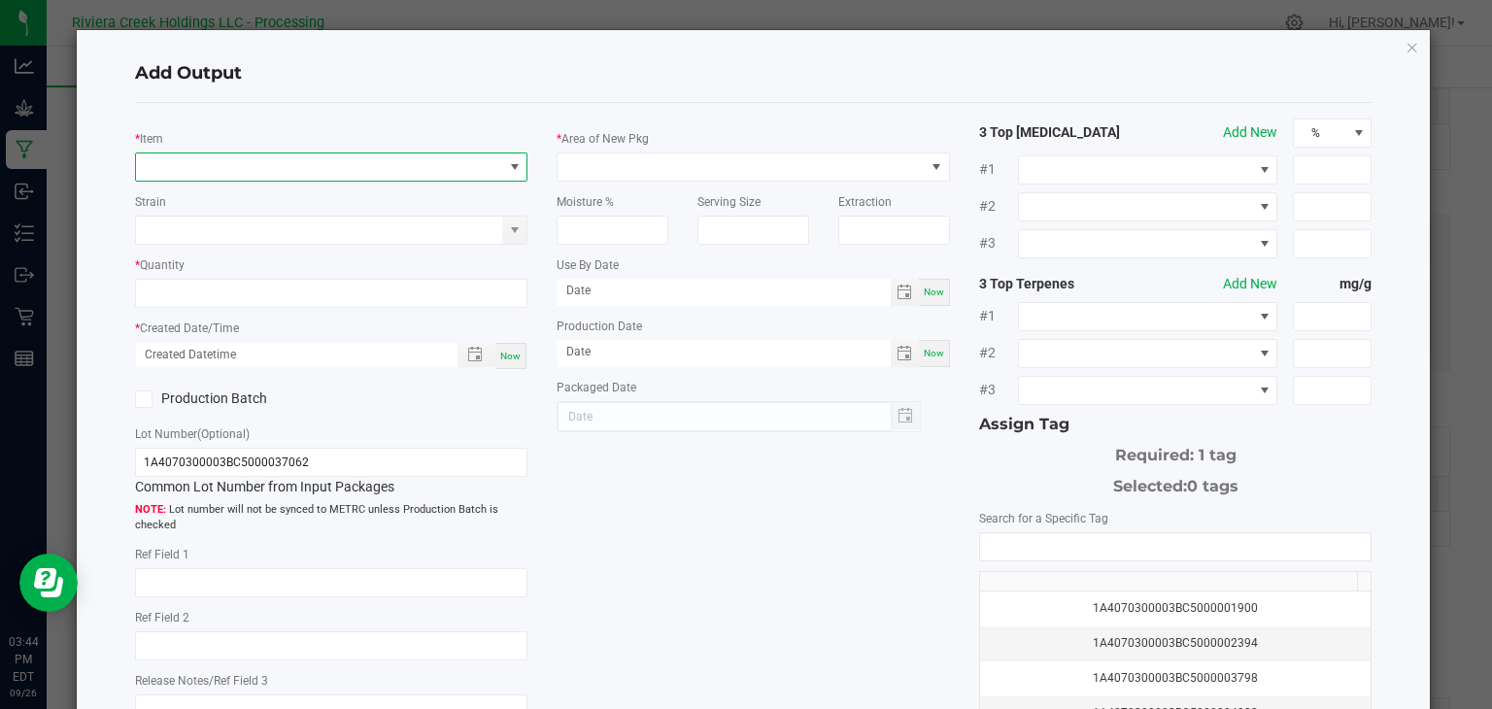
click at [404, 162] on span "NO DATA FOUND" at bounding box center [319, 166] width 367 height 27
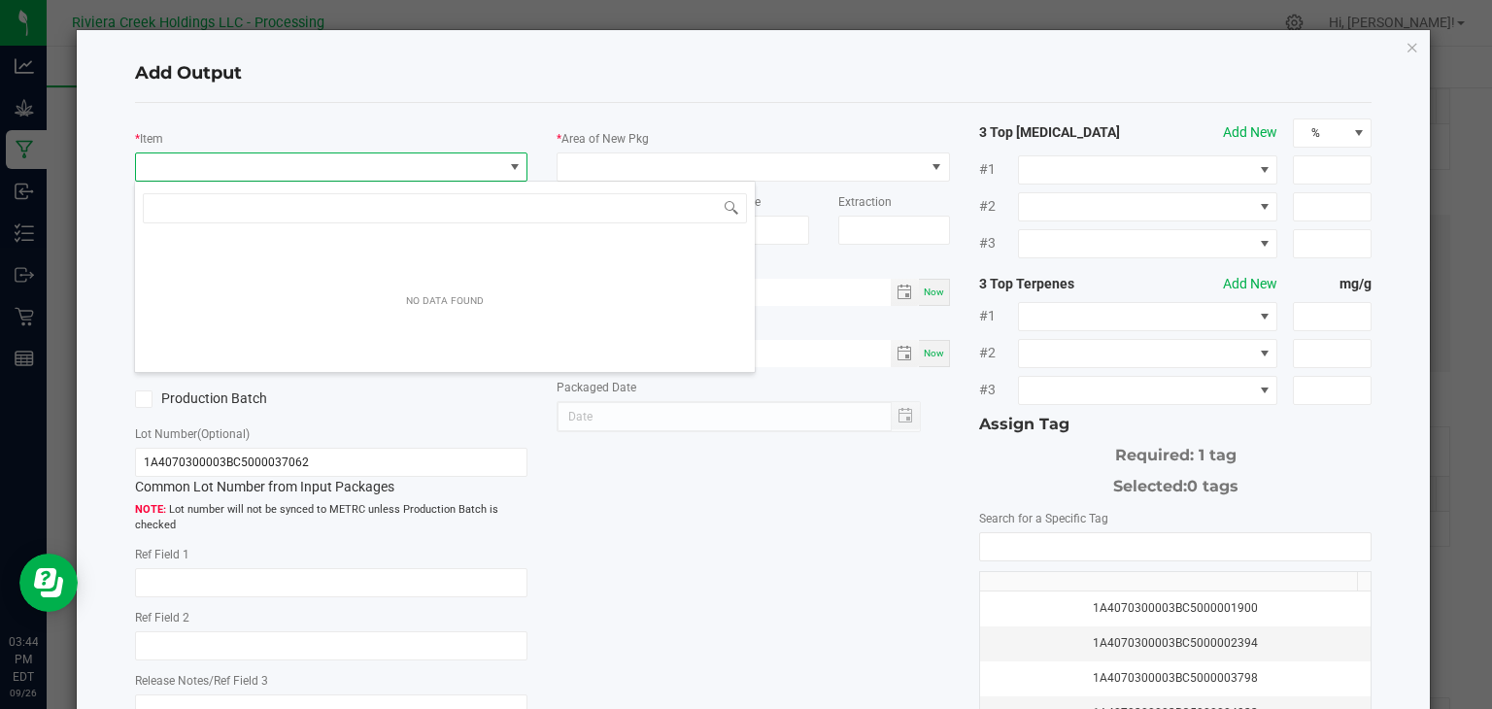
scroll to position [28, 389]
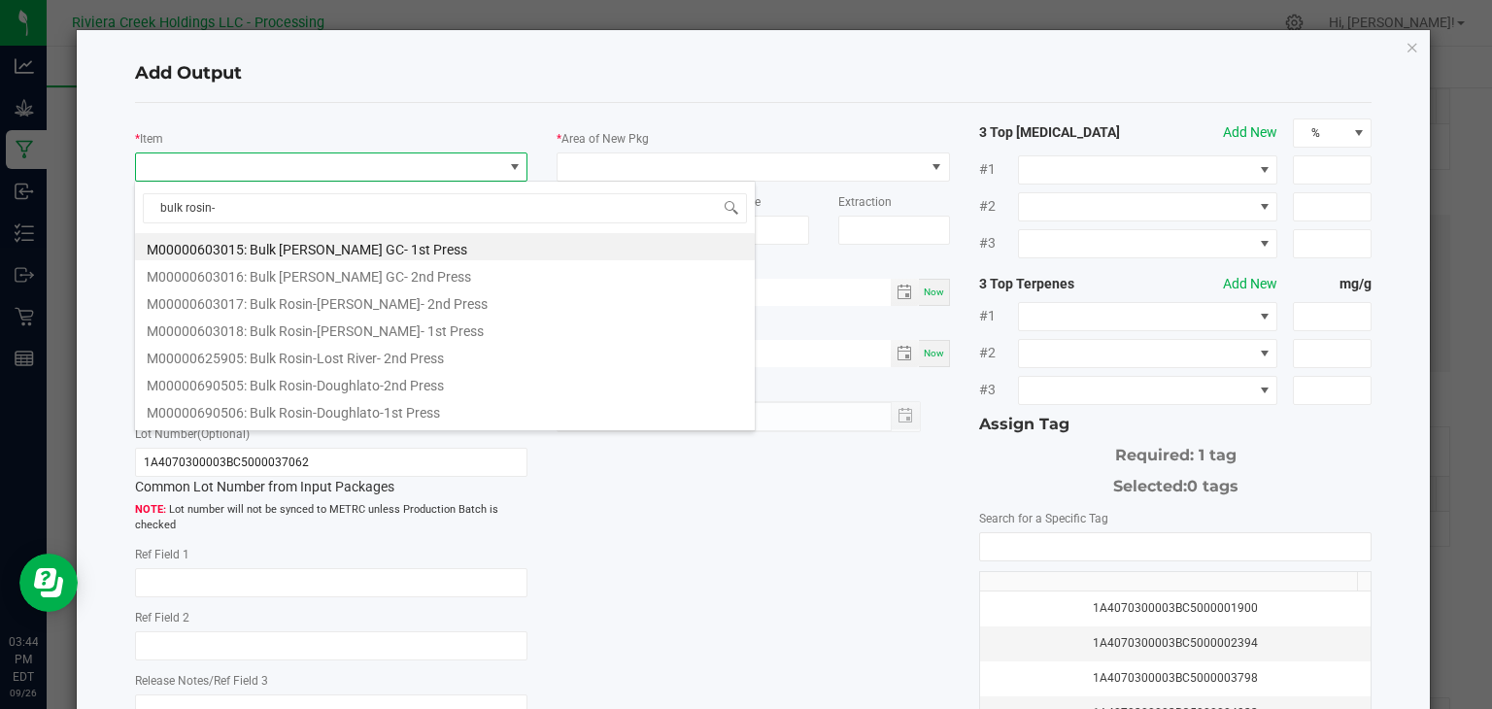
type input "bulk rosin-p"
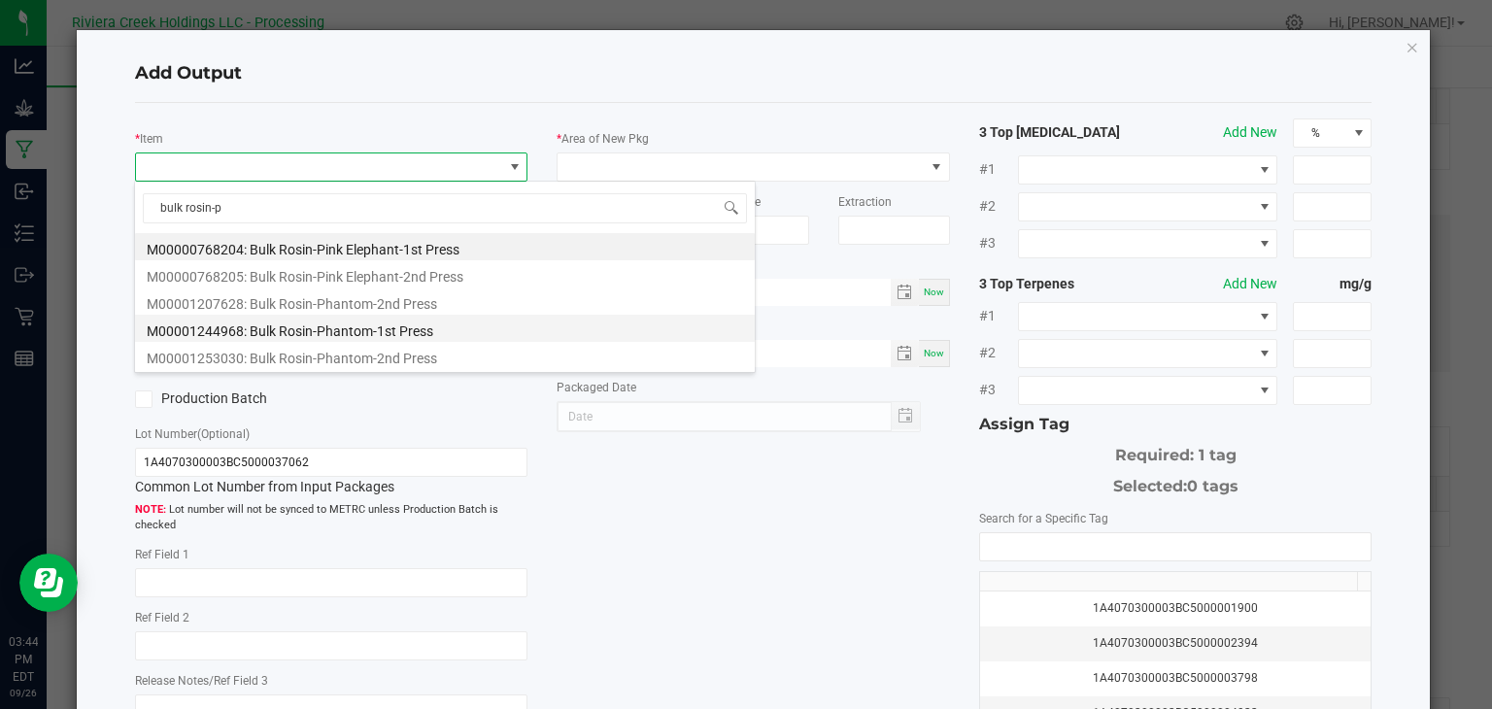
click at [335, 327] on li "M00001244968: Bulk Rosin-Phantom-1st Press" at bounding box center [445, 328] width 620 height 27
type input "0.0000 g"
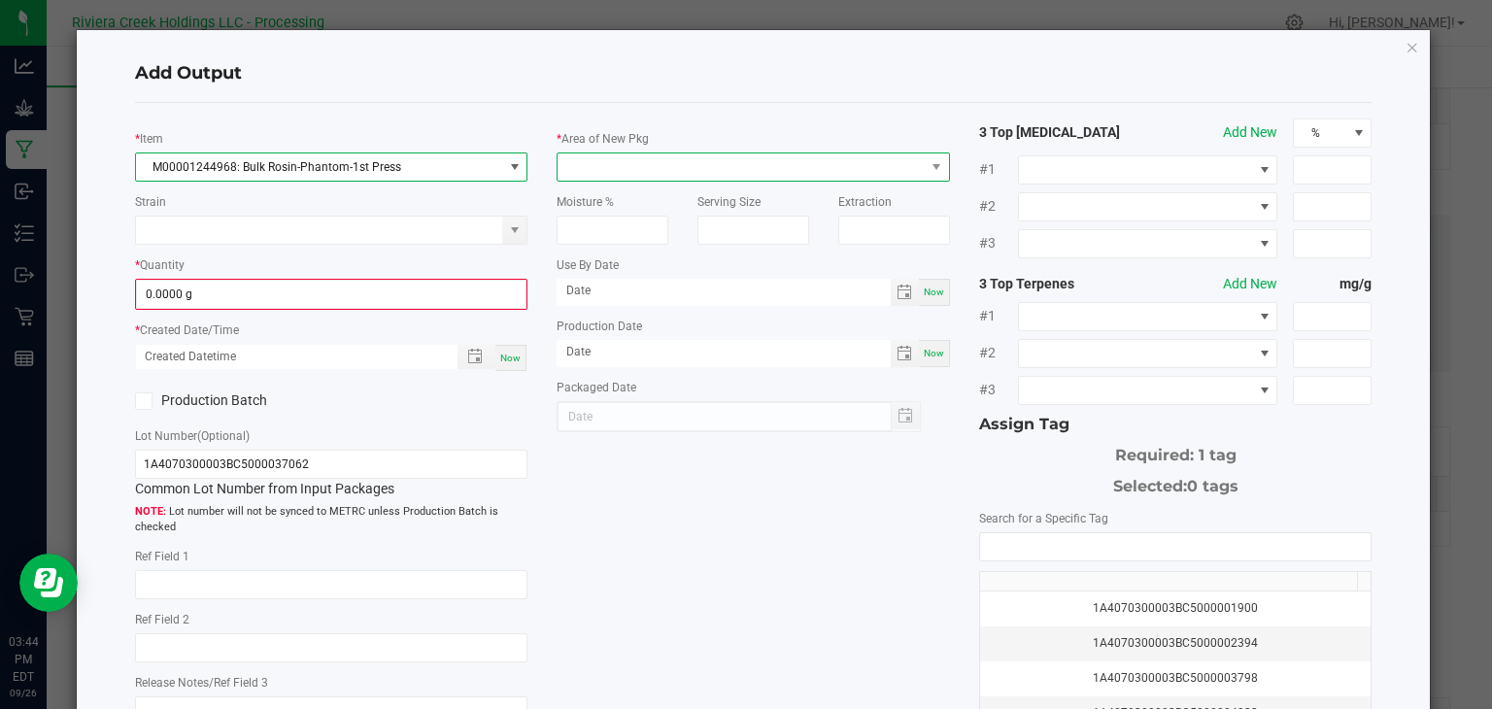
click at [640, 169] on span at bounding box center [741, 166] width 367 height 27
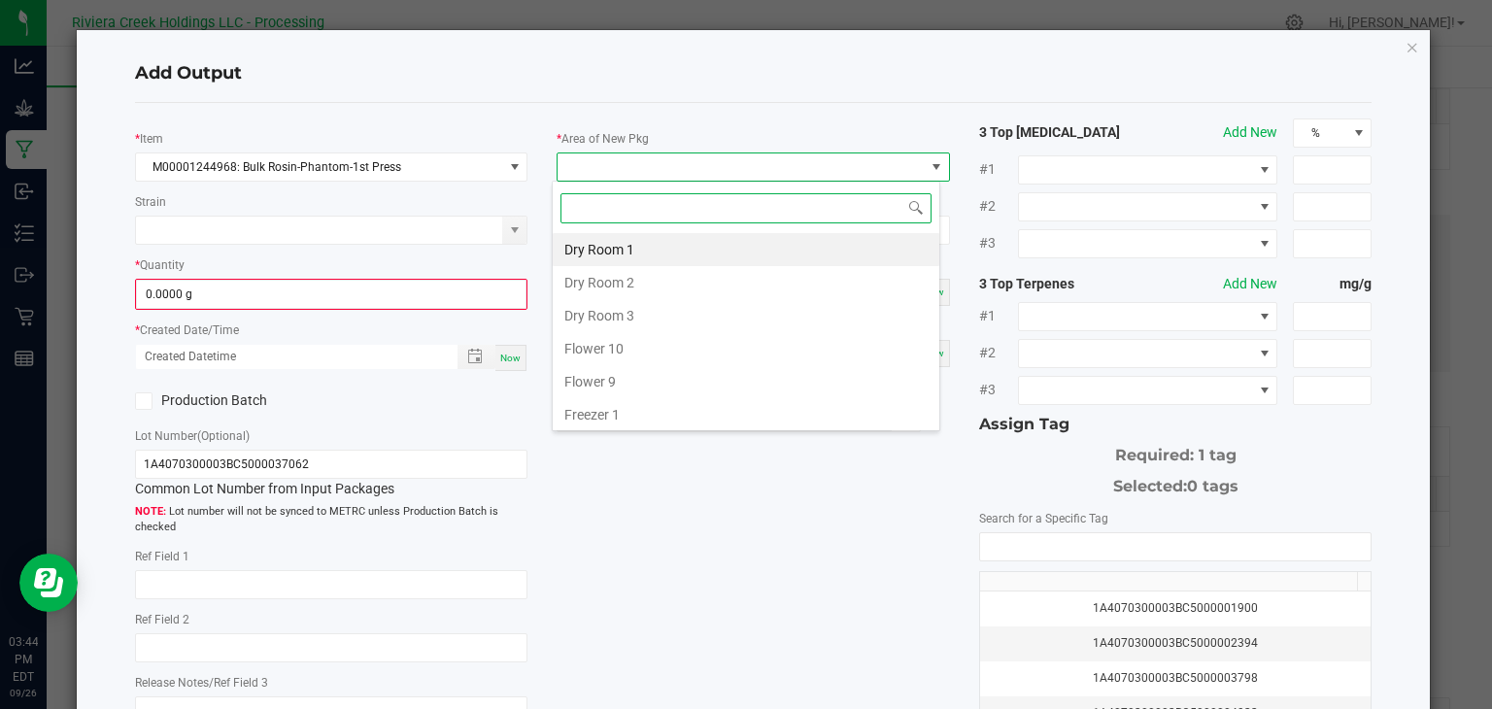
type input "k"
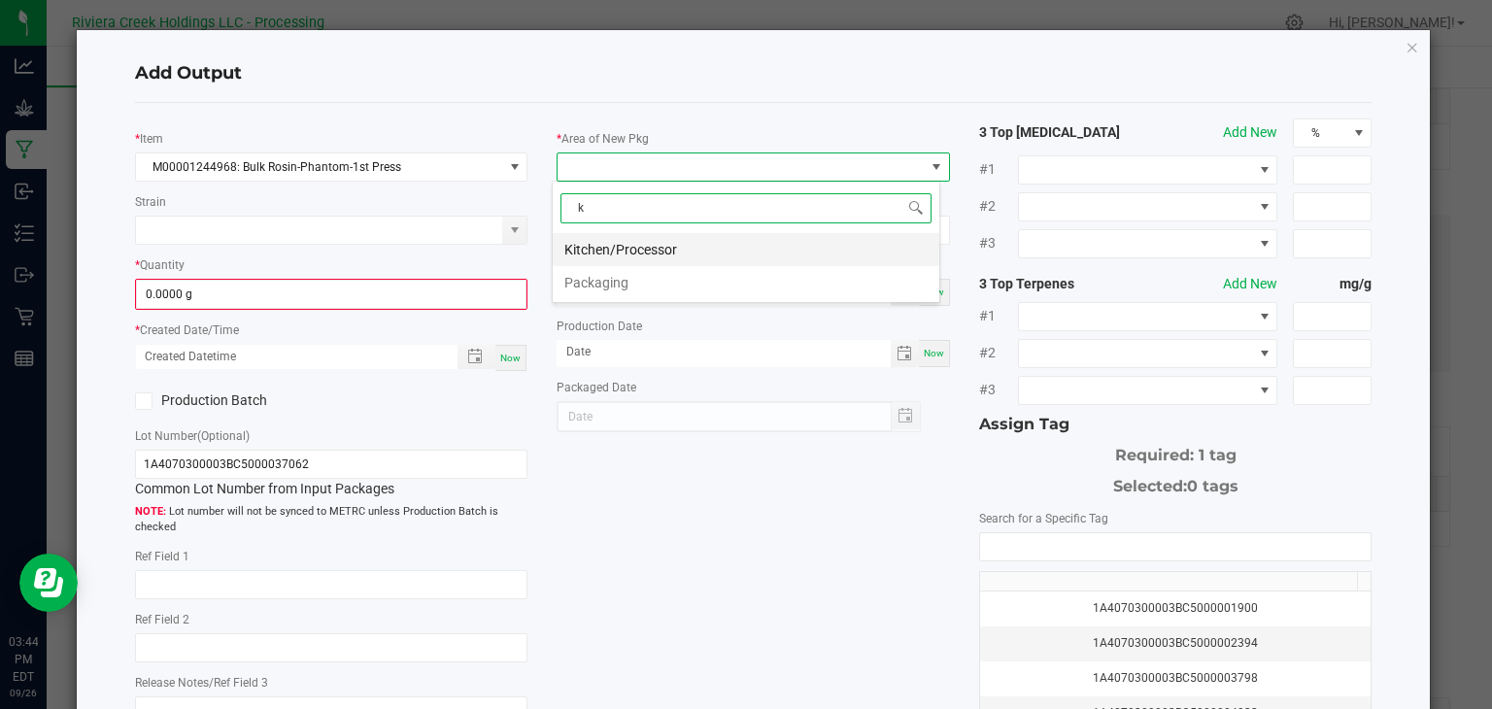
click at [693, 240] on li "Kitchen/Processor" at bounding box center [746, 249] width 387 height 33
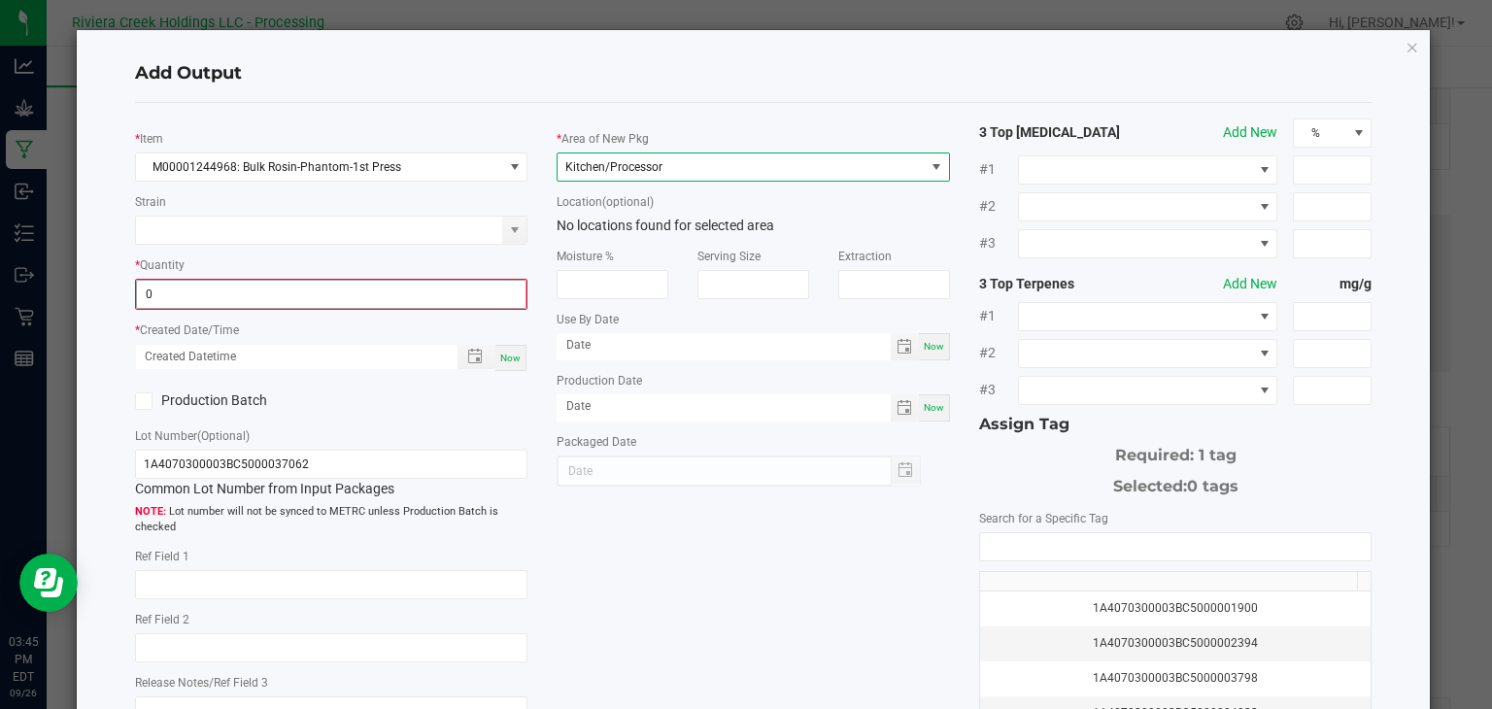
click at [462, 288] on input "0" at bounding box center [331, 294] width 389 height 27
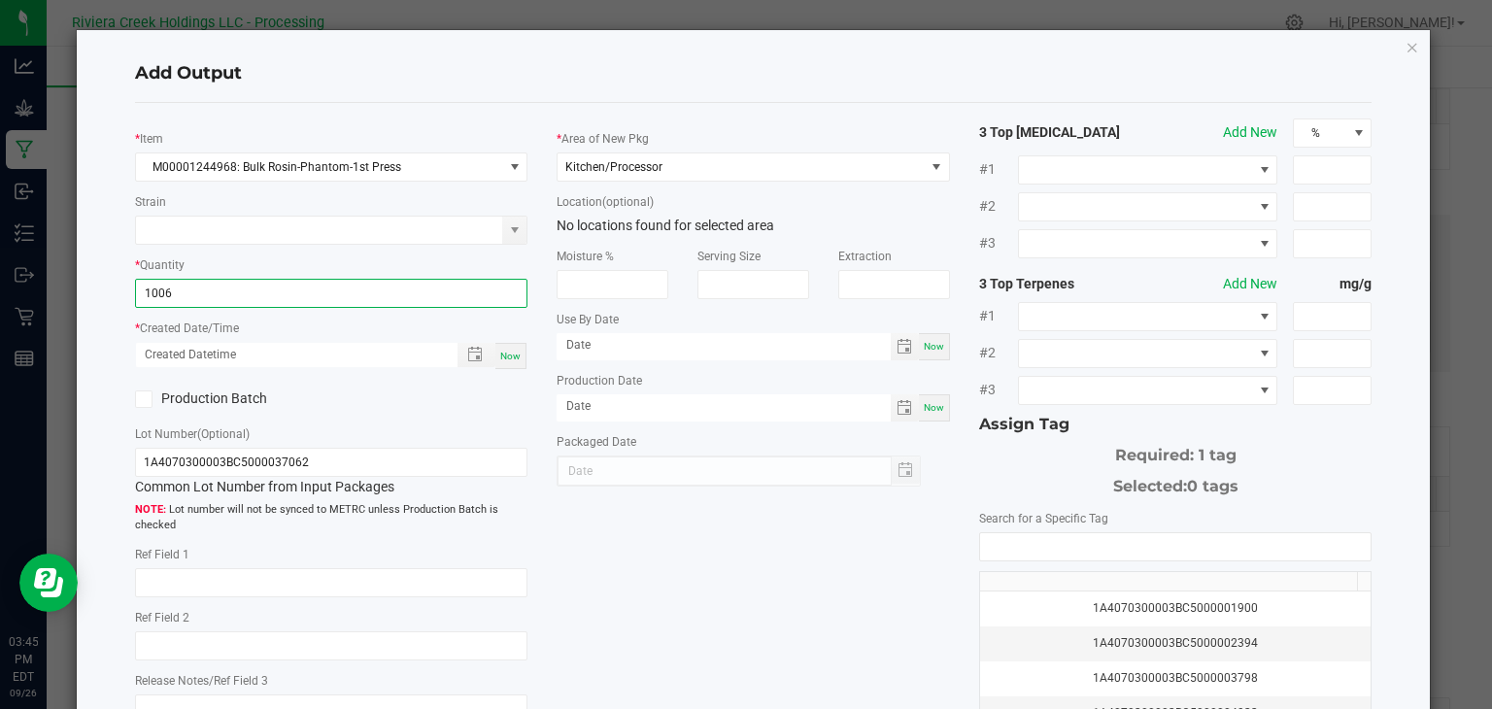
type input "1006.0000 g"
click at [502, 355] on span "Now" at bounding box center [510, 356] width 20 height 11
type input "[DATE] 3:45 PM"
type input "[DATE]"
click at [145, 399] on icon at bounding box center [143, 399] width 13 height 0
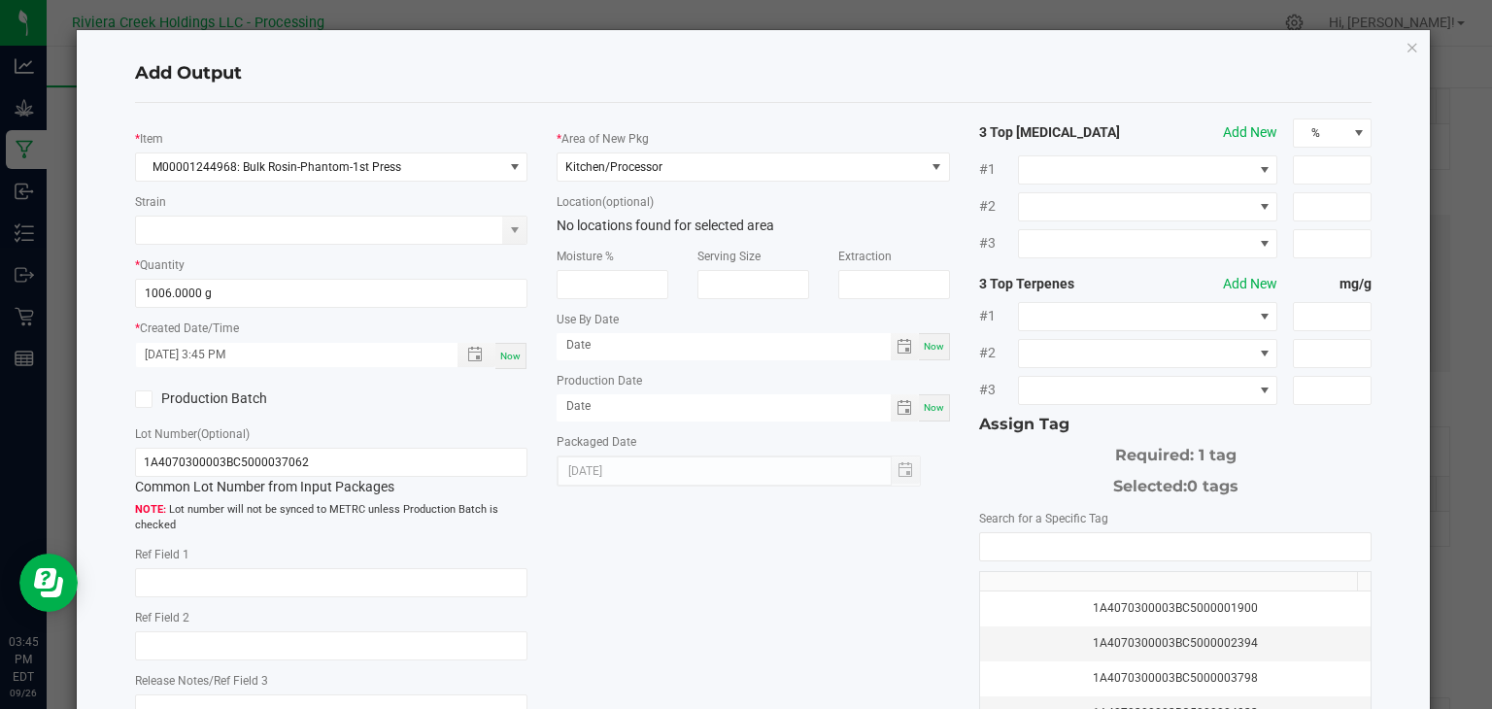
click at [0, 0] on input "Production Batch" at bounding box center [0, 0] width 0 height 0
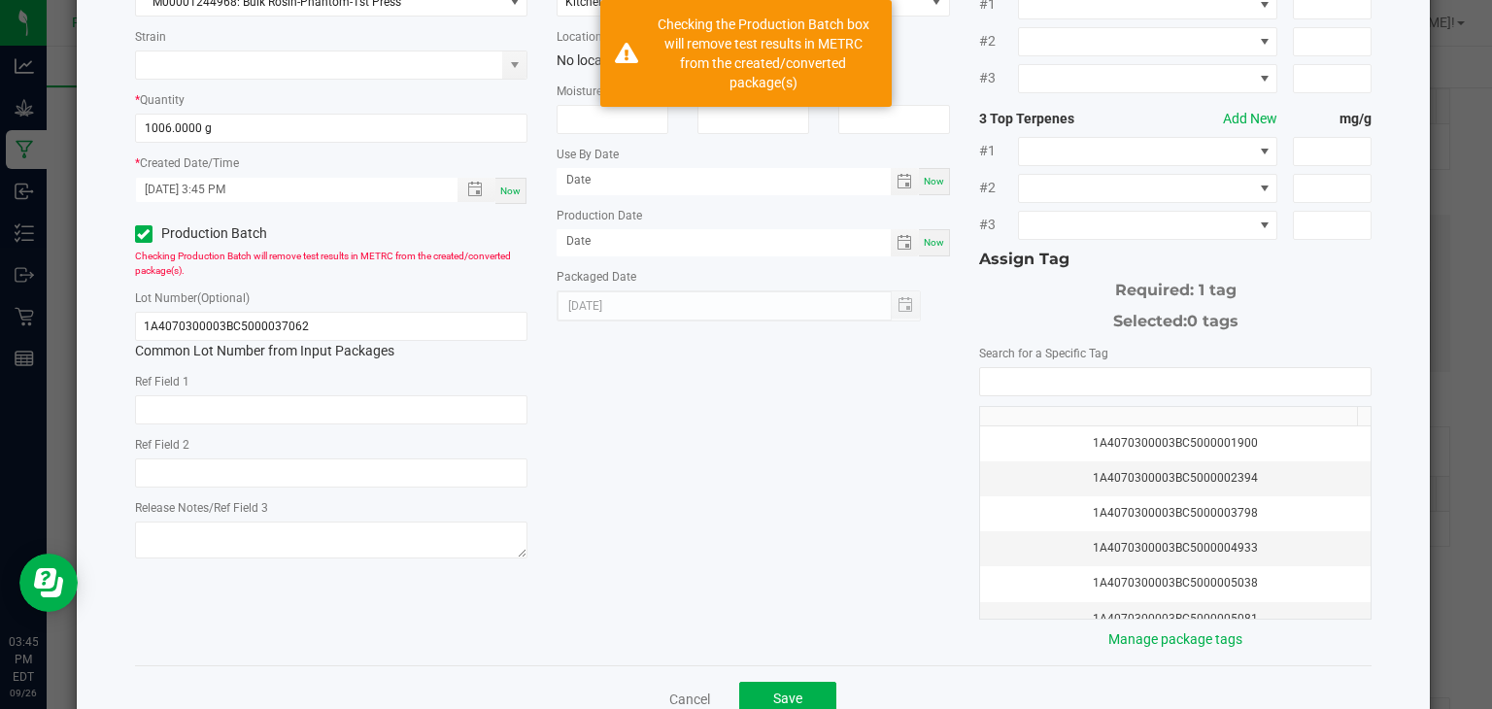
scroll to position [167, 0]
click at [995, 377] on input "NO DATA FOUND" at bounding box center [1175, 379] width 391 height 27
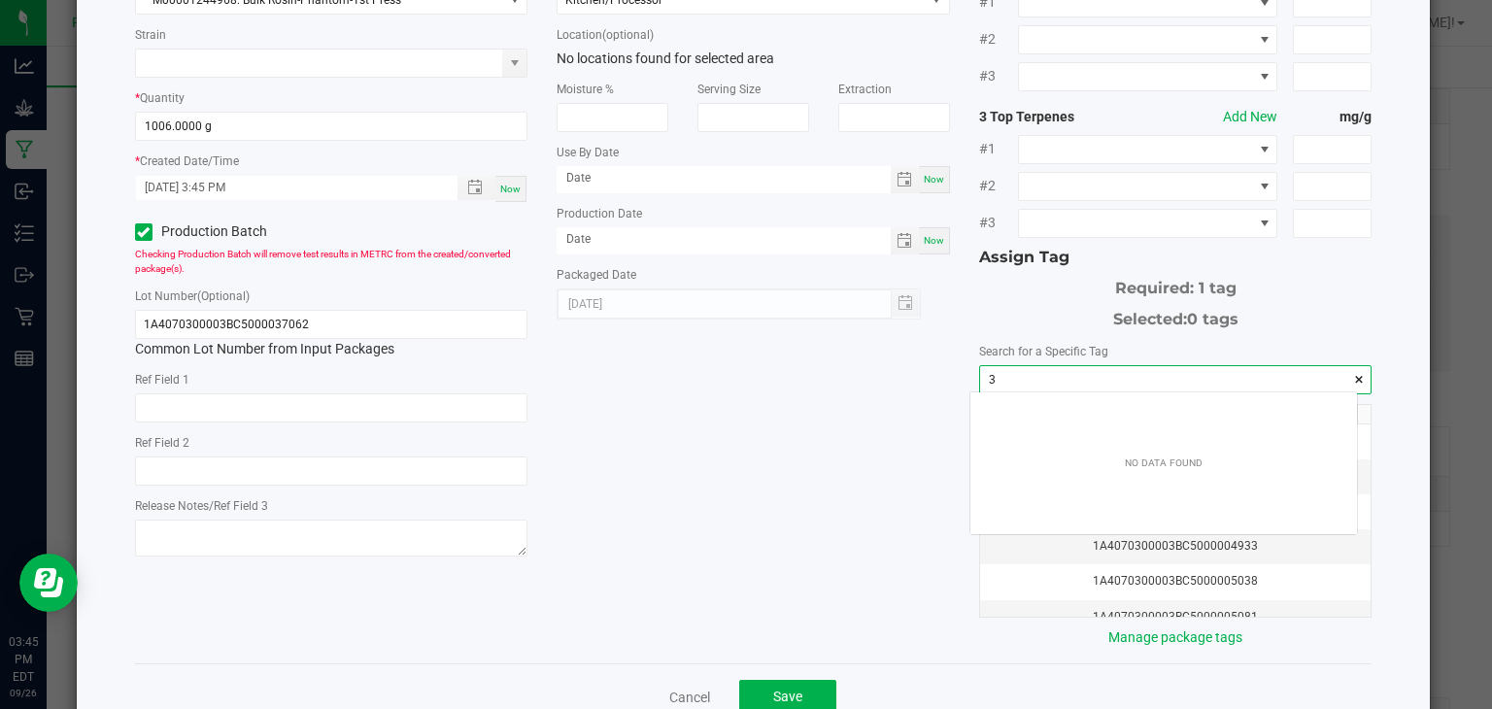
scroll to position [27, 388]
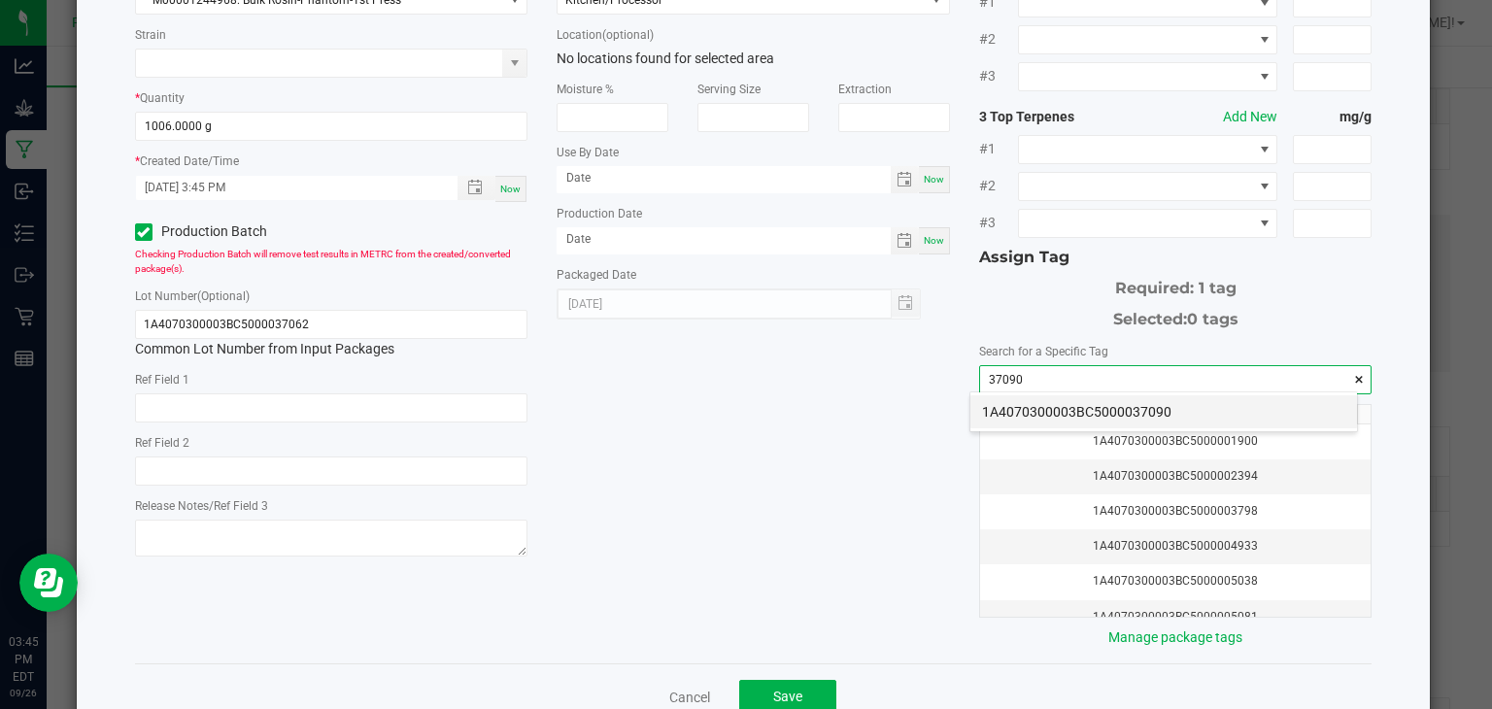
click at [1168, 410] on li "1A4070300003BC5000037090" at bounding box center [1163, 411] width 387 height 33
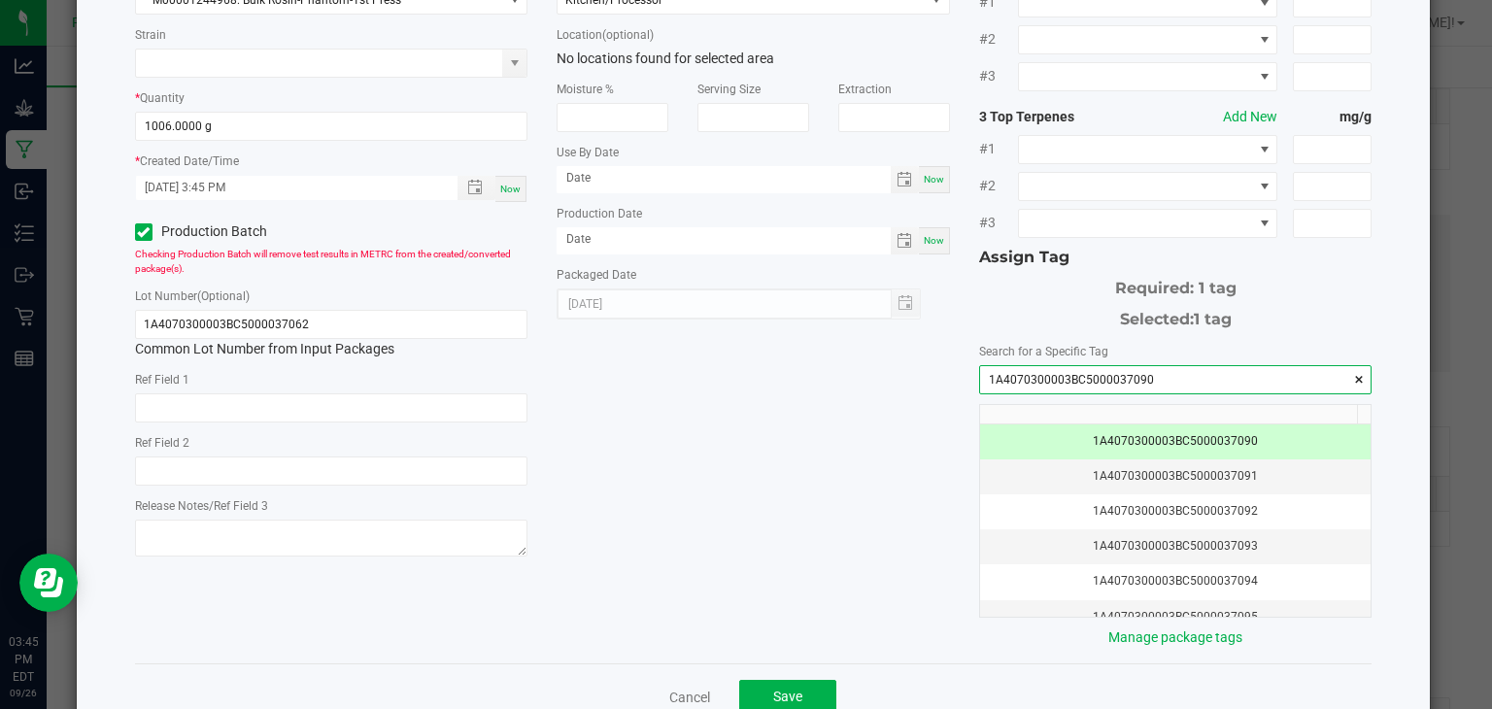
click at [1145, 379] on input "1A4070300003BC5000037090" at bounding box center [1175, 379] width 391 height 27
type input "1A4070300003BC5000037090"
click at [331, 320] on input "1A4070300003BC5000037062" at bounding box center [331, 324] width 393 height 29
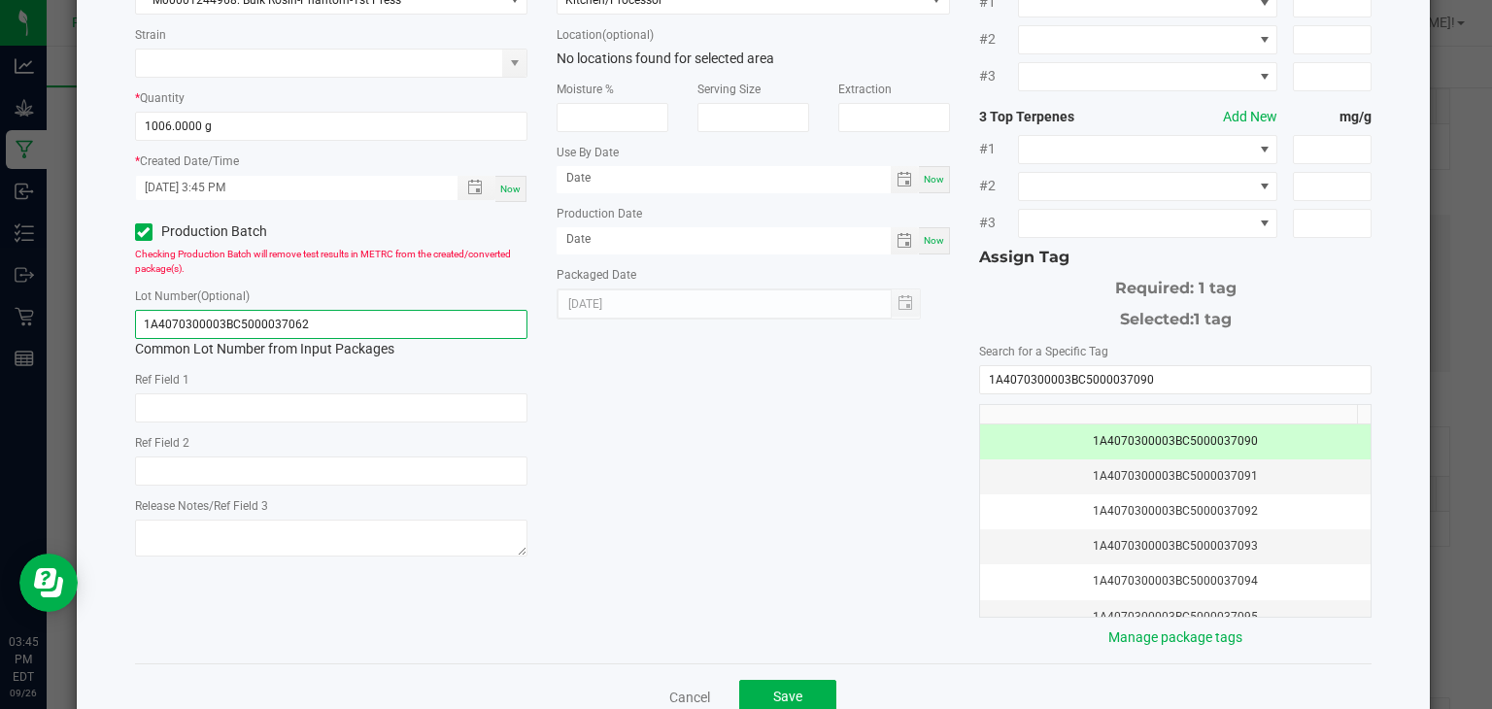
click at [331, 320] on input "1A4070300003BC5000037062" at bounding box center [331, 324] width 393 height 29
paste input "90"
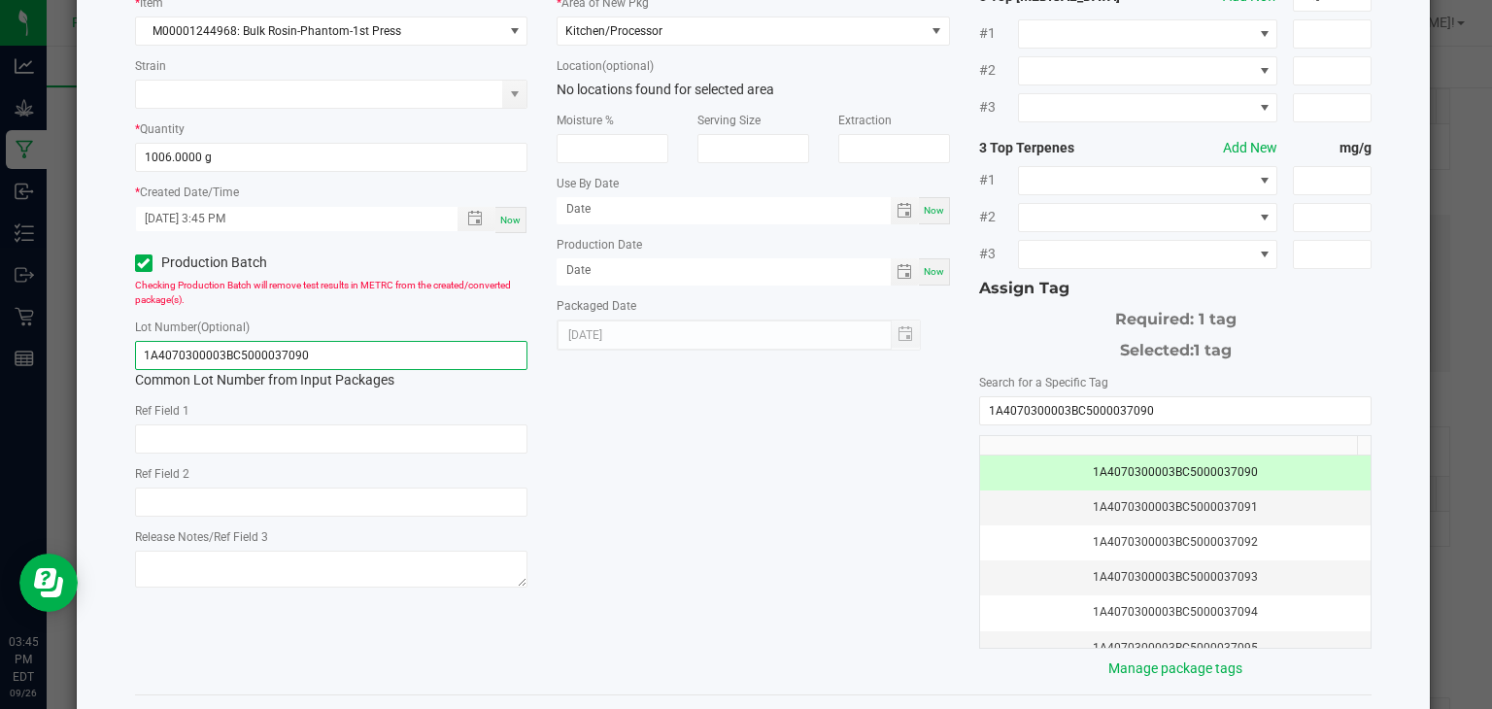
scroll to position [215, 0]
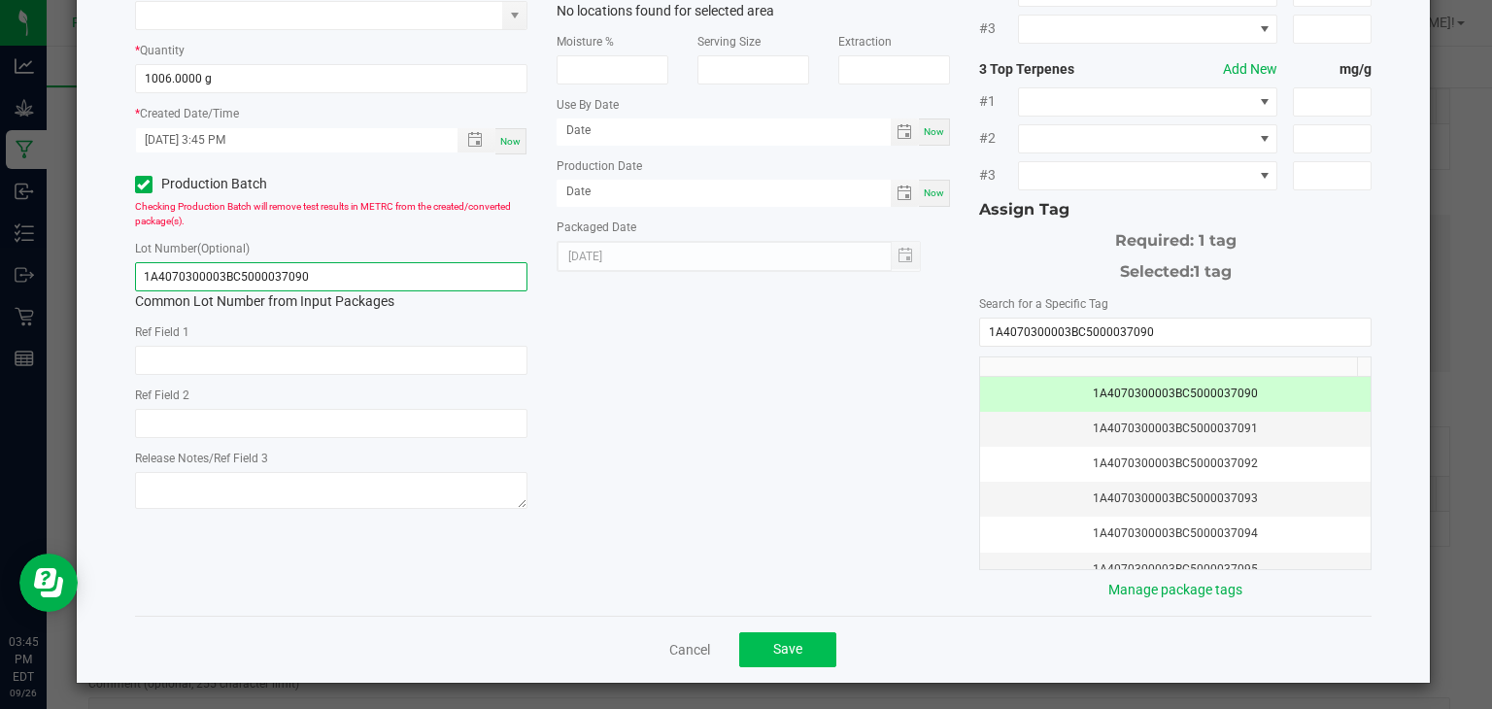
type input "1A4070300003BC5000037090"
click at [773, 641] on span "Save" at bounding box center [787, 649] width 29 height 16
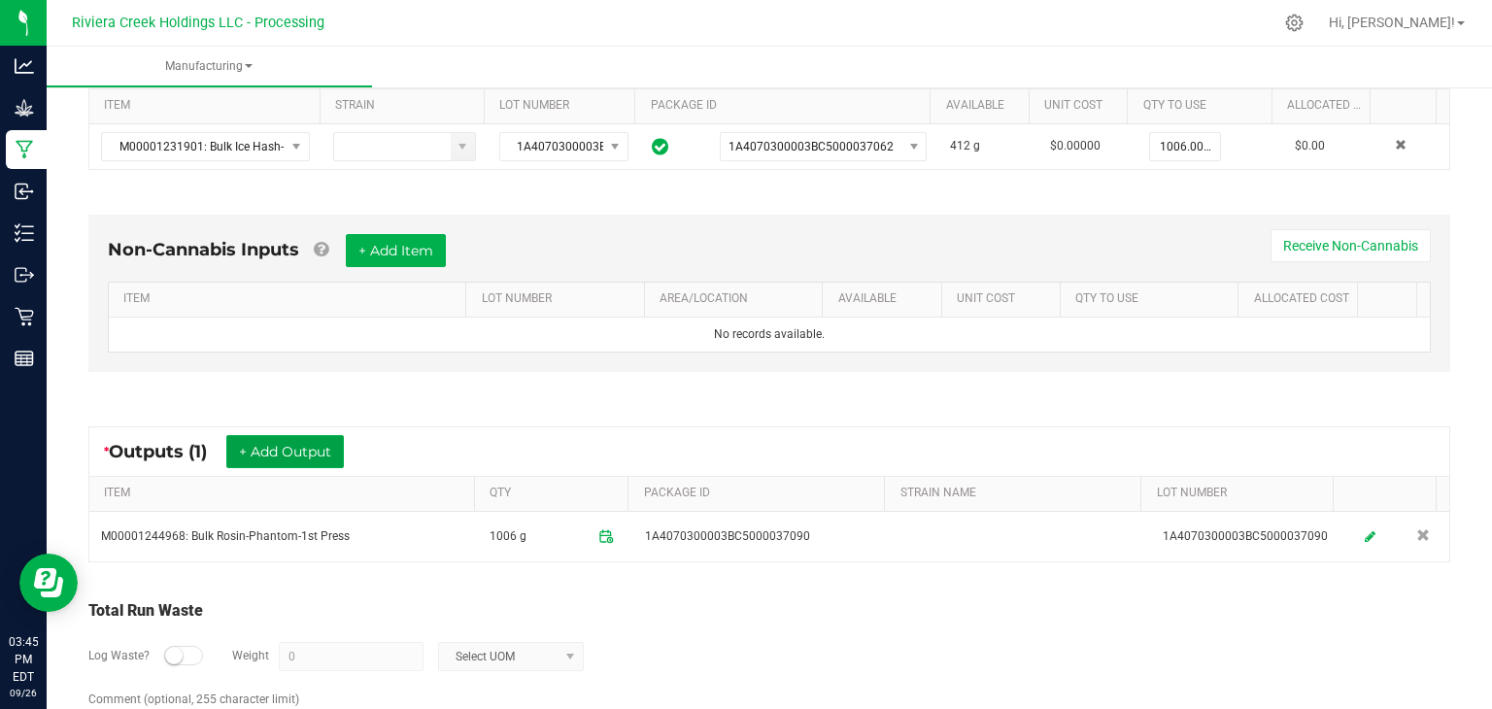
scroll to position [0, 0]
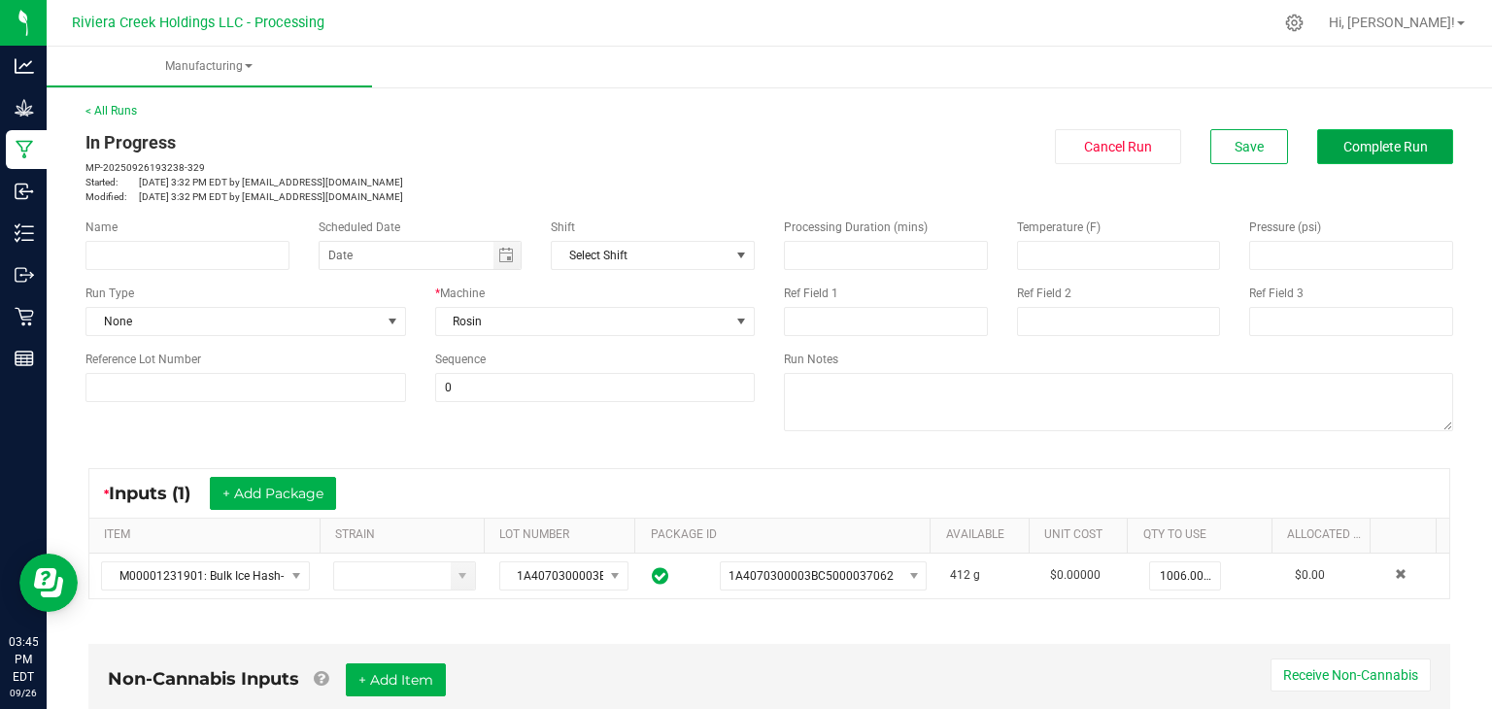
click at [1348, 146] on span "Complete Run" at bounding box center [1385, 147] width 85 height 16
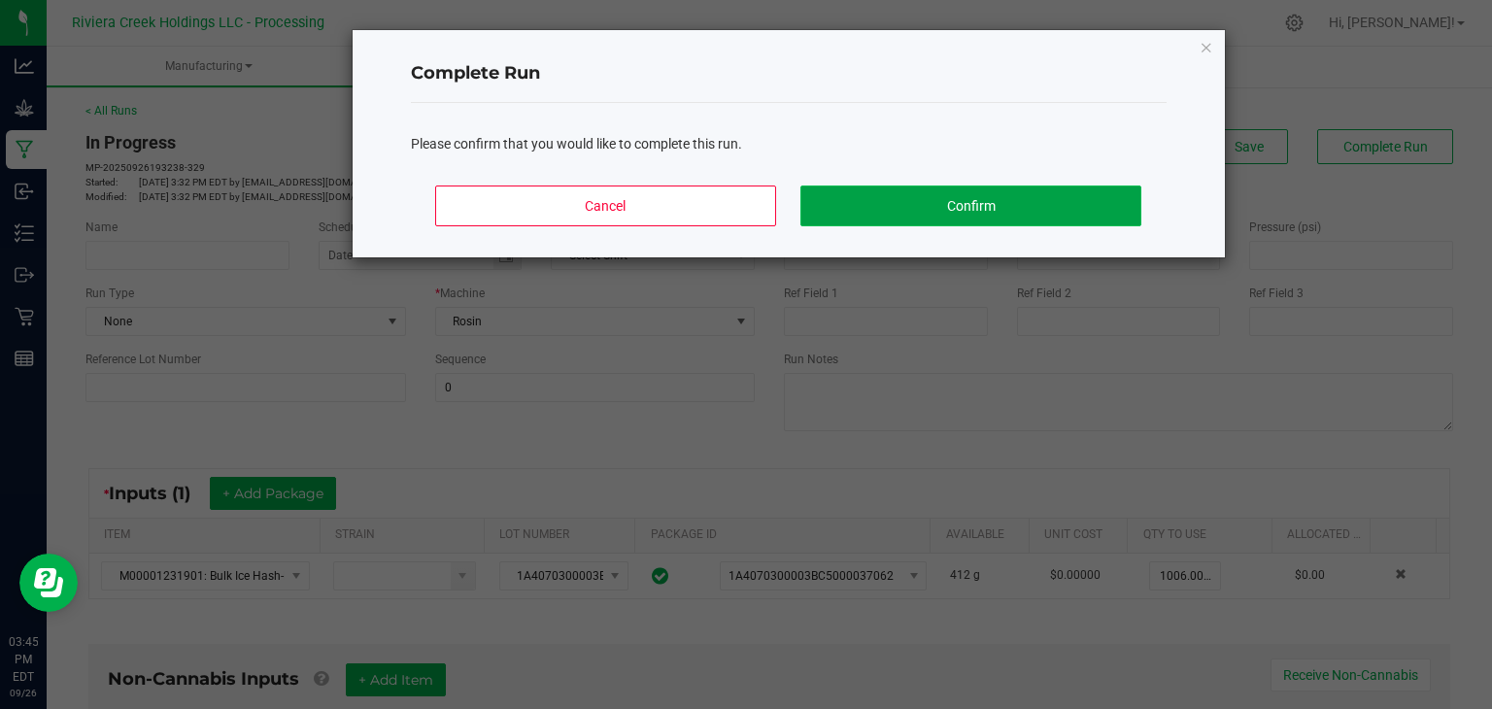
click at [1051, 195] on button "Confirm" at bounding box center [970, 206] width 340 height 41
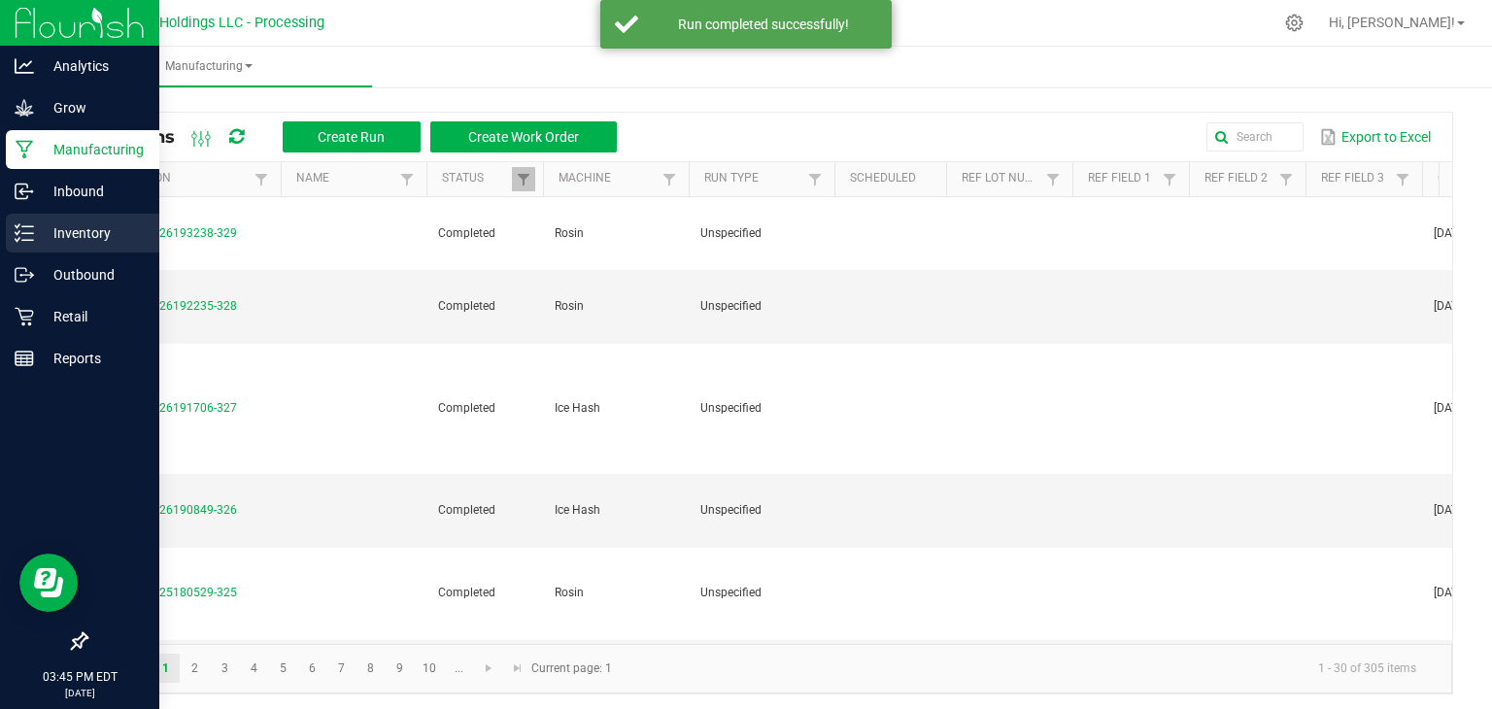
click at [27, 234] on icon at bounding box center [24, 232] width 19 height 19
